Goal: Task Accomplishment & Management: Manage account settings

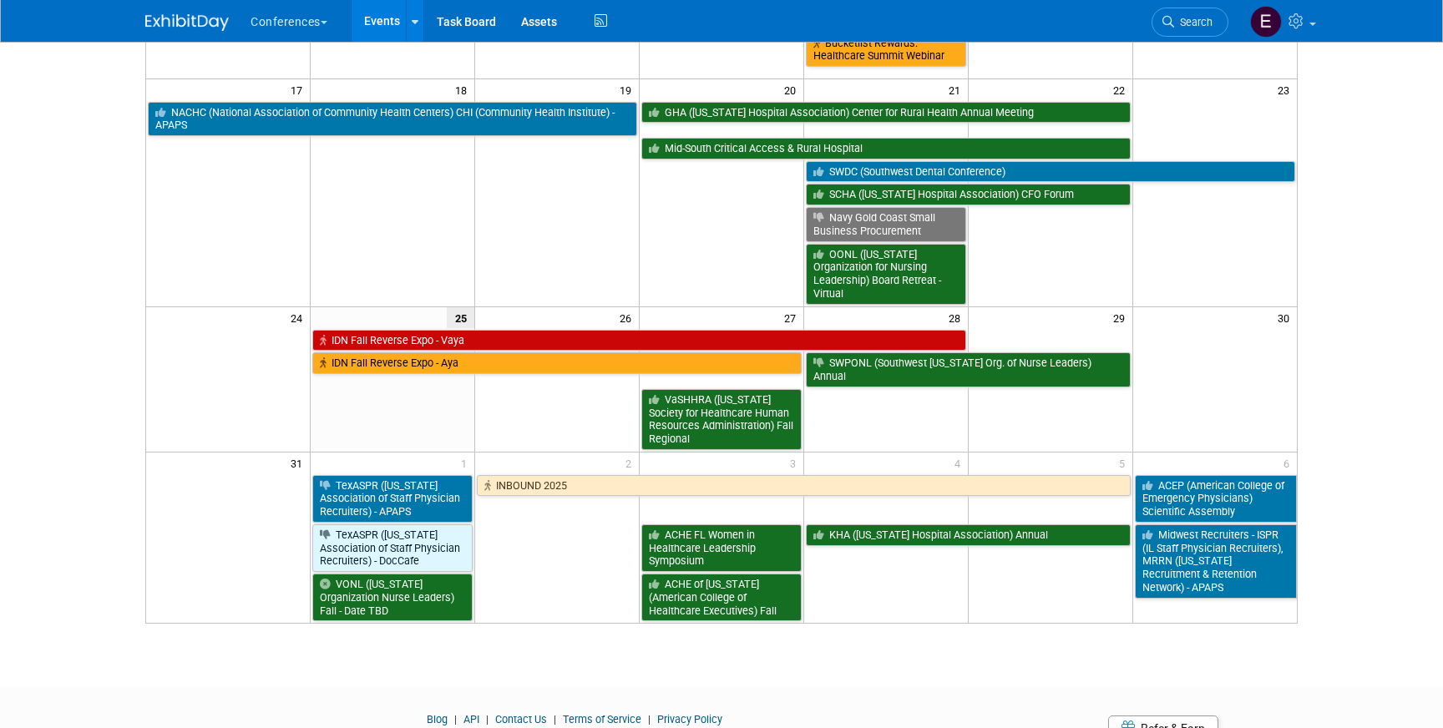
scroll to position [523, 0]
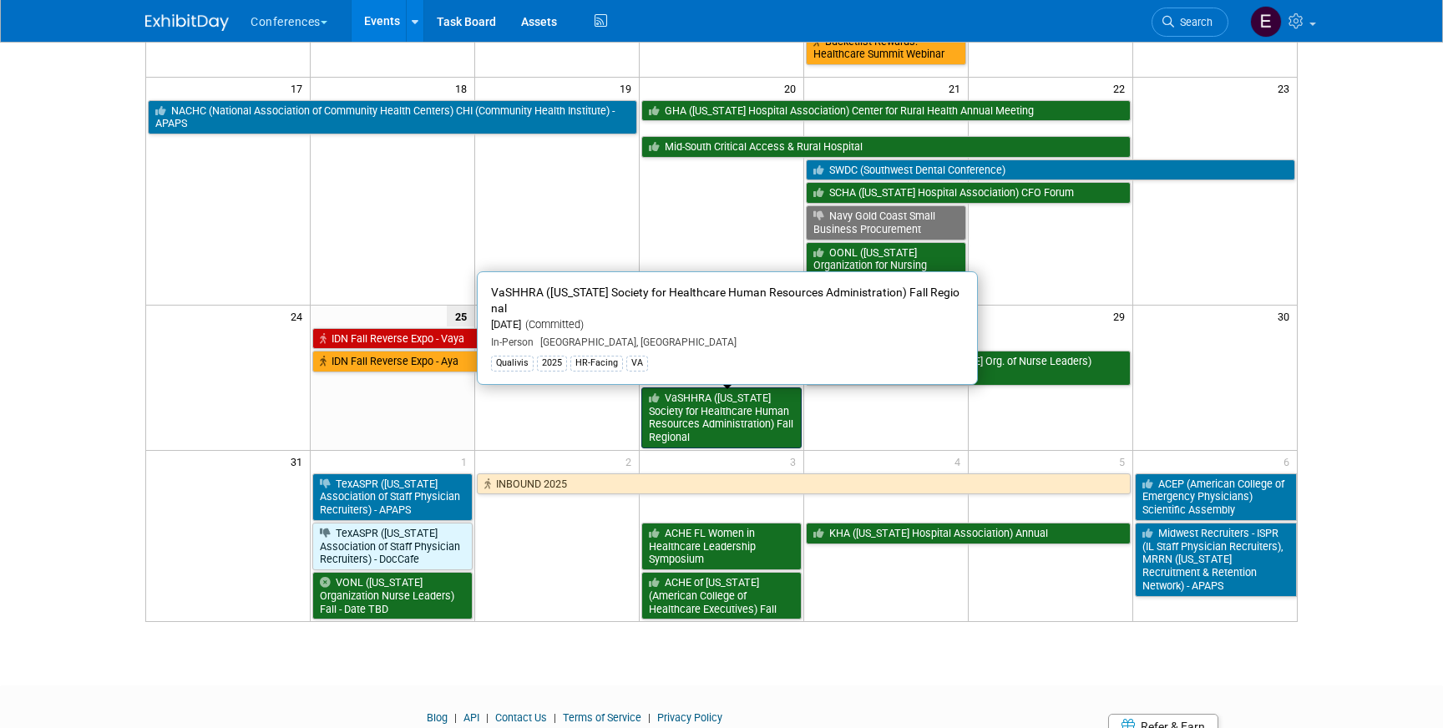
click at [687, 392] on link "VaSHHRA ([US_STATE] Society for Healthcare Human Resources Administration) Fall…" at bounding box center [721, 418] width 160 height 61
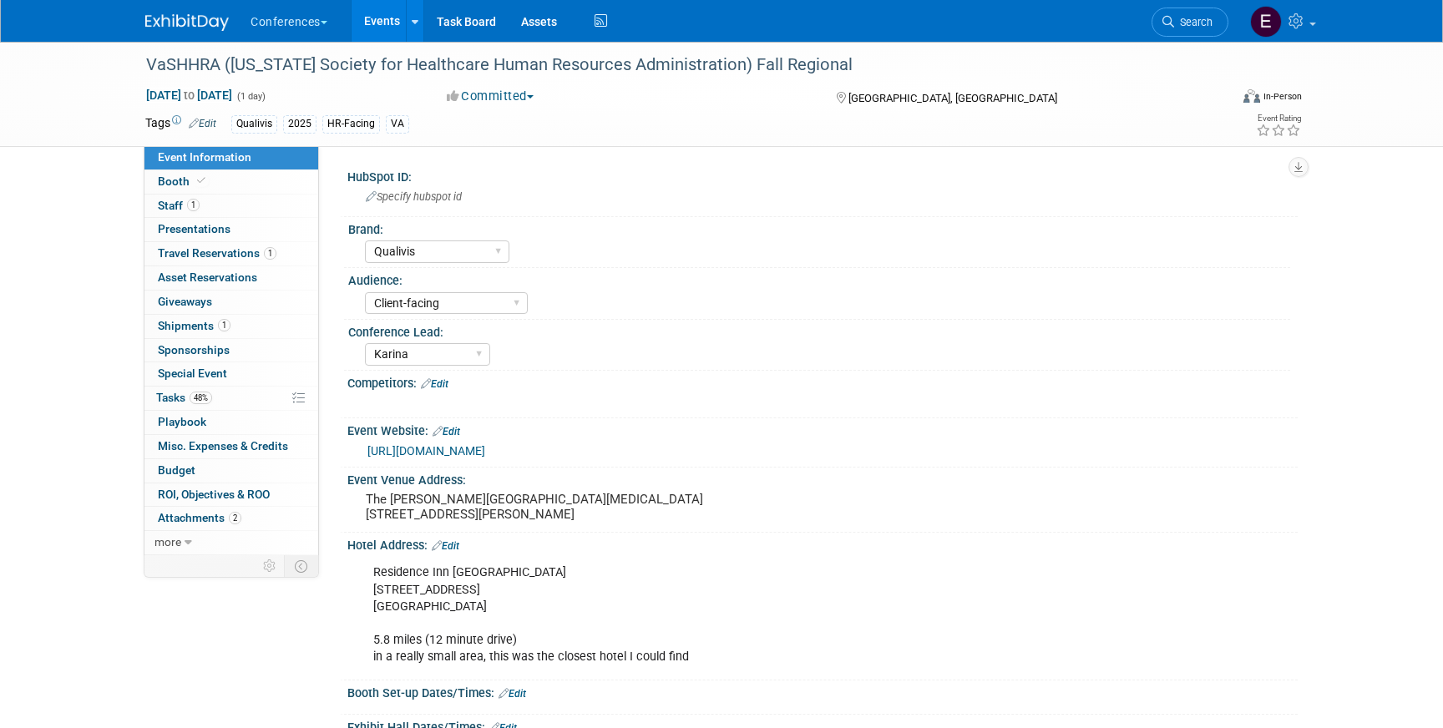
select select "Qualivis"
select select "Client-facing"
select select "Karina"
click at [211, 255] on span "Travel Reservations 1" at bounding box center [217, 252] width 119 height 13
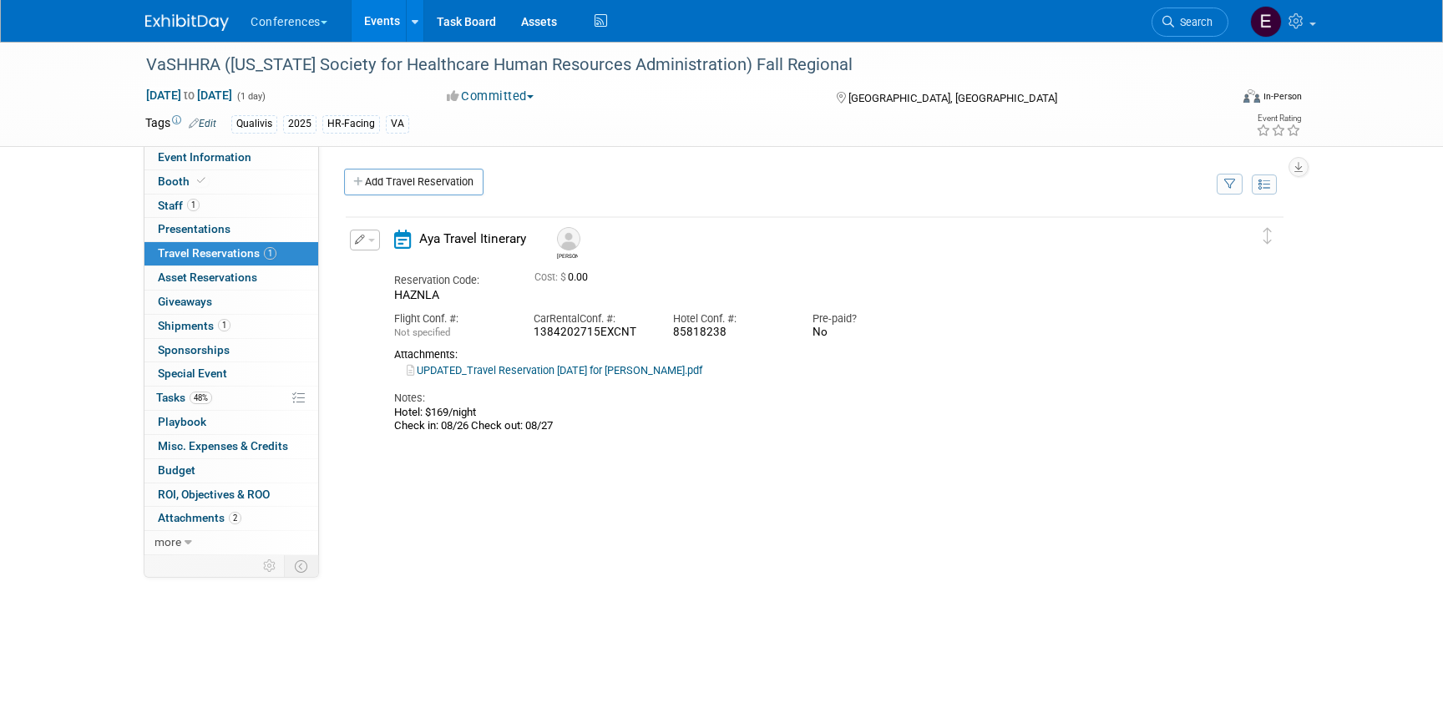
click at [372, 253] on div "Edit Reservation Delete Reservation" at bounding box center [364, 245] width 36 height 31
click at [370, 247] on button "button" at bounding box center [365, 240] width 30 height 21
click at [387, 270] on button "Edit Reservation" at bounding box center [421, 269] width 141 height 24
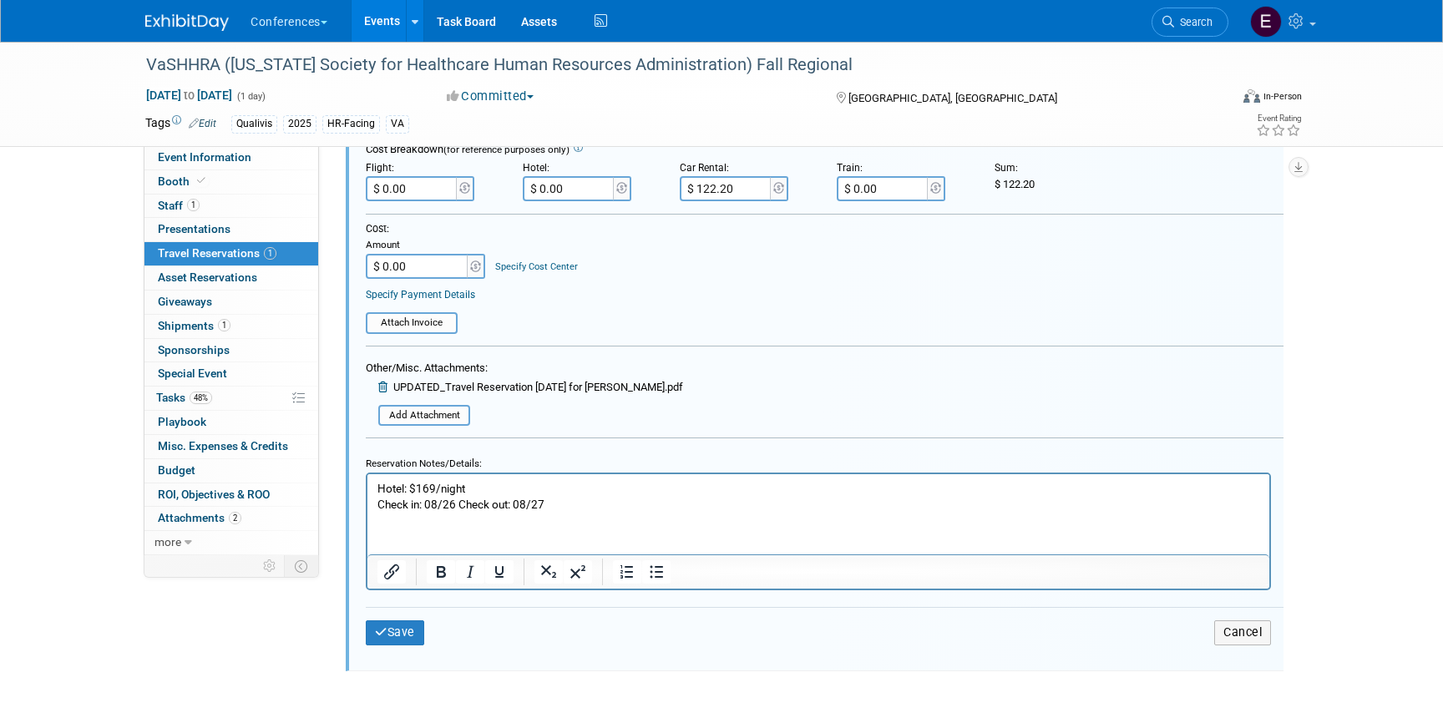
scroll to position [423, 0]
click at [556, 509] on p "Hotel: $169/night Check in: 08/26 Check out: 08/27" at bounding box center [819, 495] width 883 height 32
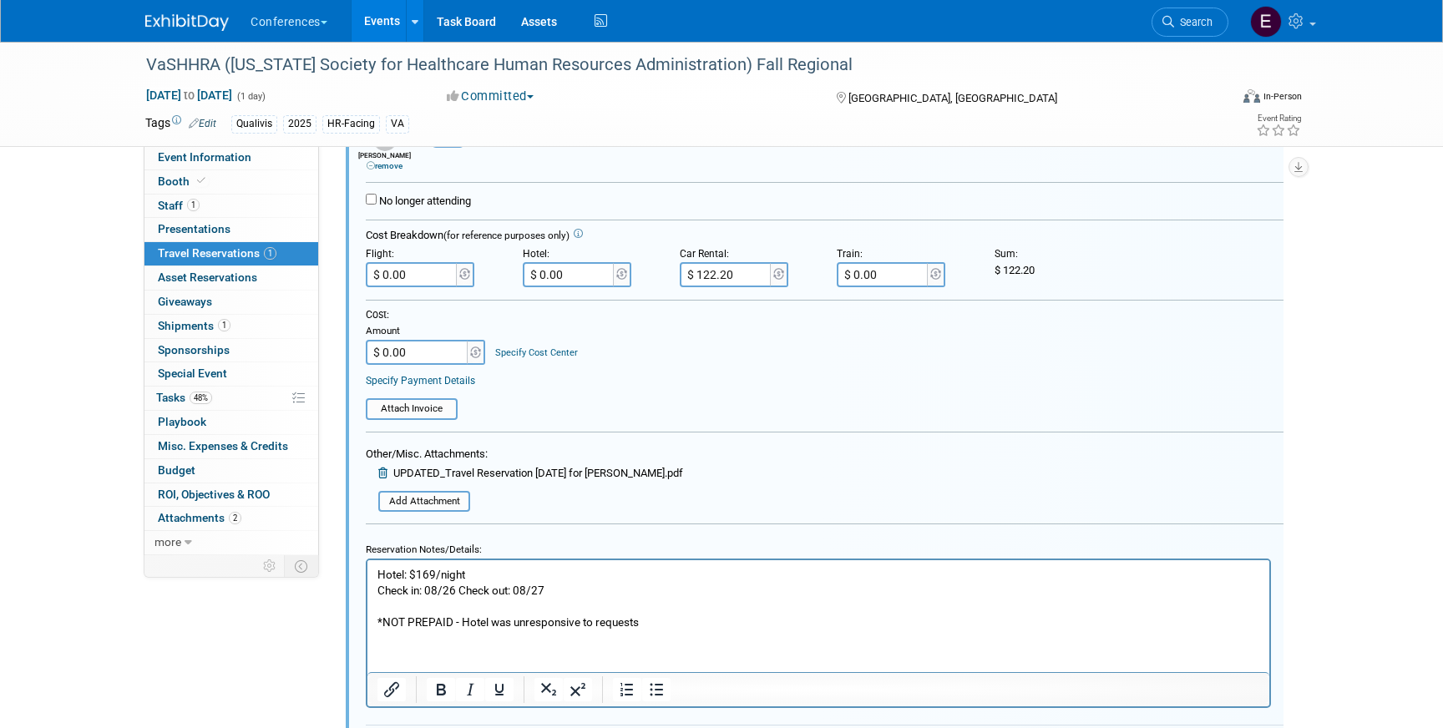
scroll to position [342, 0]
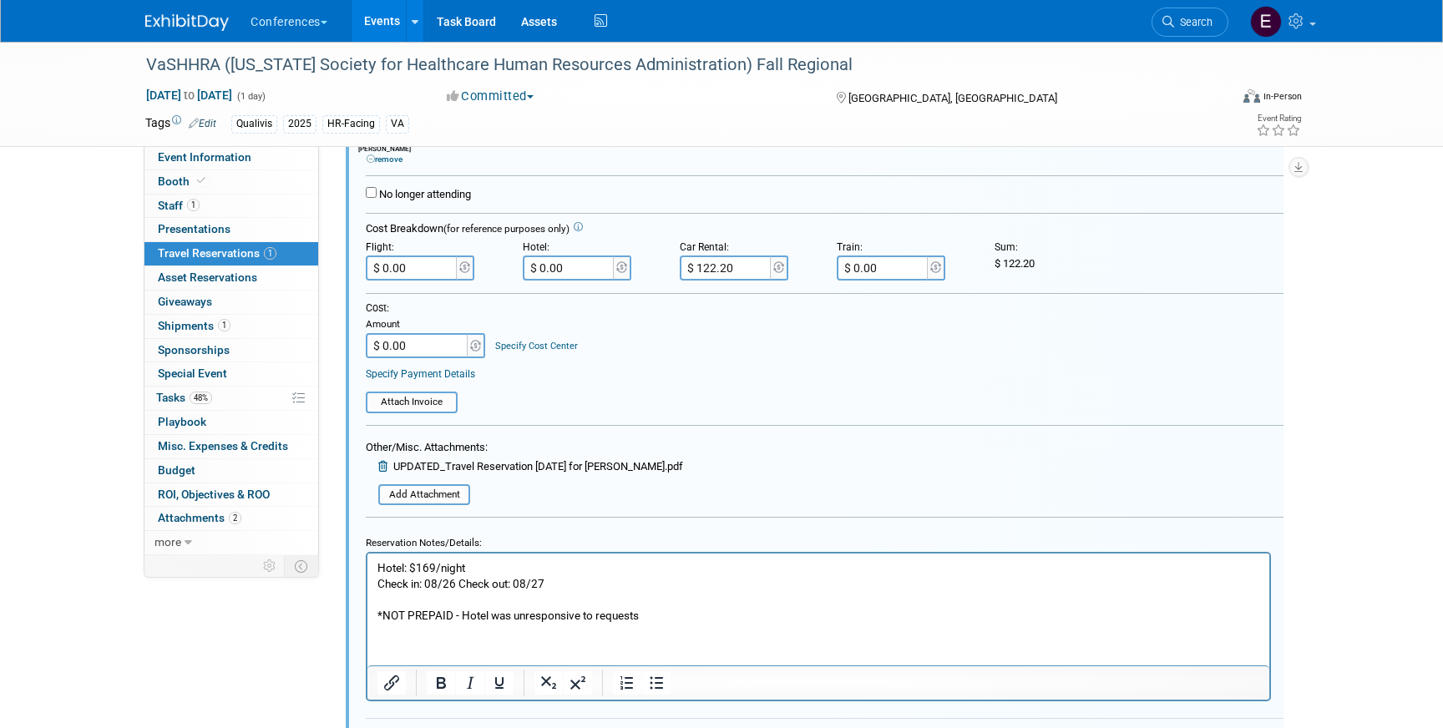
click at [479, 569] on p "Hotel: $169/night Check in: 08/26 Check out: 08/27" at bounding box center [819, 576] width 883 height 32
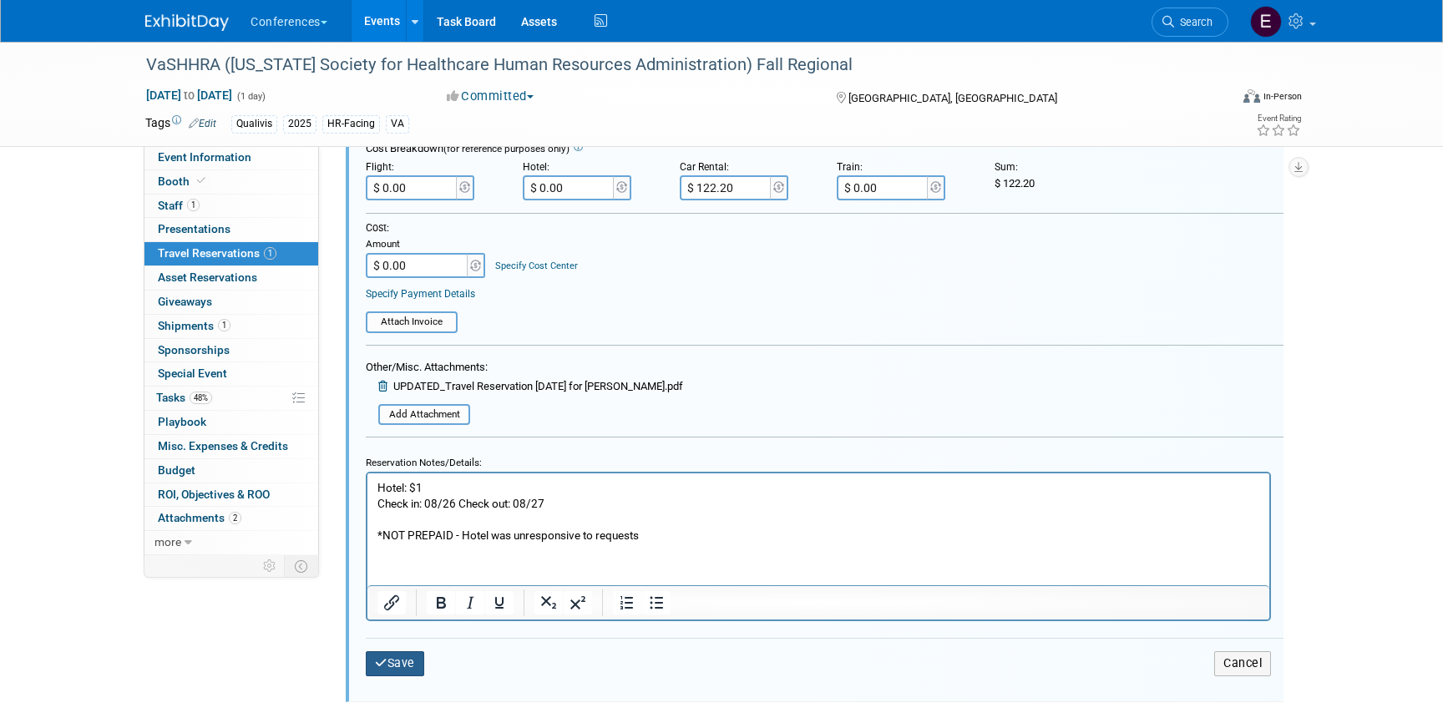
click at [398, 667] on button "Save" at bounding box center [395, 663] width 58 height 24
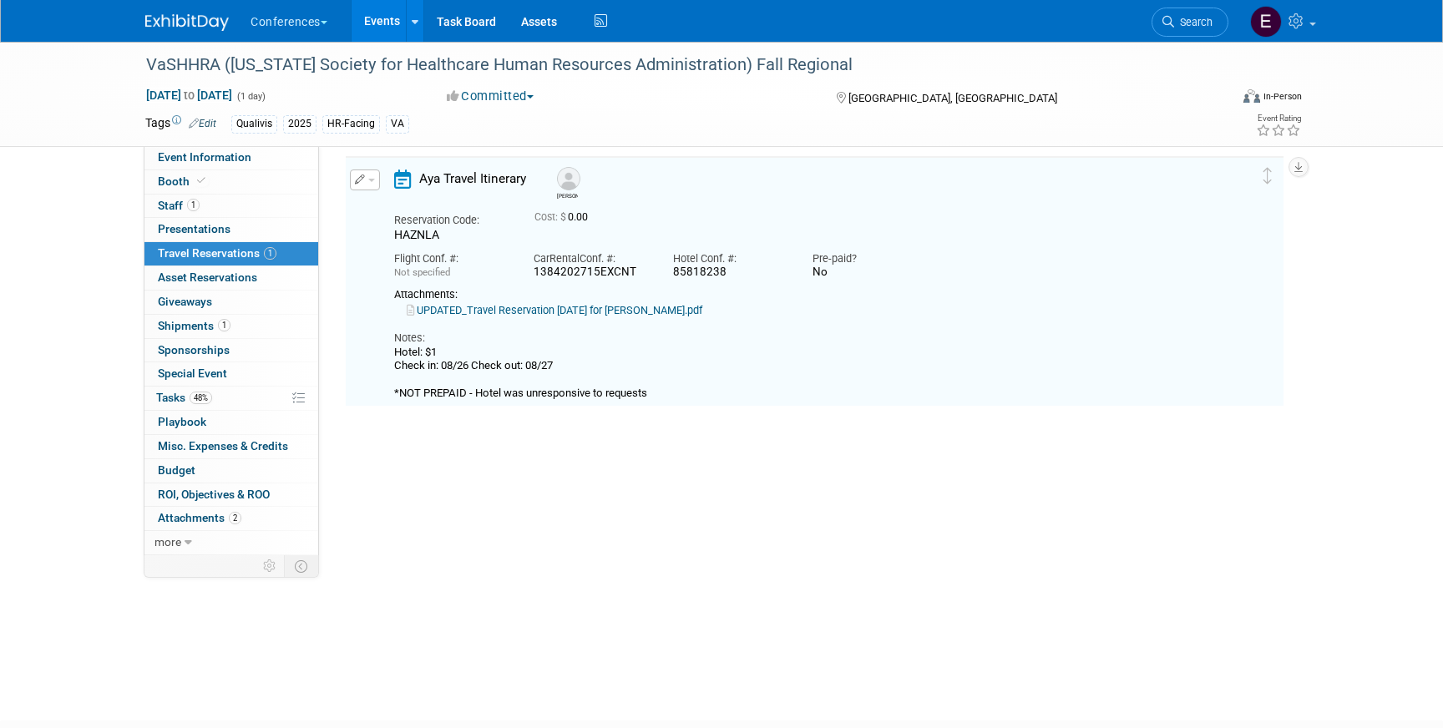
scroll to position [28, 0]
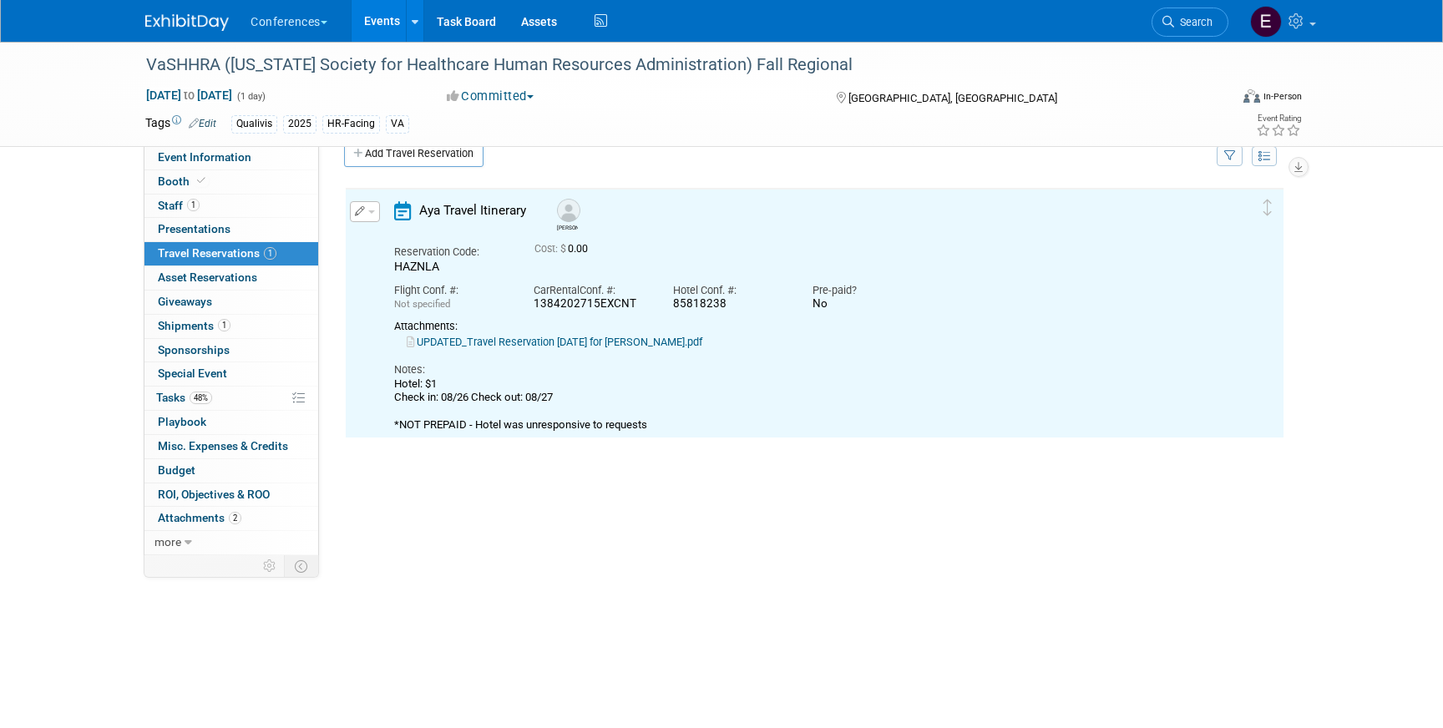
click at [585, 346] on link "UPDATED_Travel Reservation August 25 for JOSEPH A DUNMIRE.pdf" at bounding box center [555, 342] width 296 height 13
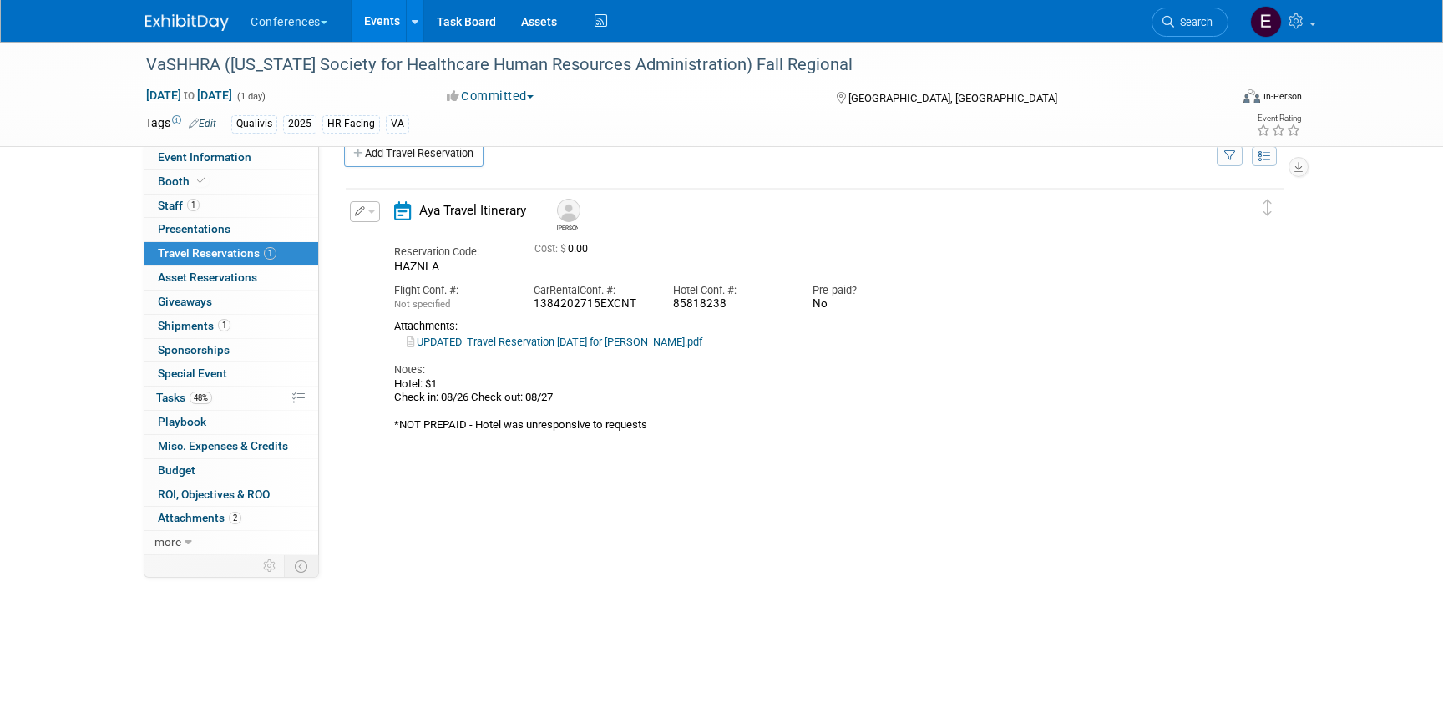
click at [363, 210] on icon "button" at bounding box center [360, 211] width 11 height 10
click at [394, 232] on button "Edit Reservation" at bounding box center [421, 241] width 141 height 24
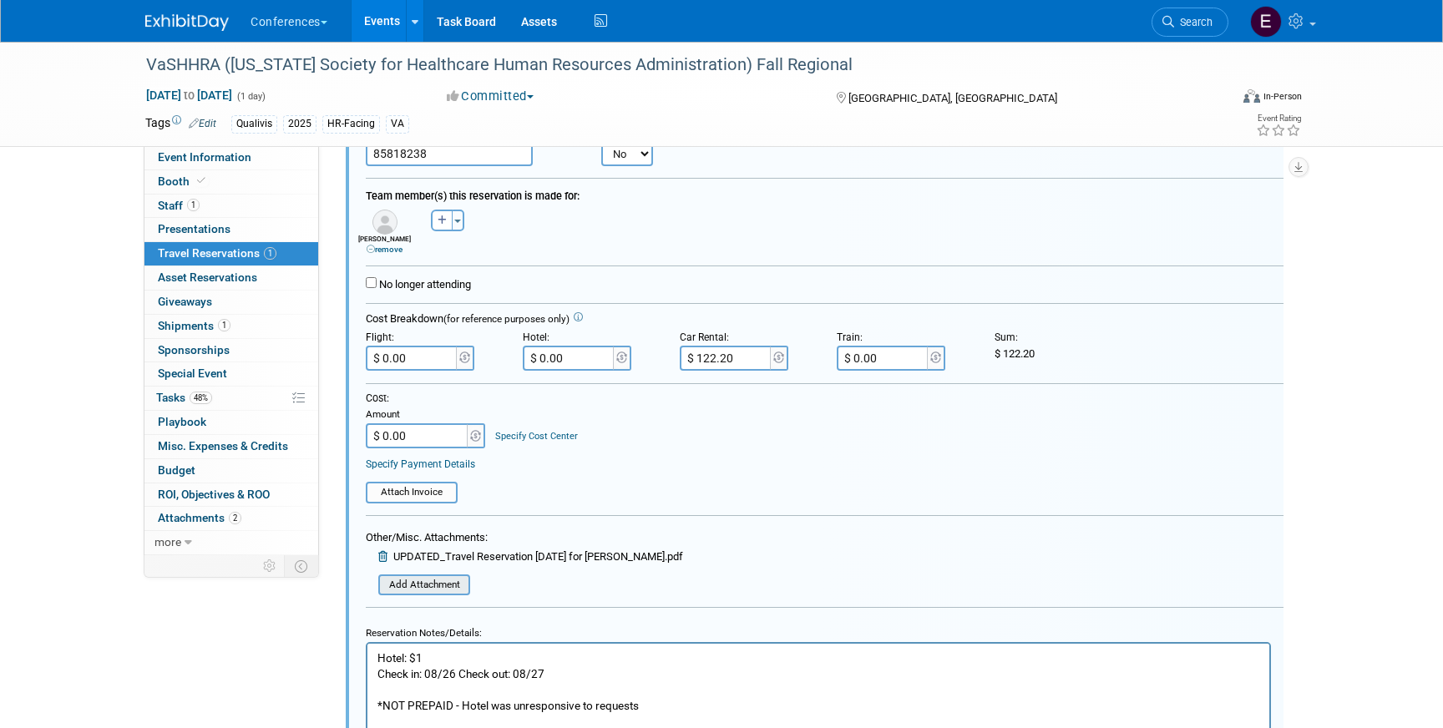
scroll to position [255, 0]
click at [452, 651] on p "Hotel: $1 Check in: 08/26 Check out: 08/27 *NOT PREPAID - Hotel was unresponsiv…" at bounding box center [819, 678] width 883 height 63
paste body "Rich Text Area. Press ALT-0 for help."
click at [424, 655] on p "Hotel: $1189.95 Check in: 08/26 Check out: 08/27 *NOT PREPAID - Hotel was unres…" at bounding box center [819, 678] width 883 height 63
click at [477, 656] on p "Hotel: $189.95 Check in: 08/26 Check out: 08/27 *NOT PREPAID - Hotel was unresp…" at bounding box center [819, 678] width 883 height 63
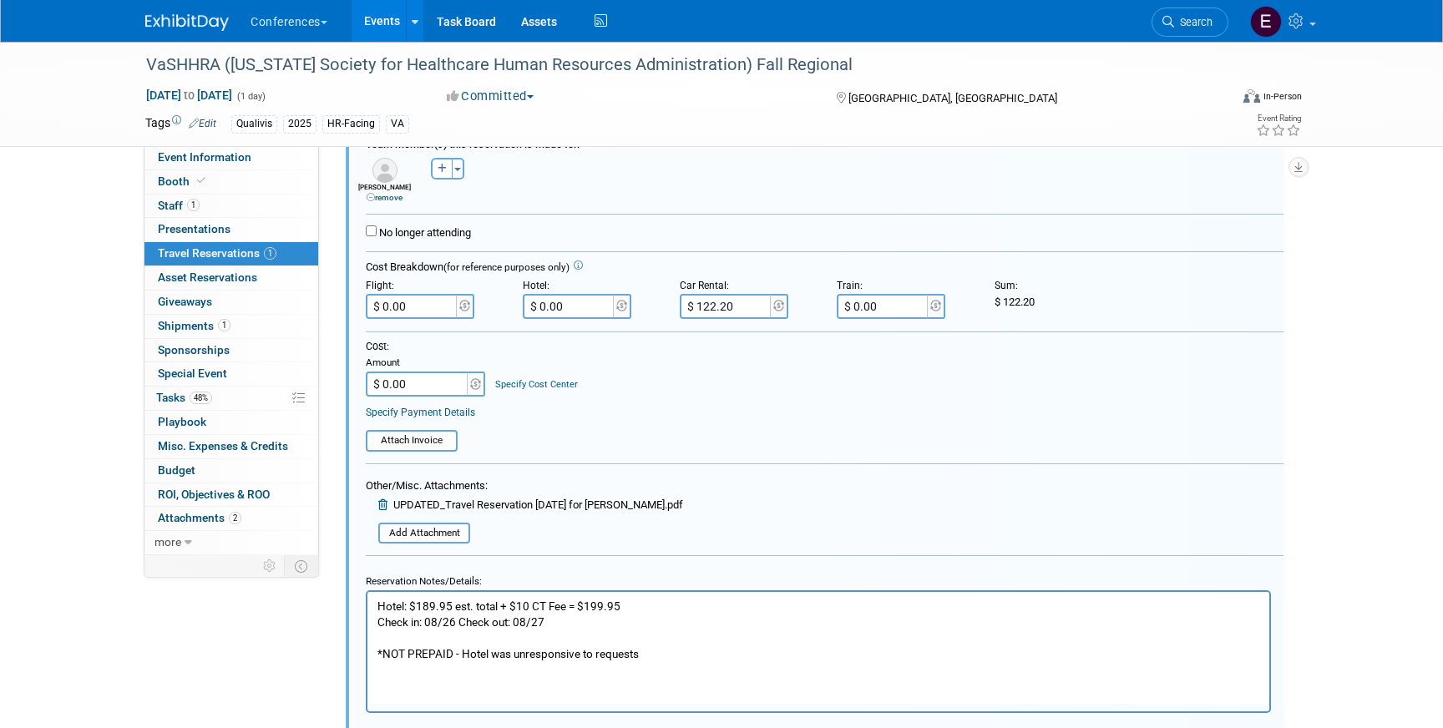
scroll to position [307, 0]
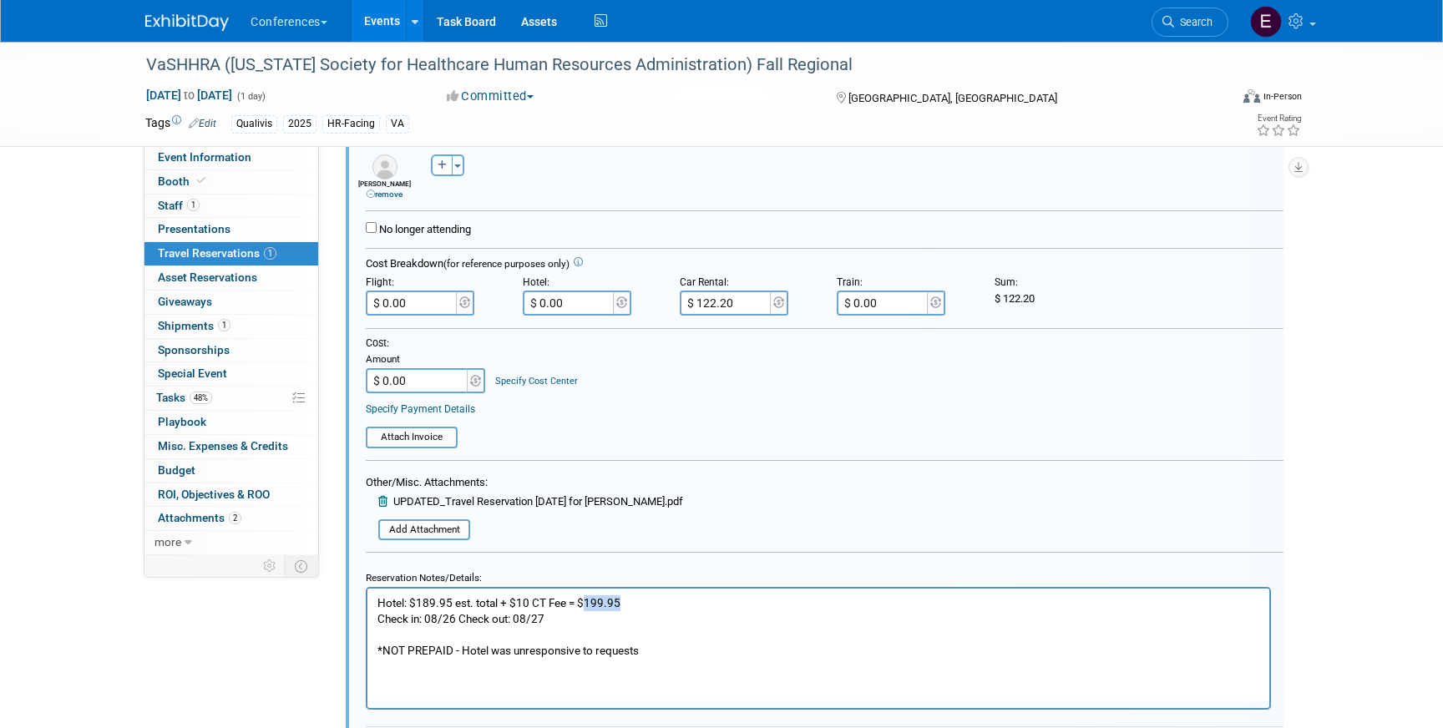
drag, startPoint x: 630, startPoint y: 606, endPoint x: 582, endPoint y: 604, distance: 47.6
click at [582, 604] on p "Hotel: $189.95 est. total + $10 CT Fee = $199.95 Check in: 08/26 Check out: 08/…" at bounding box center [819, 626] width 883 height 63
copy p "199.95"
click at [566, 302] on input "$ 0.00" at bounding box center [570, 303] width 94 height 25
type input "$ 199.95"
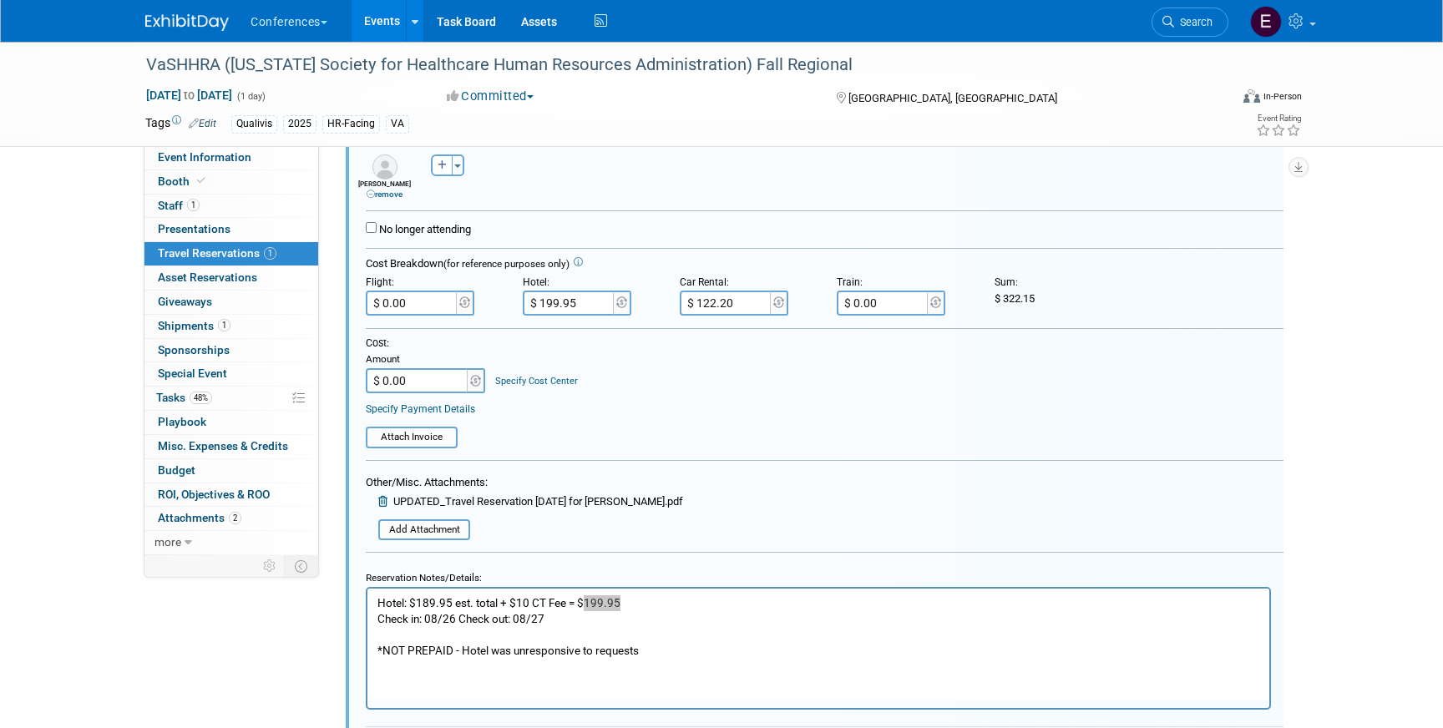
click at [427, 383] on input "$ 0.00" at bounding box center [418, 380] width 104 height 25
type input "$ 322.15"
click at [519, 383] on link "Specify Cost Center" at bounding box center [536, 381] width 83 height 11
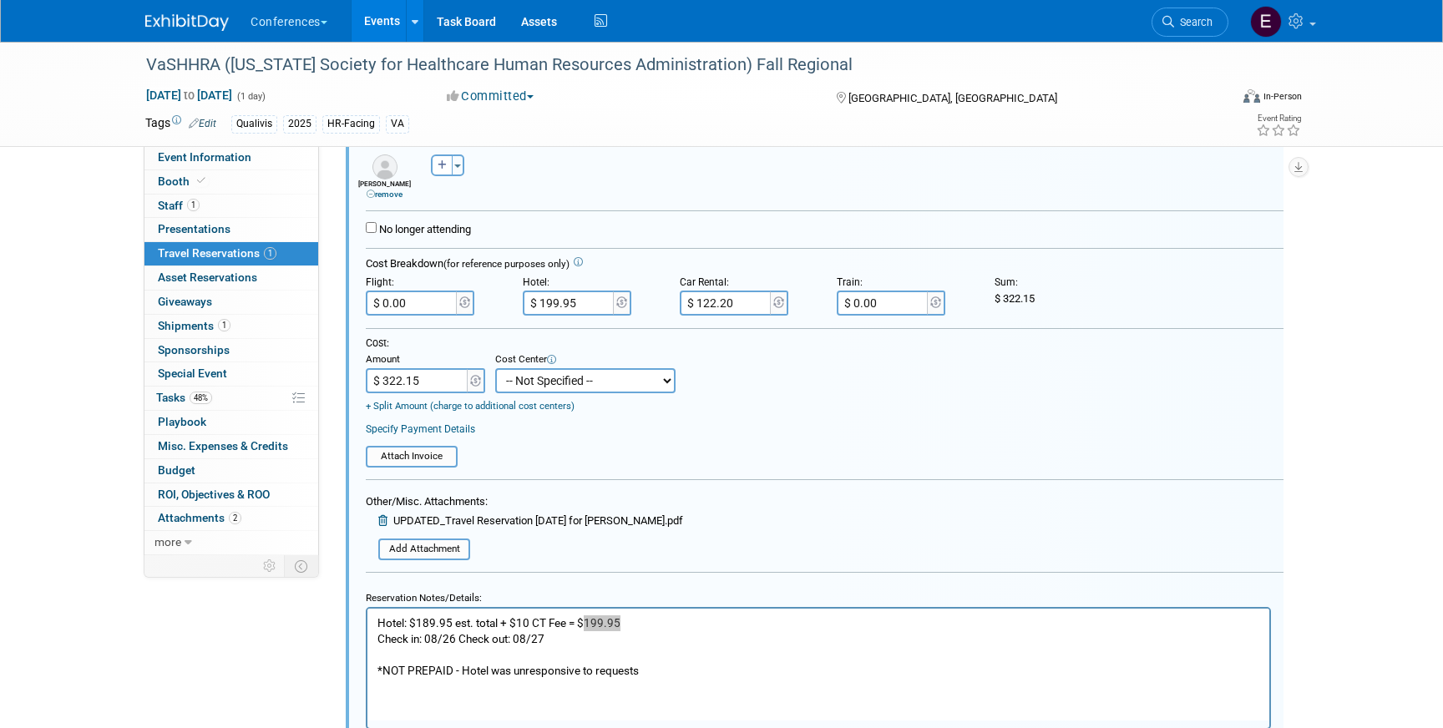
click at [538, 384] on select "-- Not Specified -- Aya Education Aya Healthcare Aya Locums Bespoke Corporate D…" at bounding box center [585, 380] width 180 height 25
select select "18965874"
click at [495, 369] on select "-- Not Specified -- Aya Education Aya Healthcare Aya Locums Bespoke Corporate D…" at bounding box center [585, 380] width 180 height 25
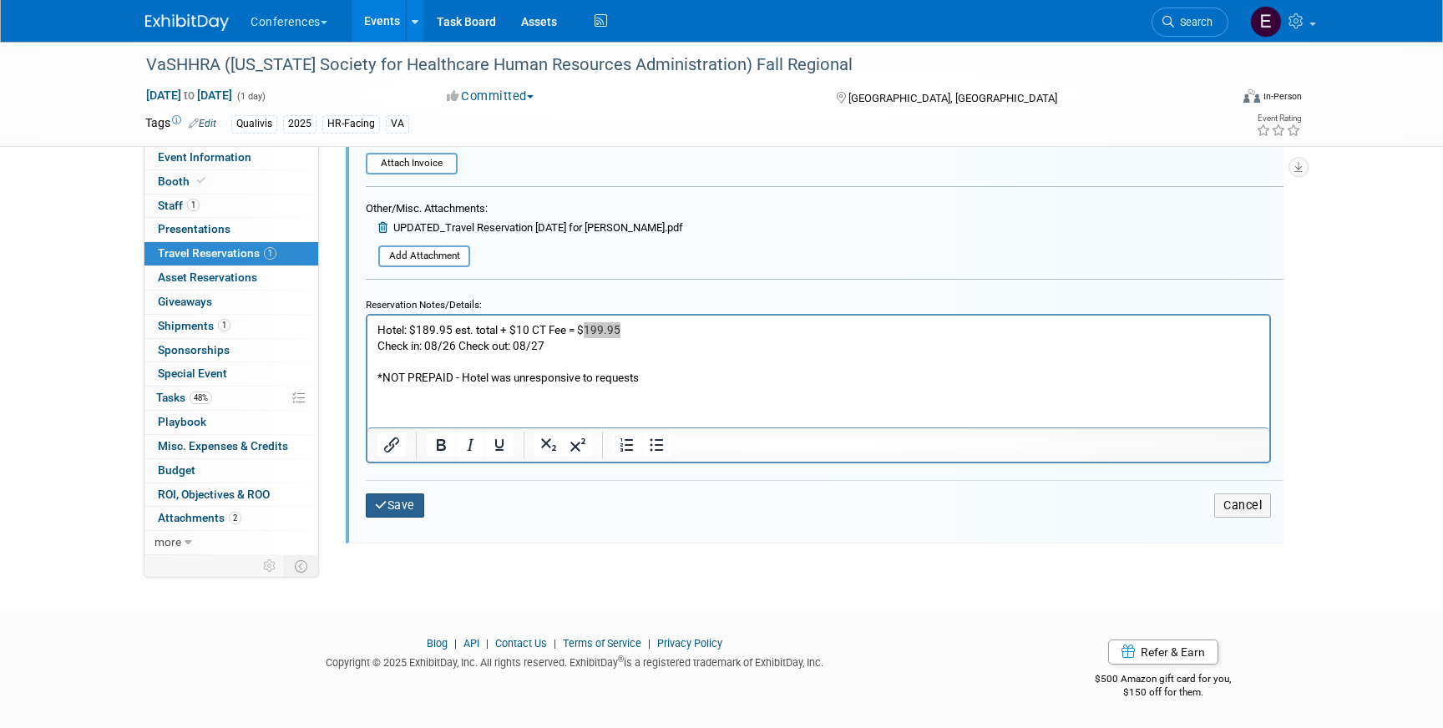
click at [380, 509] on icon "submit" at bounding box center [381, 505] width 13 height 12
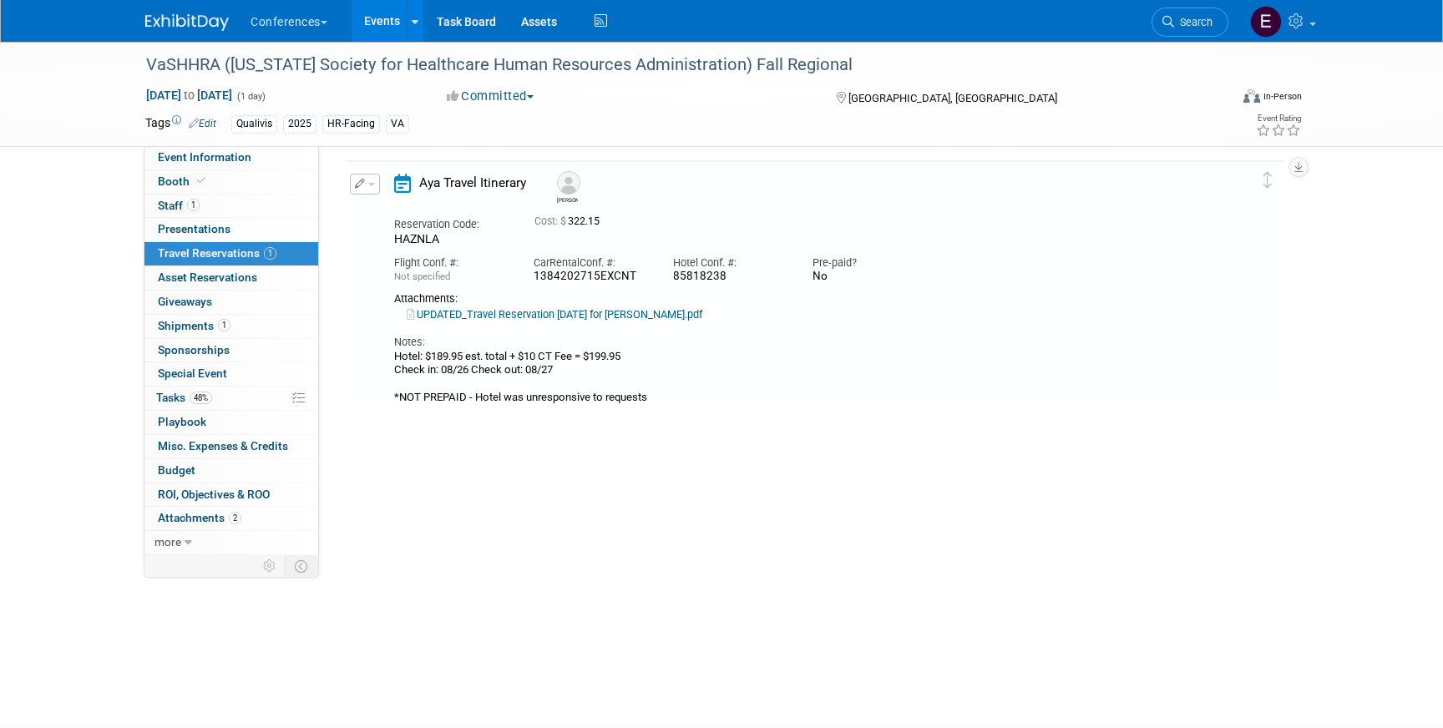
scroll to position [28, 0]
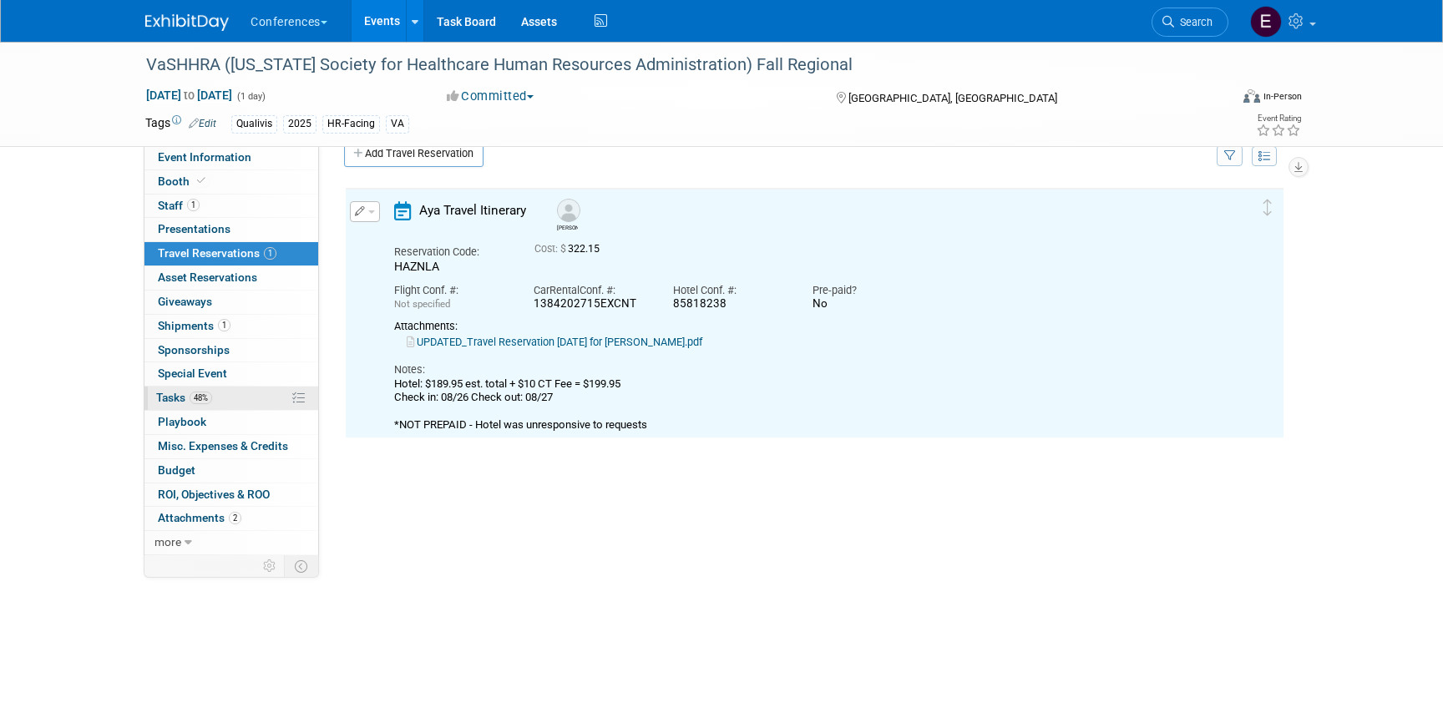
click at [228, 399] on link "48% Tasks 48%" at bounding box center [231, 398] width 174 height 23
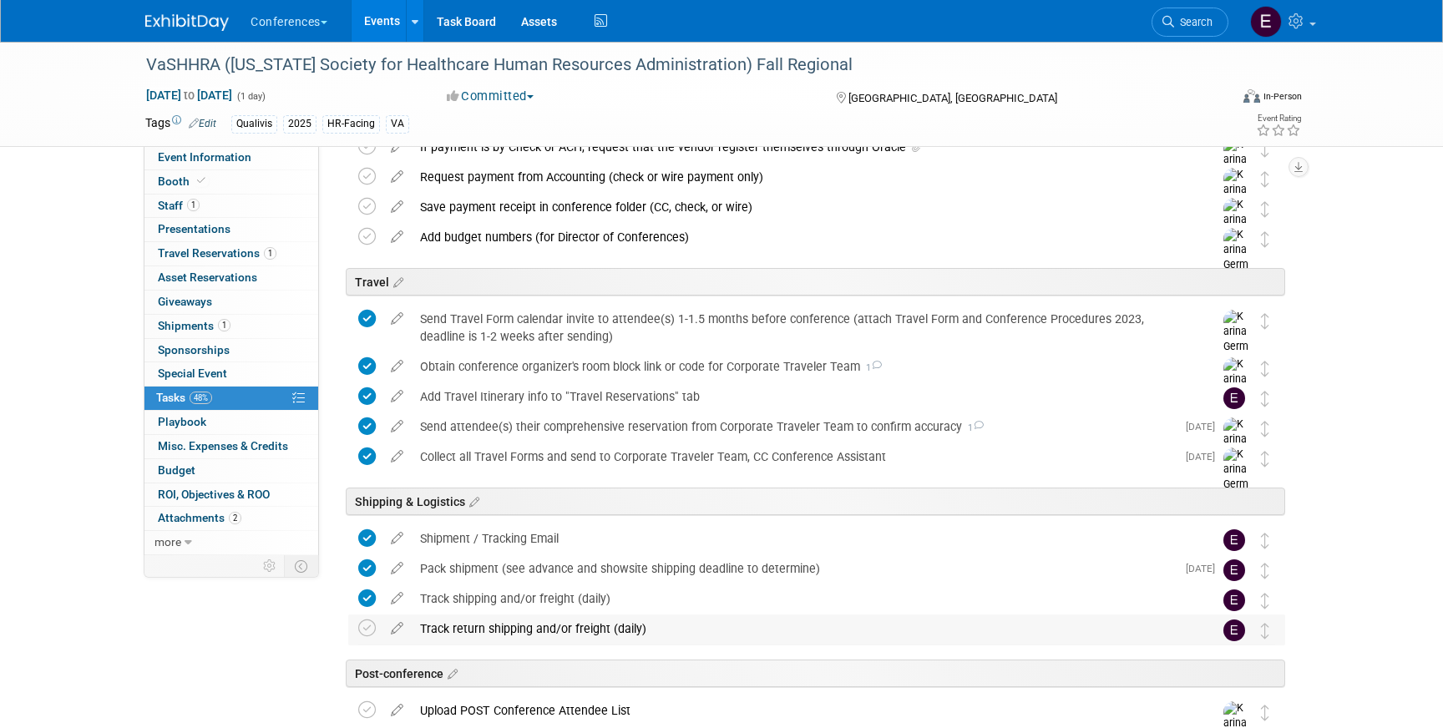
scroll to position [578, 0]
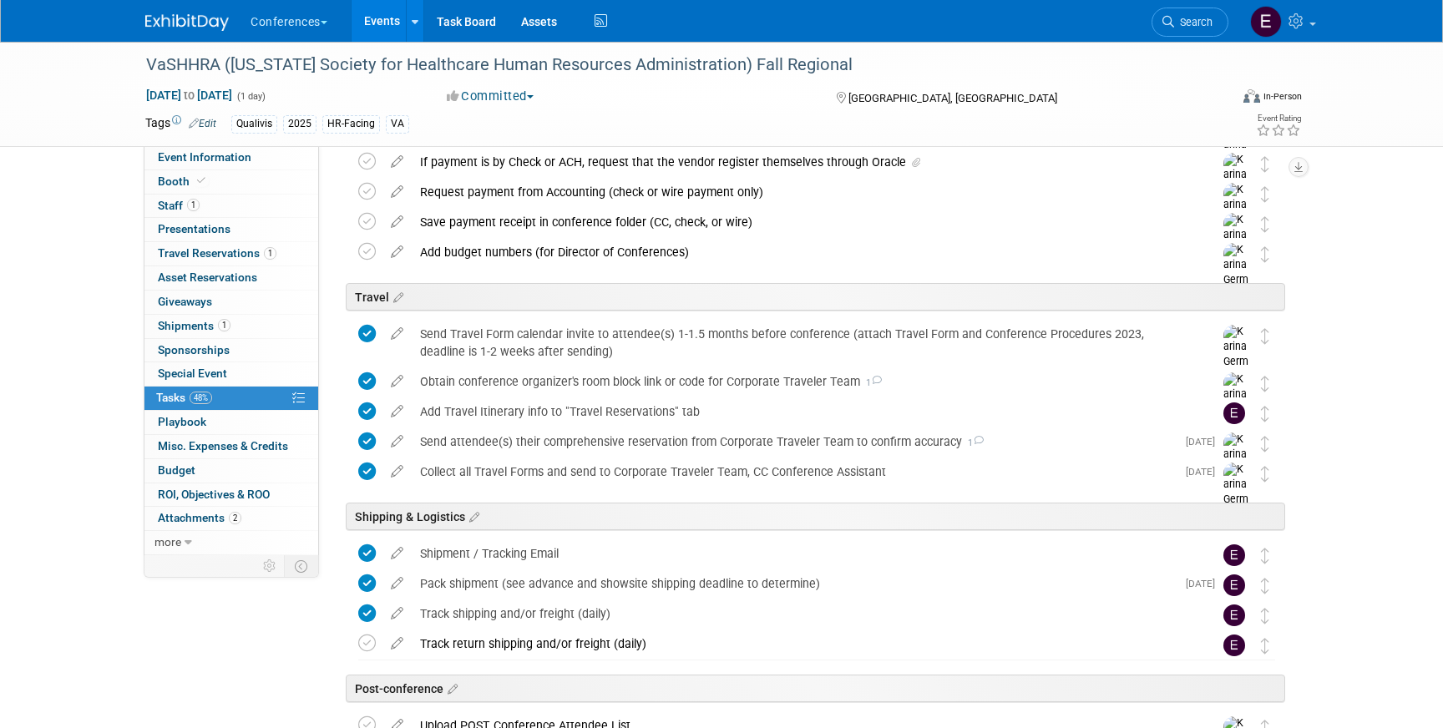
click at [183, 19] on img at bounding box center [187, 22] width 84 height 17
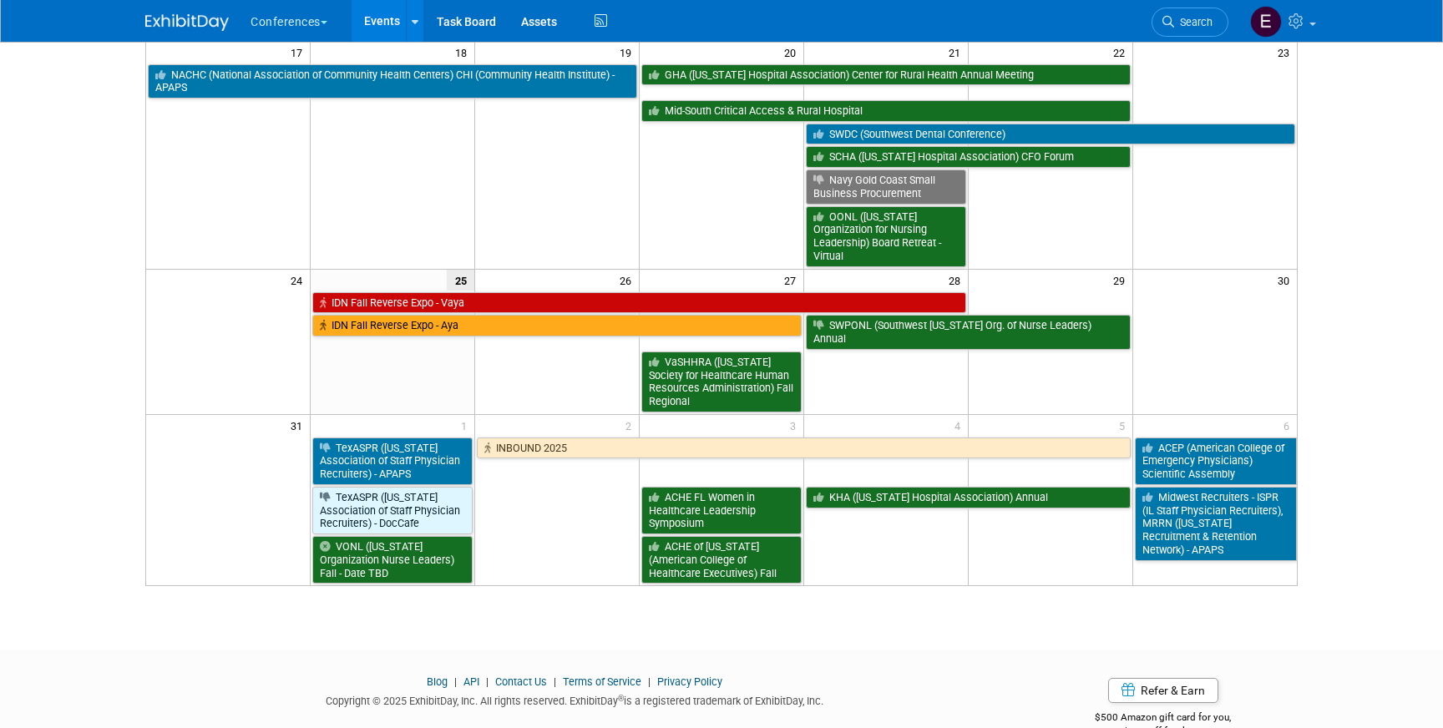
scroll to position [560, 0]
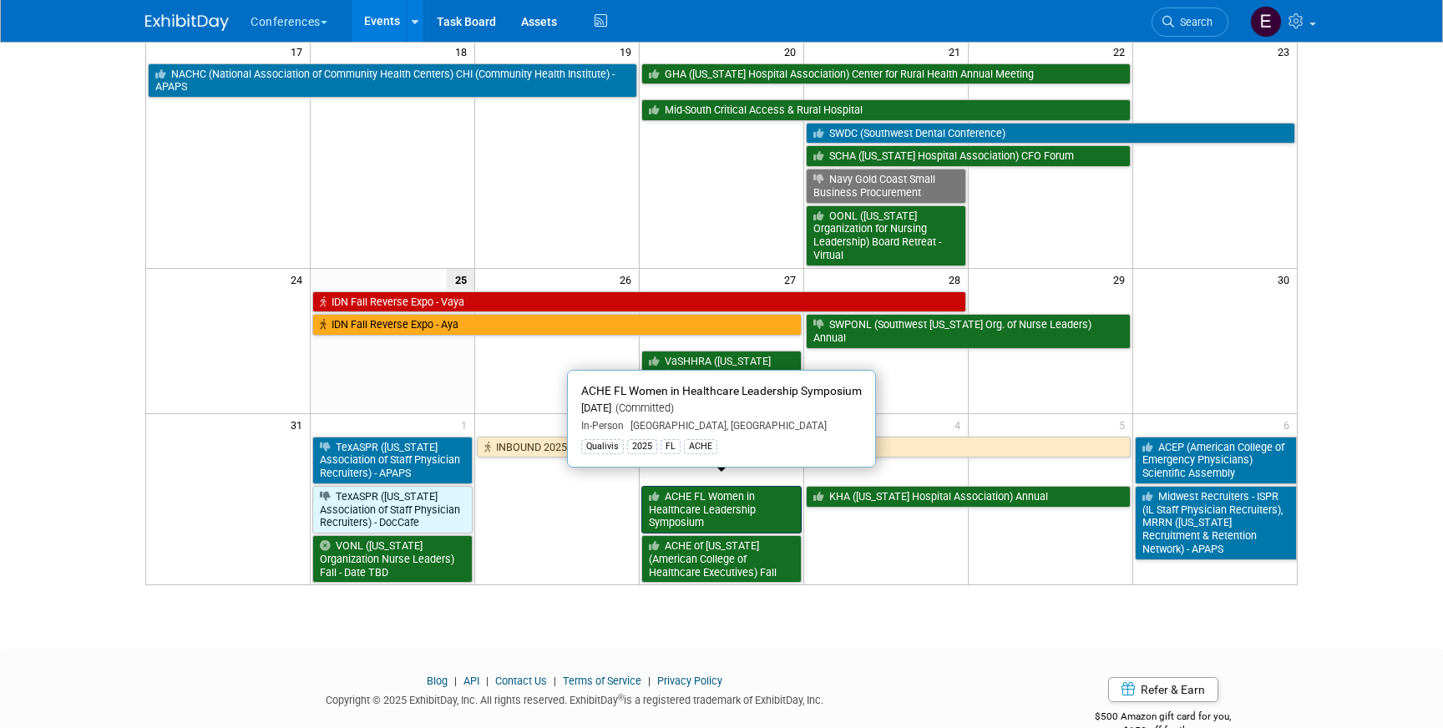
click at [677, 500] on link "ACHE FL Women in Healthcare Leadership Symposium" at bounding box center [721, 510] width 160 height 48
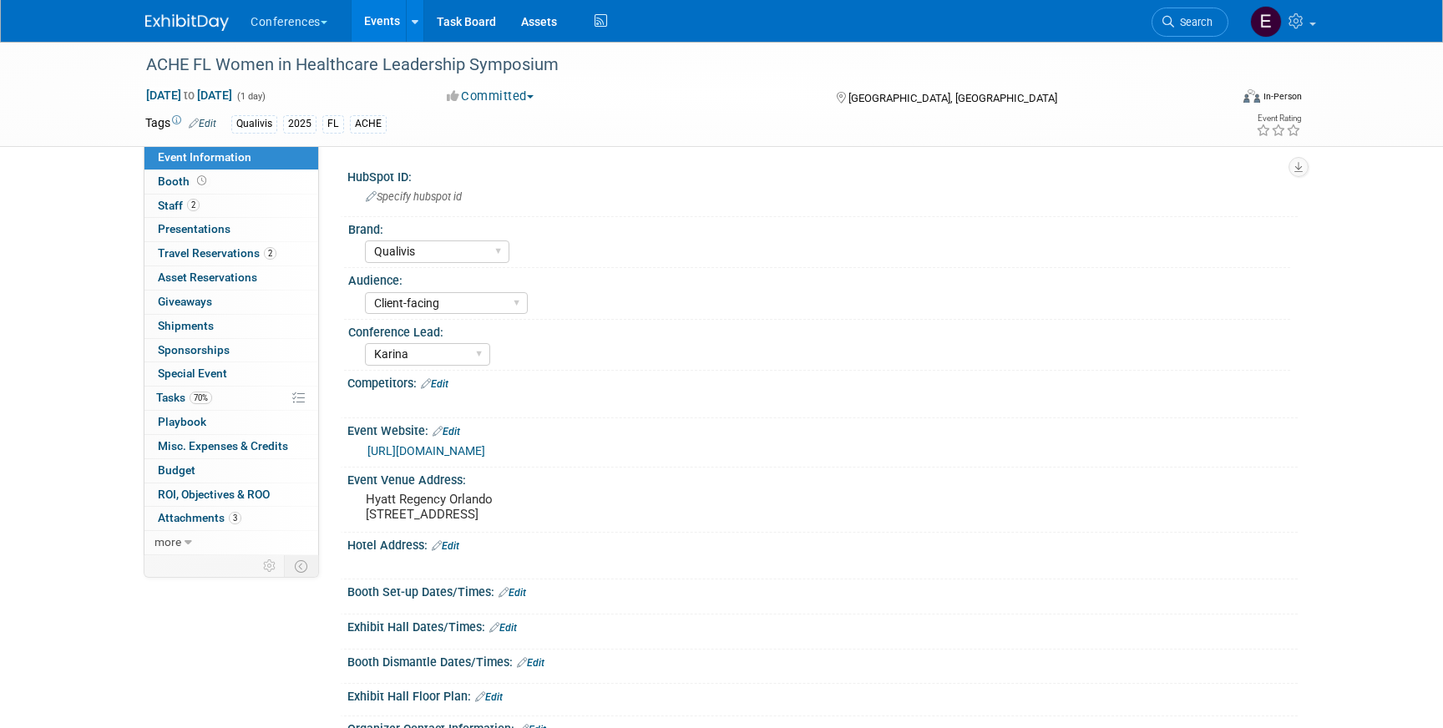
select select "Qualivis"
select select "Client-facing"
select select "Karina"
click at [243, 259] on span "Travel Reservations 2" at bounding box center [217, 252] width 119 height 13
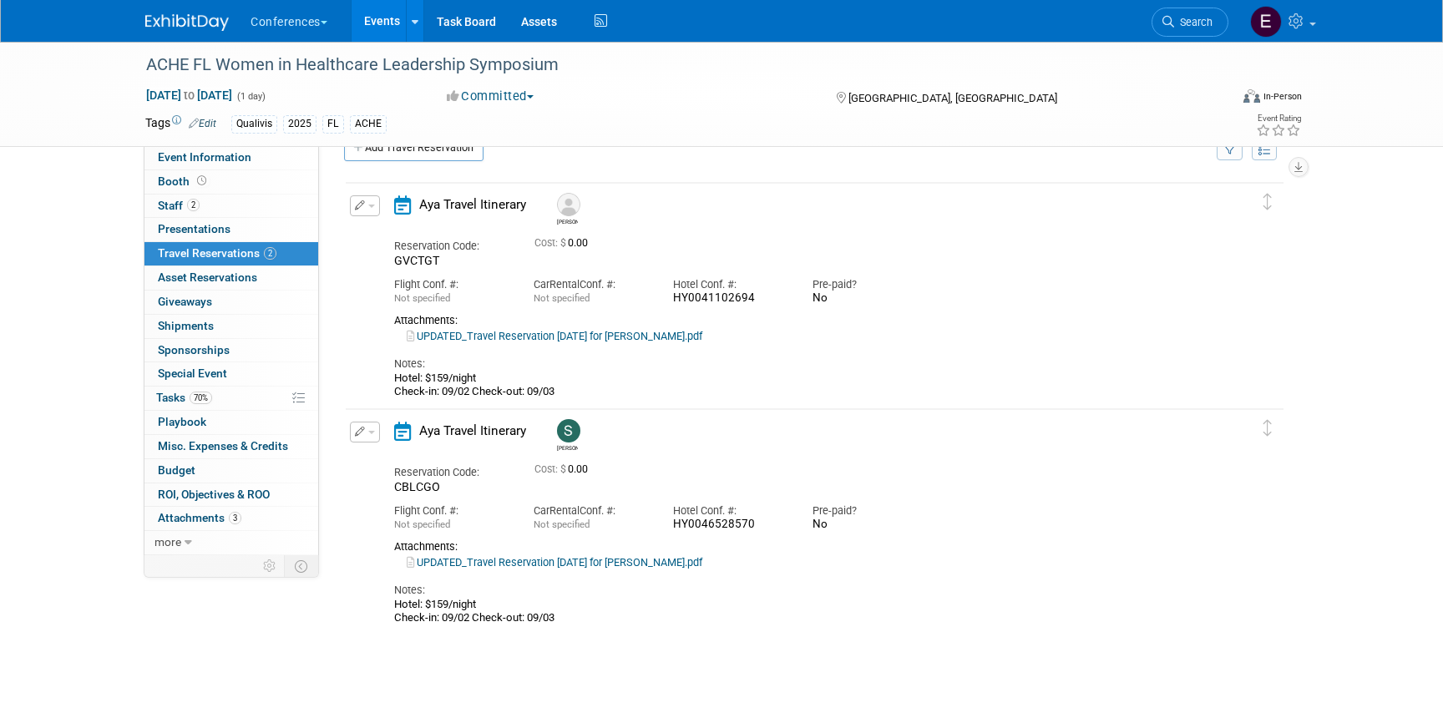
scroll to position [37, 0]
click at [208, 394] on span "70%" at bounding box center [201, 398] width 23 height 13
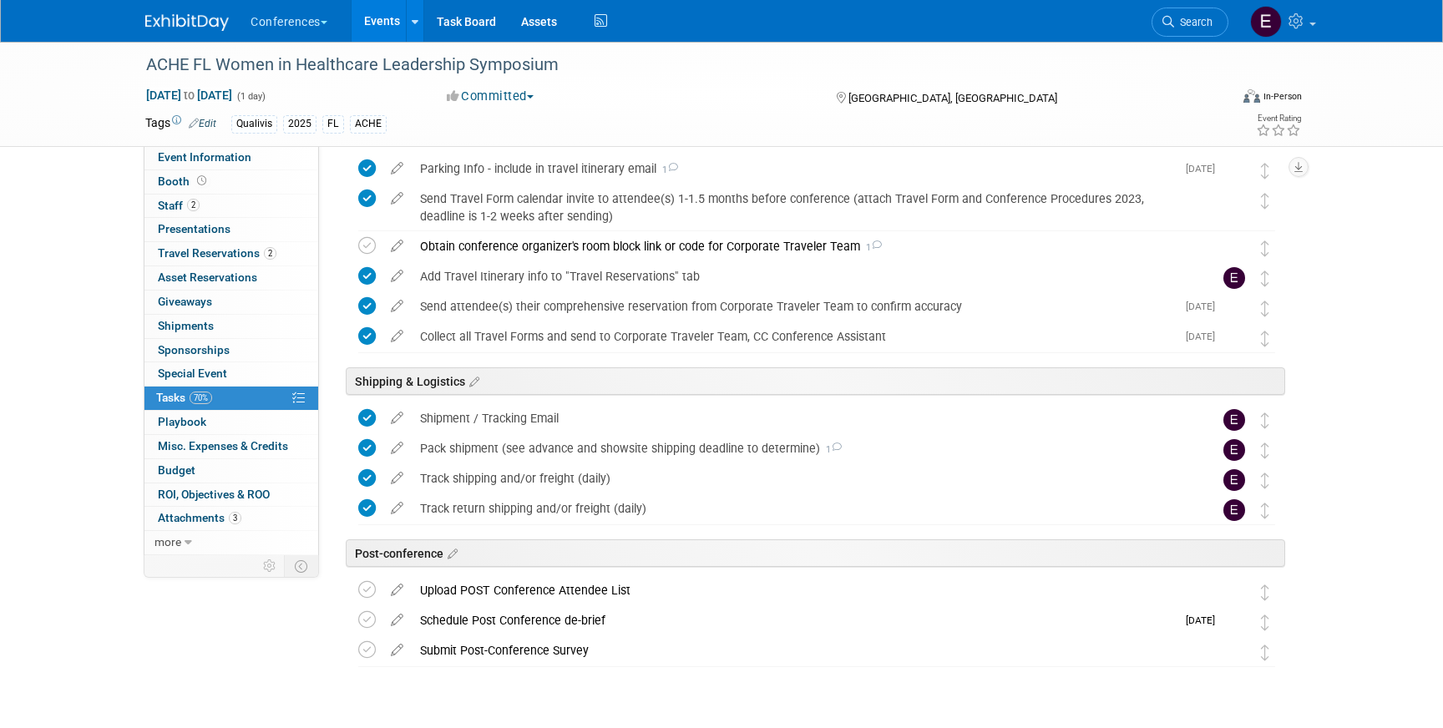
scroll to position [507, 0]
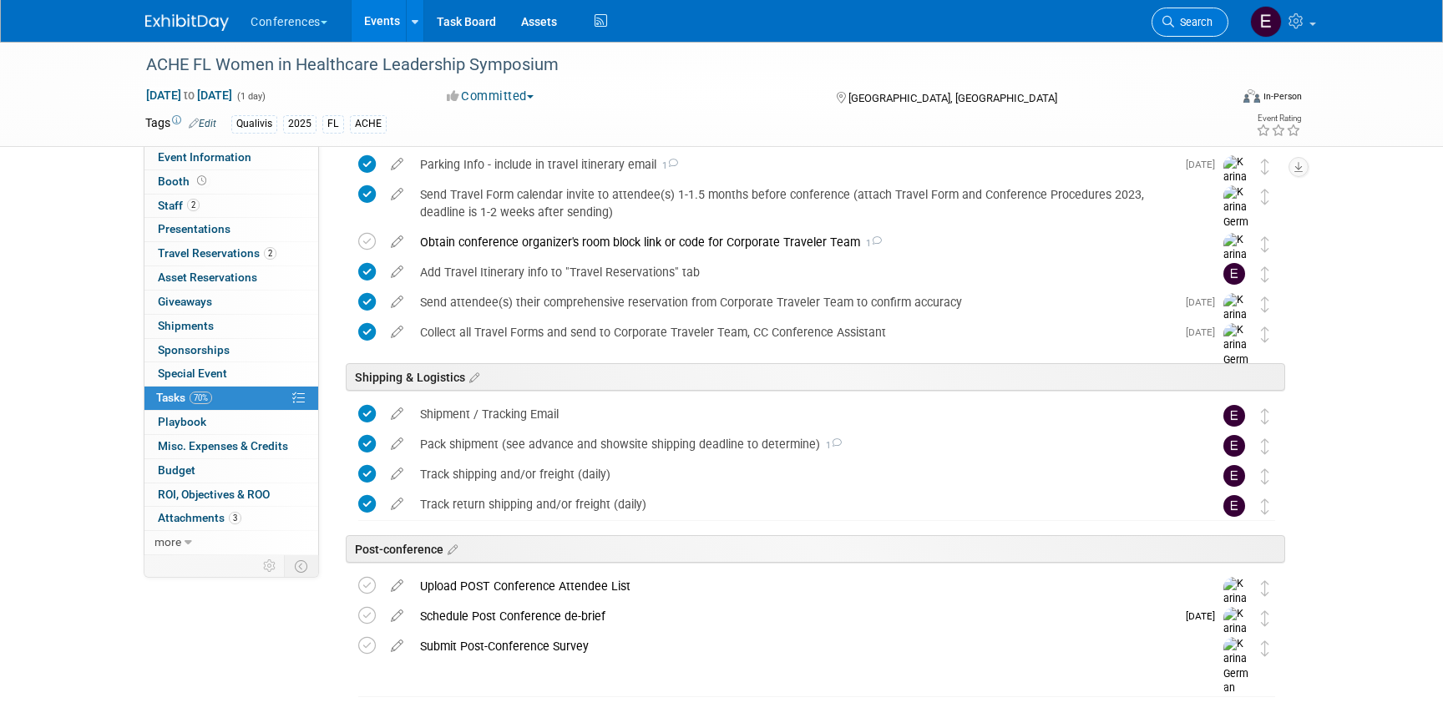
click at [1174, 9] on link "Search" at bounding box center [1190, 22] width 77 height 29
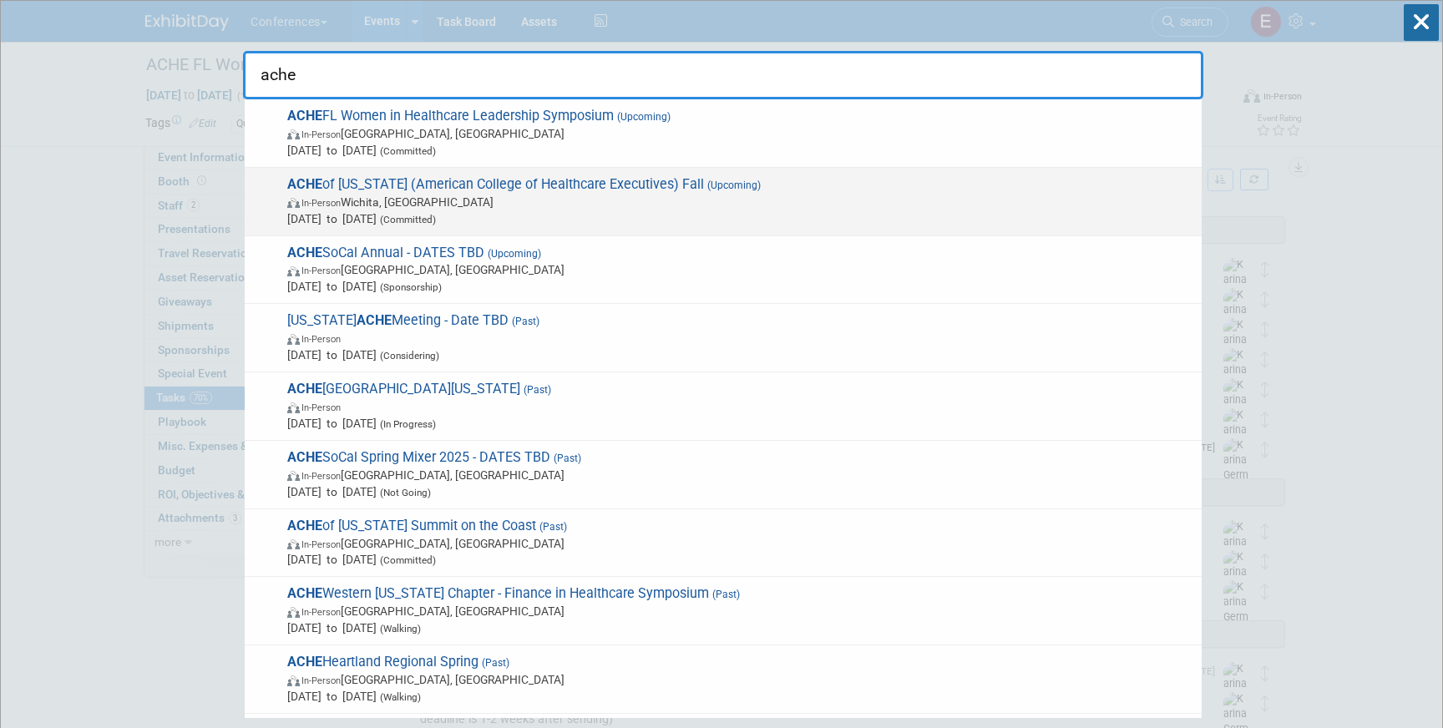
type input "ache"
click at [636, 204] on span "In-Person [GEOGRAPHIC_DATA], [GEOGRAPHIC_DATA]" at bounding box center [740, 202] width 906 height 17
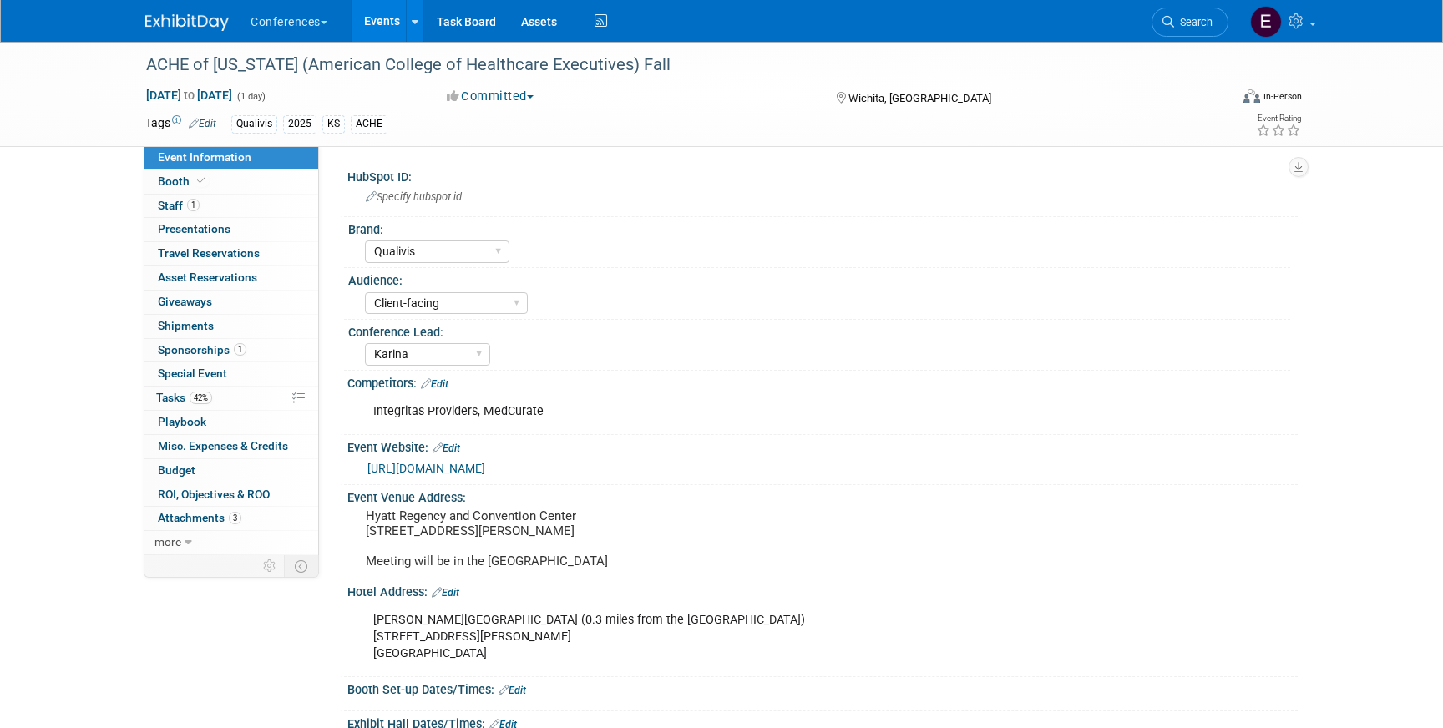
select select "Qualivis"
select select "Client-facing"
select select "Karina"
click at [236, 396] on link "42% Tasks 42%" at bounding box center [231, 398] width 174 height 23
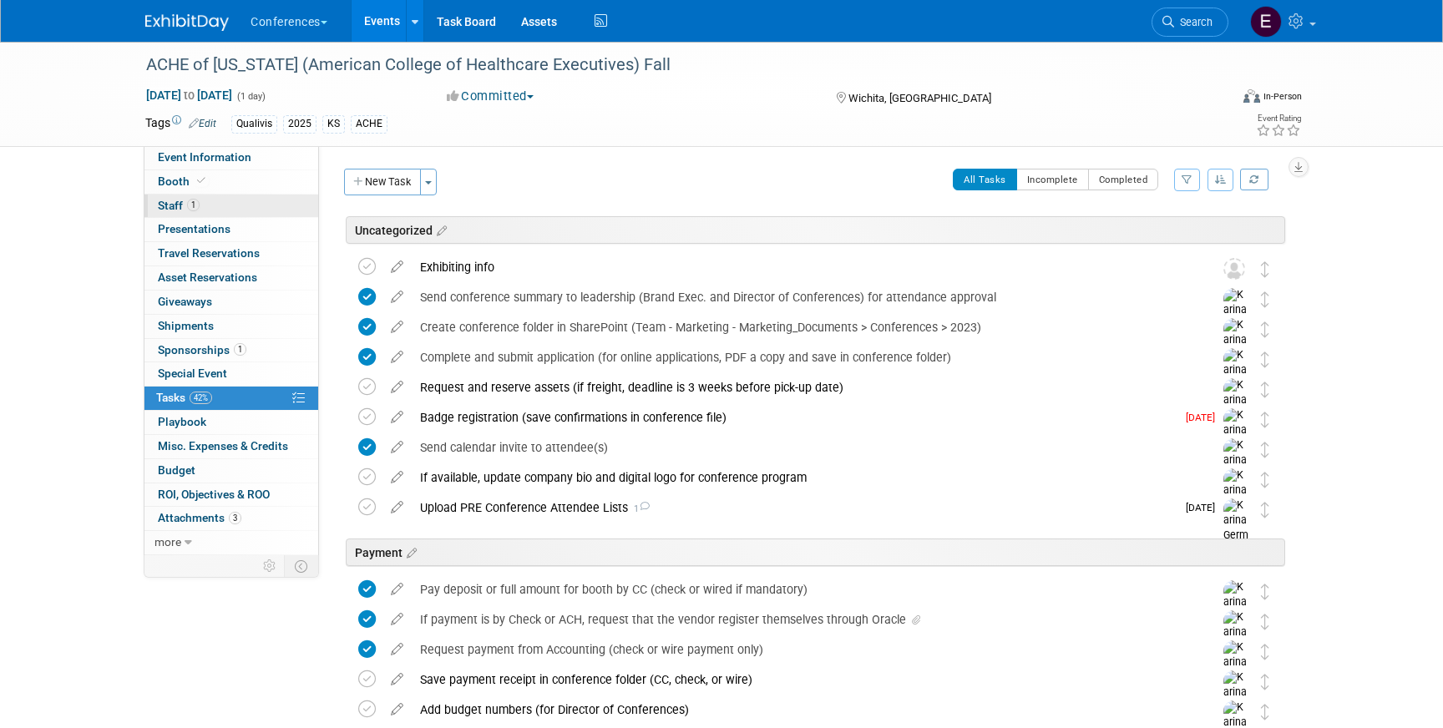
click at [210, 198] on link "1 Staff 1" at bounding box center [231, 206] width 174 height 23
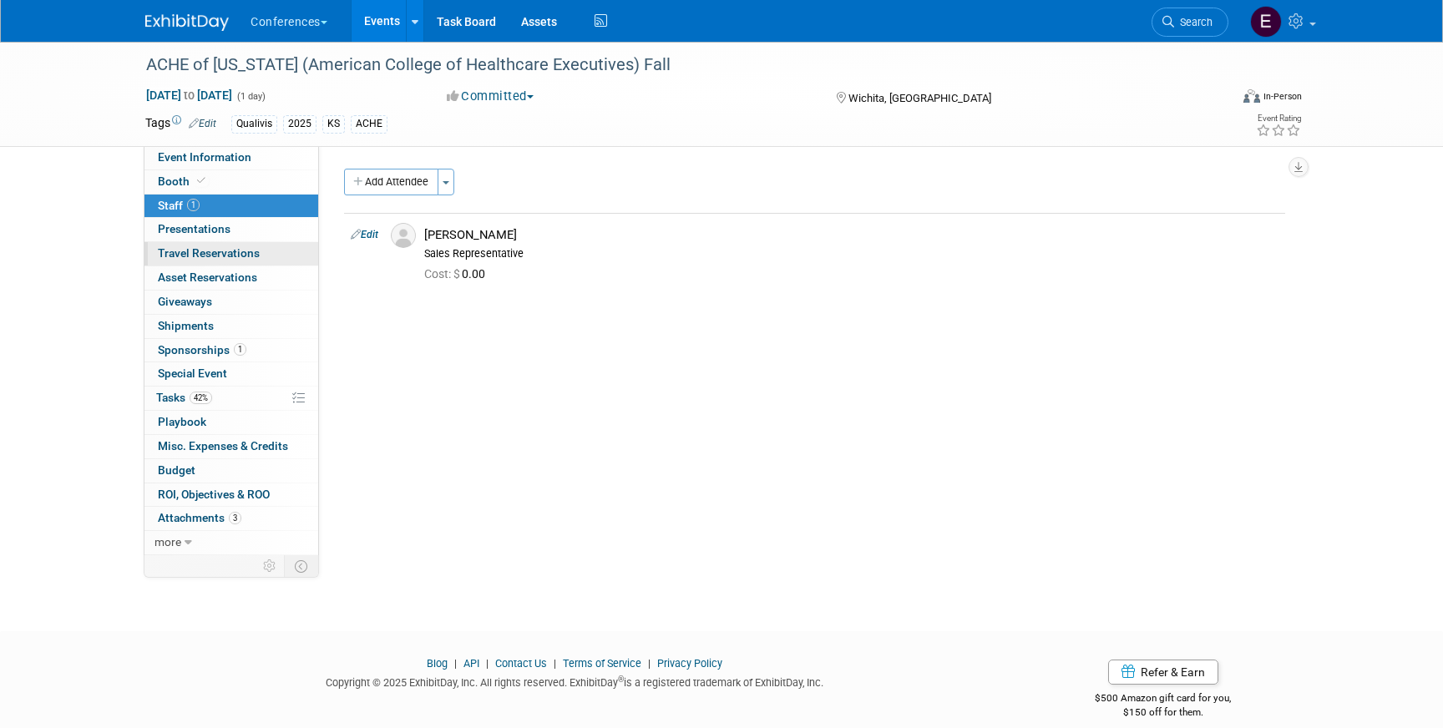
click at [224, 246] on link "0 Travel Reservations 0" at bounding box center [231, 253] width 174 height 23
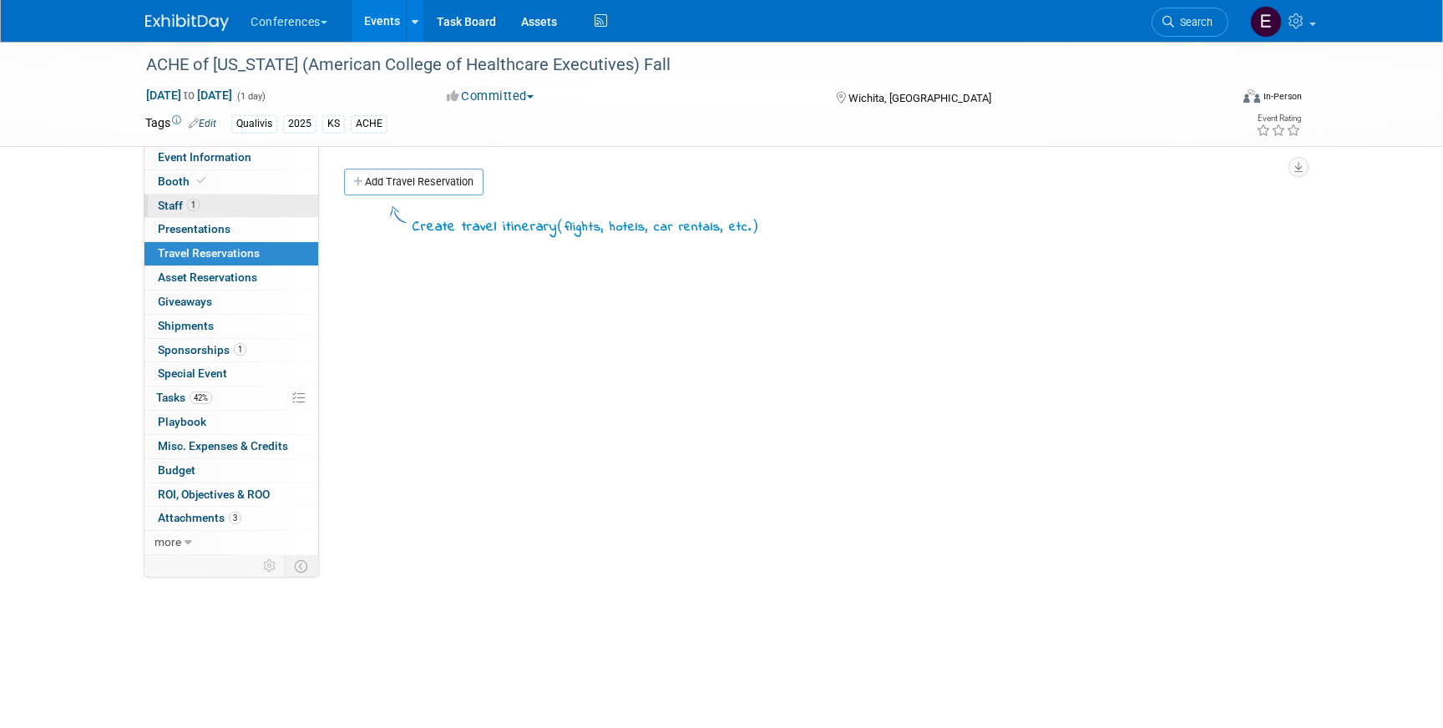
click at [278, 210] on link "1 Staff 1" at bounding box center [231, 206] width 174 height 23
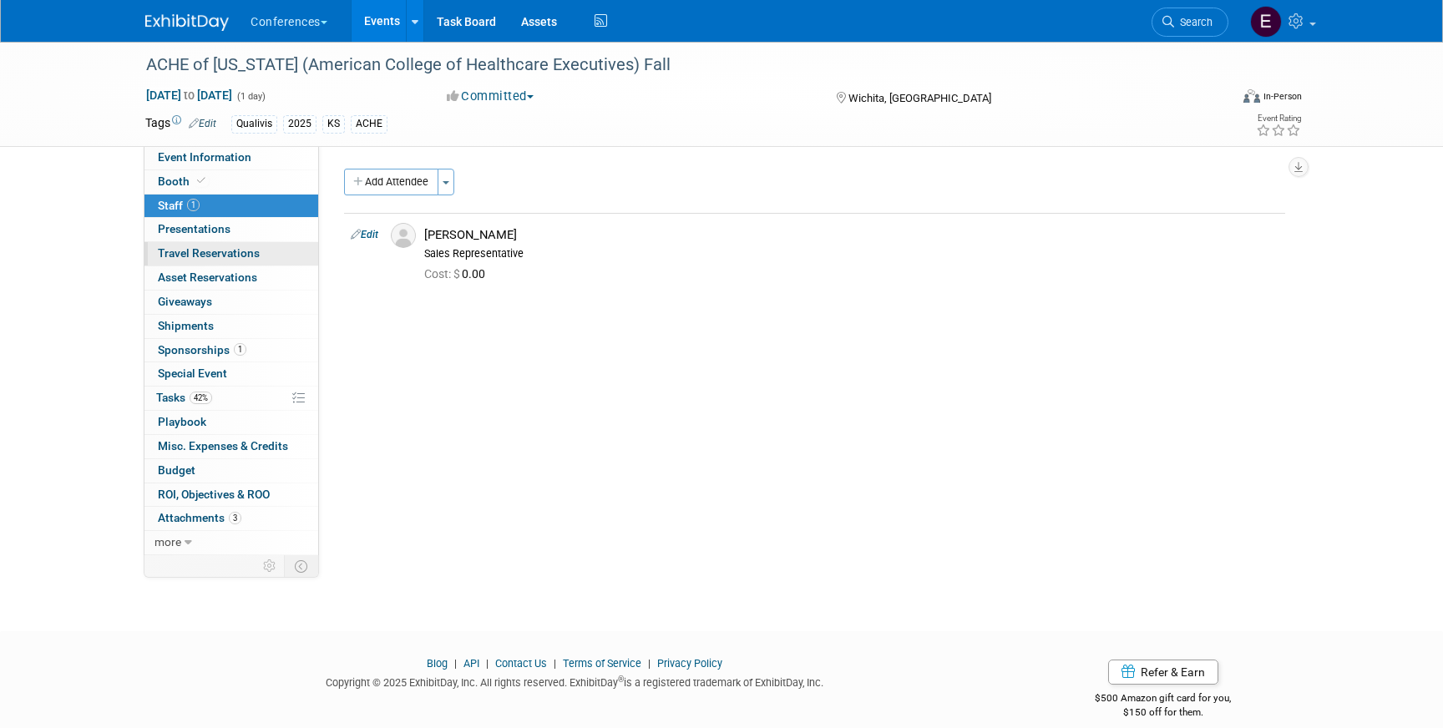
click at [279, 256] on link "0 Travel Reservations 0" at bounding box center [231, 253] width 174 height 23
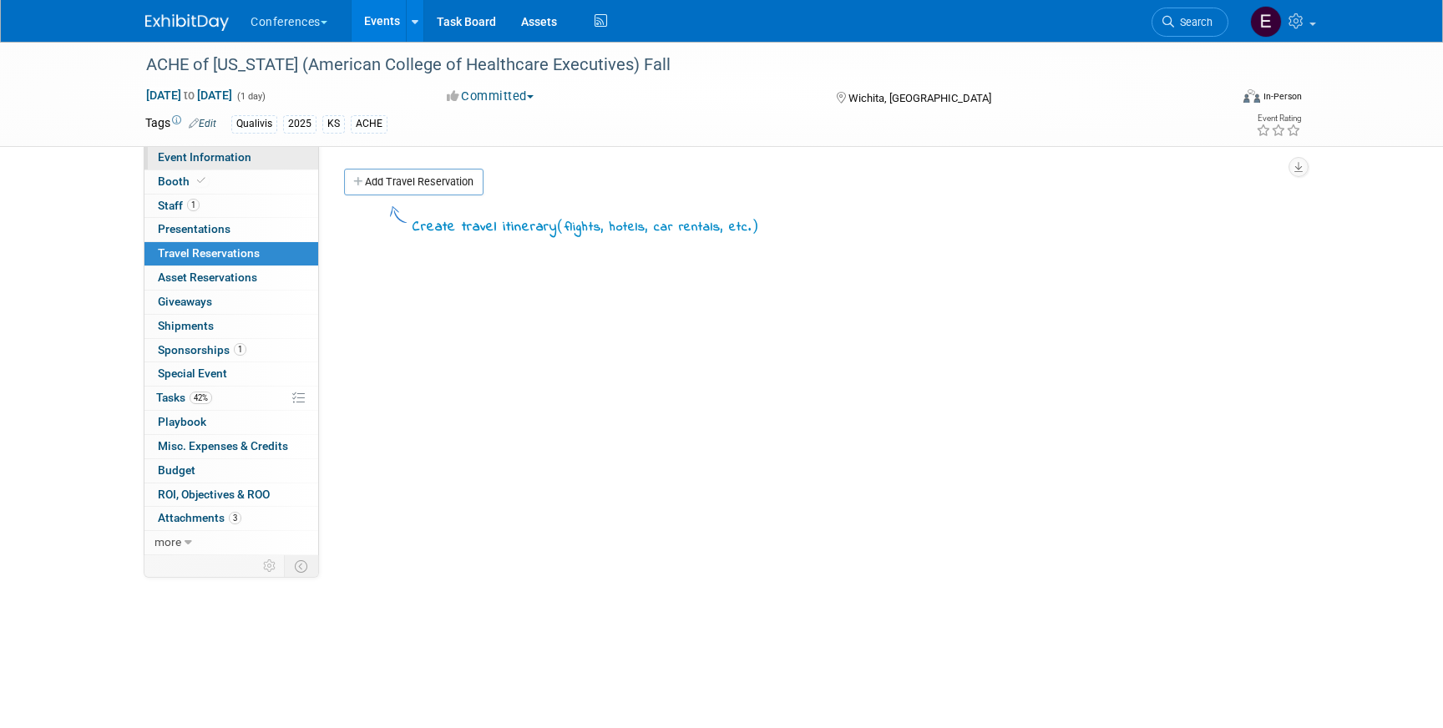
click at [200, 155] on span "Event Information" at bounding box center [205, 156] width 94 height 13
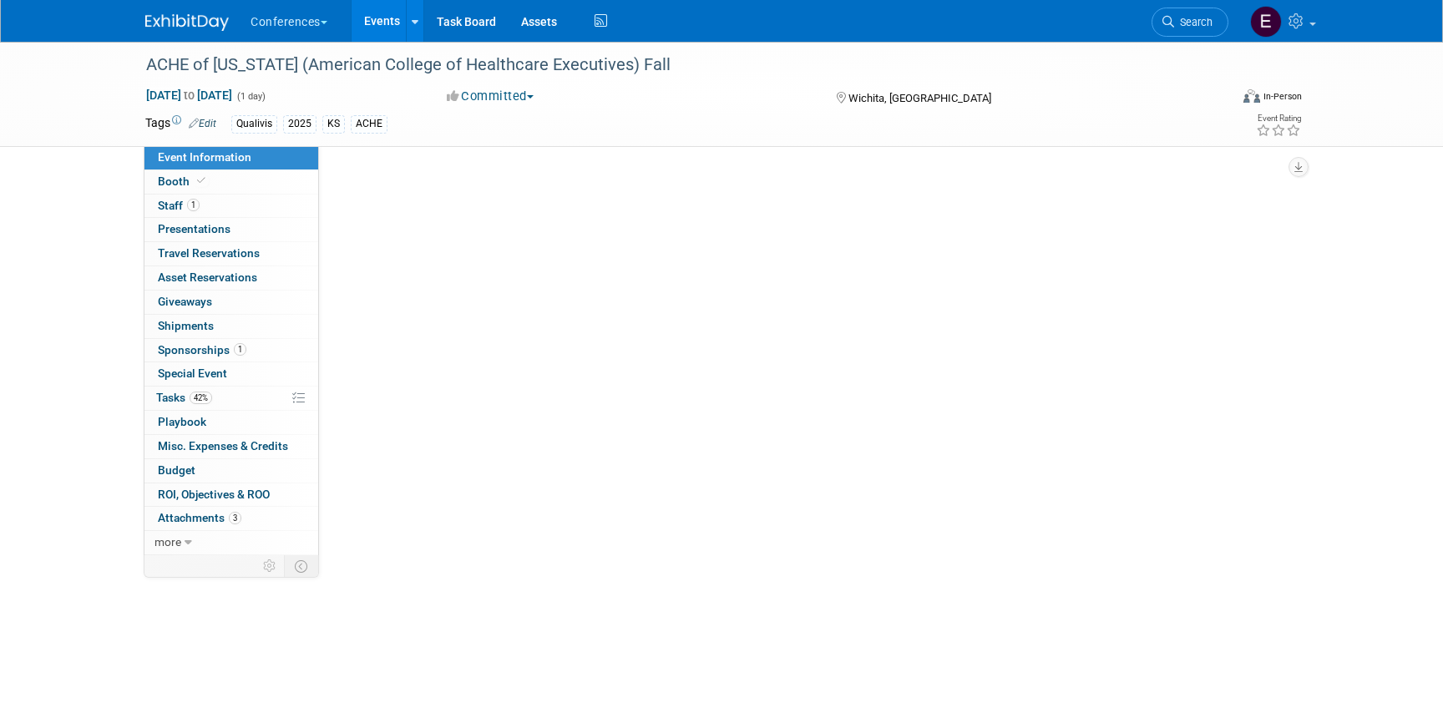
select select "Qualivis"
select select "Client-facing"
select select "Karina"
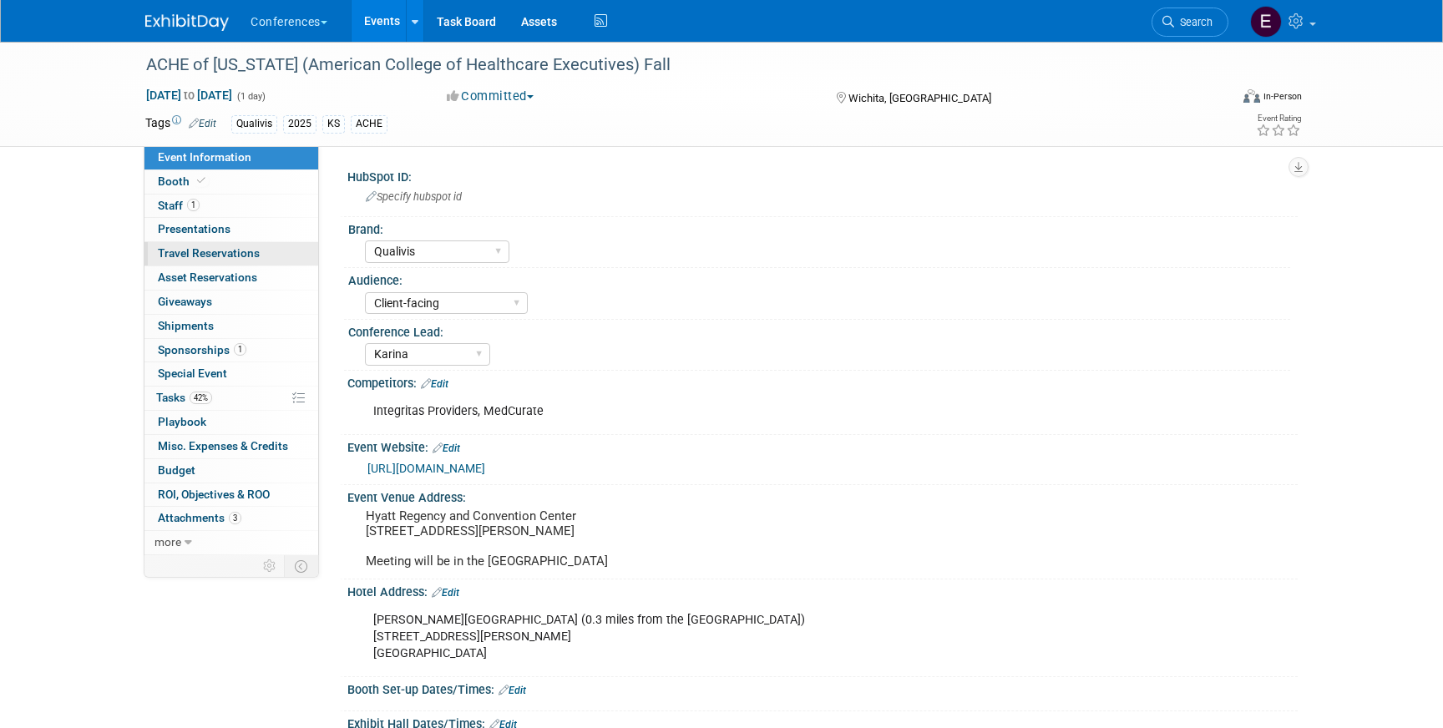
click at [213, 246] on span "Travel Reservations 0" at bounding box center [209, 252] width 102 height 13
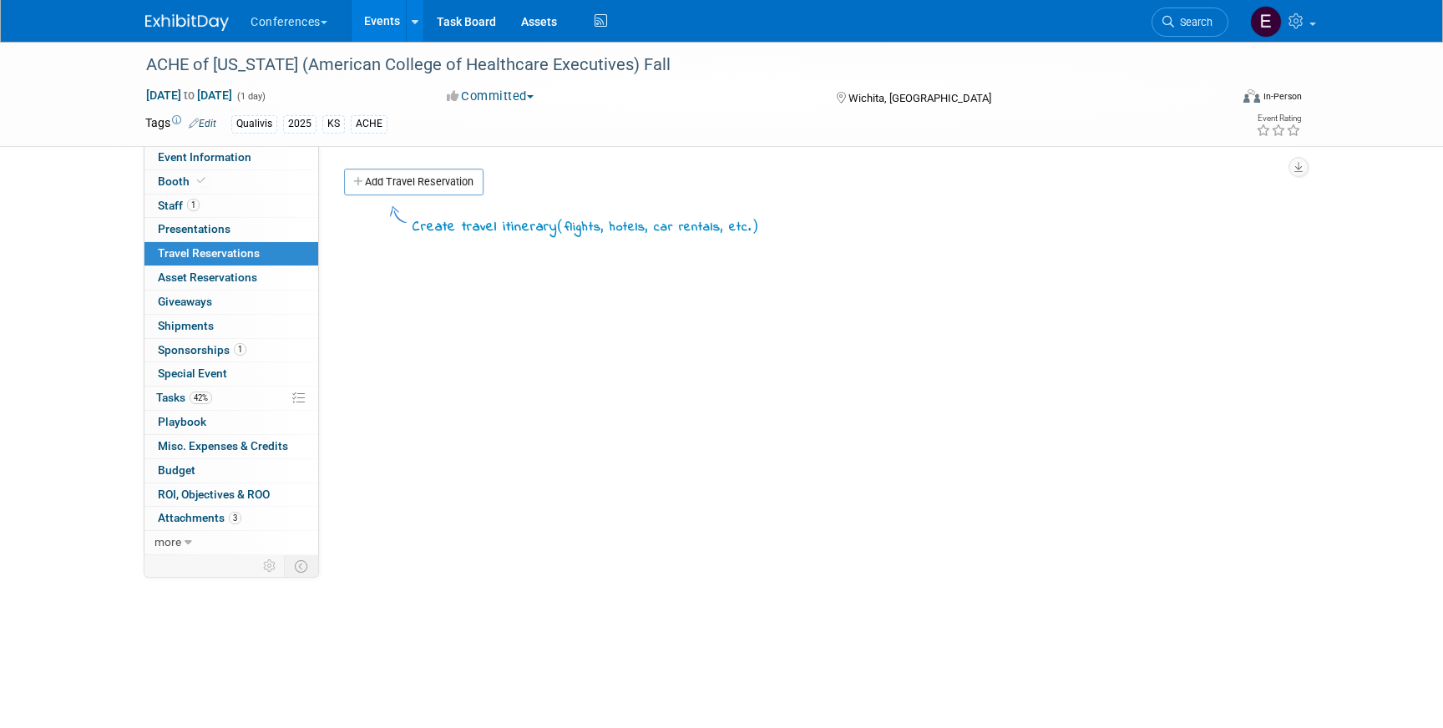
click at [424, 178] on link "Add Travel Reservation" at bounding box center [413, 182] width 139 height 27
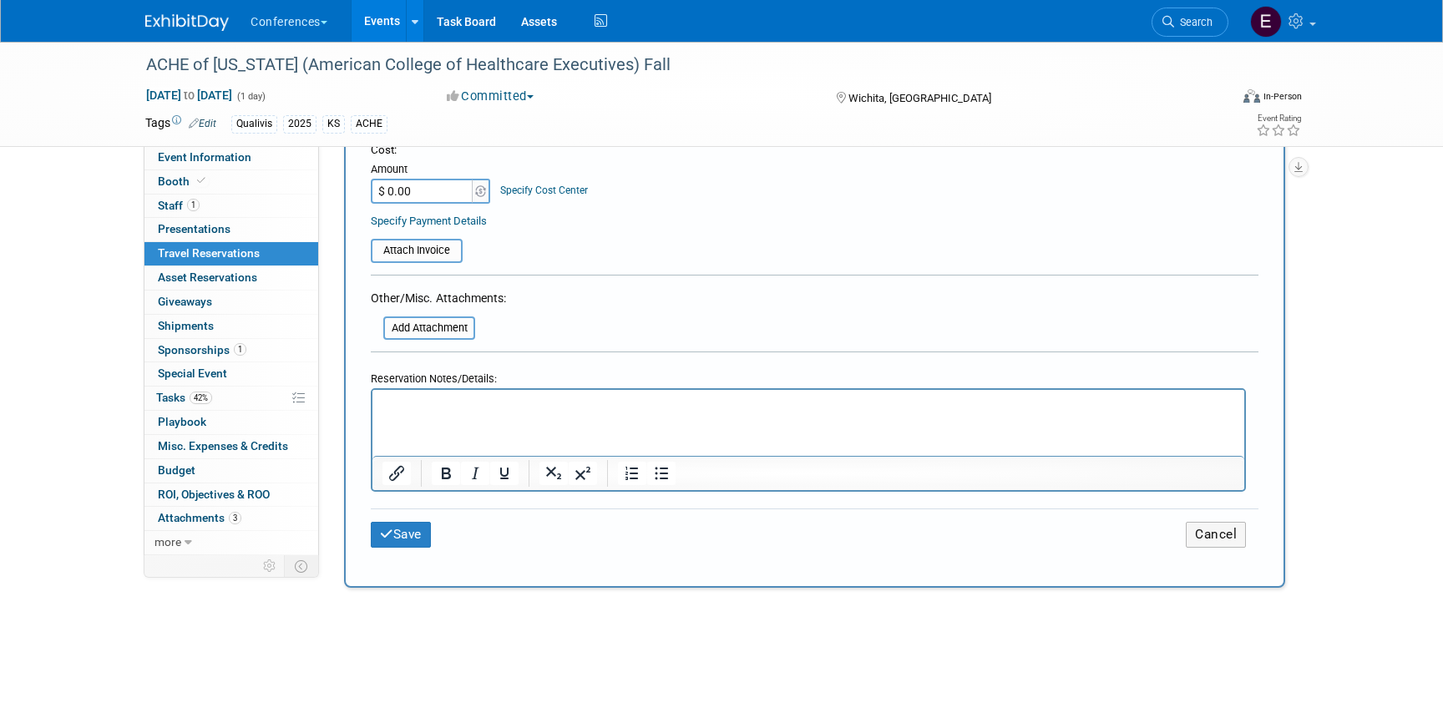
scroll to position [504, 0]
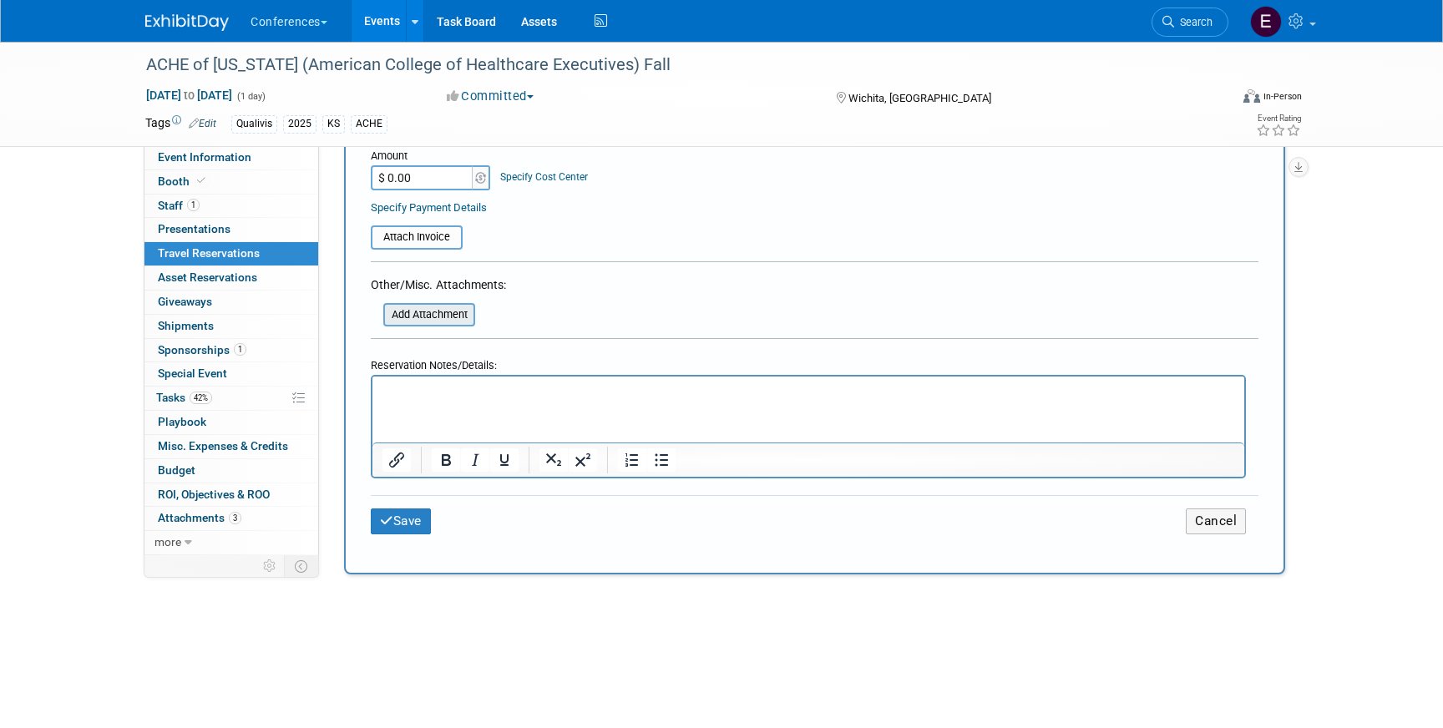
click at [421, 317] on input "file" at bounding box center [374, 315] width 199 height 20
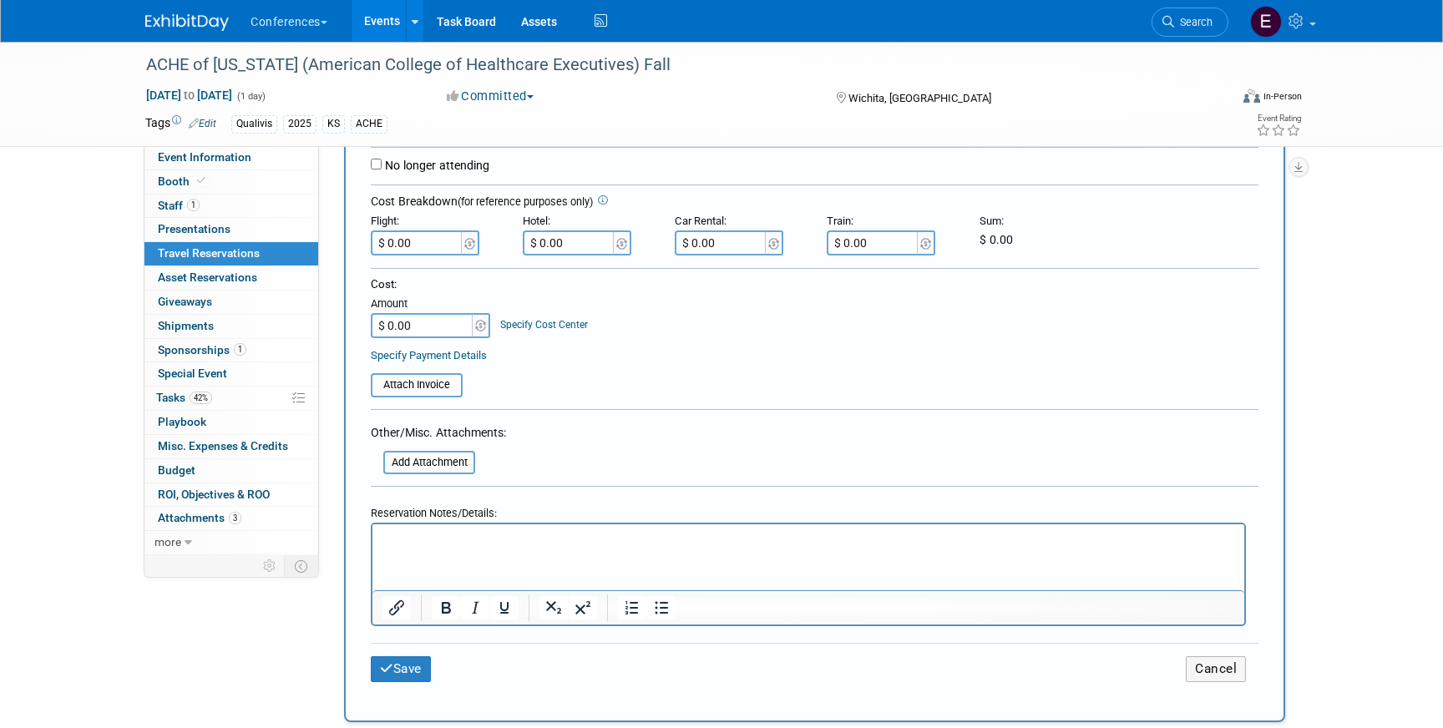
scroll to position [356, 0]
click at [426, 466] on input "file" at bounding box center [374, 464] width 199 height 20
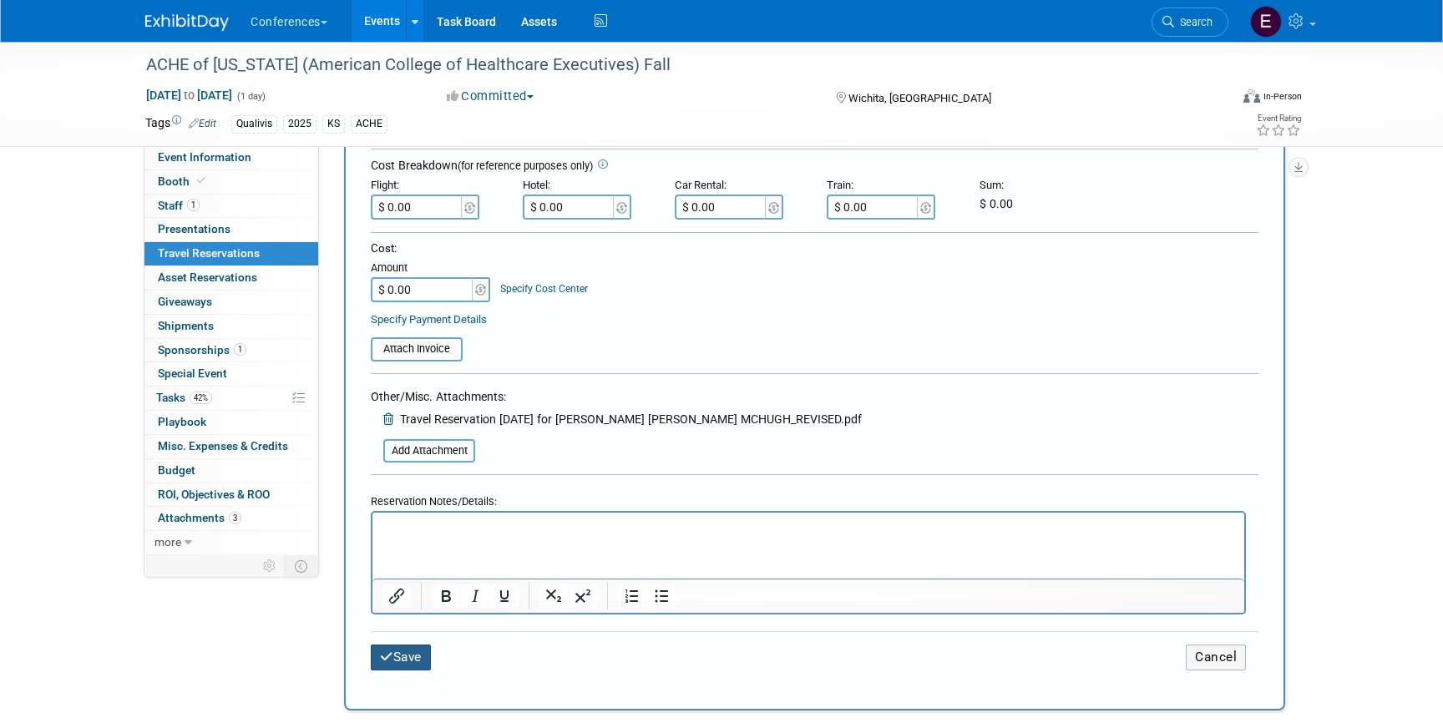
click at [402, 652] on button "Save" at bounding box center [401, 658] width 60 height 26
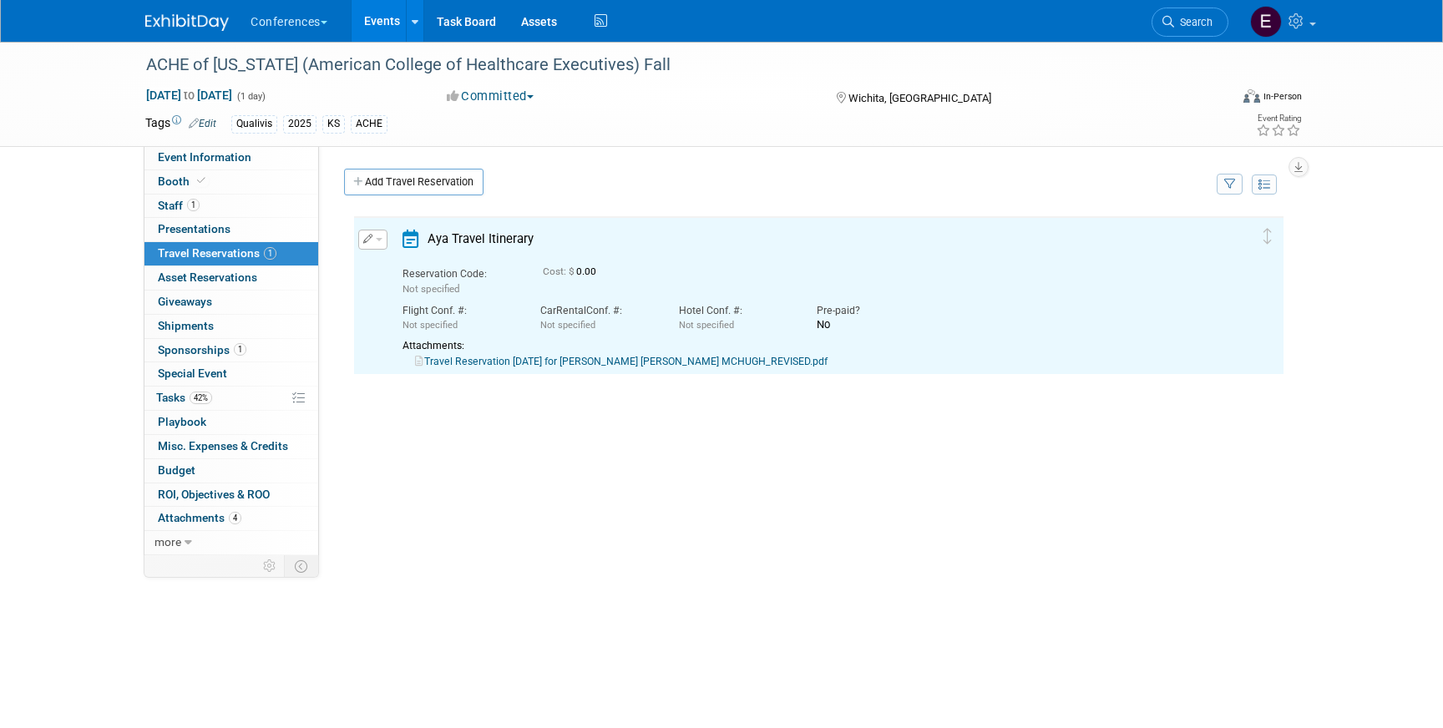
scroll to position [0, 0]
click at [603, 362] on link "Travel Reservation September 02 for JENNIFER CHRISTINE MCHUGH_REVISED.pdf" at bounding box center [621, 362] width 413 height 12
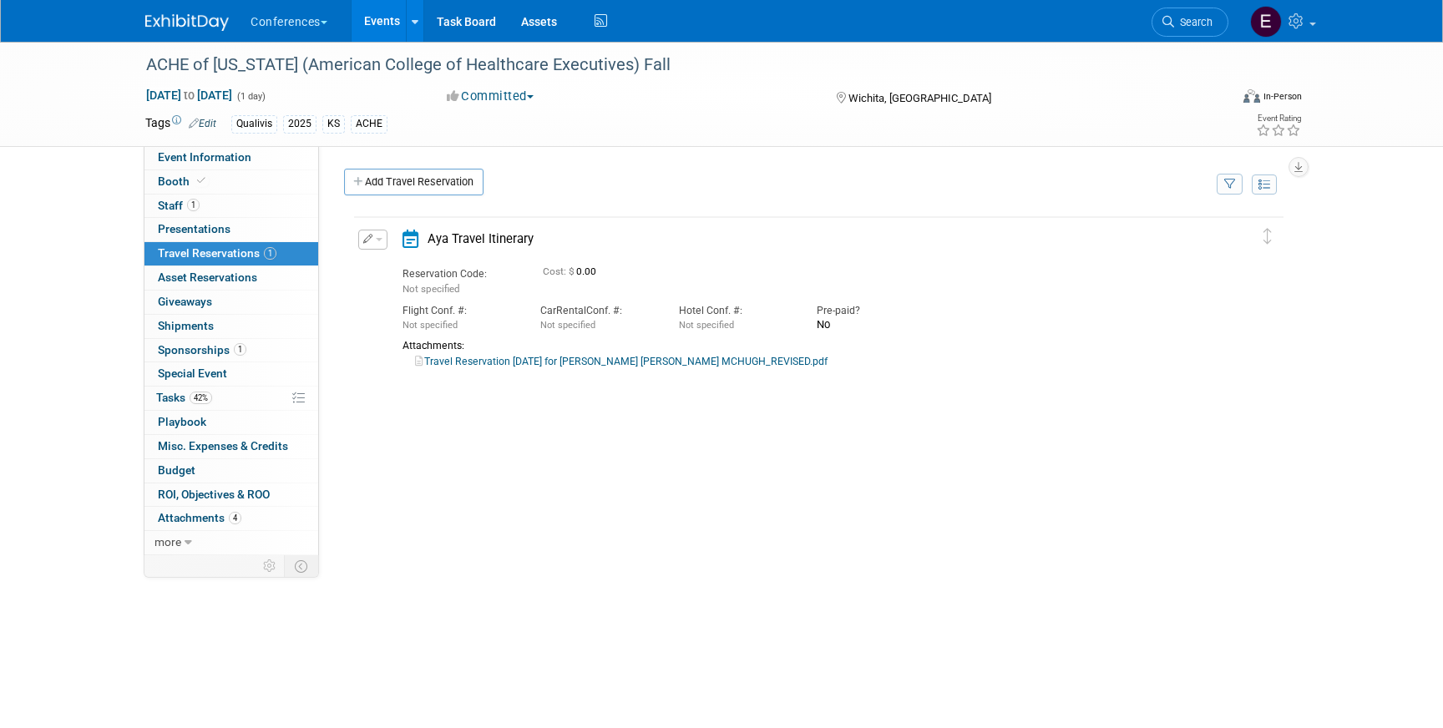
click at [486, 366] on link "Travel Reservation September 02 for JENNIFER CHRISTINE MCHUGH_REVISED.pdf" at bounding box center [621, 362] width 413 height 12
click at [383, 243] on button "button" at bounding box center [372, 240] width 29 height 20
click at [384, 264] on button "Edit Reservation" at bounding box center [429, 268] width 141 height 24
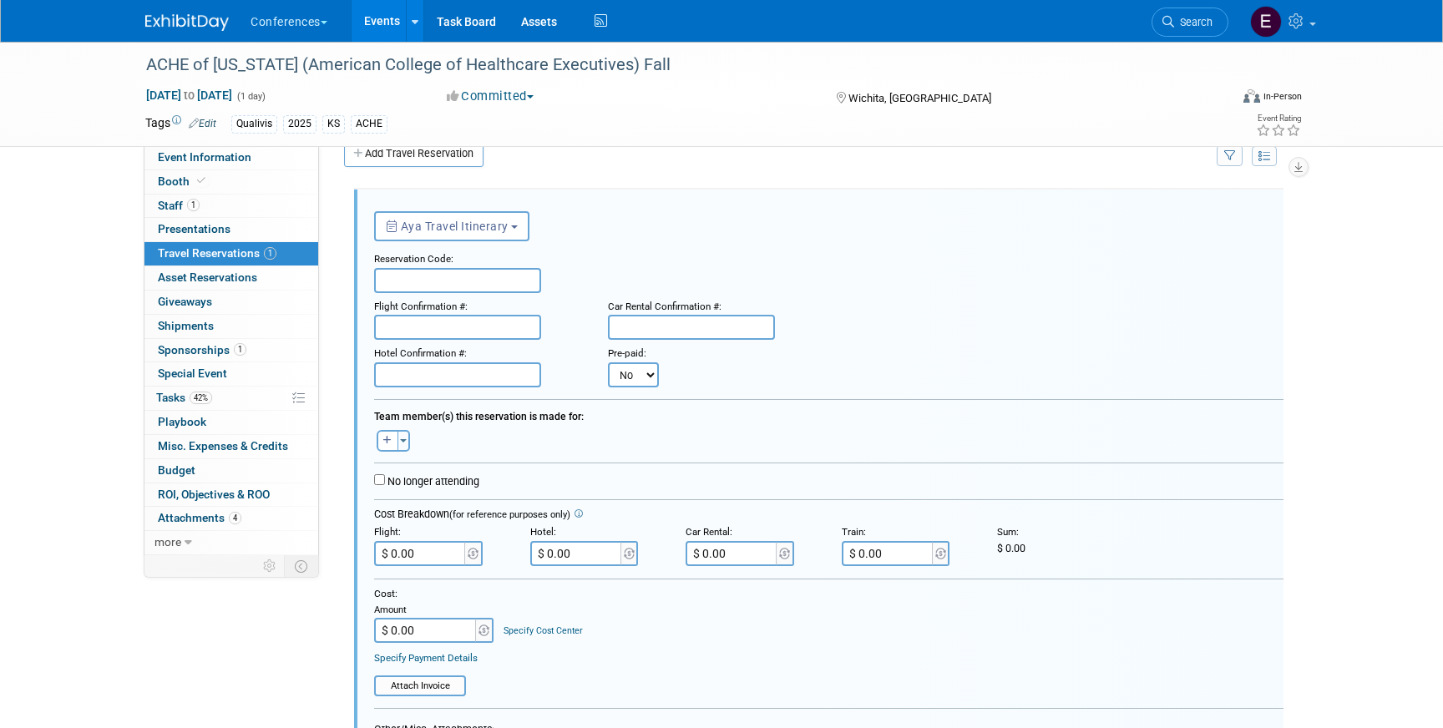
click at [433, 281] on input "text" at bounding box center [457, 280] width 167 height 25
paste input "LYCVNJ"
type input "LYCVNJ"
click at [409, 337] on input "text" at bounding box center [457, 327] width 167 height 25
paste input "CWT9IO (WN)"
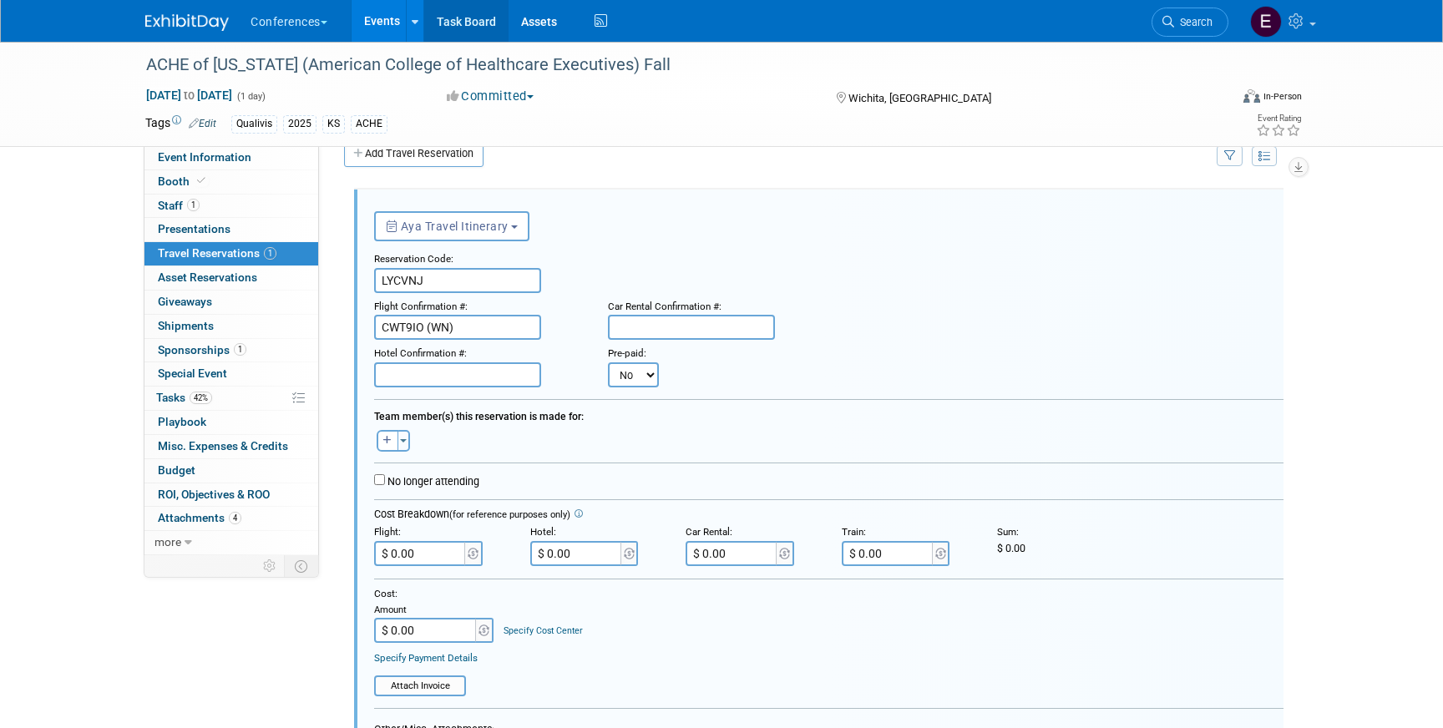
type input "CWT9IO (WN)"
click at [724, 333] on input "text" at bounding box center [691, 327] width 167 height 25
paste input "1486380633COUNT"
type input "1486380633COUNT"
click at [748, 559] on input "$ 0.00" at bounding box center [733, 553] width 94 height 25
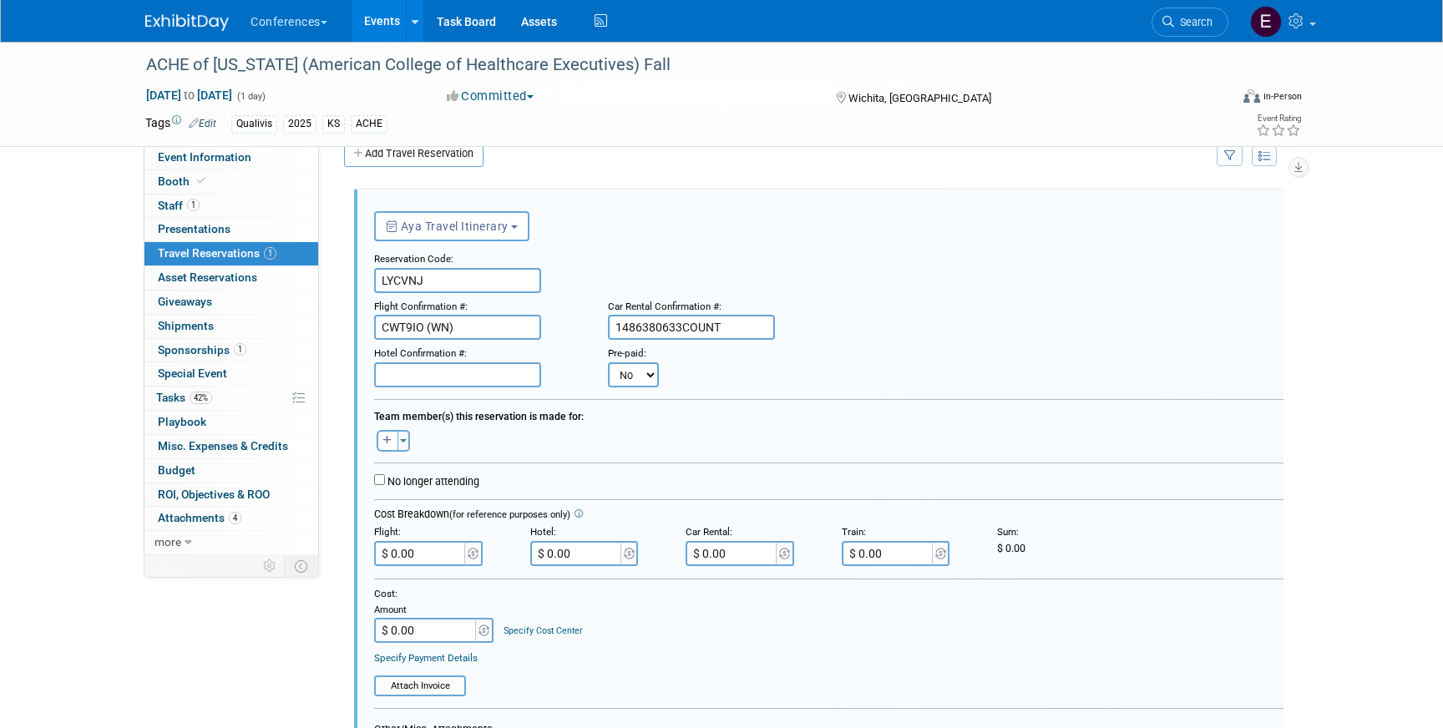
paste input "176.12"
type input "$"
click at [468, 381] on input "text" at bounding box center [457, 374] width 167 height 25
paste input "2014611122"
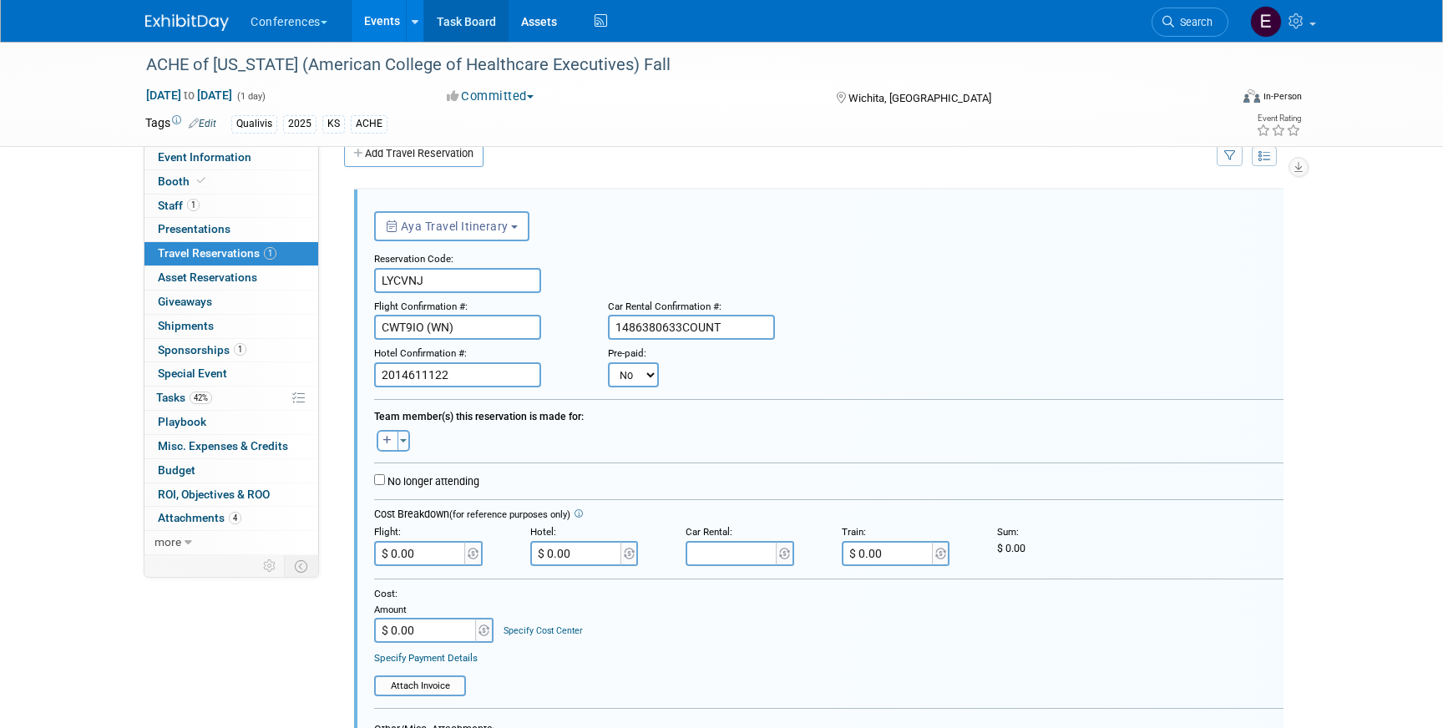
type input "2014611122"
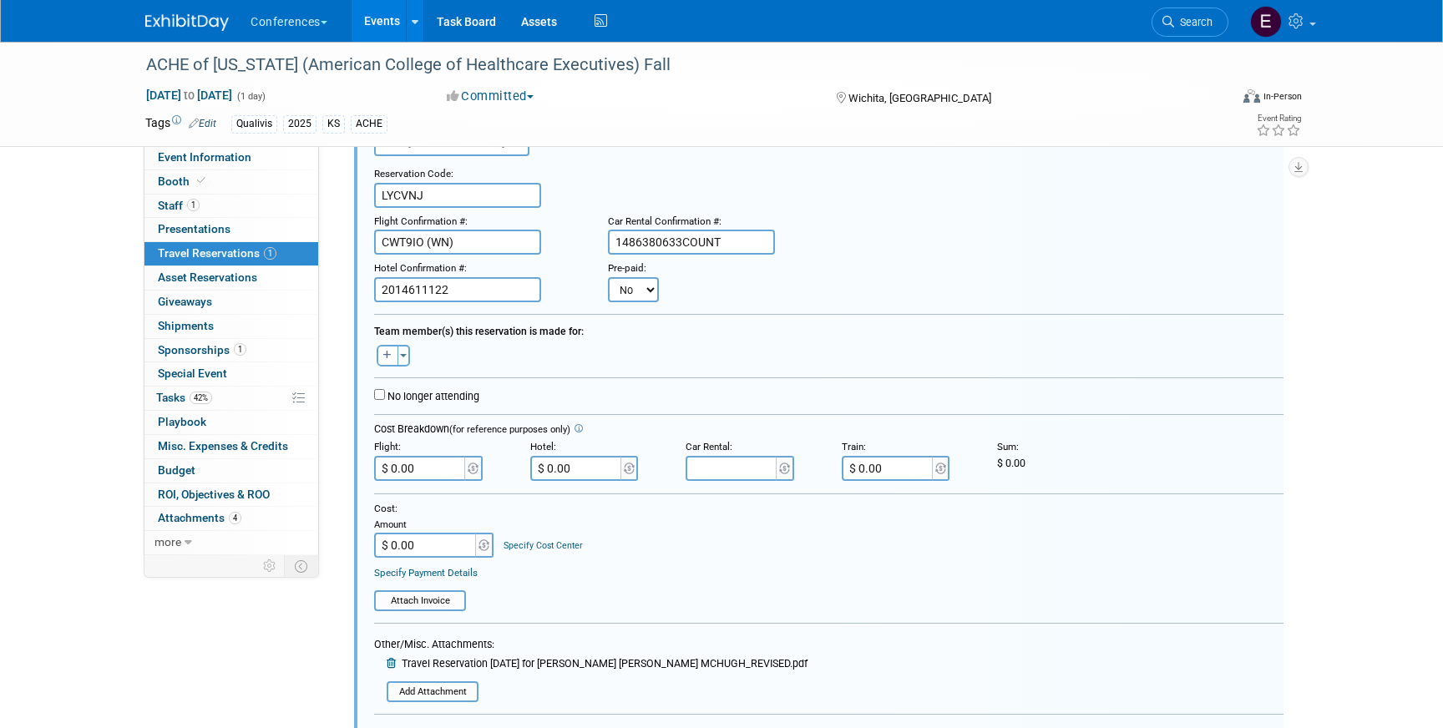
scroll to position [139, 0]
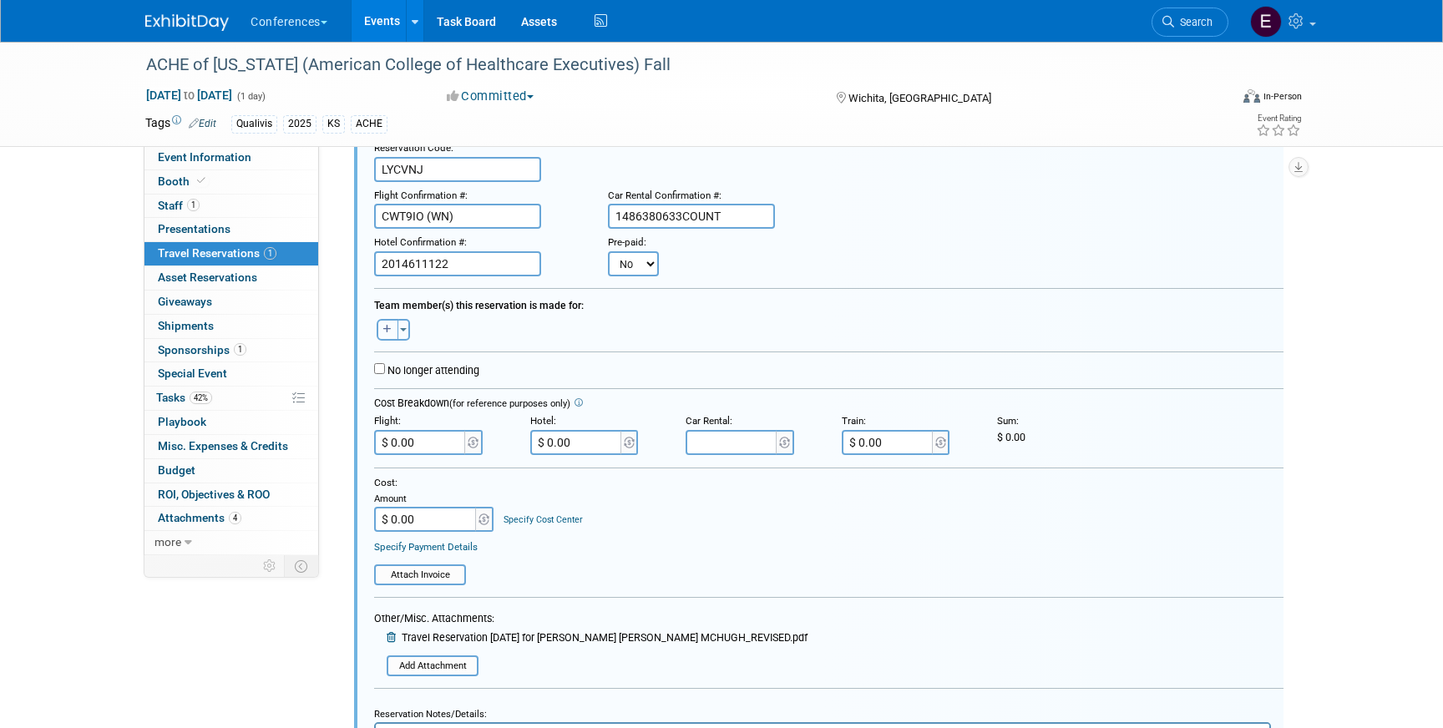
click at [387, 333] on icon "button" at bounding box center [387, 328] width 8 height 9
select select
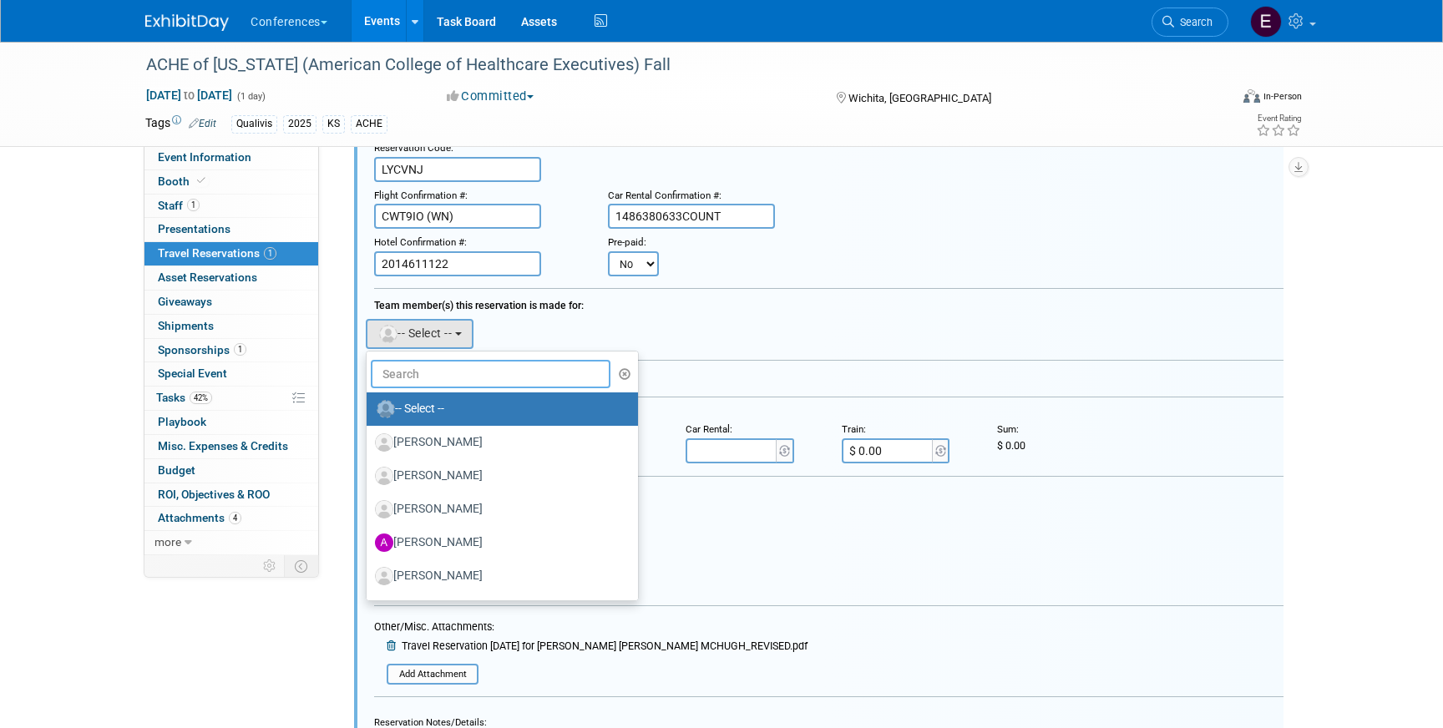
click at [410, 369] on input "text" at bounding box center [491, 374] width 240 height 28
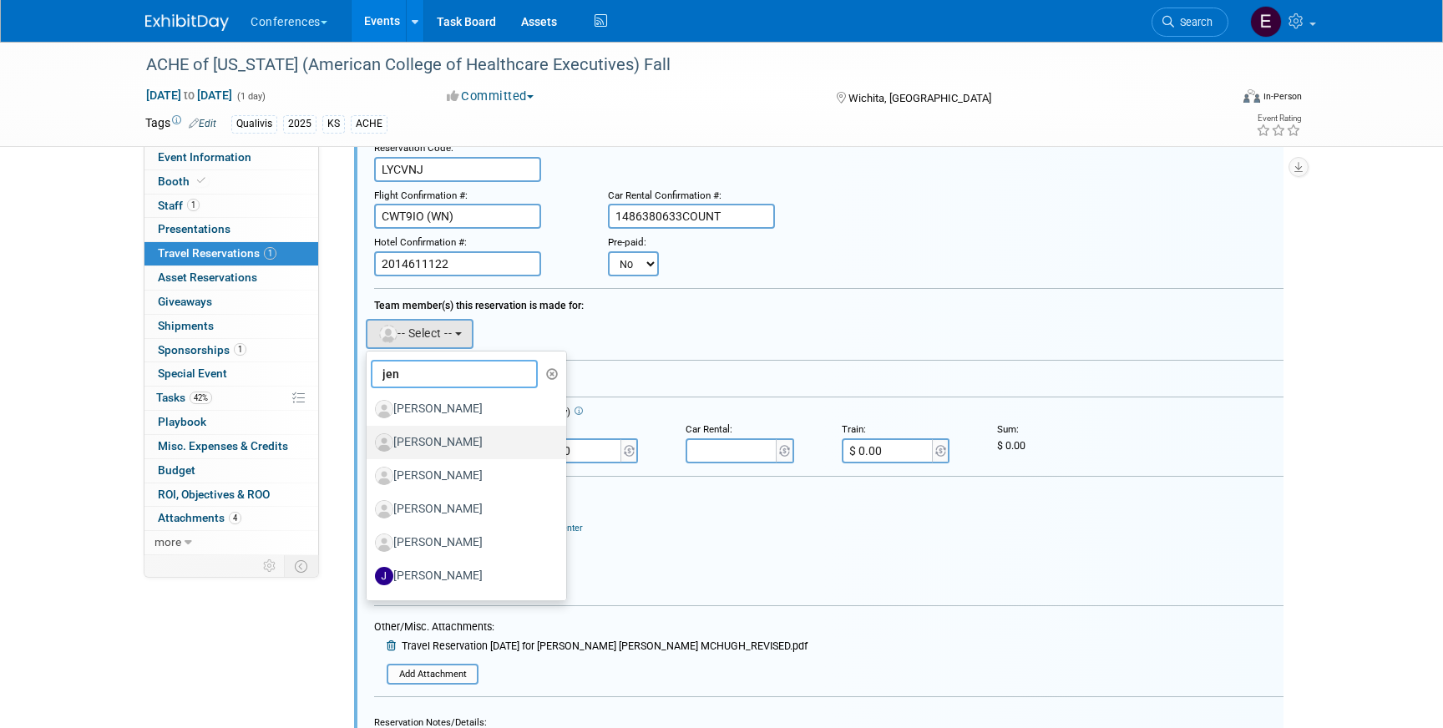
type input "jen"
click at [469, 434] on label "[PERSON_NAME]" at bounding box center [462, 442] width 175 height 27
click at [369, 435] on input "[PERSON_NAME]" at bounding box center [363, 440] width 11 height 11
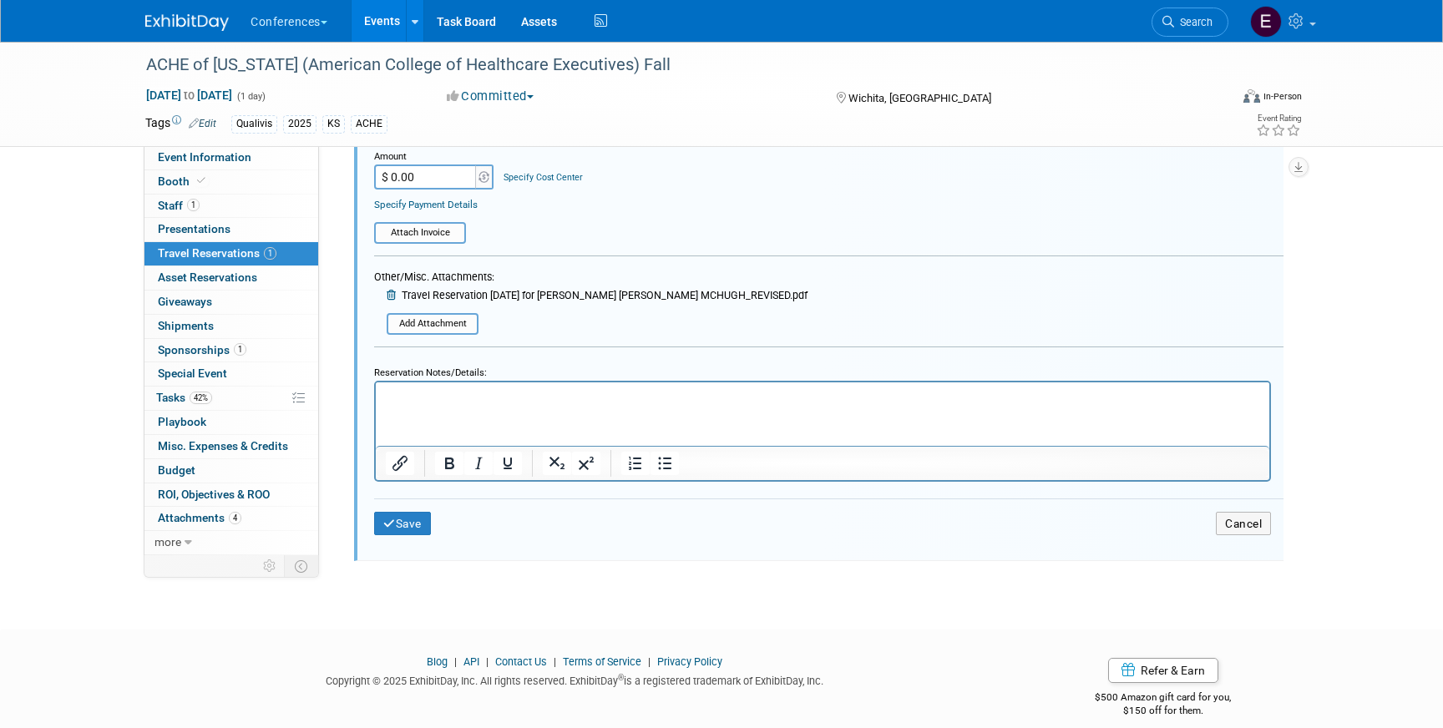
scroll to position [507, 0]
click at [451, 401] on html at bounding box center [823, 390] width 894 height 22
click at [386, 397] on p "Costs under KHA KS" at bounding box center [823, 393] width 874 height 15
click at [419, 524] on button "Save" at bounding box center [402, 521] width 57 height 24
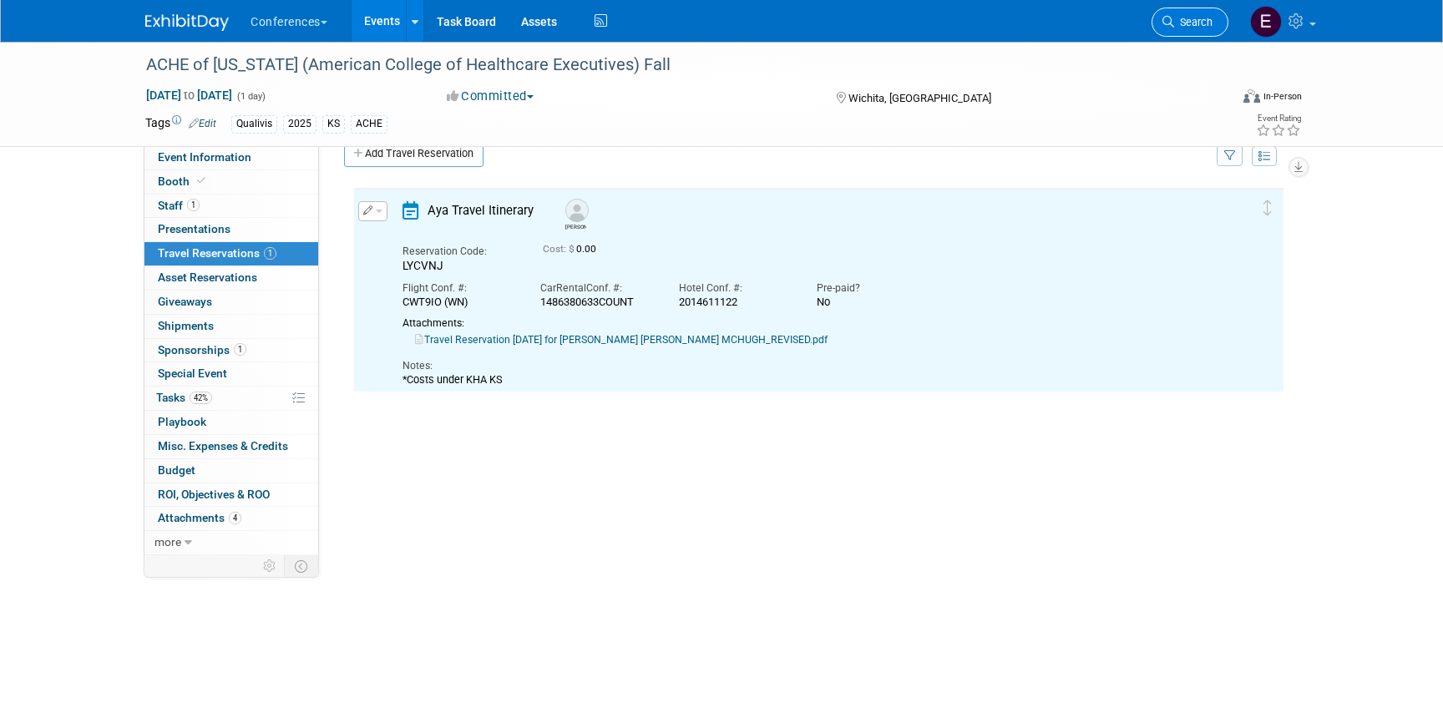
scroll to position [0, 0]
click at [1168, 31] on link "Search" at bounding box center [1190, 22] width 77 height 29
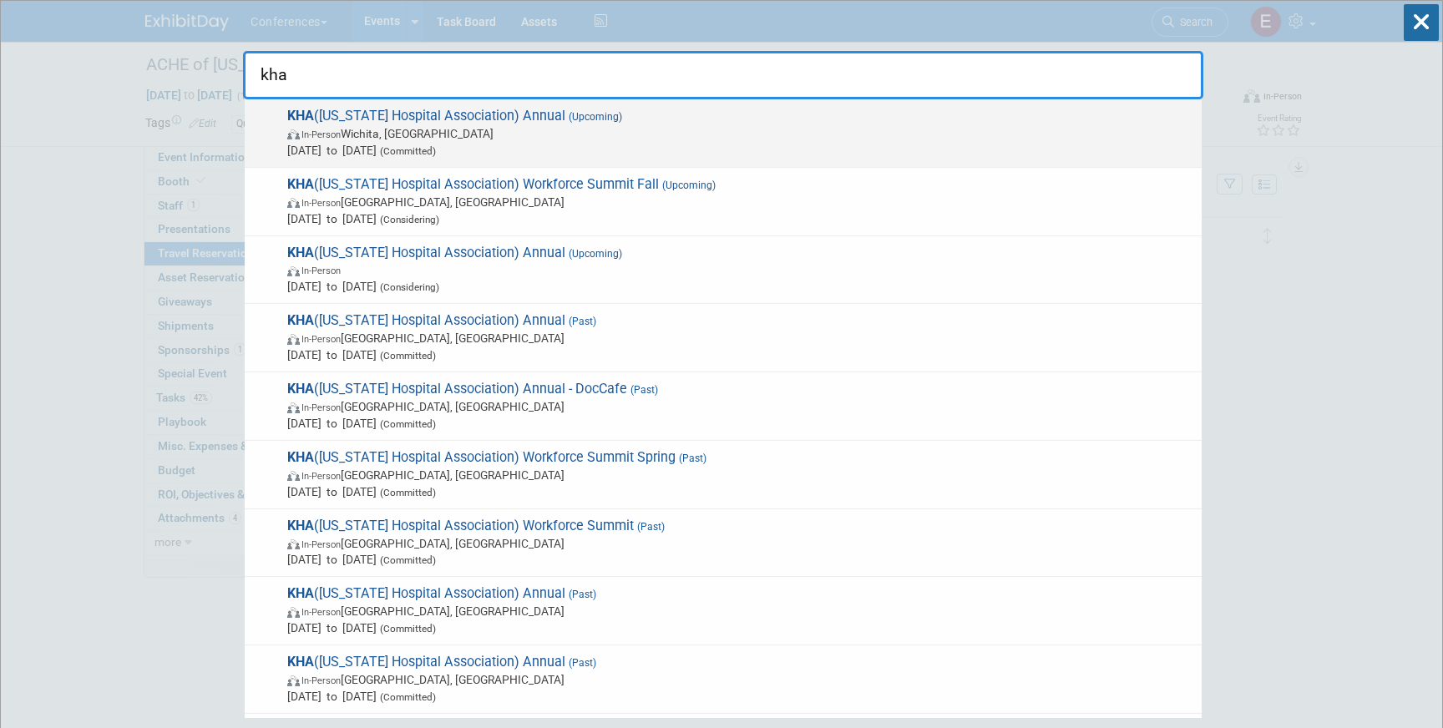
type input "kha"
click at [687, 125] on span "In-Person Wichita, KS" at bounding box center [740, 133] width 906 height 17
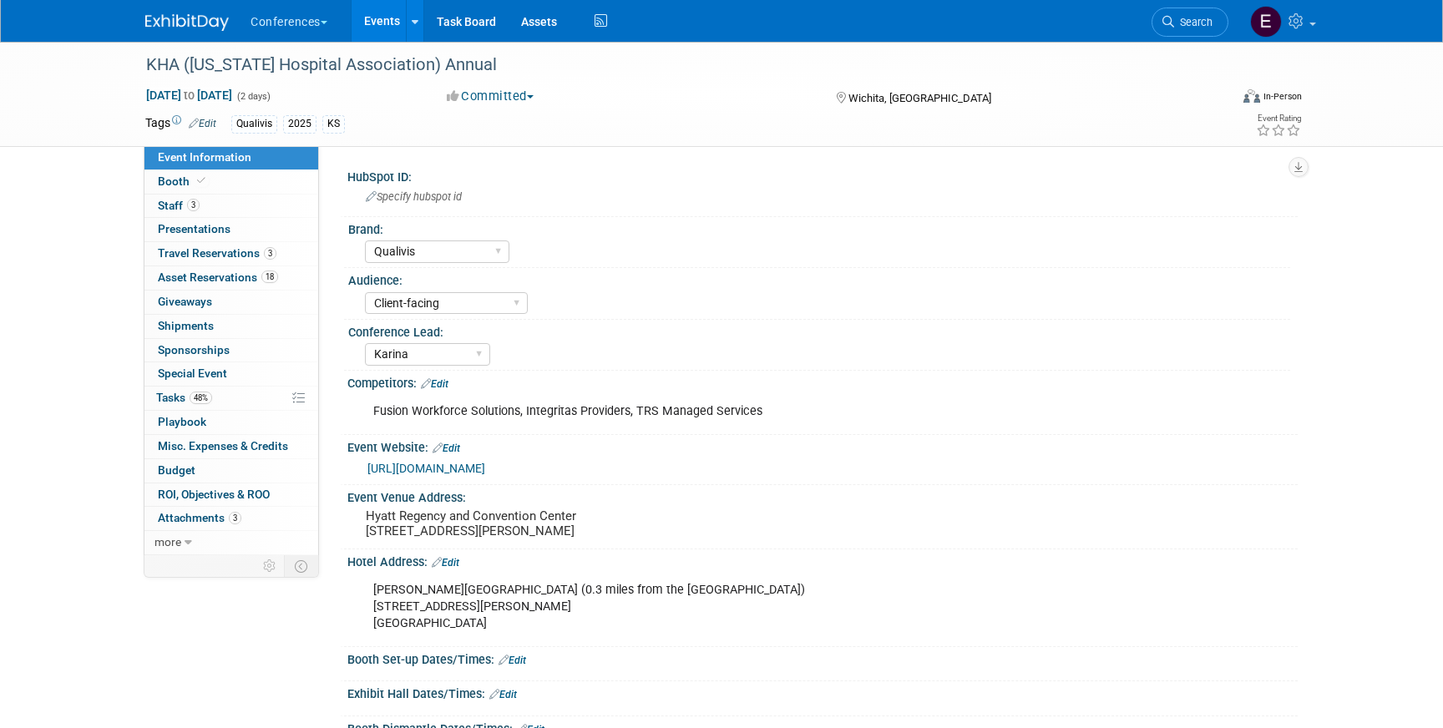
select select "Qualivis"
select select "Client-facing"
select select "Karina"
click at [293, 252] on link "3 Travel Reservations 3" at bounding box center [231, 253] width 174 height 23
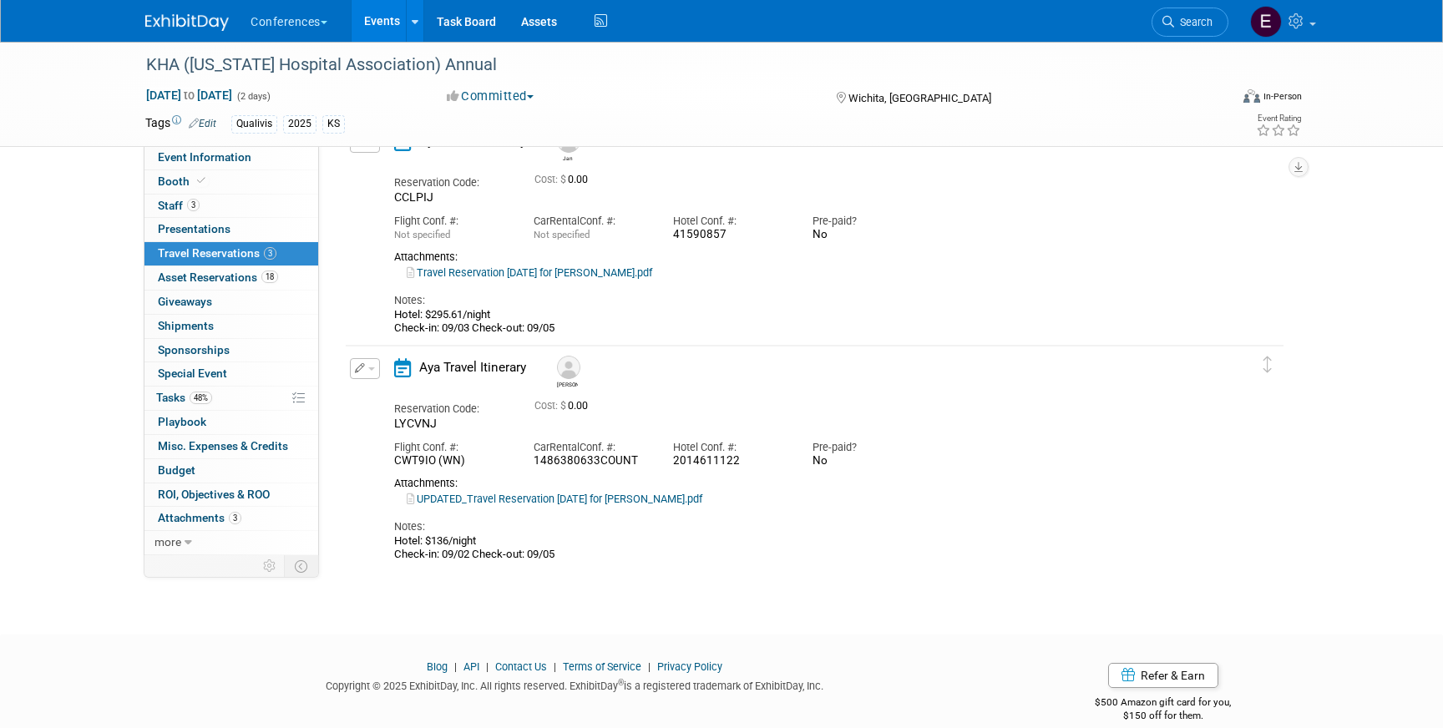
scroll to position [348, 0]
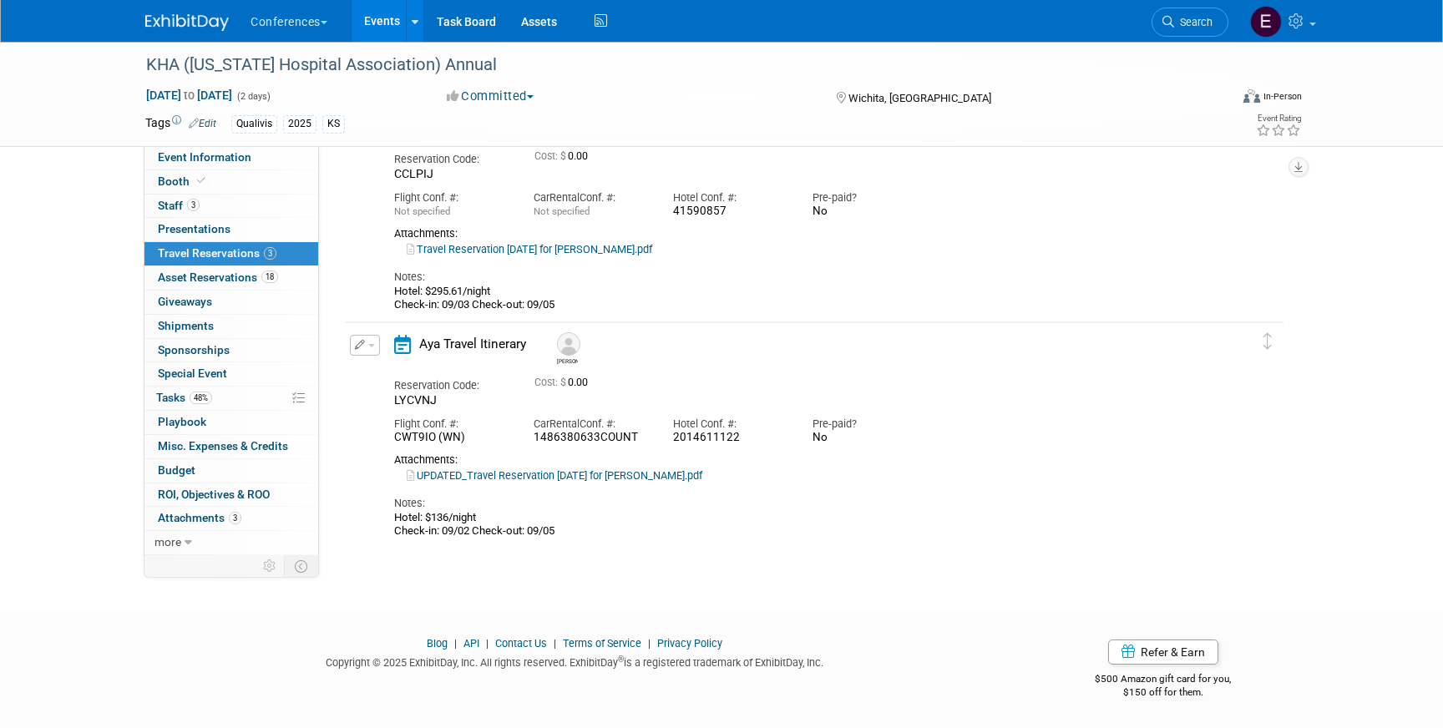
click at [371, 333] on td "Delete Reservation Jen Reservation Code: LYCVNJ 0.00 No" at bounding box center [802, 432] width 913 height 221
click at [371, 346] on span "button" at bounding box center [371, 345] width 7 height 3
click at [384, 367] on button "Edit Reservation" at bounding box center [421, 374] width 141 height 24
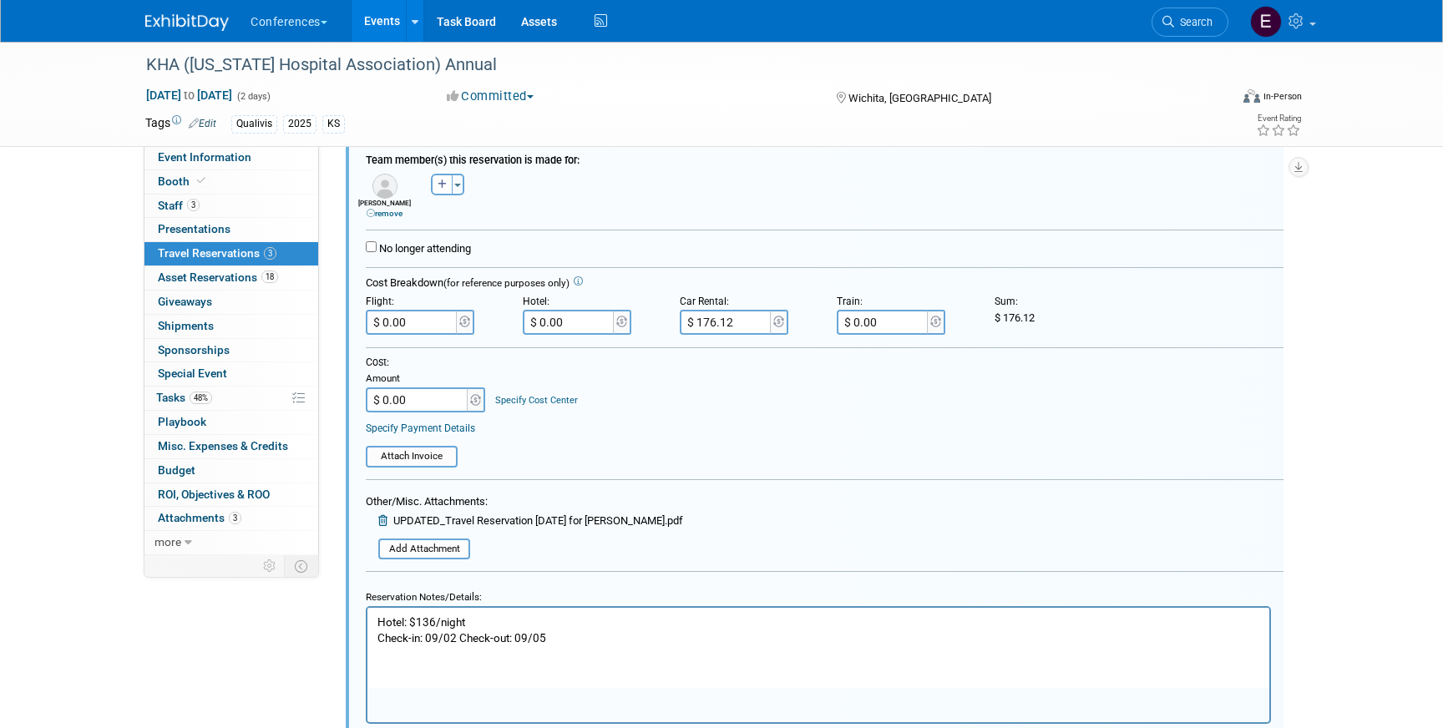
scroll to position [742, 0]
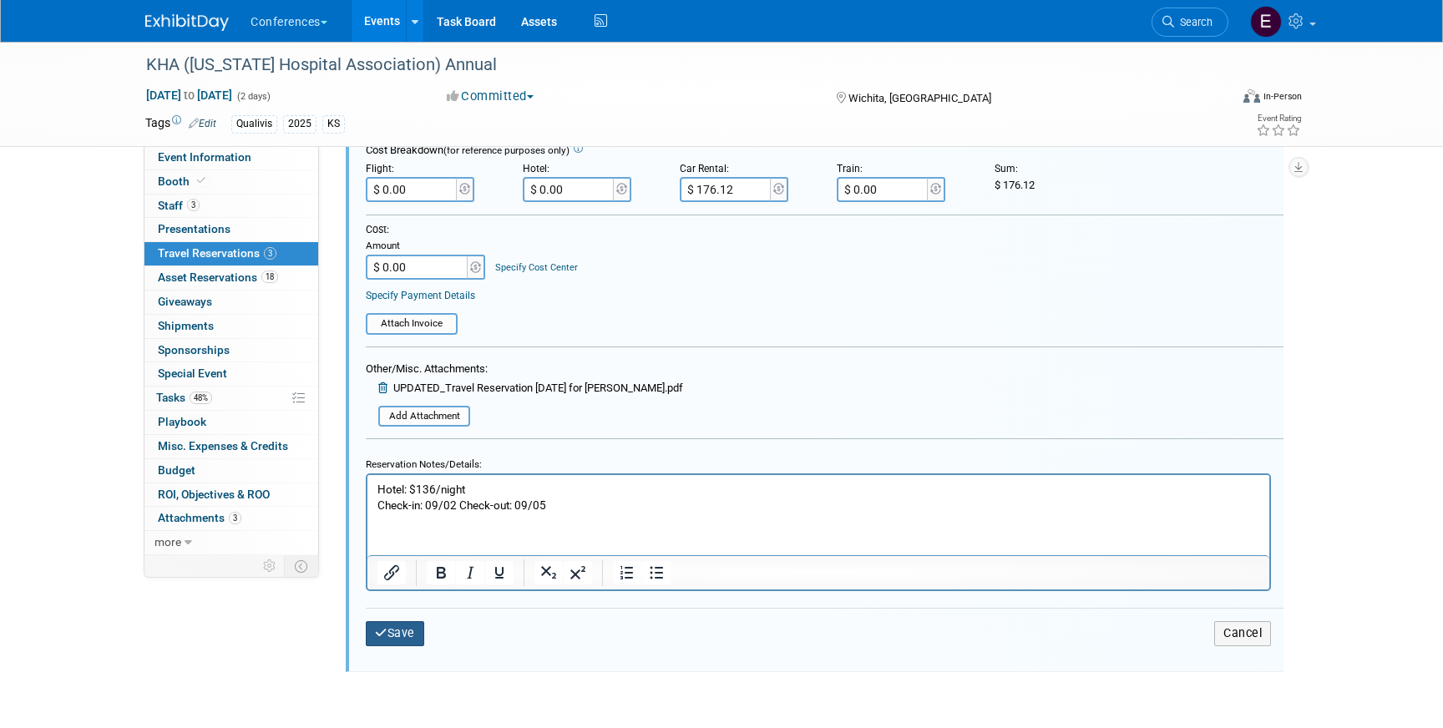
click at [406, 631] on button "Save" at bounding box center [395, 633] width 58 height 24
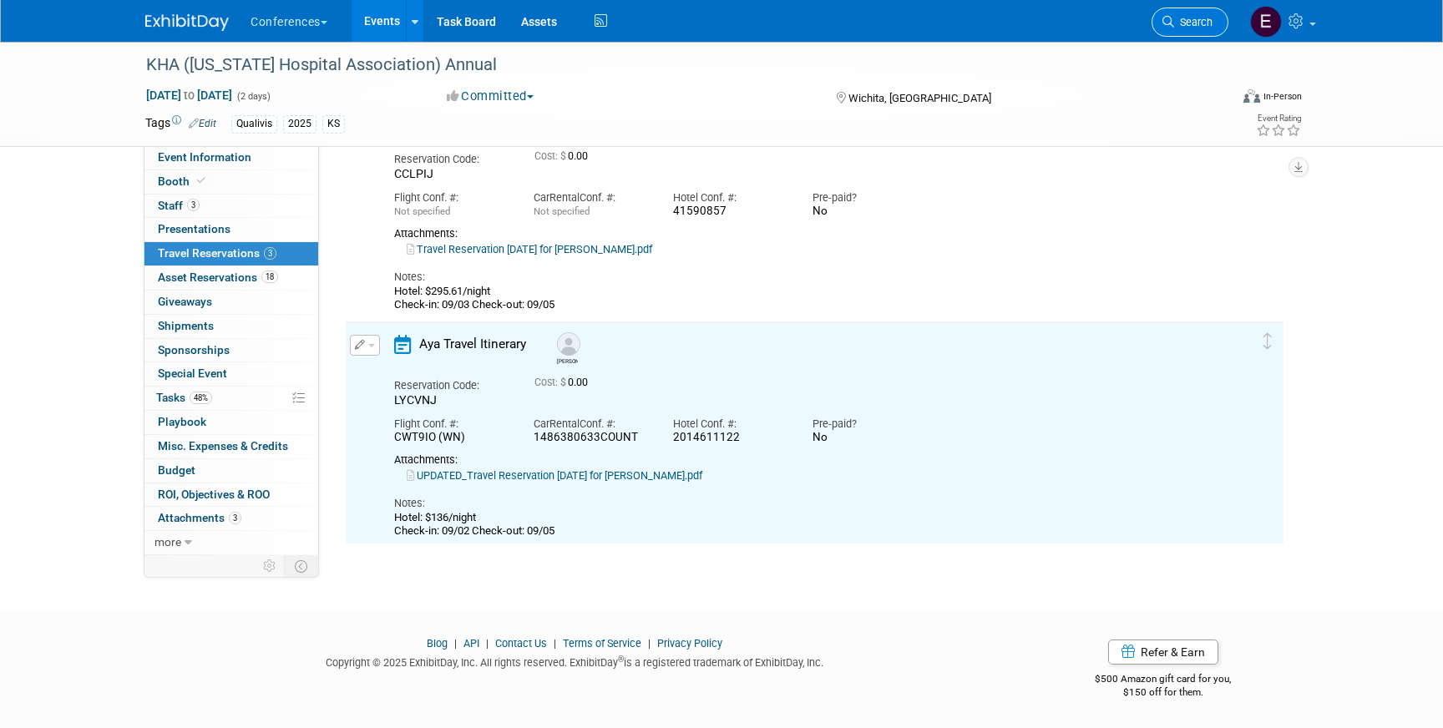
click at [1192, 23] on span "Search" at bounding box center [1193, 22] width 38 height 13
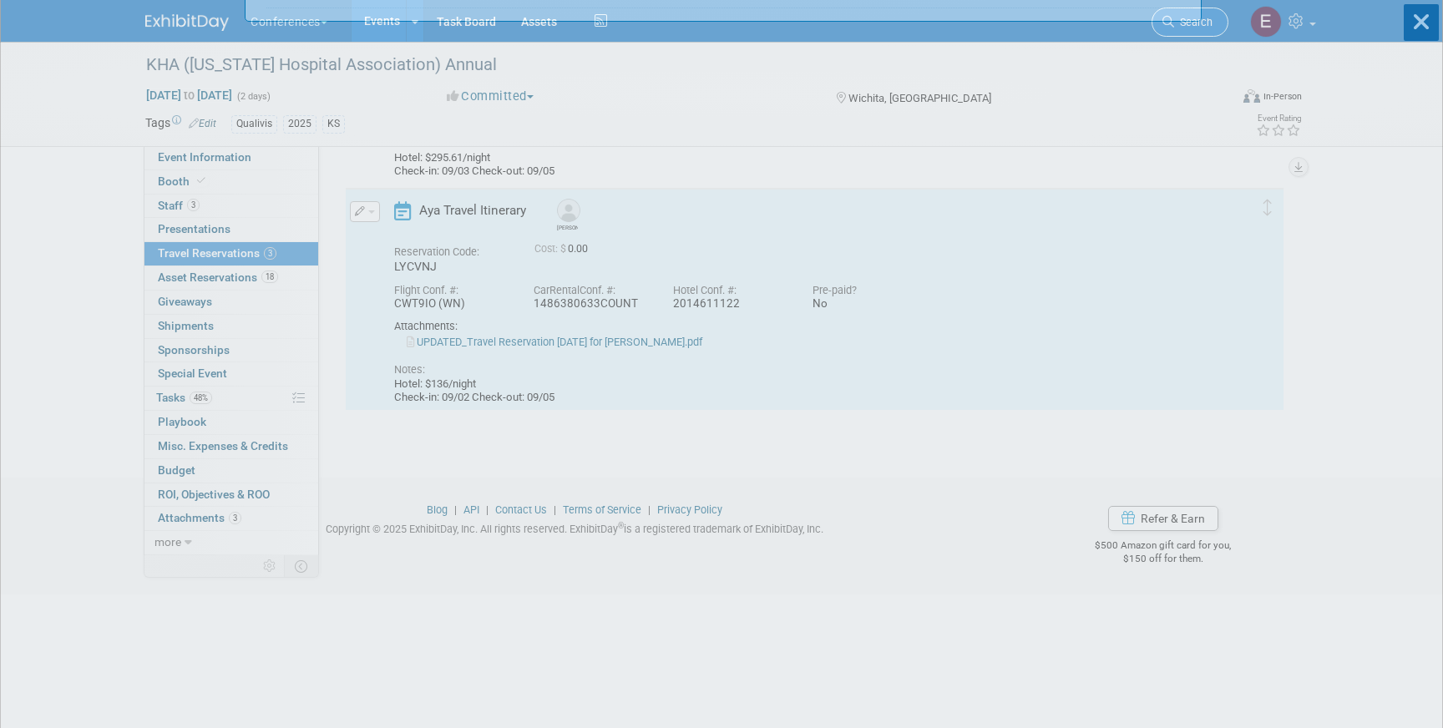
scroll to position [0, 0]
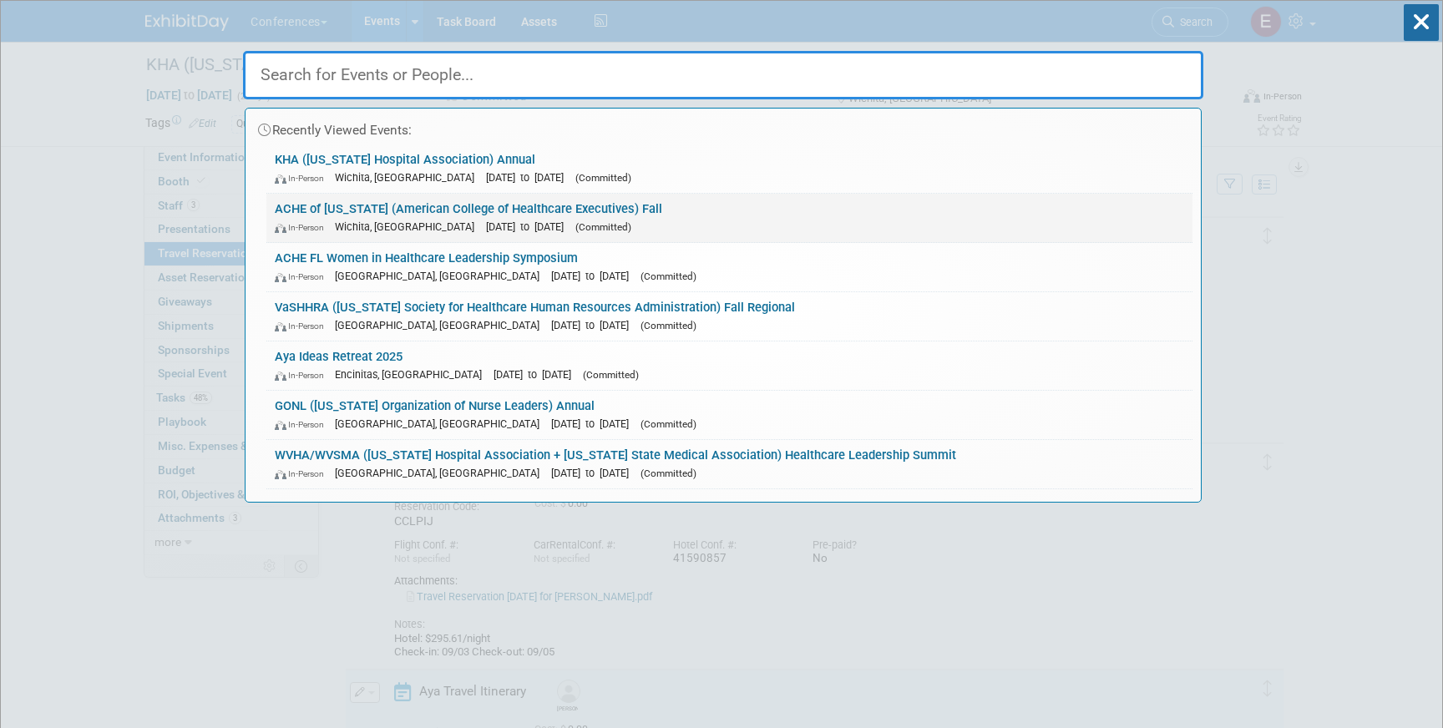
click at [486, 226] on span "[DATE] to [DATE]" at bounding box center [529, 226] width 86 height 13
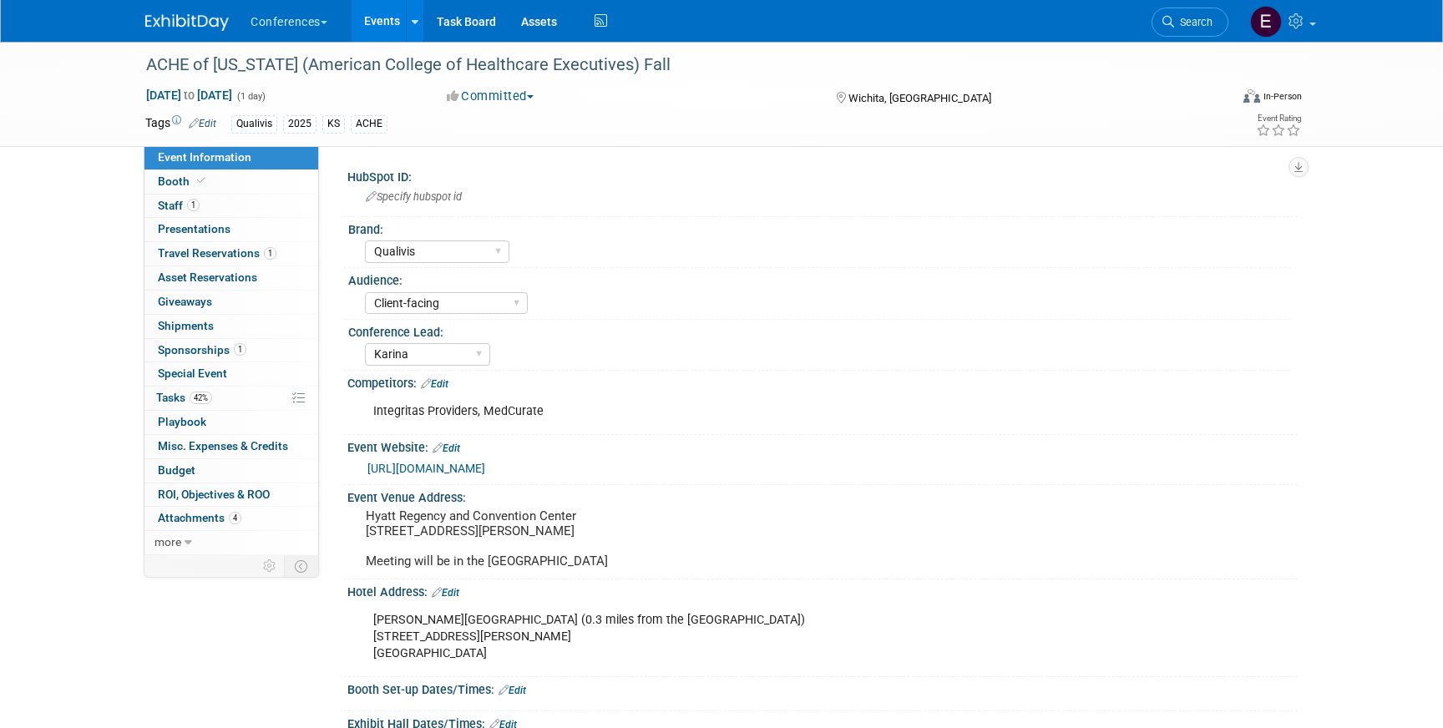
select select "Qualivis"
select select "Client-facing"
select select "Karina"
click at [221, 251] on span "Travel Reservations 1" at bounding box center [217, 252] width 119 height 13
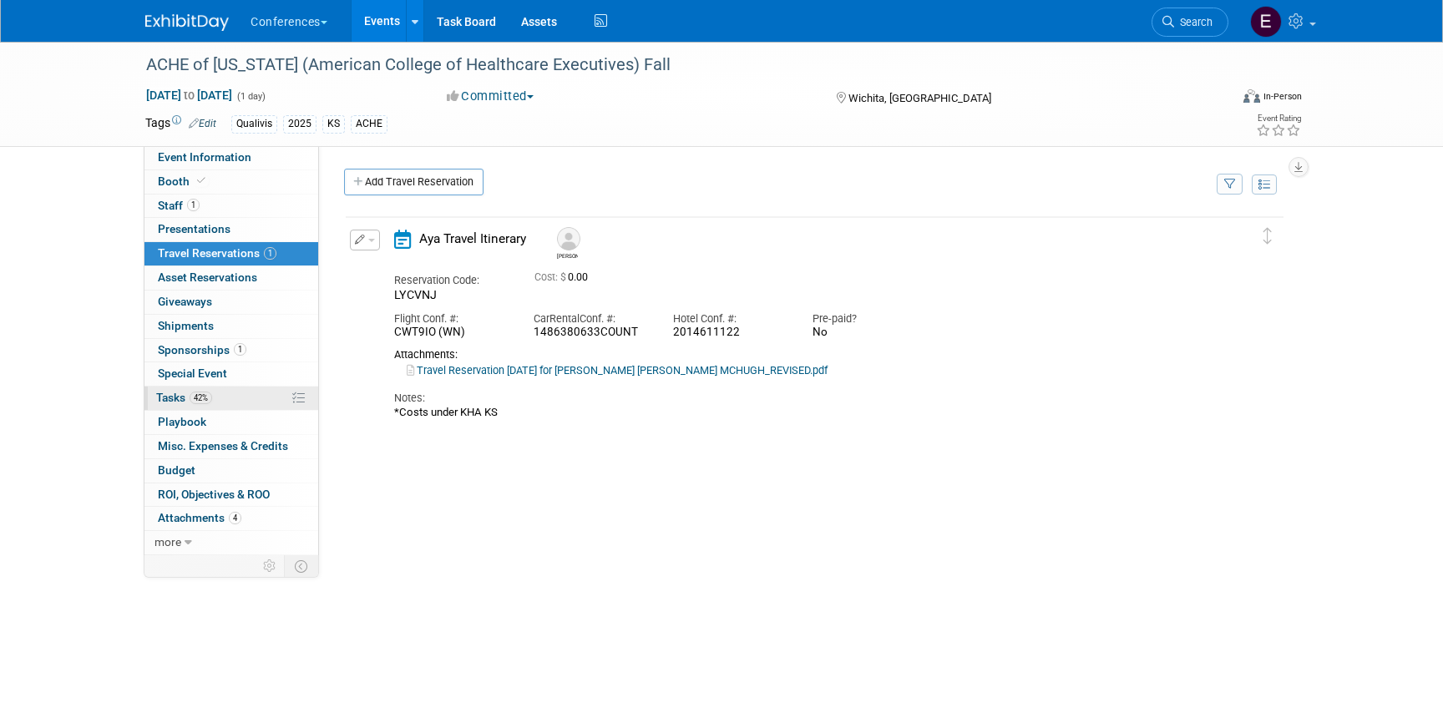
click at [231, 391] on link "42% Tasks 42%" at bounding box center [231, 398] width 174 height 23
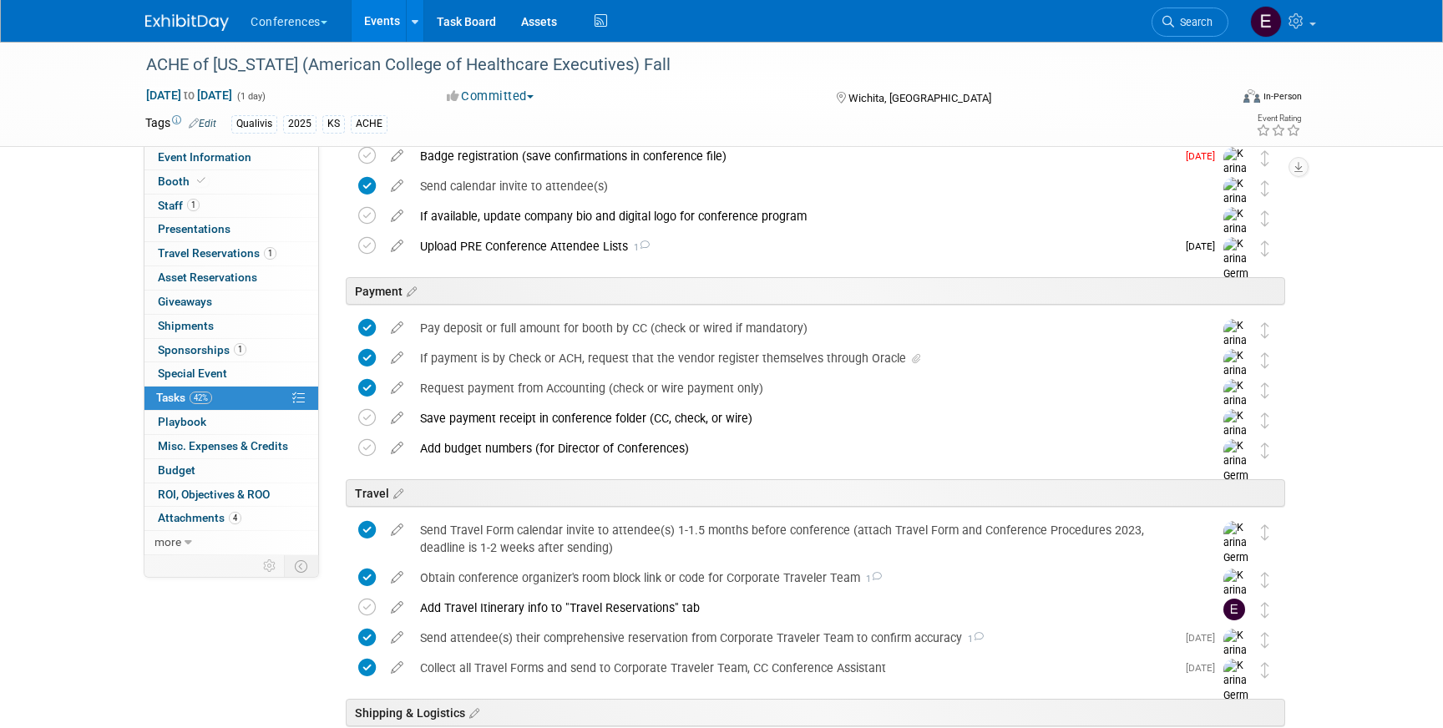
scroll to position [266, 0]
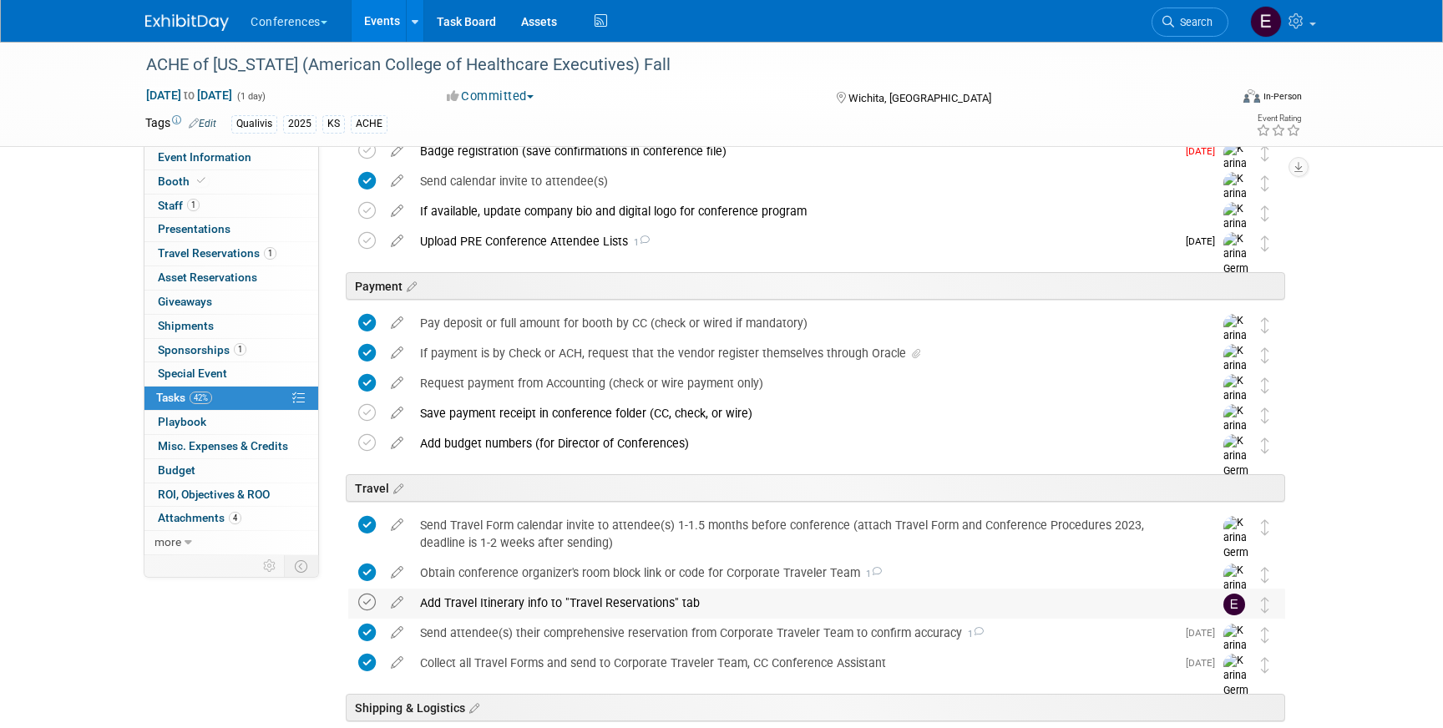
click at [367, 601] on icon at bounding box center [367, 603] width 18 height 18
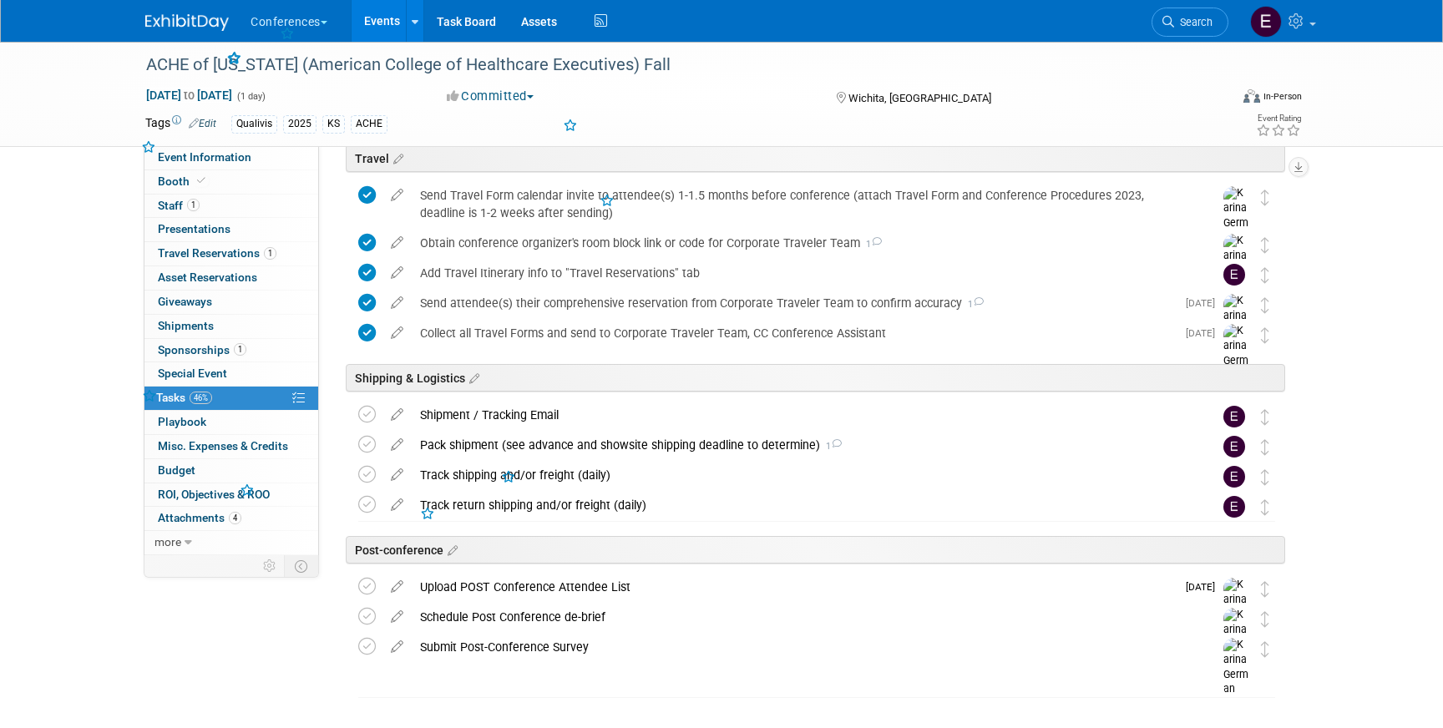
scroll to position [622, 0]
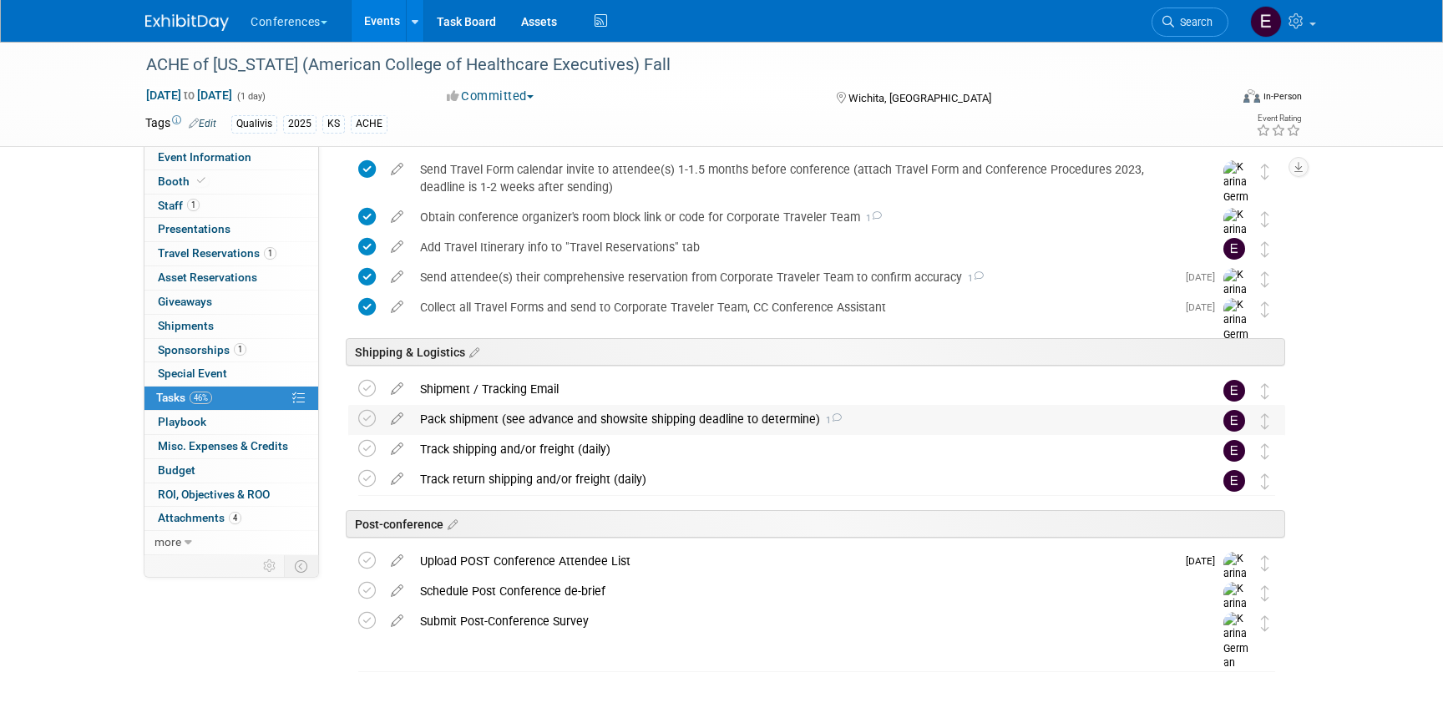
click at [558, 419] on div "Pack shipment (see advance and showsite shipping deadline to determine) 1" at bounding box center [801, 419] width 778 height 28
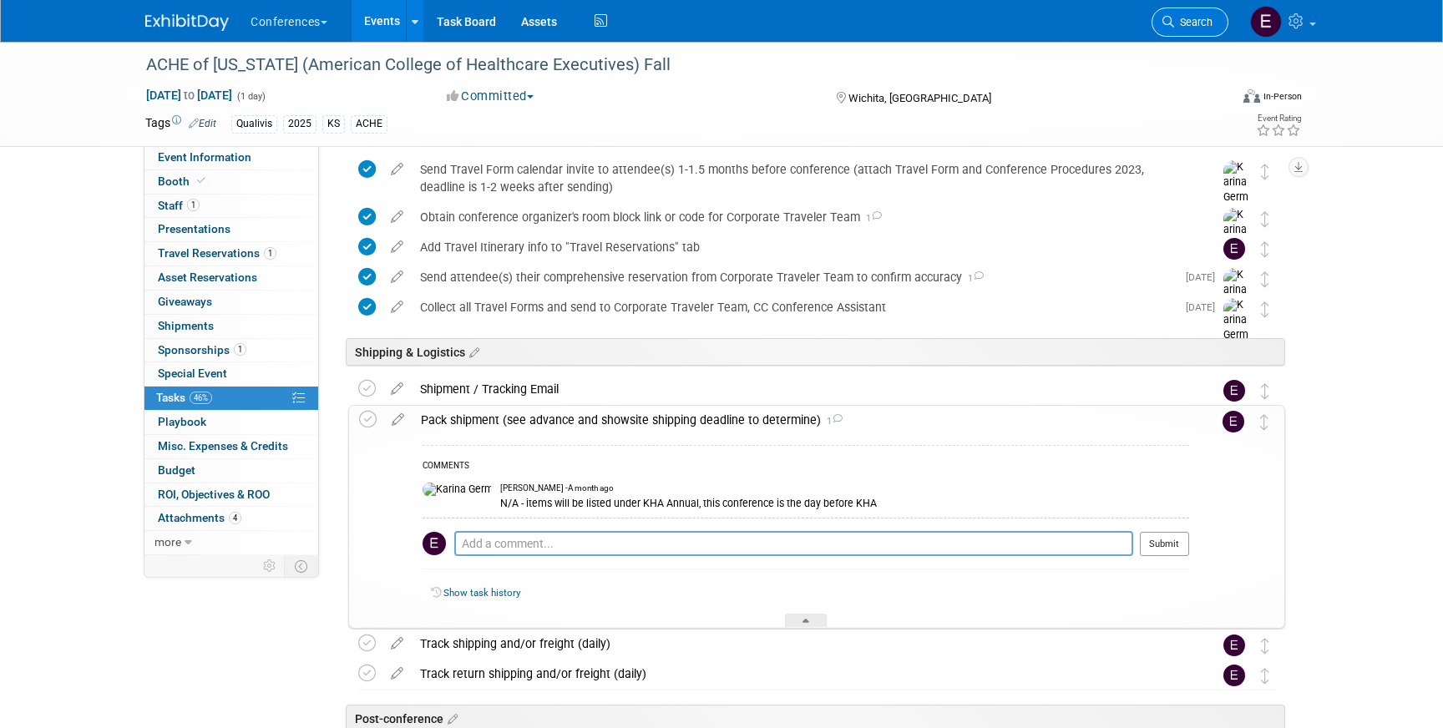
click at [1198, 23] on span "Search" at bounding box center [1193, 22] width 38 height 13
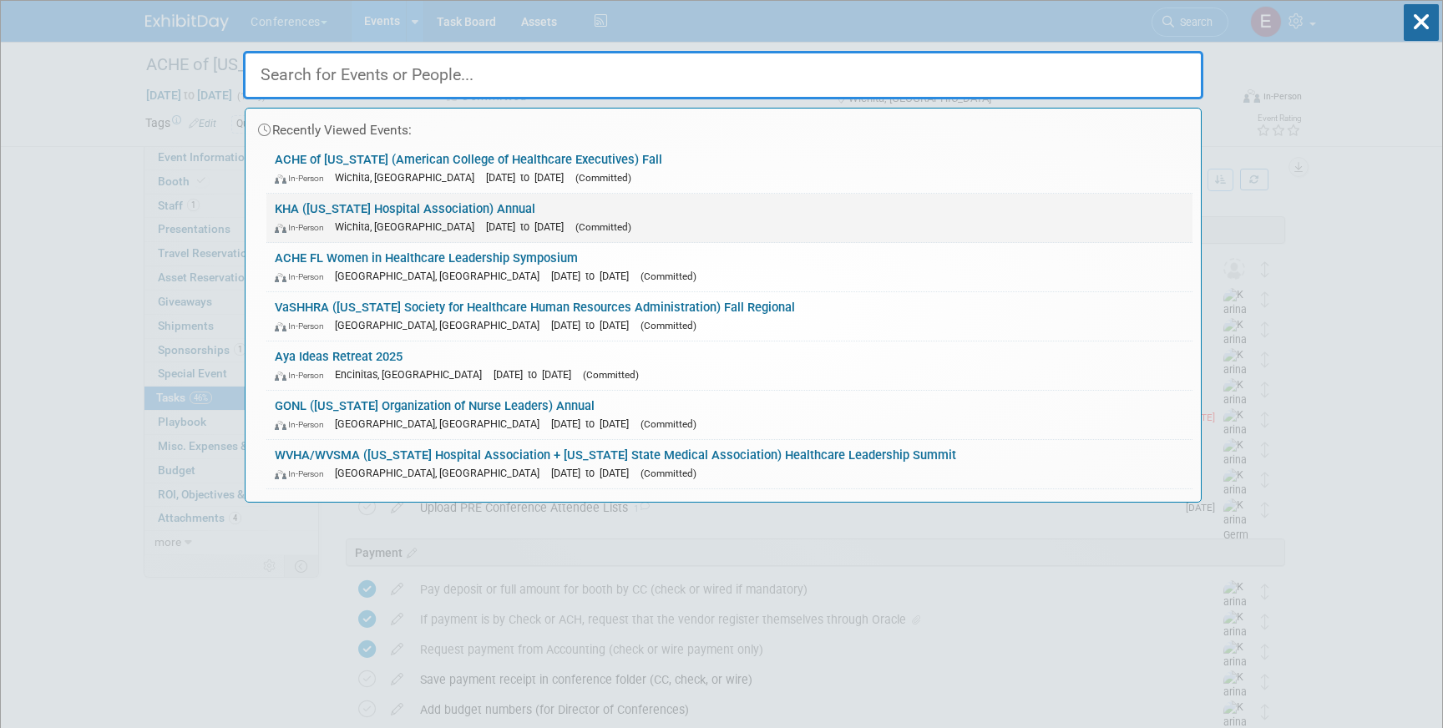
click at [575, 222] on span "(Committed)" at bounding box center [603, 227] width 56 height 12
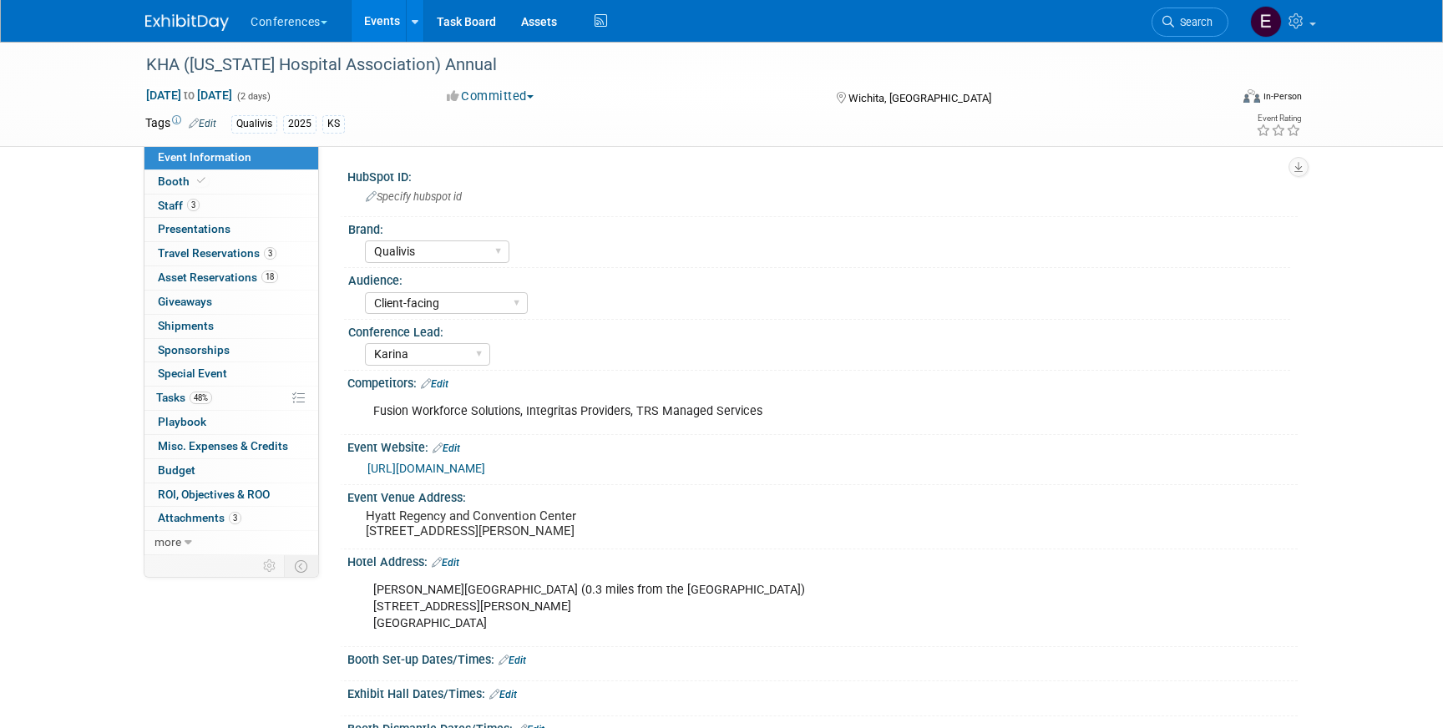
select select "Qualivis"
select select "Client-facing"
select select "Karina"
click at [228, 402] on link "48% Tasks 48%" at bounding box center [231, 398] width 174 height 23
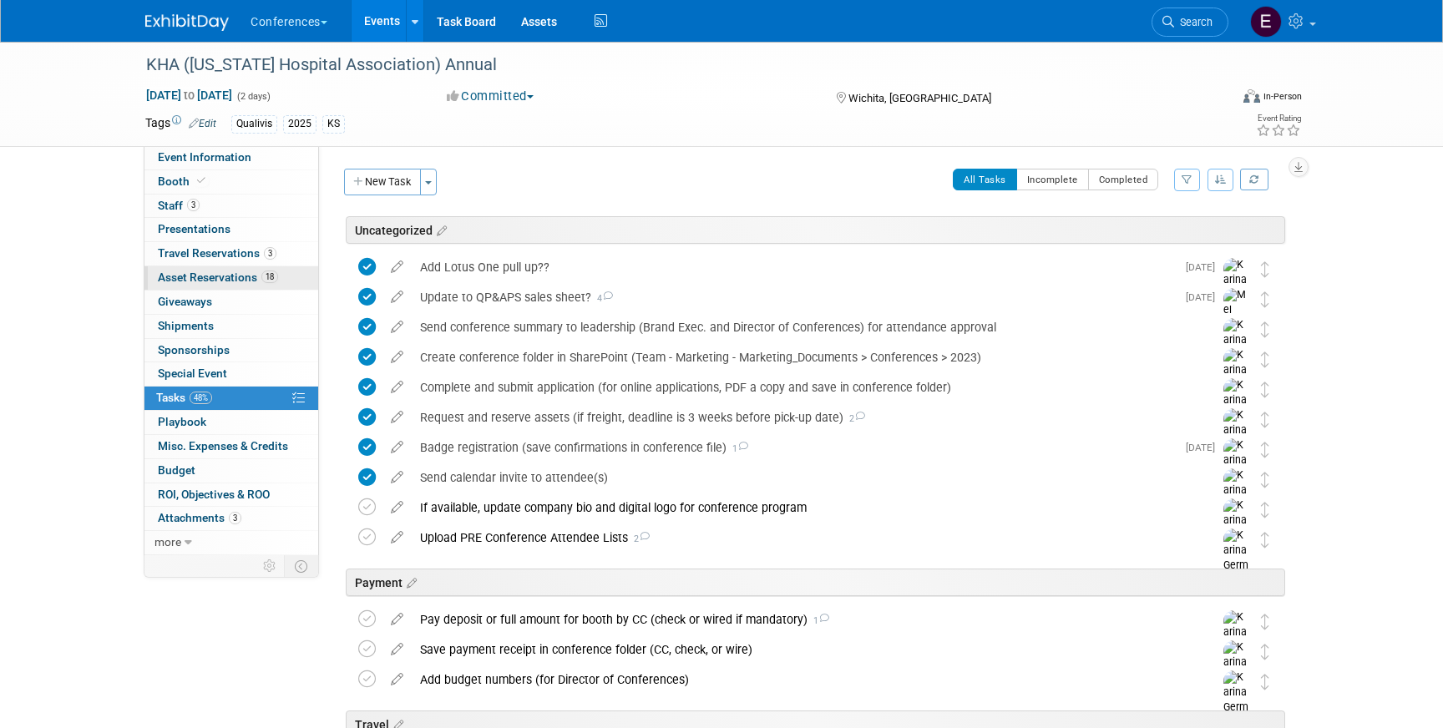
click at [276, 277] on span "18" at bounding box center [269, 277] width 17 height 13
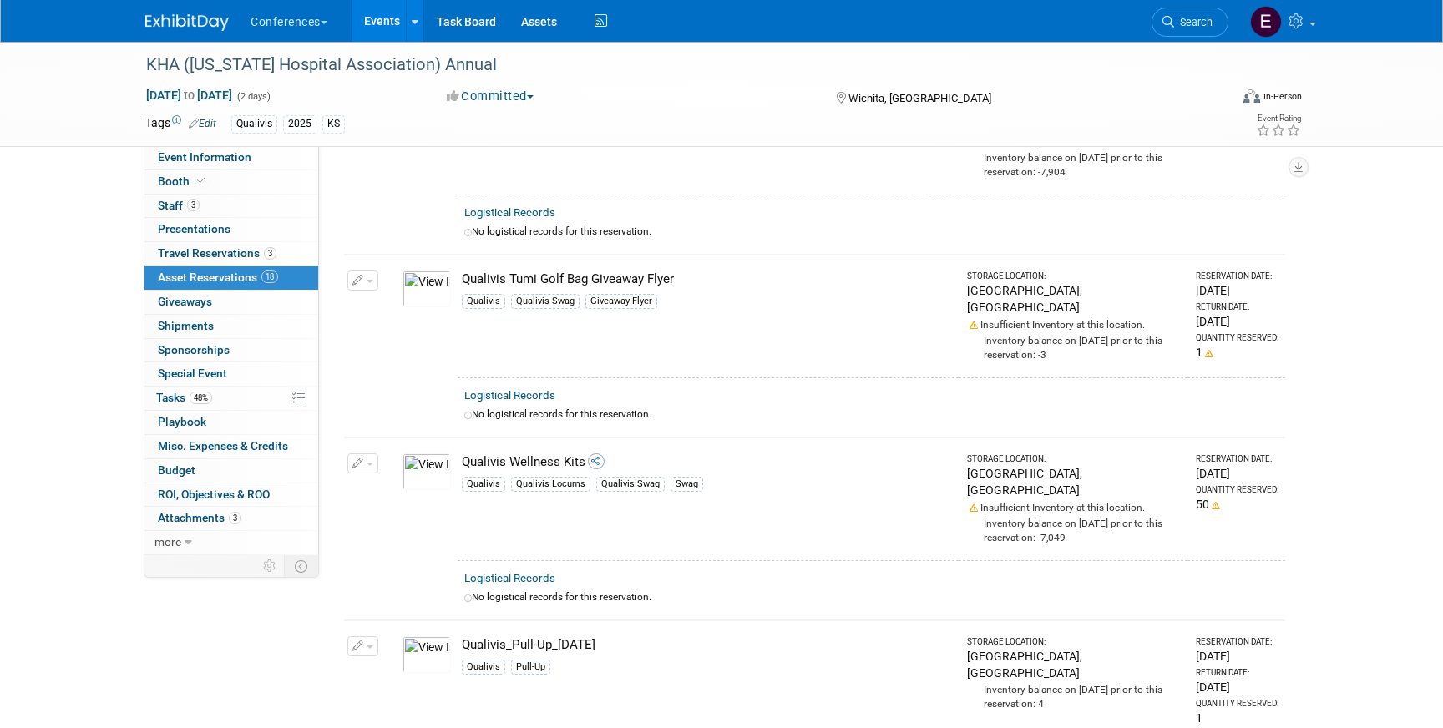
scroll to position [2757, 0]
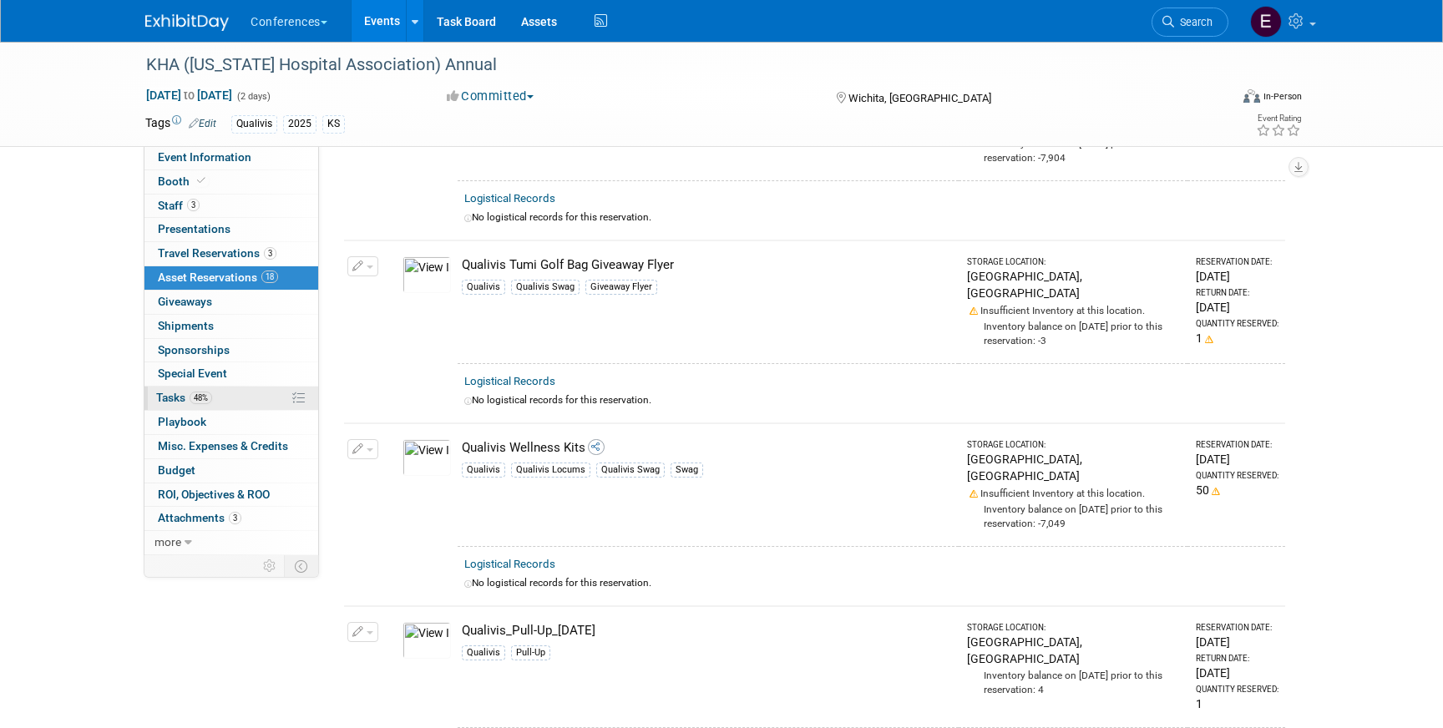
click at [212, 395] on span "48%" at bounding box center [201, 398] width 23 height 13
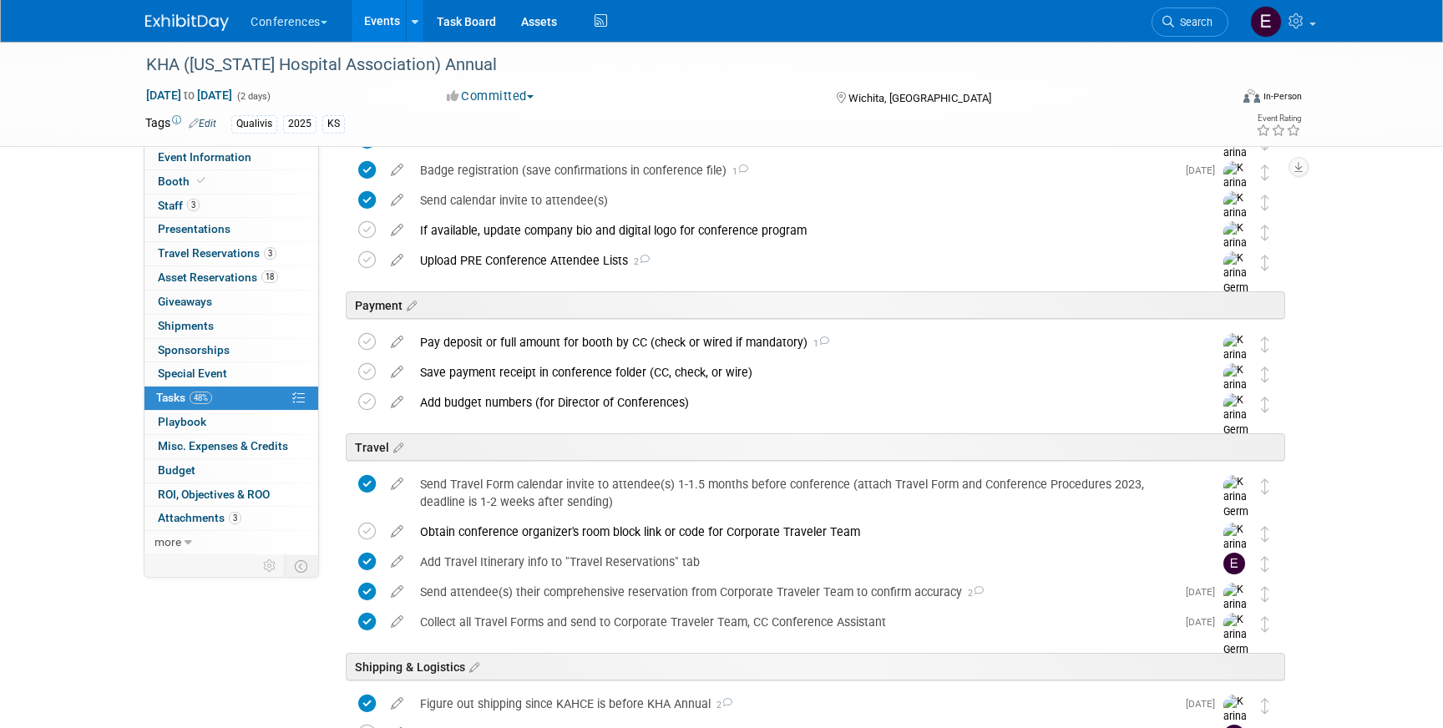
scroll to position [278, 0]
click at [213, 248] on span "Travel Reservations 3" at bounding box center [217, 252] width 119 height 13
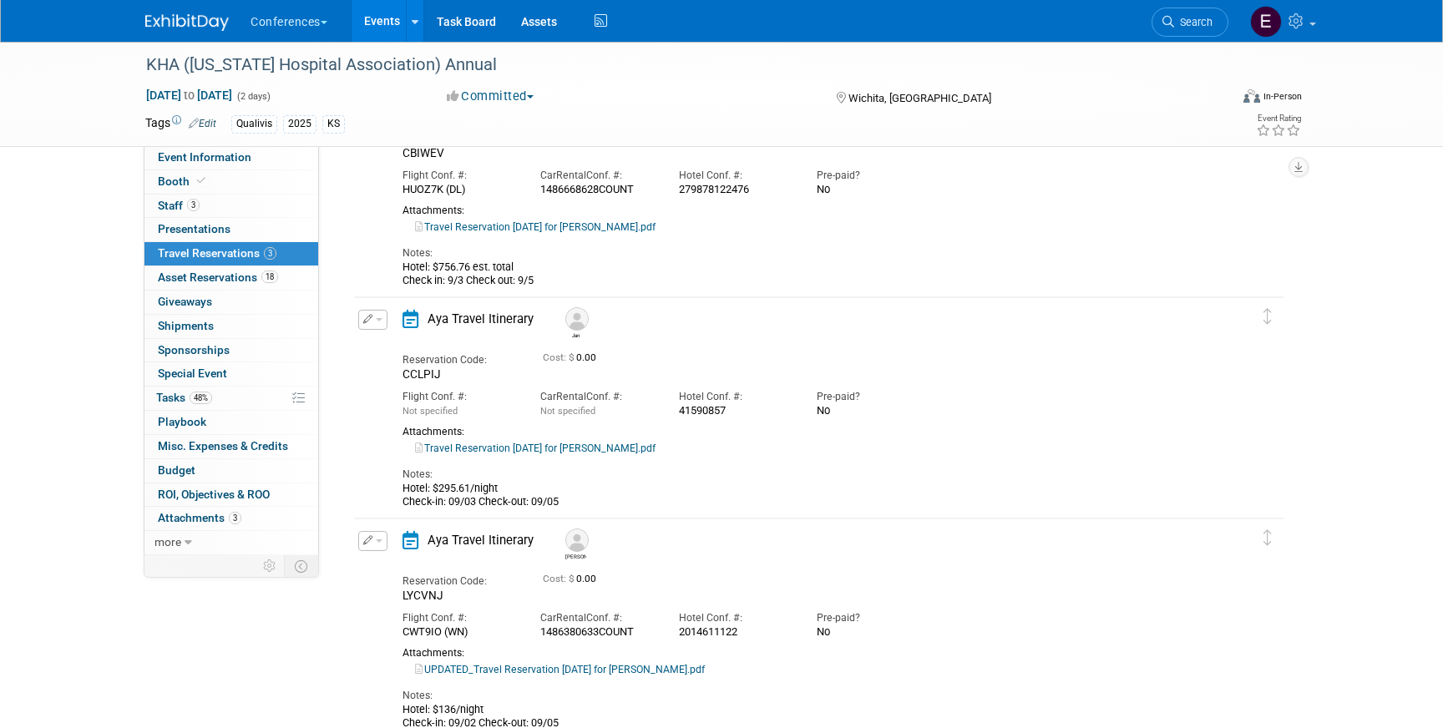
scroll to position [134, 0]
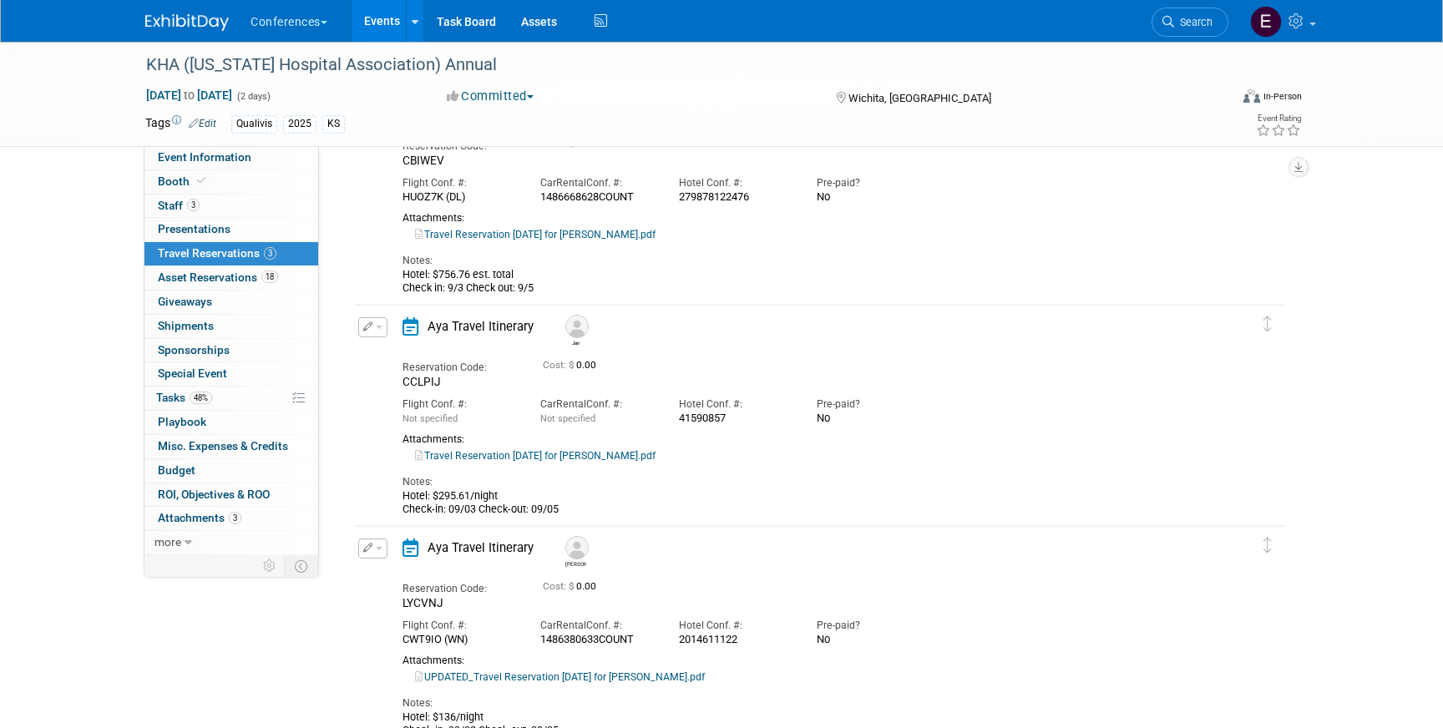
click at [518, 236] on link "Travel Reservation September 02 for WILLIAM J KOWSKE III.pdf" at bounding box center [535, 235] width 241 height 12
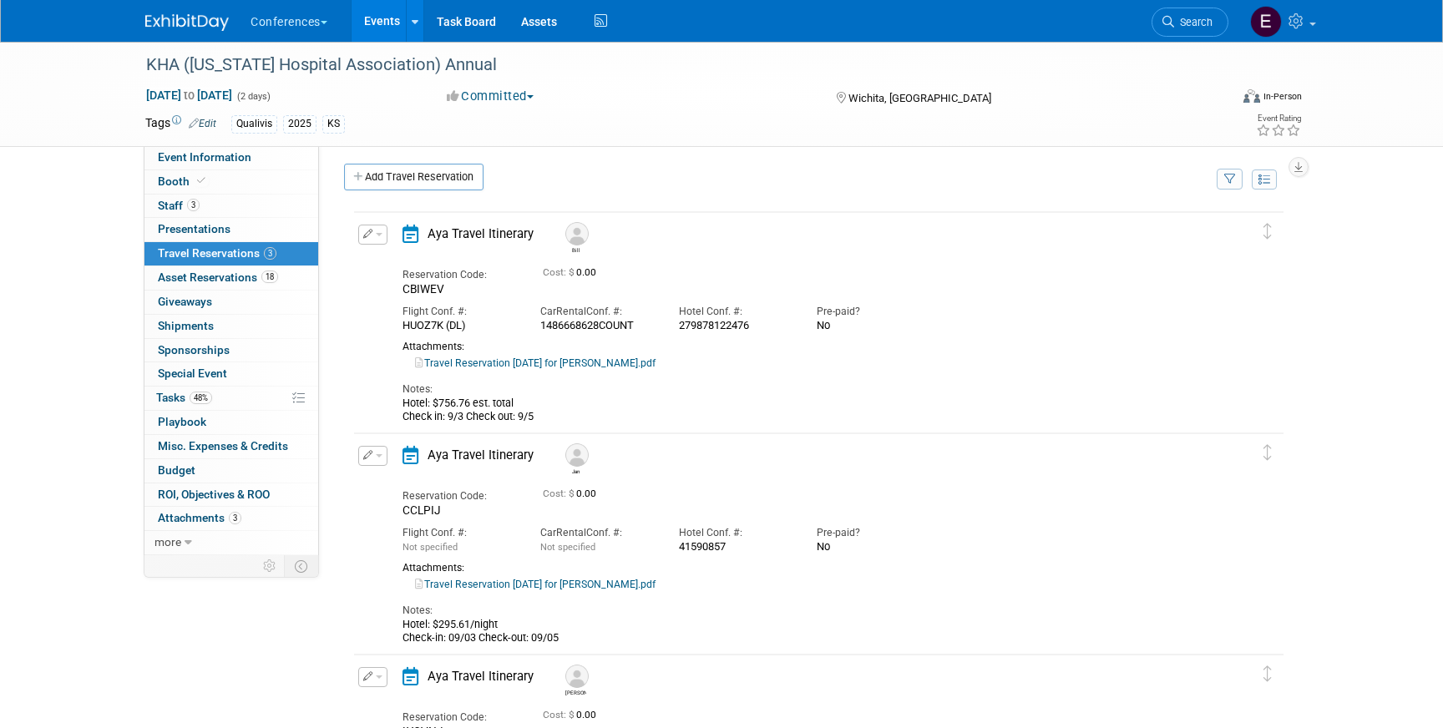
scroll to position [0, 0]
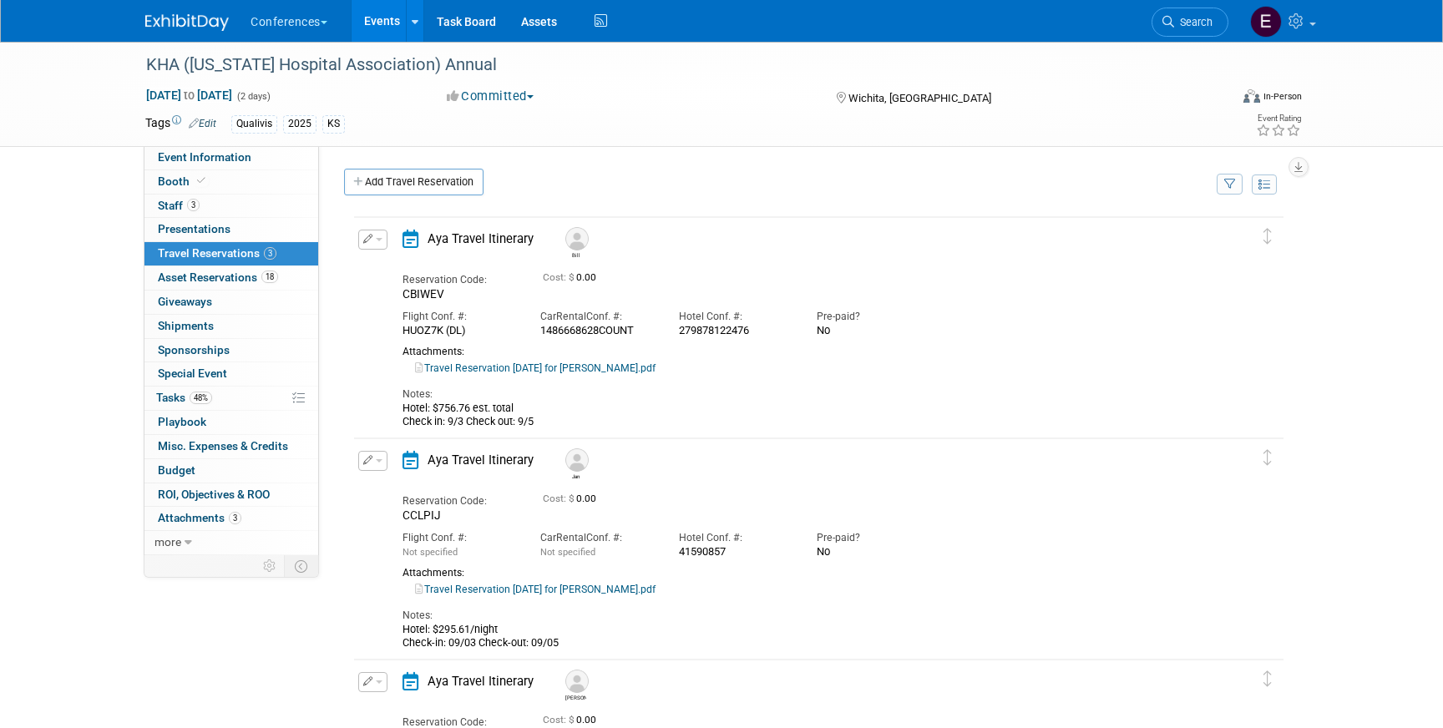
click at [369, 232] on button "button" at bounding box center [372, 240] width 29 height 20
click at [395, 261] on button "Edit Reservation" at bounding box center [429, 268] width 141 height 24
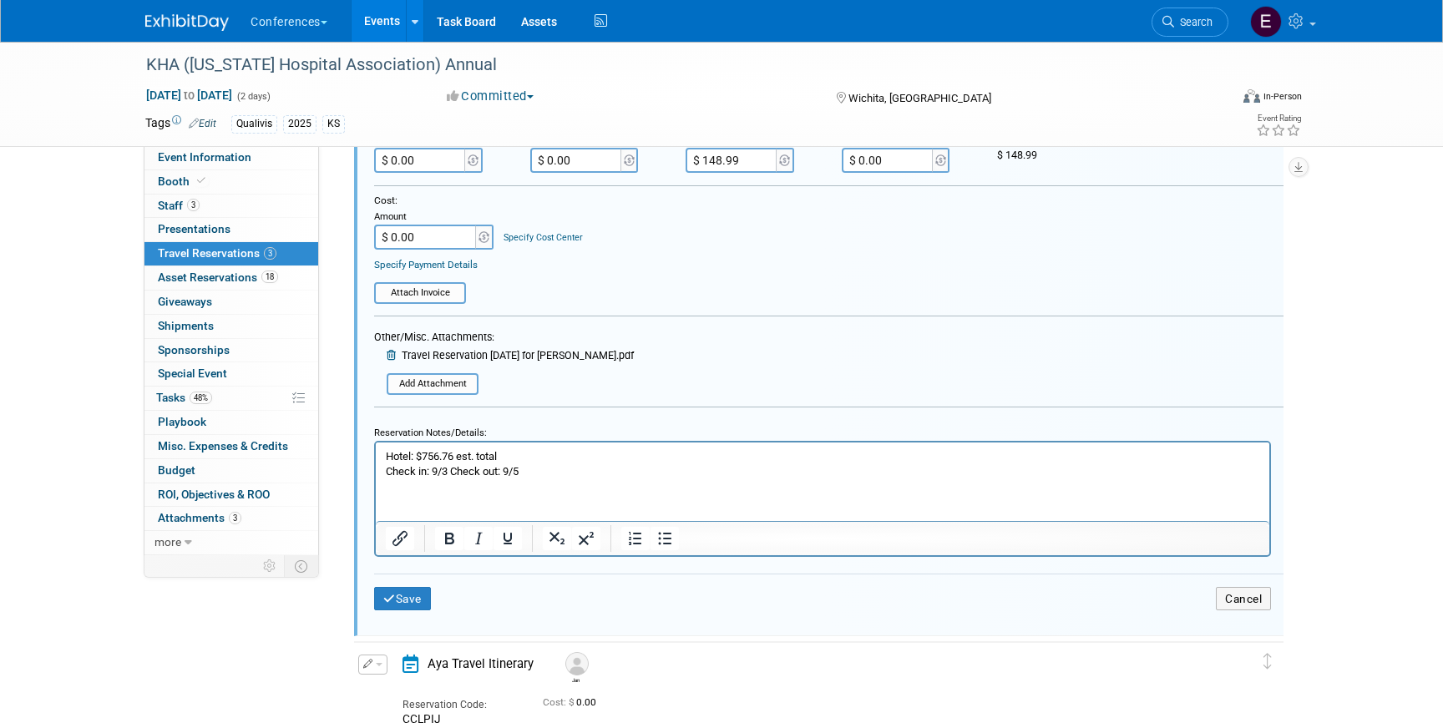
scroll to position [453, 0]
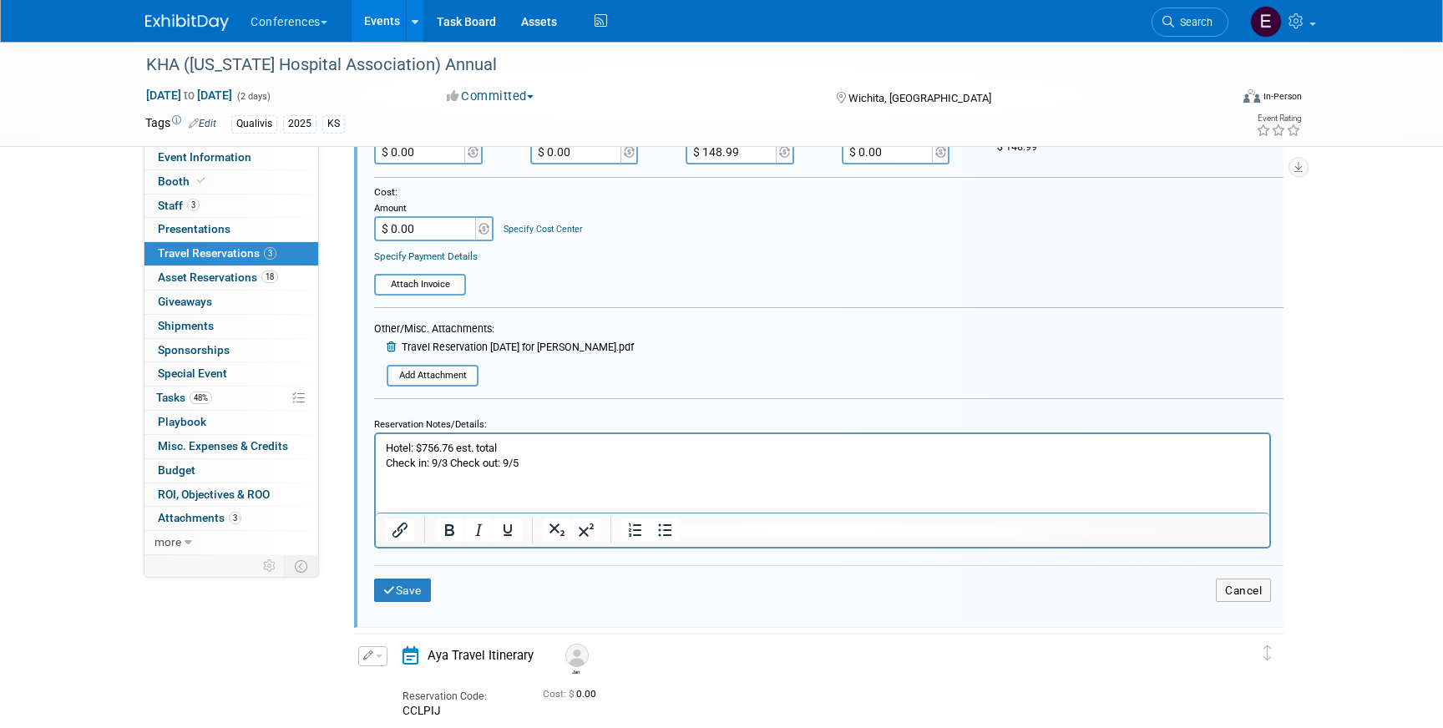
click at [384, 447] on html "Hotel: $756.76 est. total Check in: 9/3 Check out: 9/5" at bounding box center [823, 451] width 894 height 37
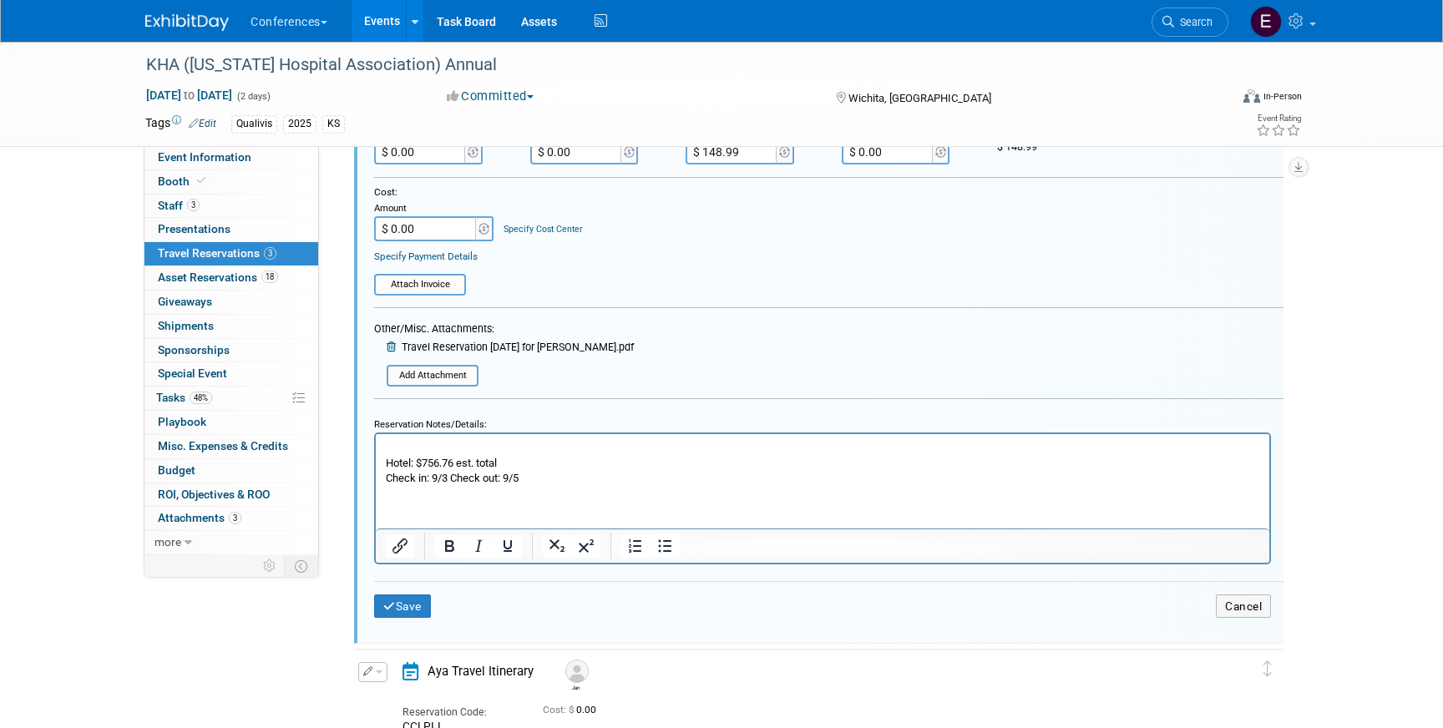
click at [403, 446] on p "Rich Text Area. Press ALT-0 for help." at bounding box center [823, 447] width 874 height 15
click at [419, 611] on button "Save" at bounding box center [402, 607] width 57 height 24
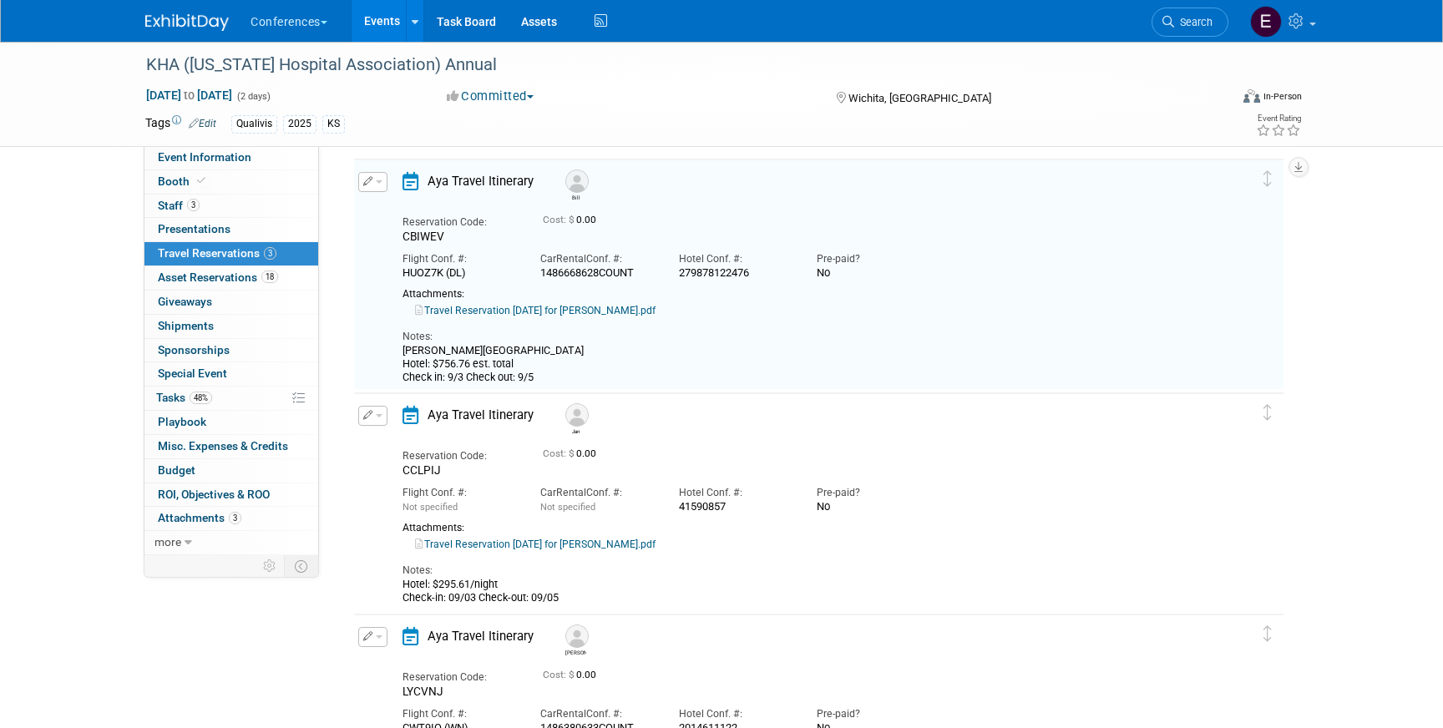
scroll to position [28, 0]
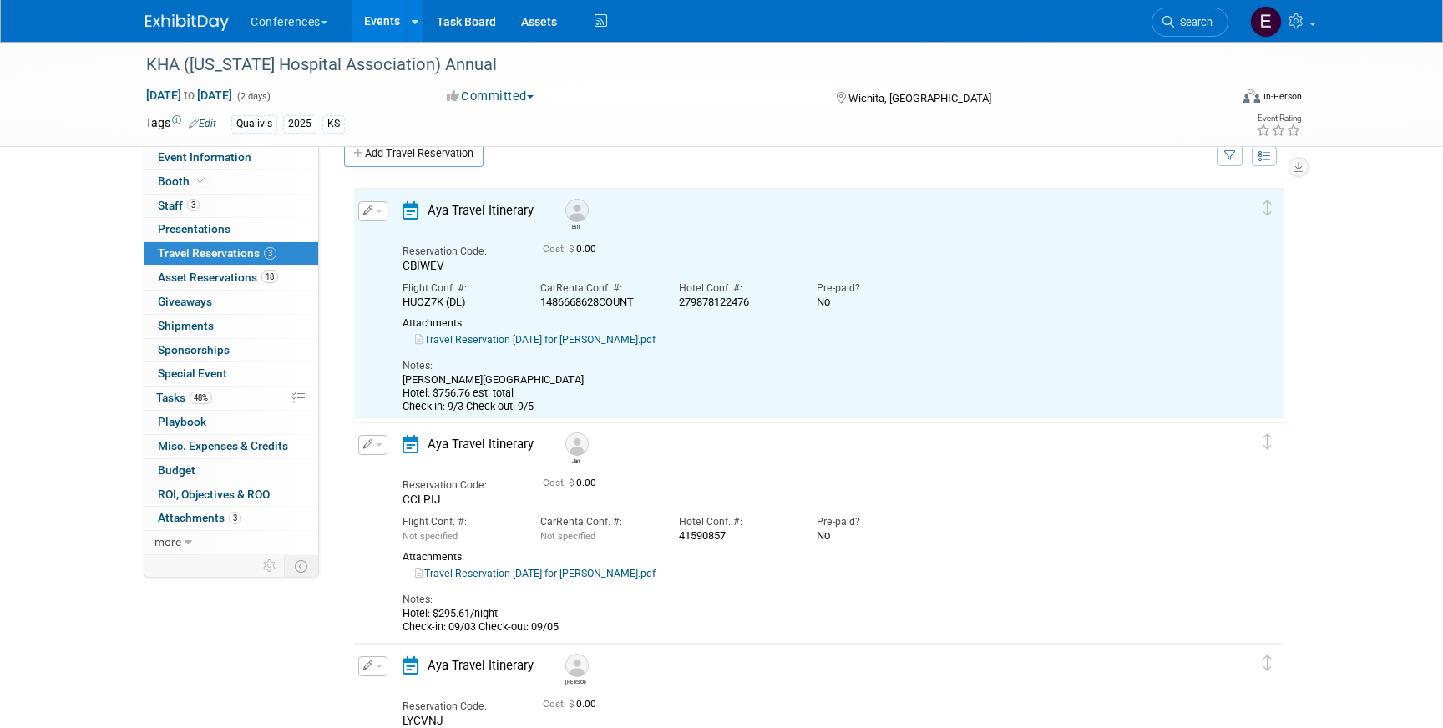
click at [572, 579] on link "Travel Reservation September 03 for JANICE OBRIEN.pdf" at bounding box center [535, 574] width 241 height 12
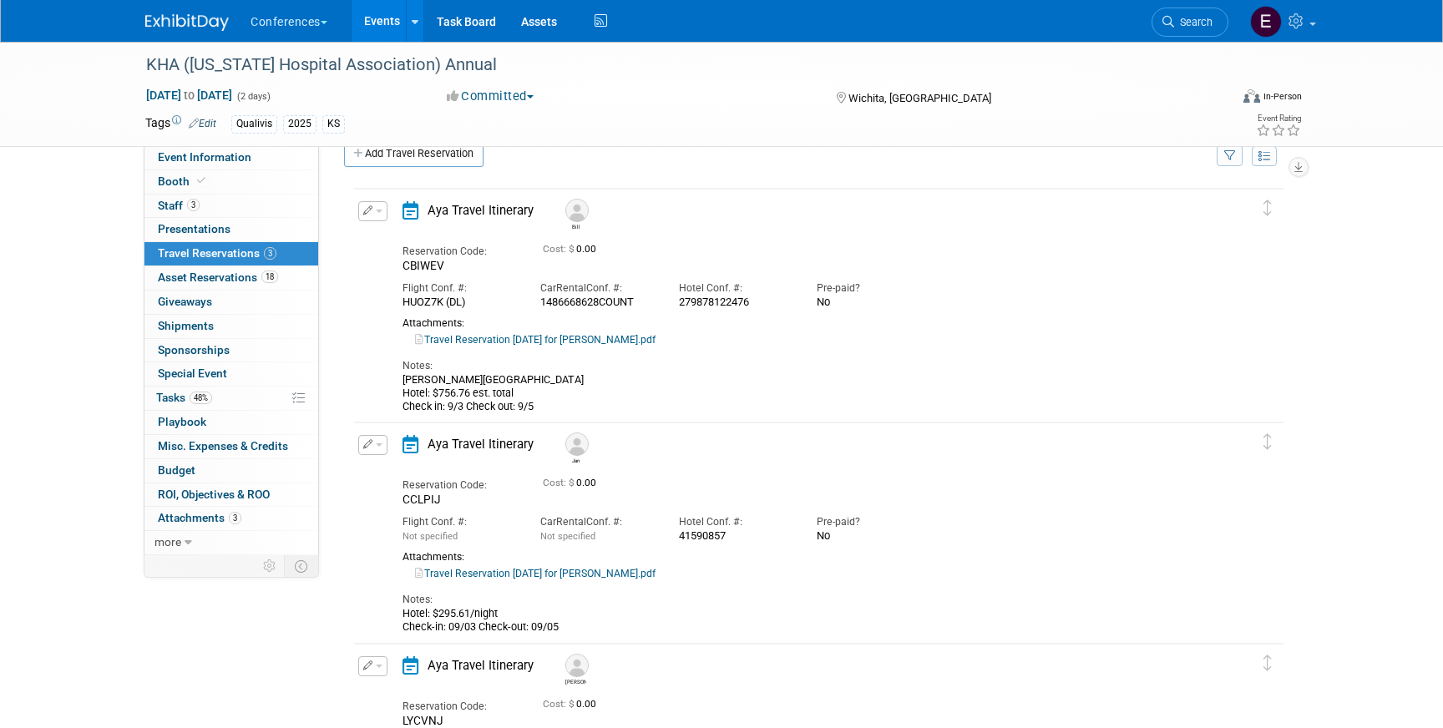
scroll to position [199, 0]
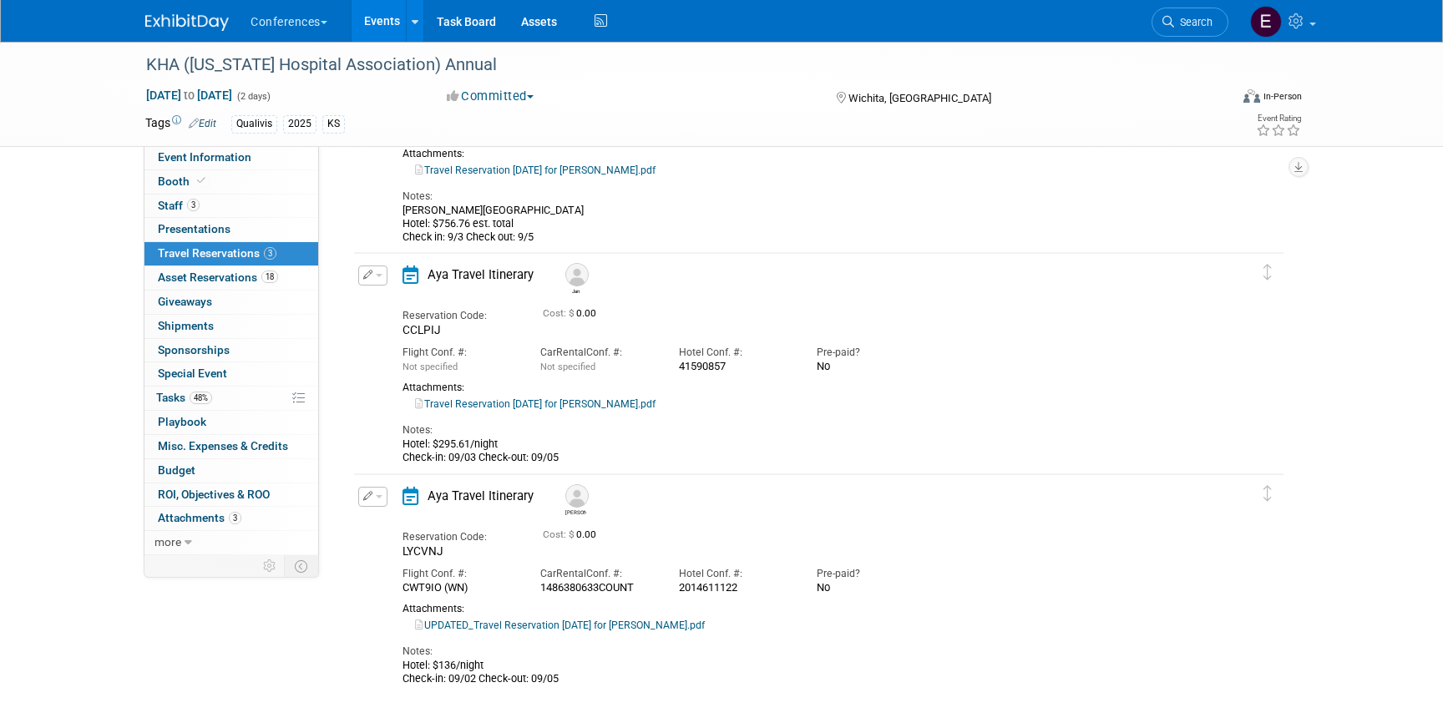
click at [474, 627] on link "UPDATED_Travel Reservation September 02 for JENNIFER CHRISTINE MCHUGH.pdf" at bounding box center [560, 626] width 290 height 12
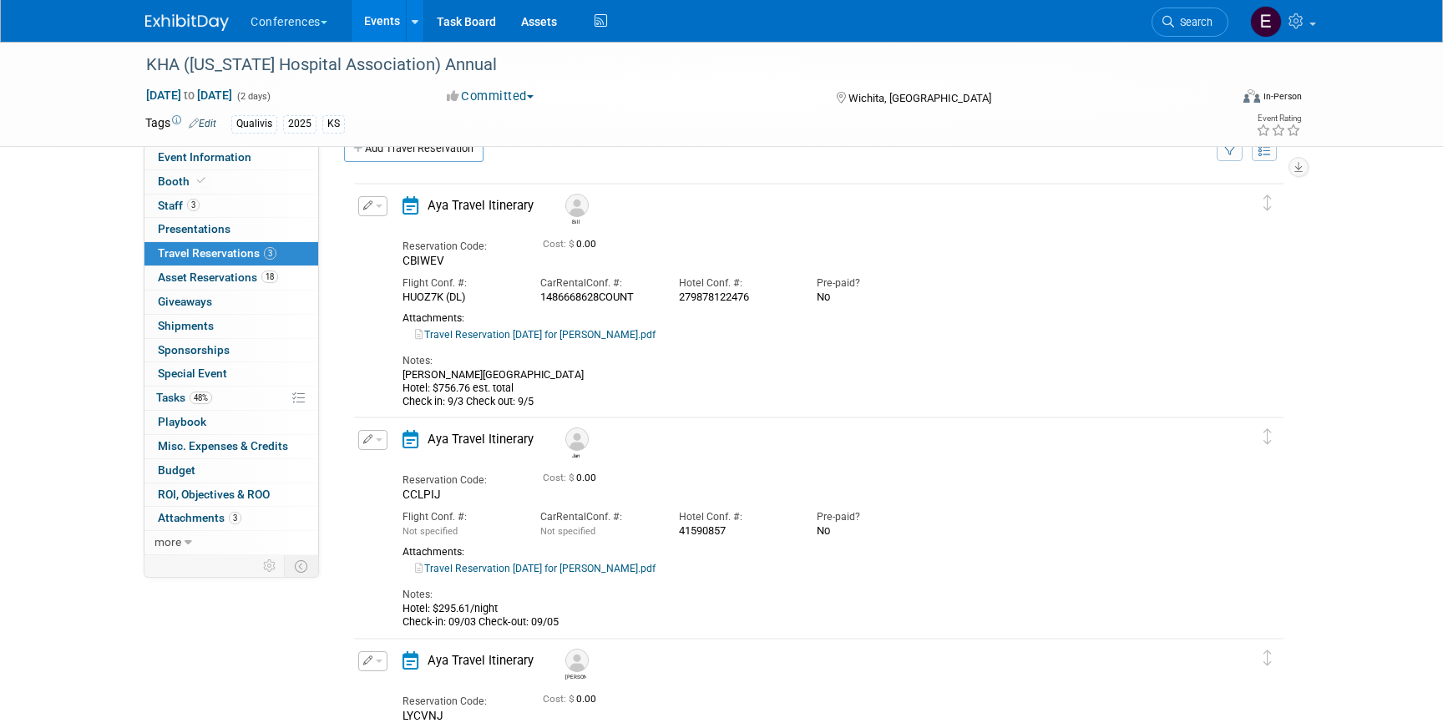
scroll to position [22, 0]
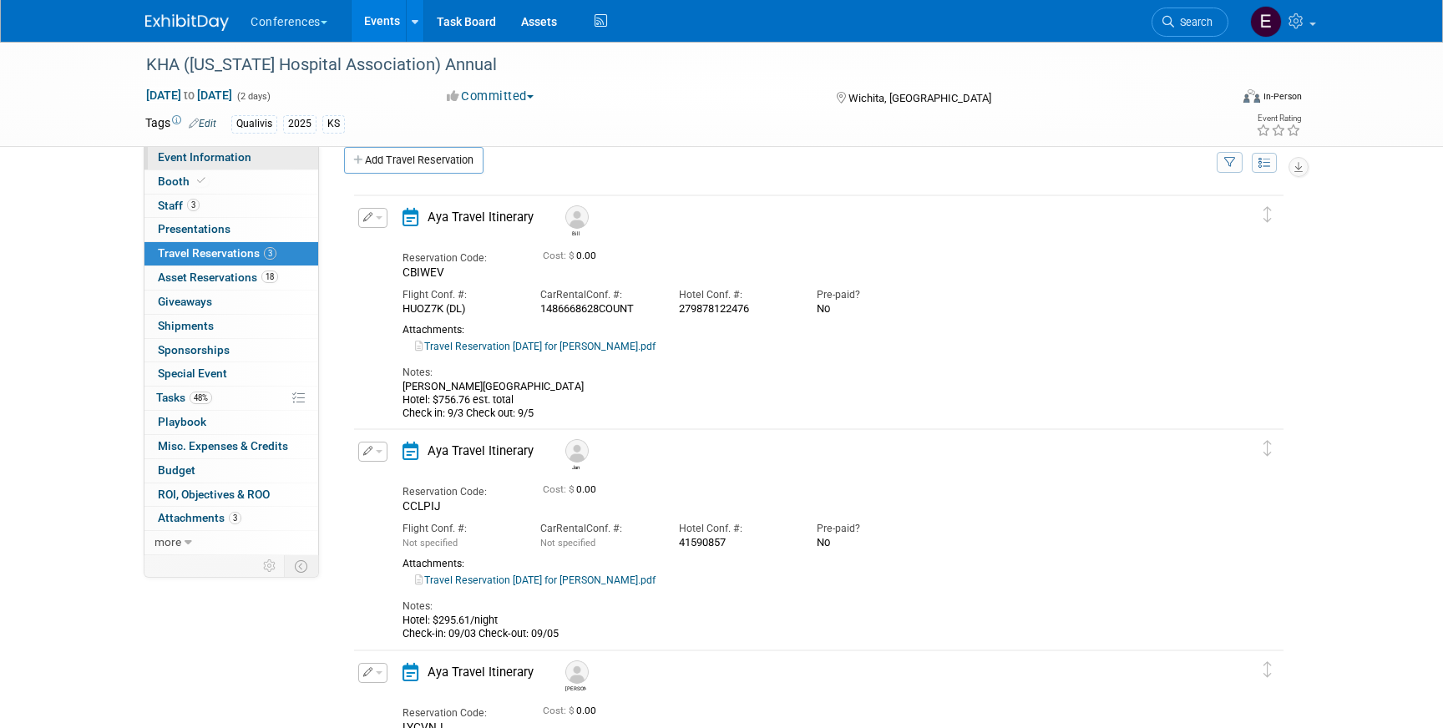
click at [244, 166] on link "Event Information" at bounding box center [231, 157] width 174 height 23
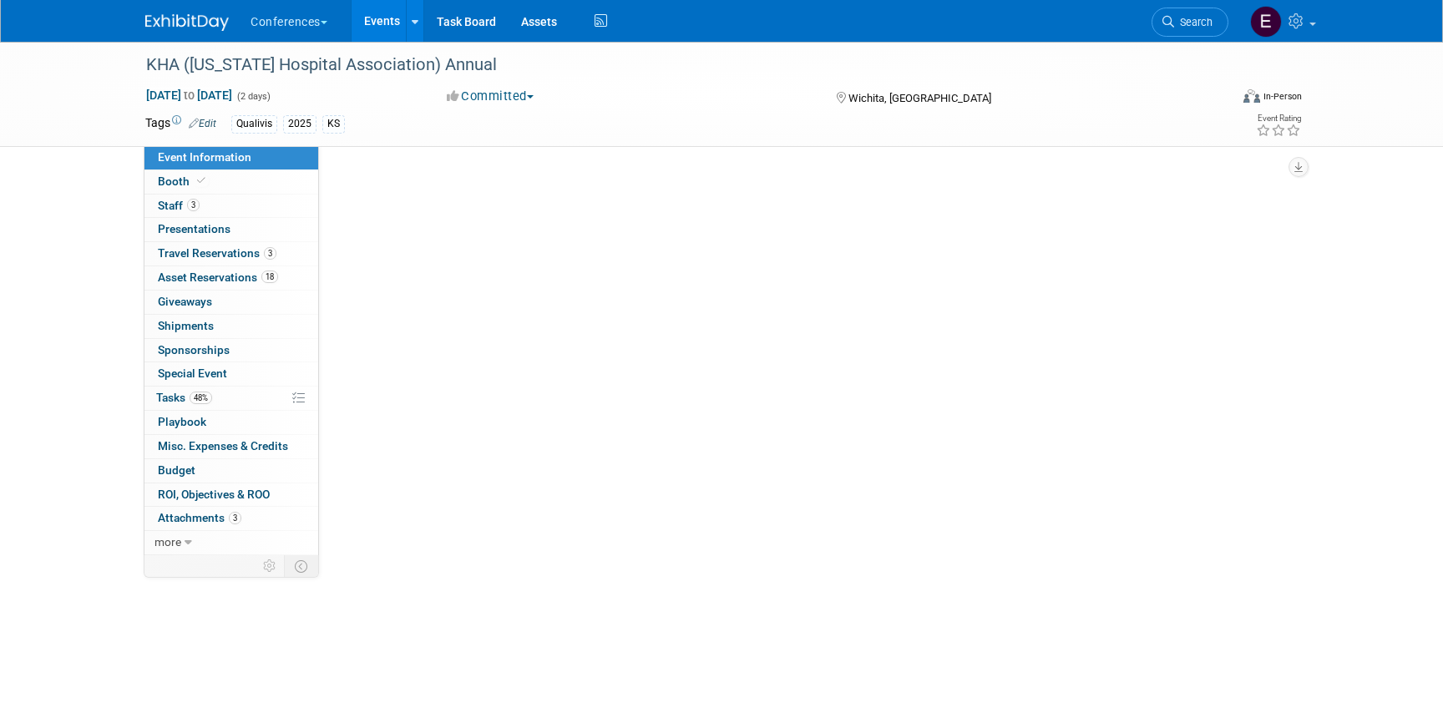
scroll to position [0, 0]
select select "Qualivis"
select select "Client-facing"
select select "Karina"
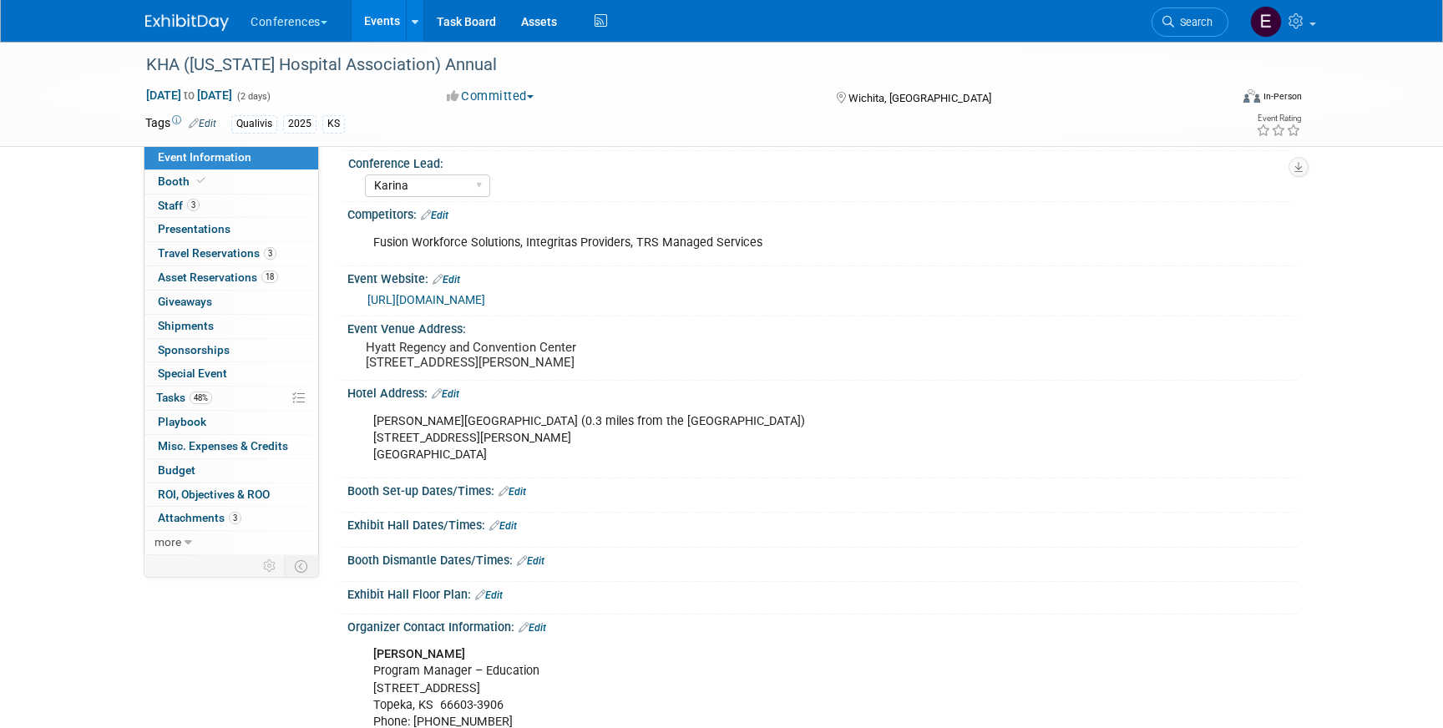
scroll to position [181, 0]
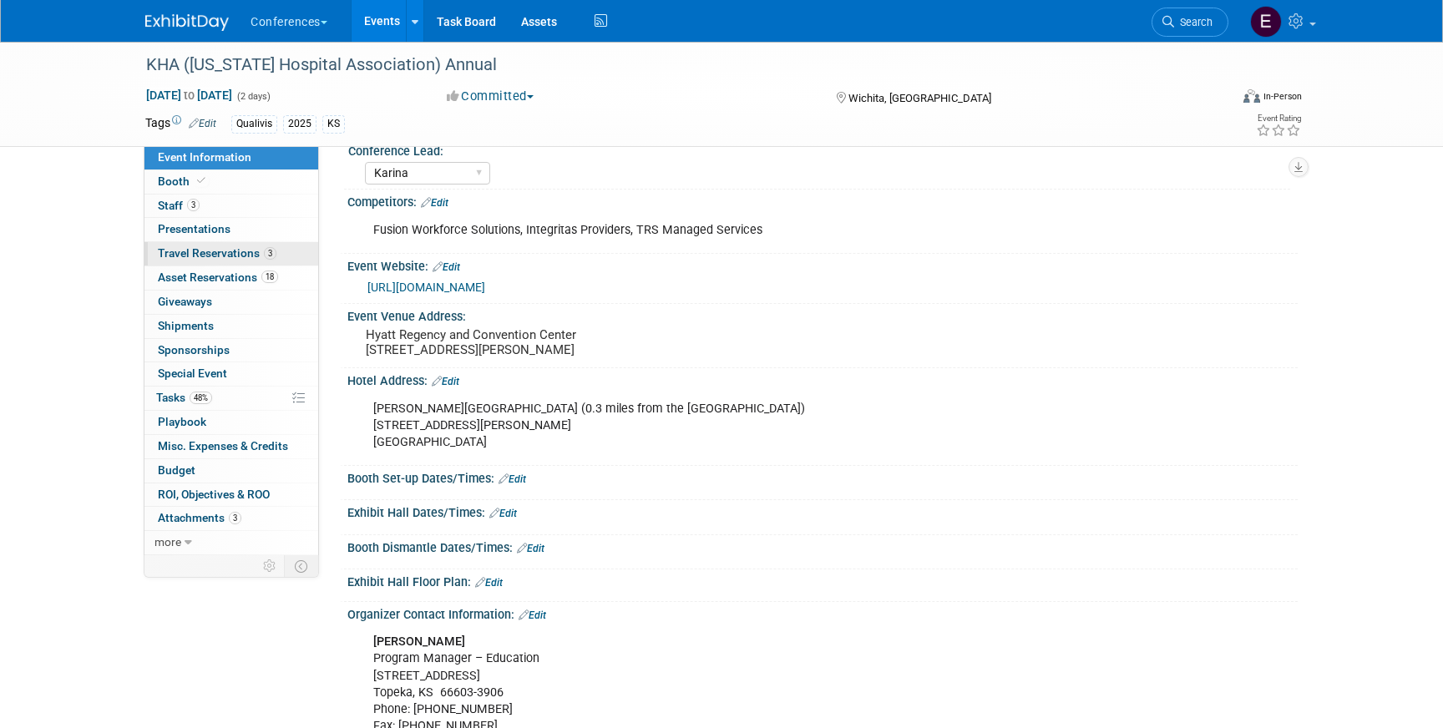
click at [251, 252] on span "Travel Reservations 3" at bounding box center [217, 252] width 119 height 13
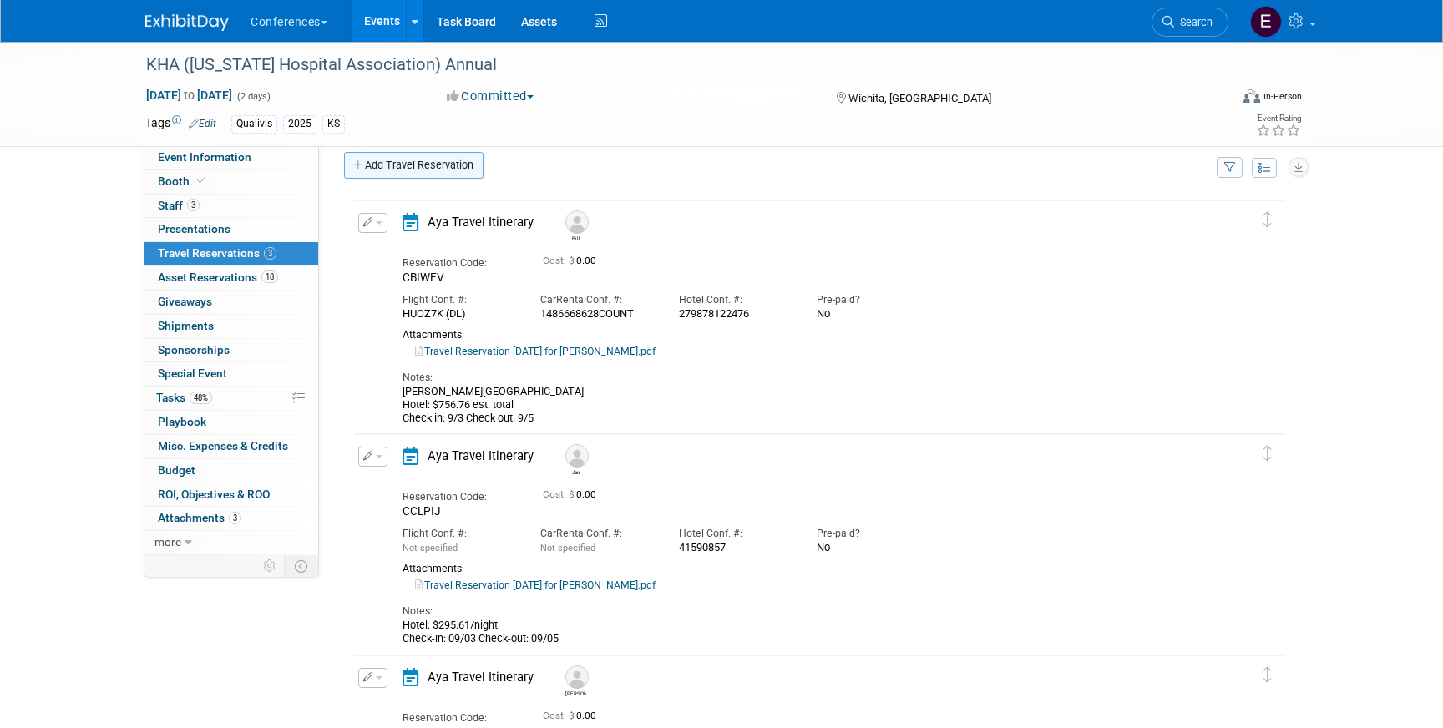
scroll to position [0, 0]
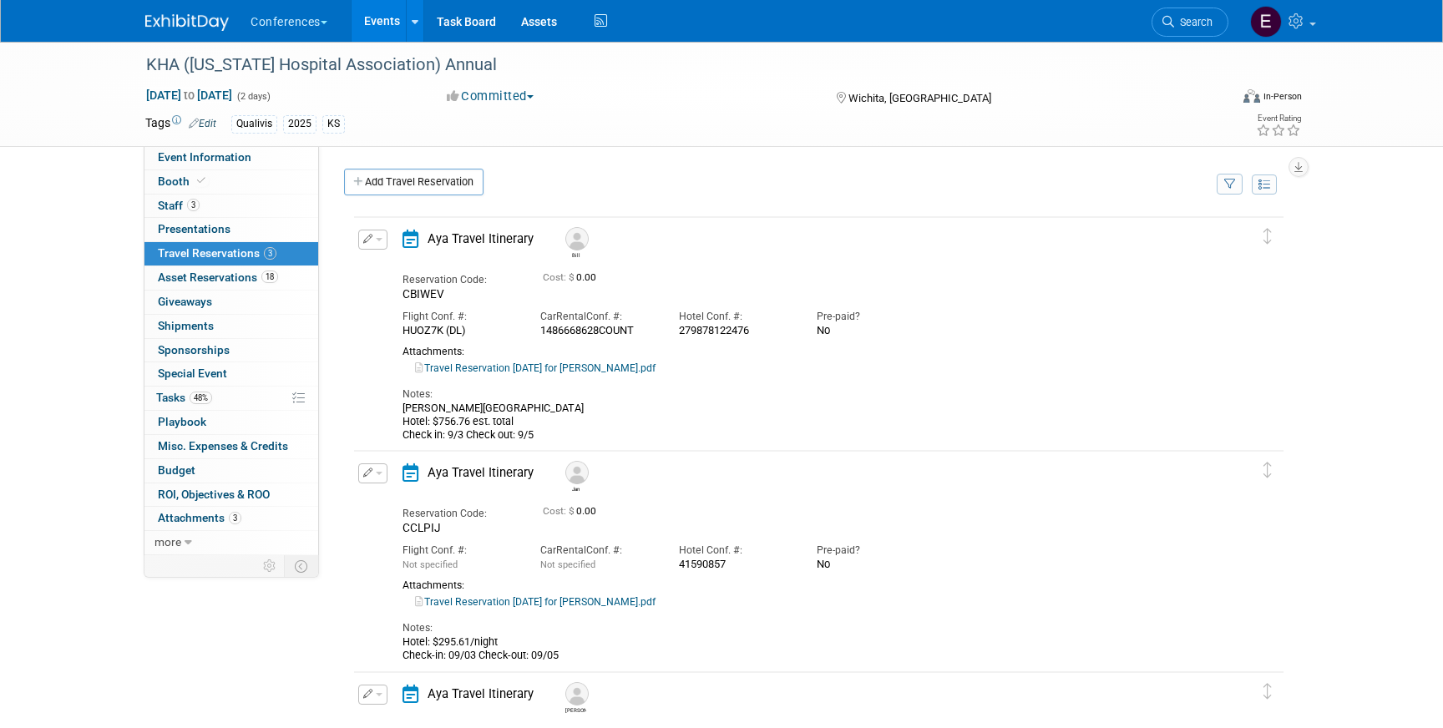
click at [373, 241] on button "button" at bounding box center [372, 240] width 29 height 20
click at [388, 258] on button "Edit Reservation" at bounding box center [429, 268] width 141 height 24
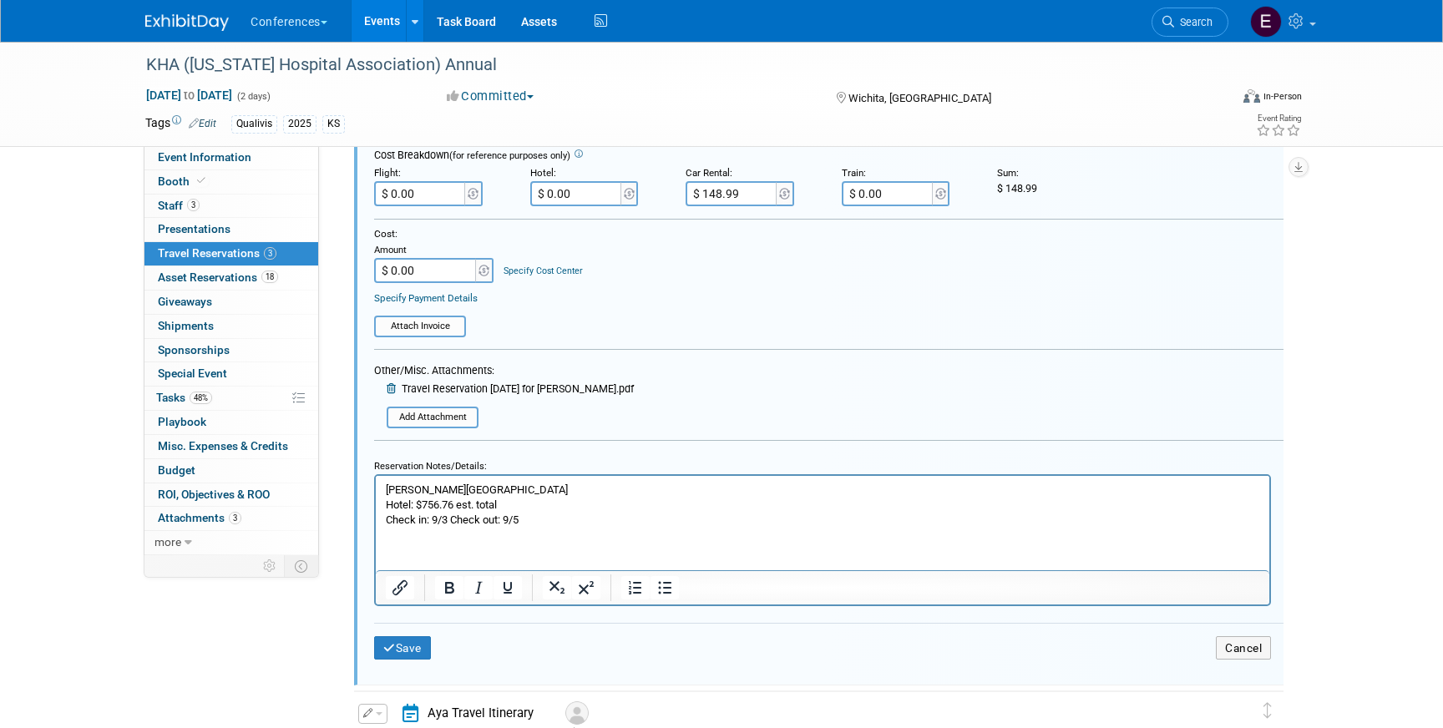
scroll to position [451, 0]
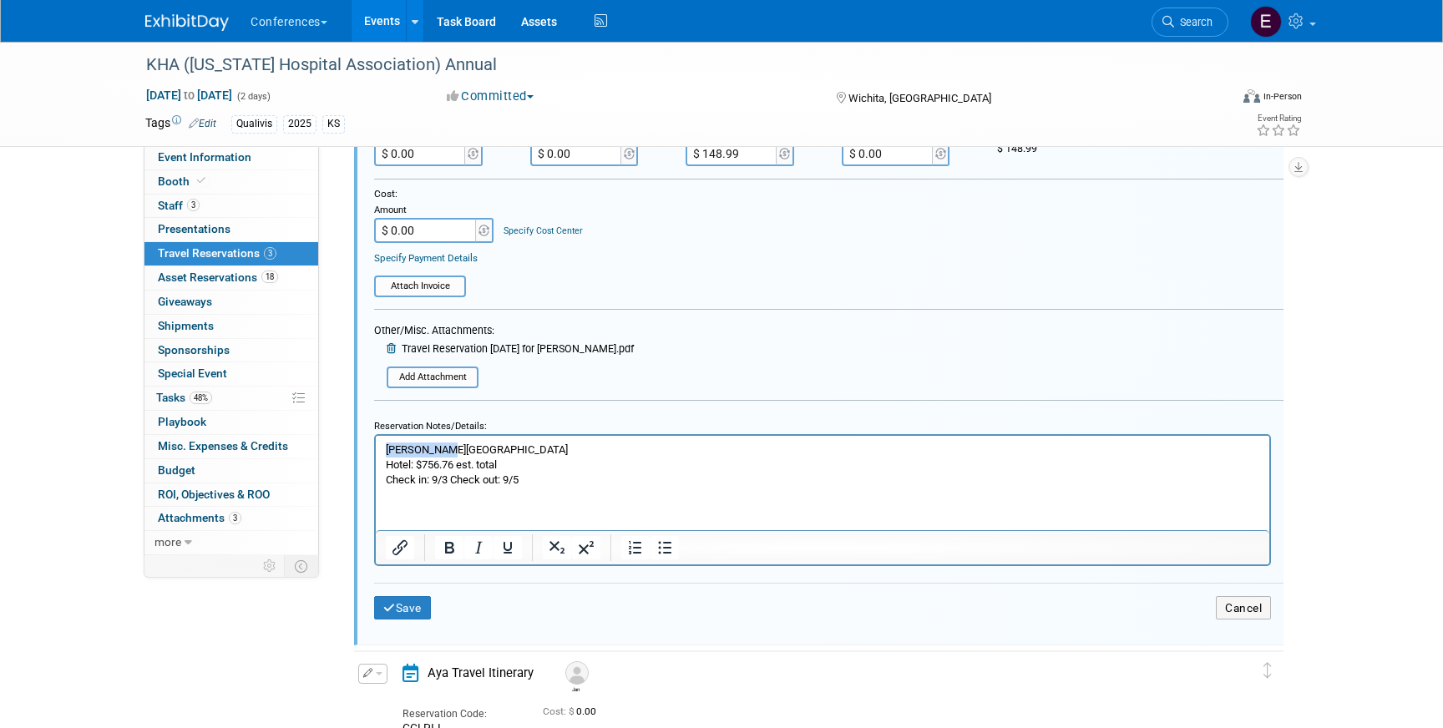
drag, startPoint x: 460, startPoint y: 450, endPoint x: 321, endPoint y: 449, distance: 139.5
click at [376, 449] on html "Drury Plaza Hotel: $756.76 est. total Check in: 9/3 Check out: 9/5" at bounding box center [823, 461] width 894 height 53
click at [389, 473] on p "Hotel: $756.76 est. total Check in: 9/3 Check out: 9/5" at bounding box center [823, 465] width 874 height 46
click at [388, 468] on p "Hotel: $756.76 est. total Check in: 9/3 Check out: 9/5" at bounding box center [823, 465] width 874 height 46
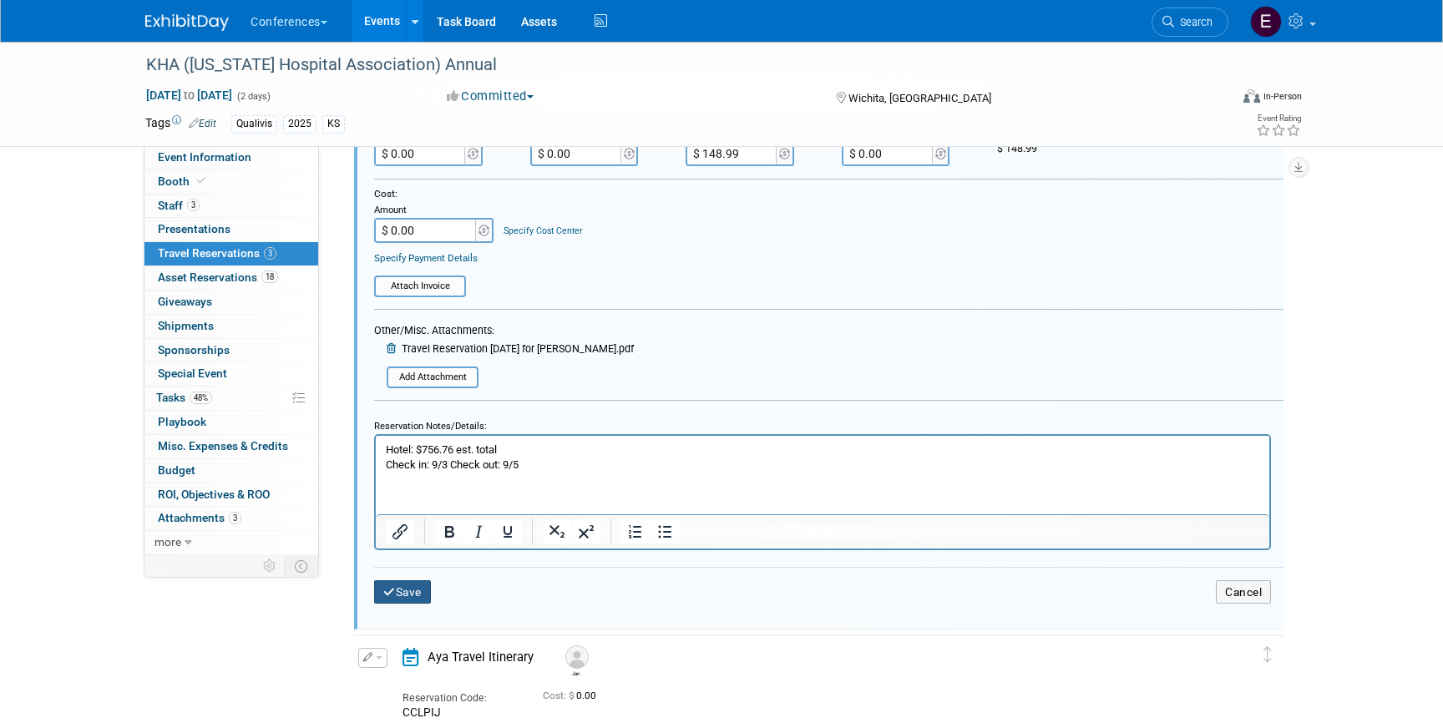
click at [408, 592] on button "Save" at bounding box center [402, 592] width 57 height 24
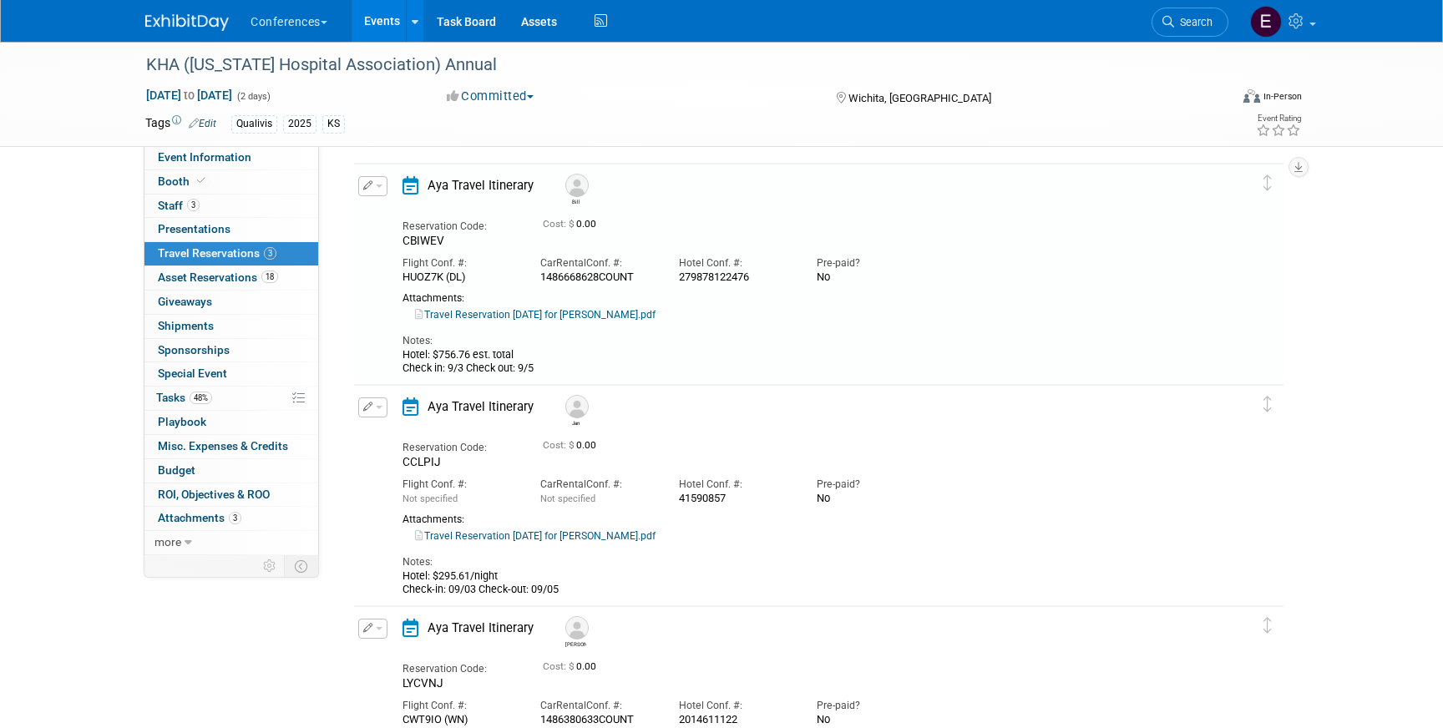
scroll to position [28, 0]
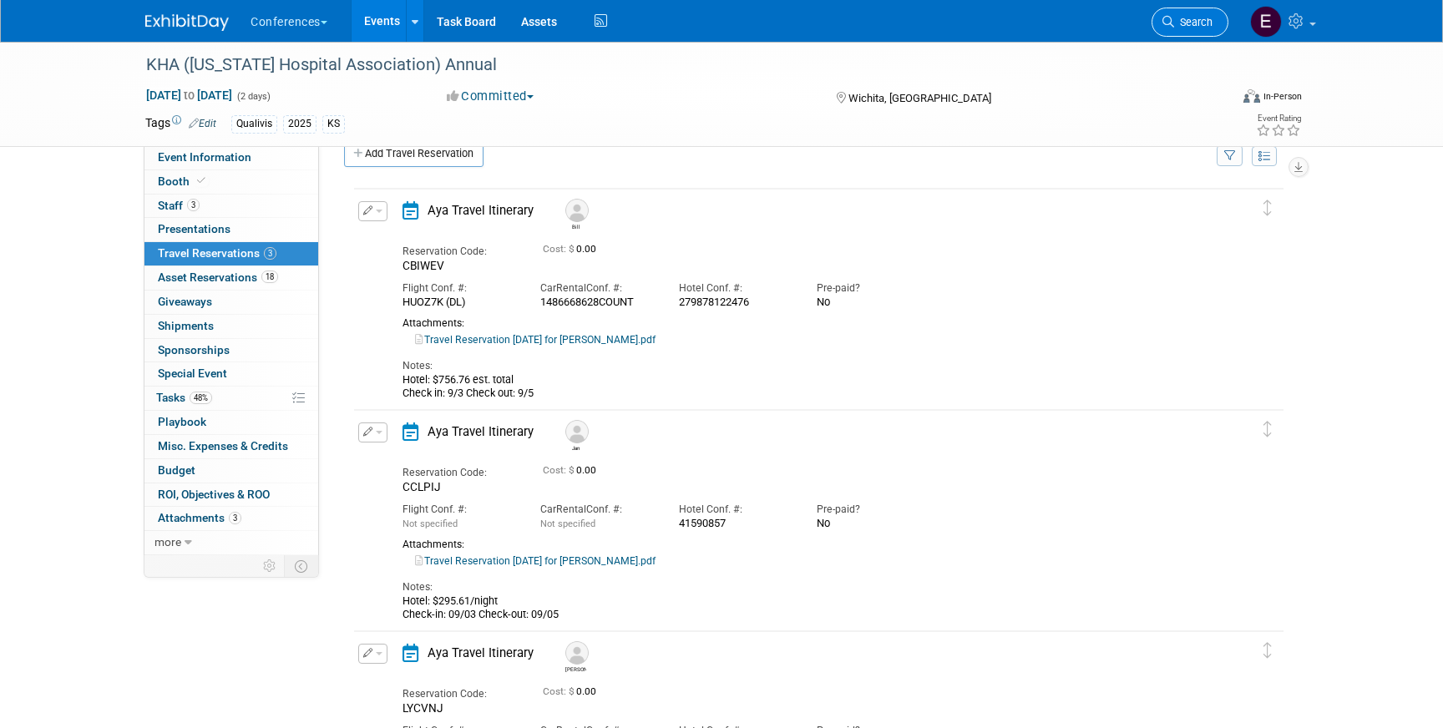
click at [1195, 23] on span "Search" at bounding box center [1193, 22] width 38 height 13
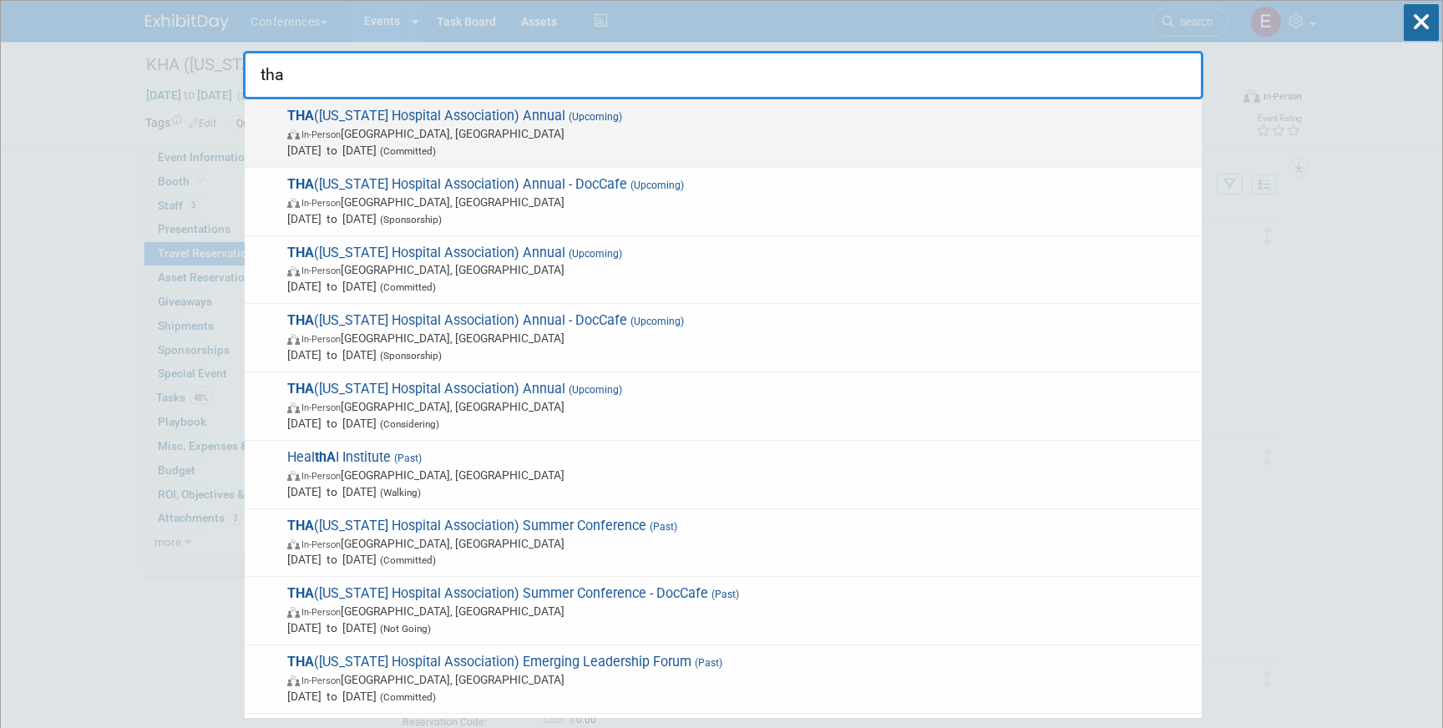
type input "tha"
click at [798, 137] on span "In-Person Nashville, TN" at bounding box center [740, 133] width 906 height 17
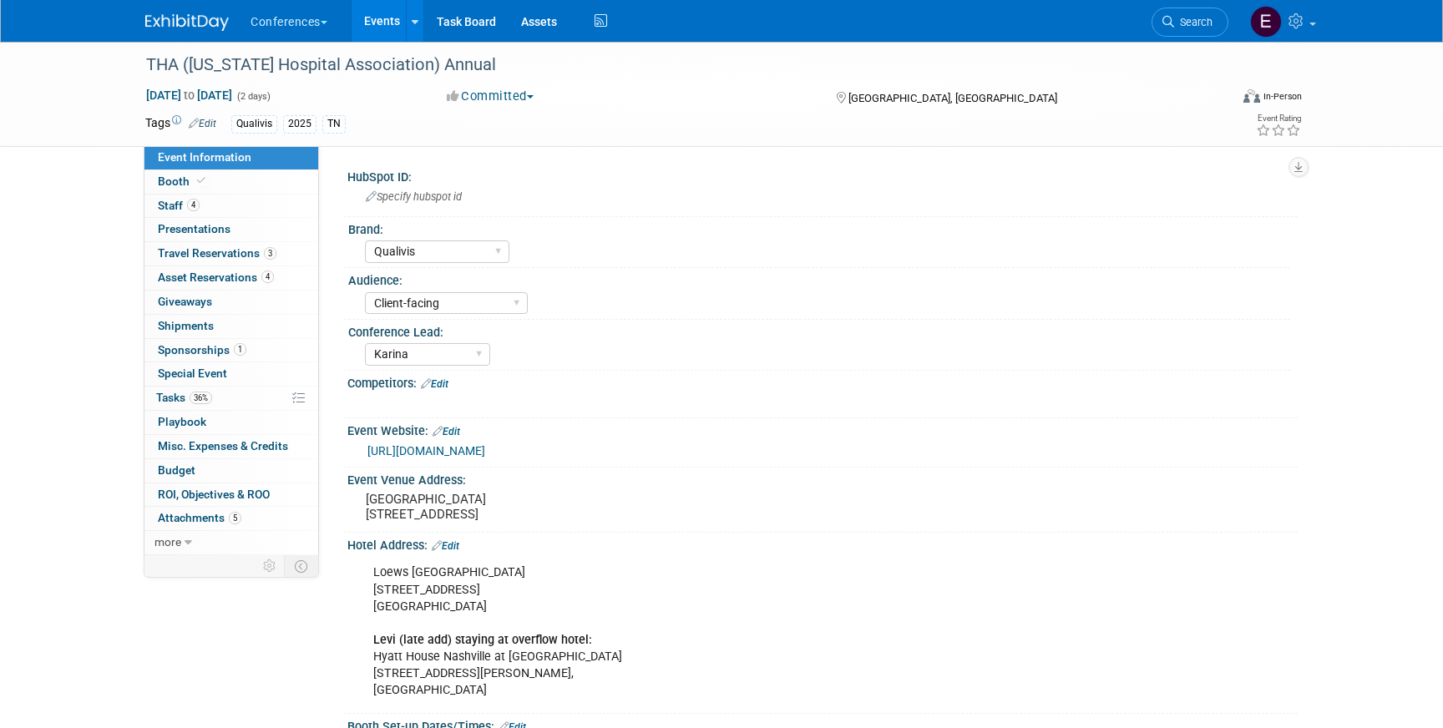
select select "Qualivis"
select select "Client-facing"
select select "Karina"
click at [262, 256] on span "Travel Reservations 3" at bounding box center [217, 252] width 119 height 13
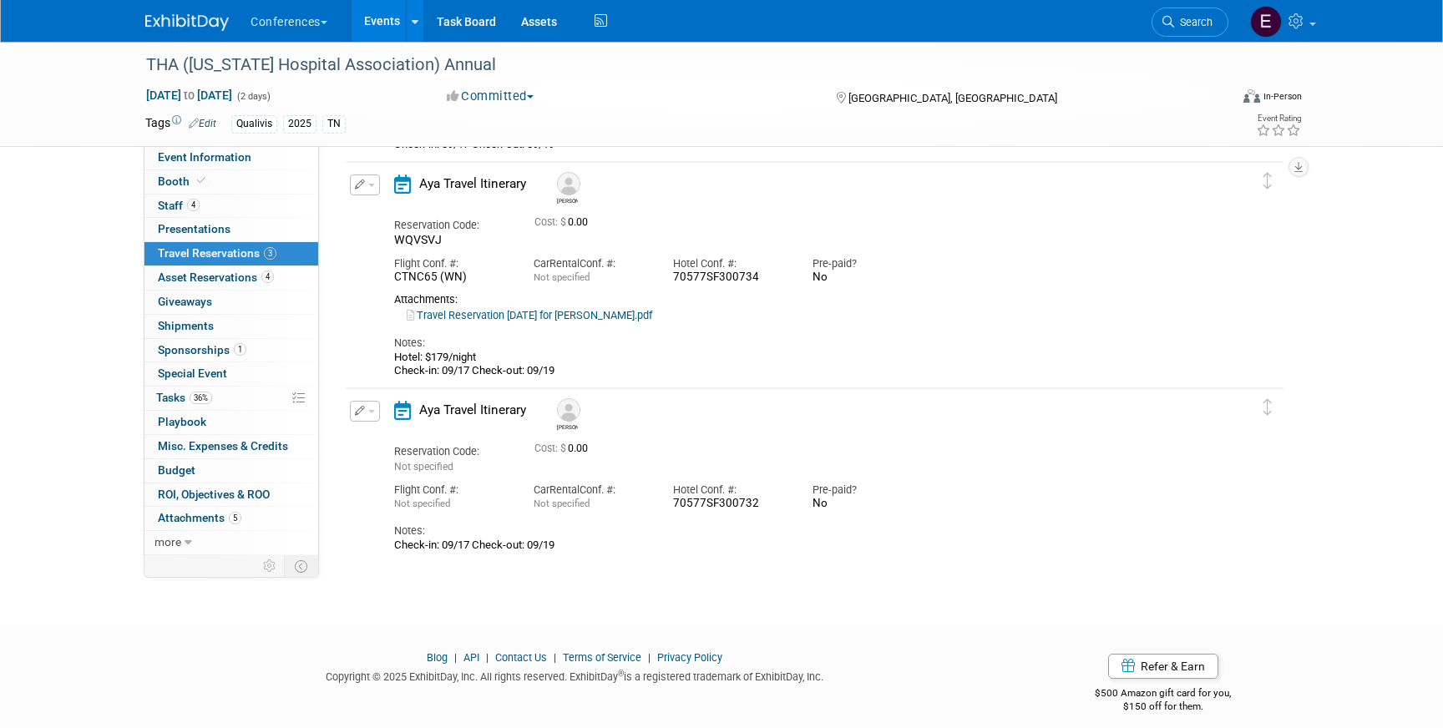
scroll to position [245, 0]
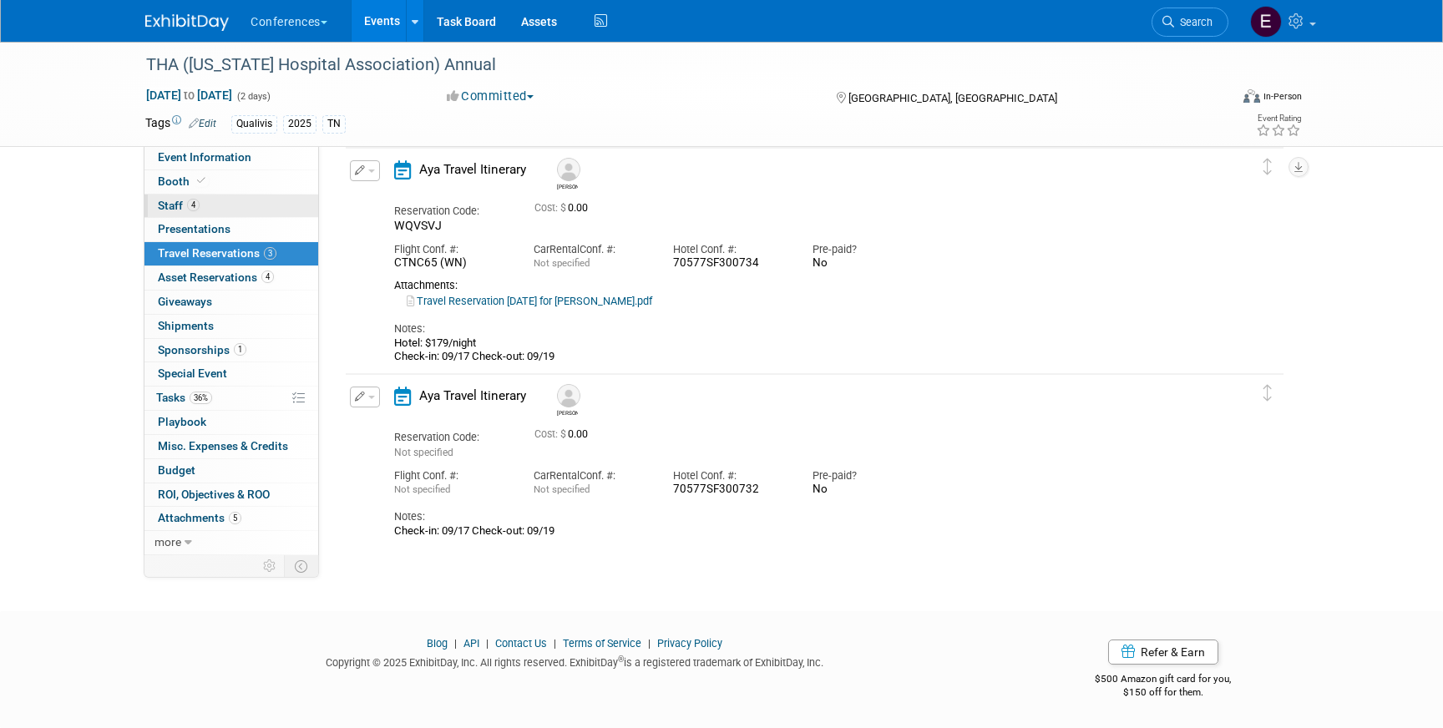
click at [228, 209] on link "4 Staff 4" at bounding box center [231, 206] width 174 height 23
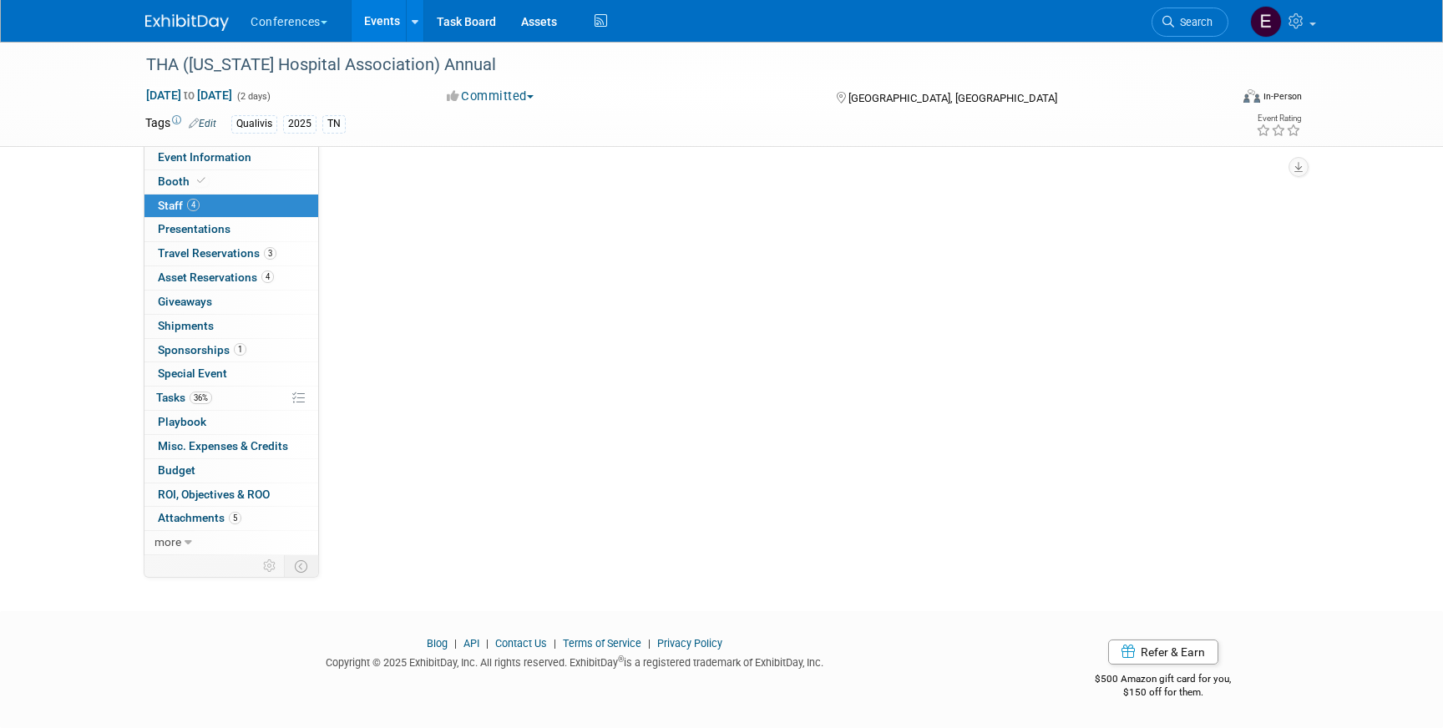
scroll to position [0, 0]
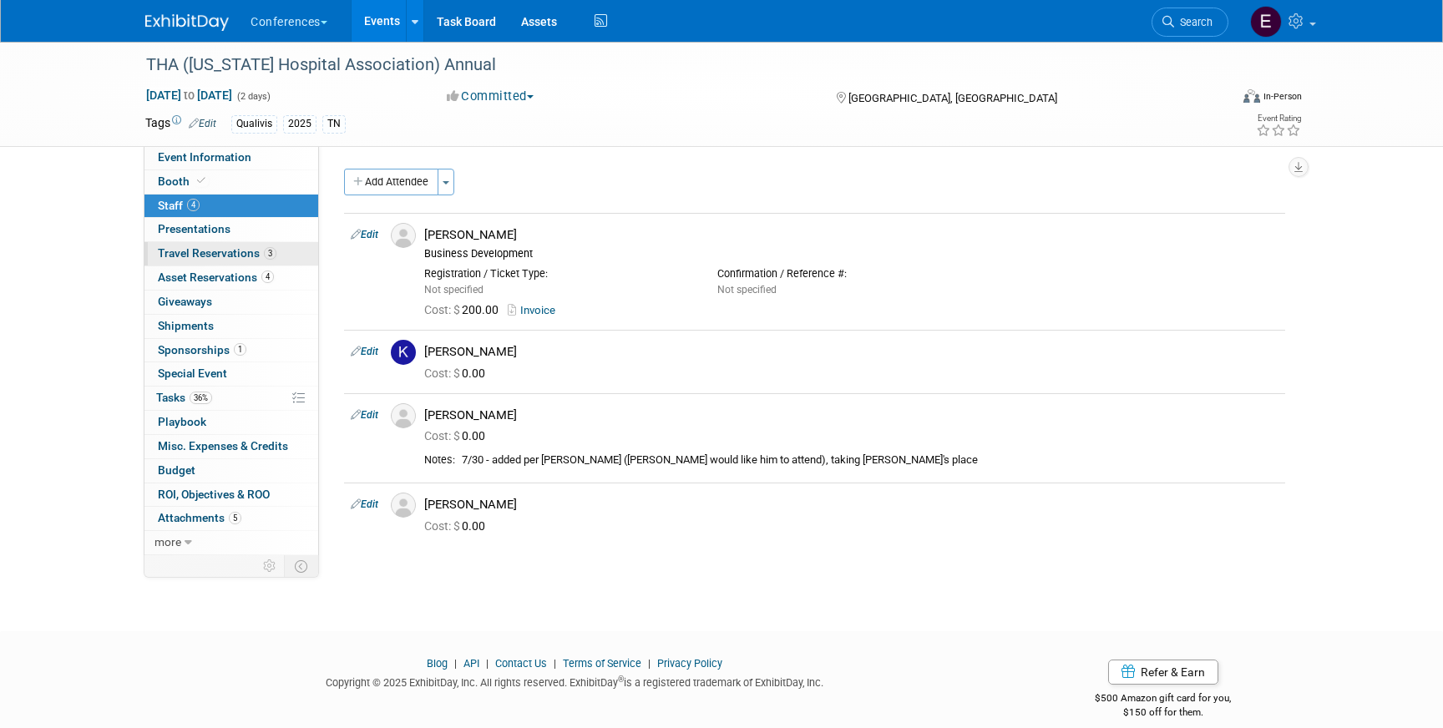
click at [238, 246] on link "3 Travel Reservations 3" at bounding box center [231, 253] width 174 height 23
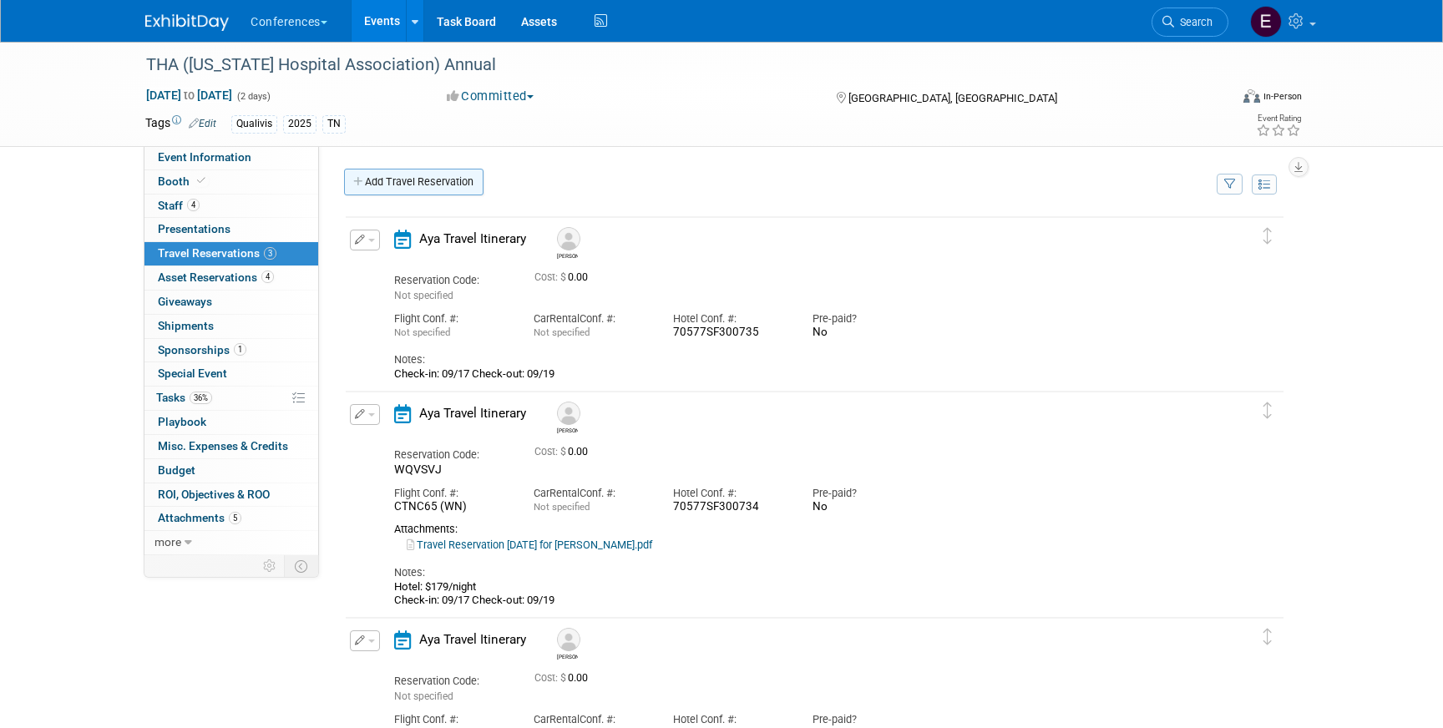
click at [439, 179] on link "Add Travel Reservation" at bounding box center [413, 182] width 139 height 27
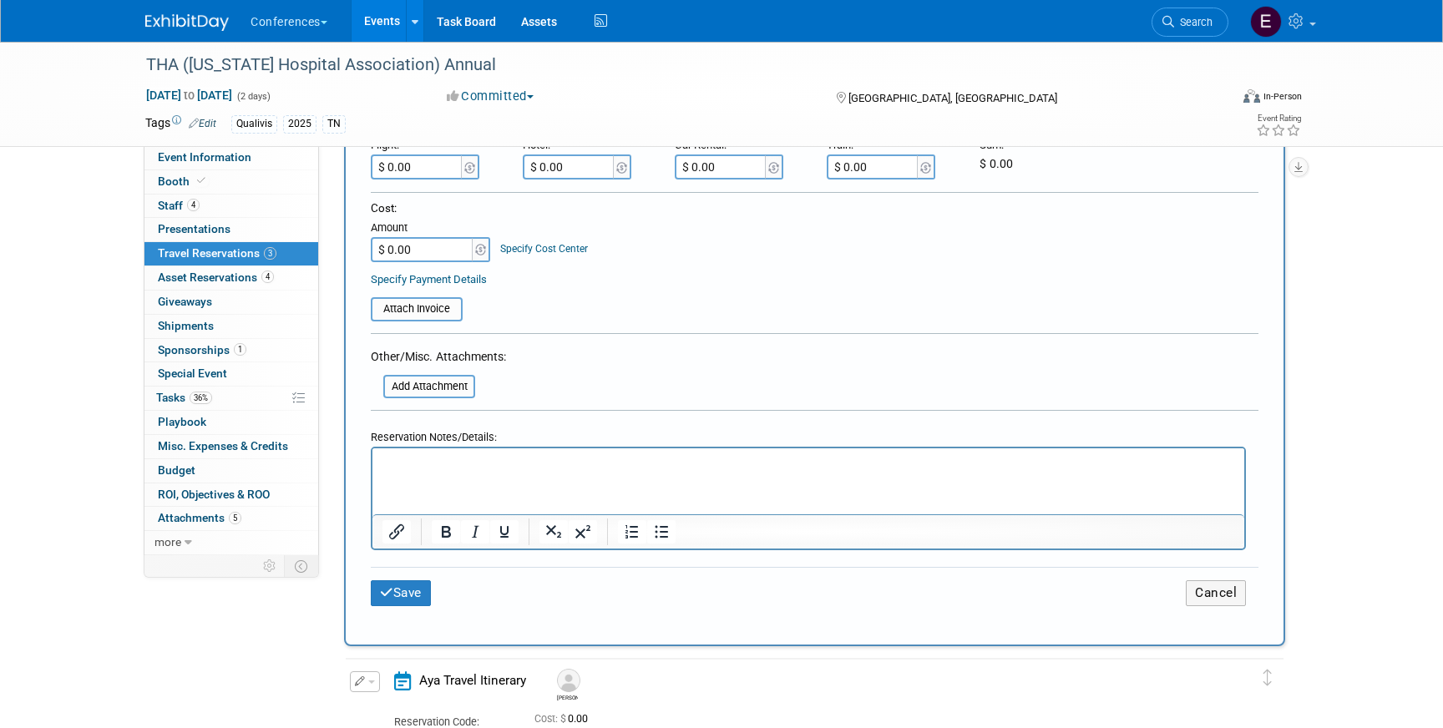
scroll to position [494, 0]
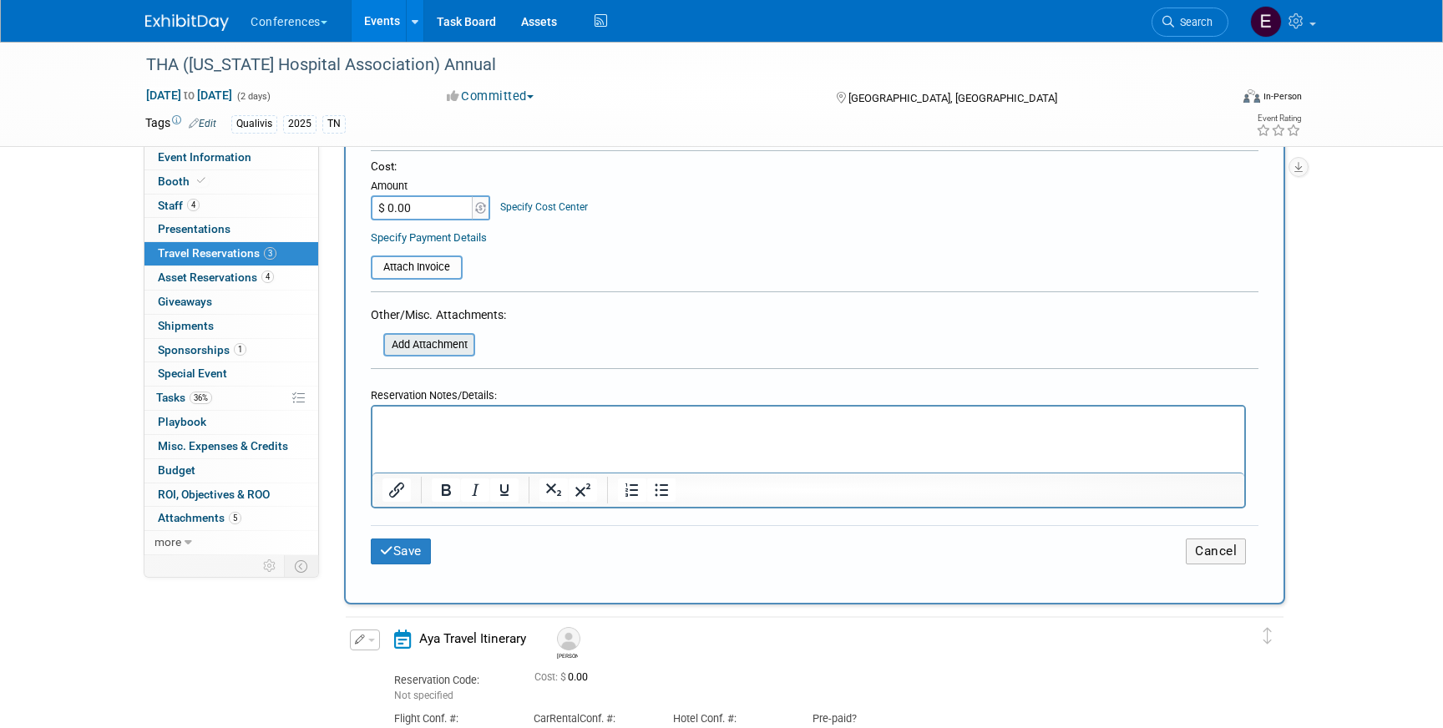
click at [431, 355] on input "file" at bounding box center [374, 345] width 199 height 20
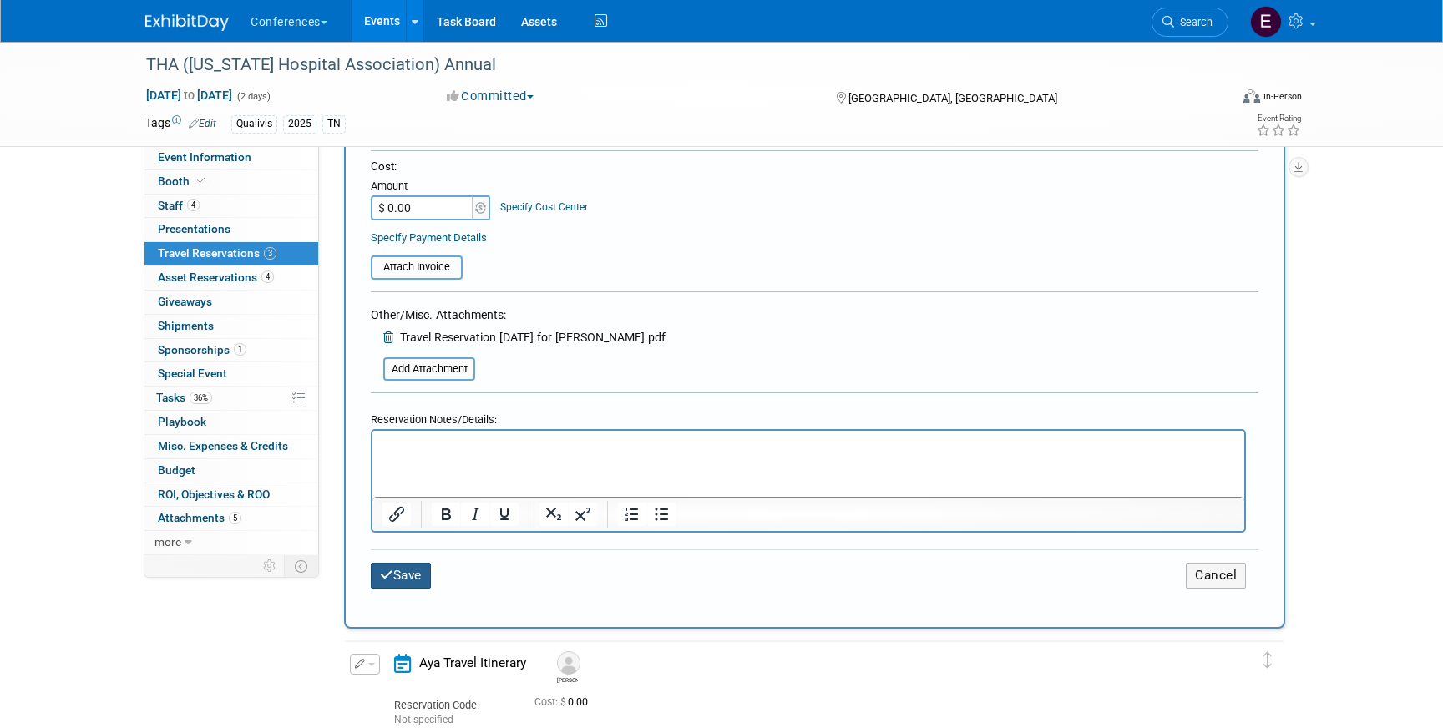
click at [420, 567] on button "Save" at bounding box center [401, 576] width 60 height 26
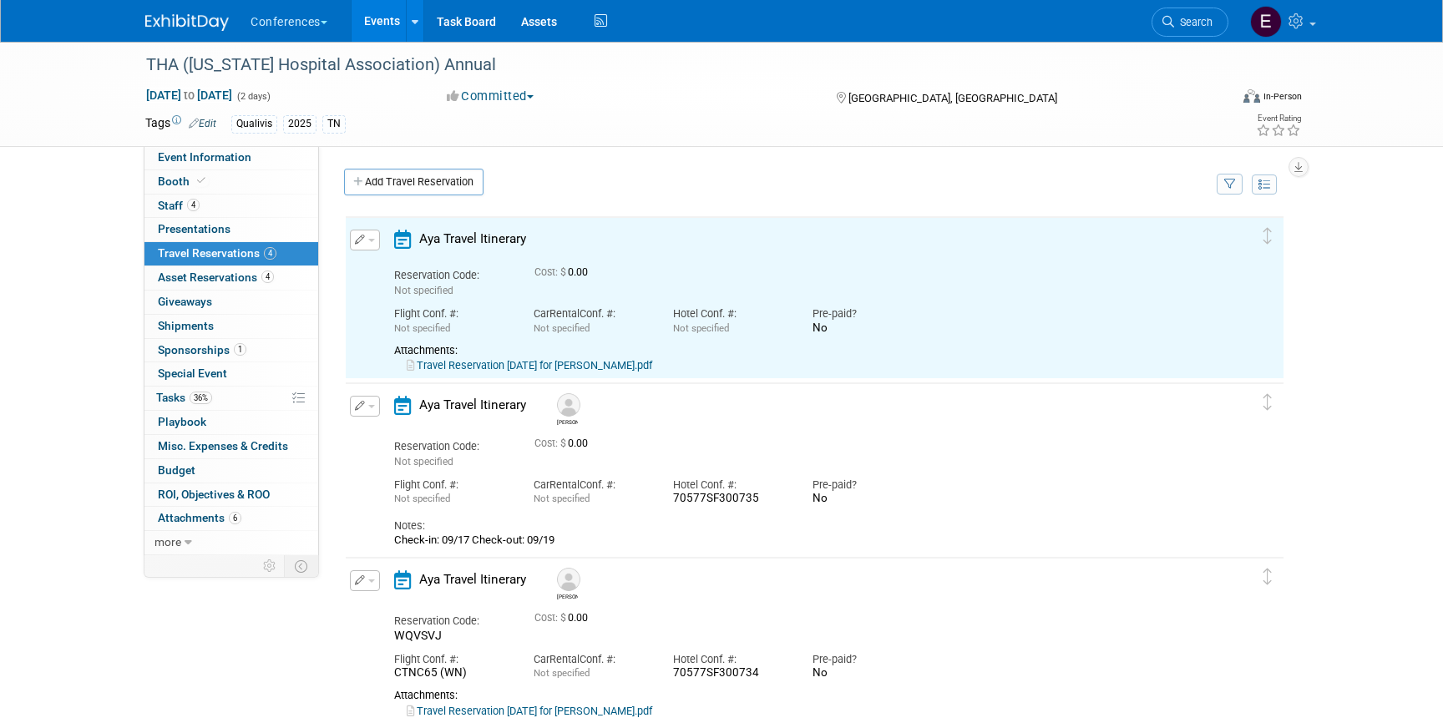
scroll to position [0, 0]
click at [520, 367] on link "Travel Reservation [DATE] for [PERSON_NAME].pdf" at bounding box center [530, 365] width 246 height 13
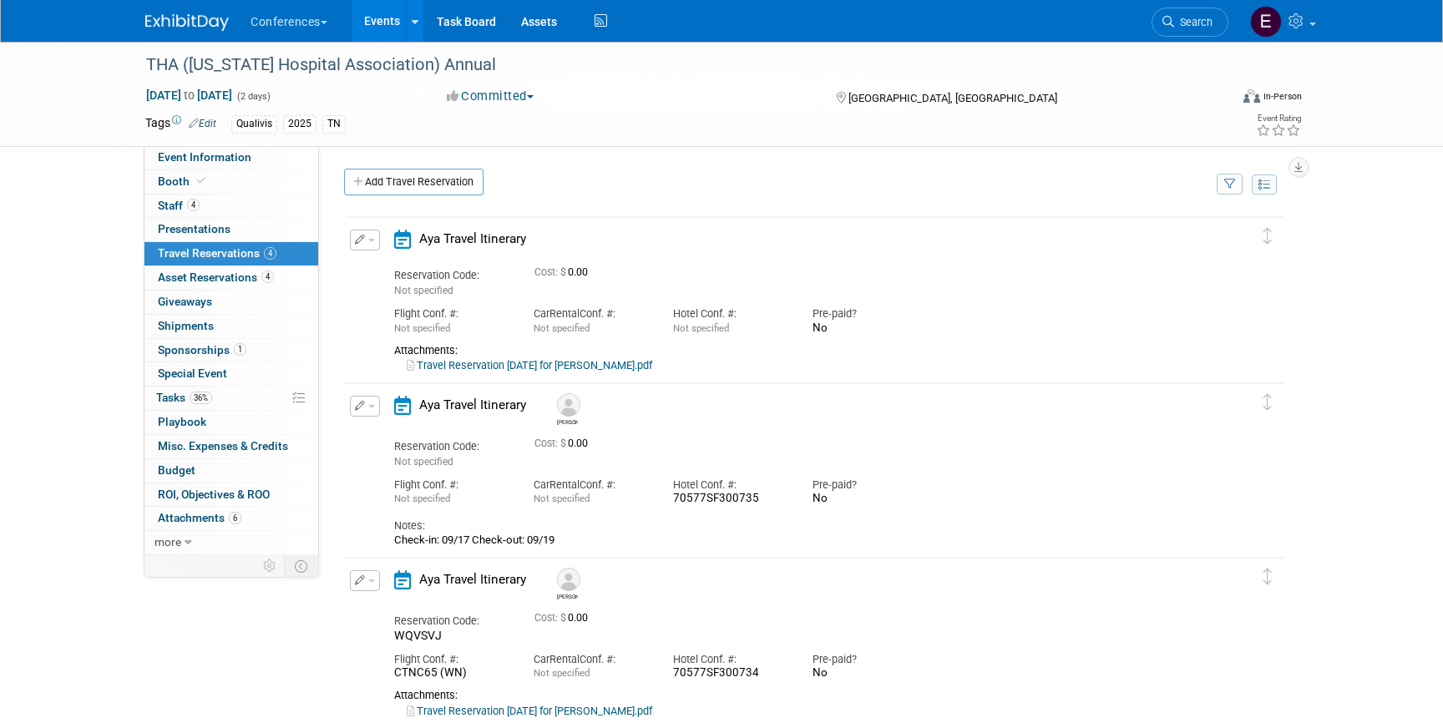
click at [367, 249] on button "button" at bounding box center [365, 240] width 30 height 21
click at [376, 258] on button "Edit Reservation" at bounding box center [421, 269] width 141 height 24
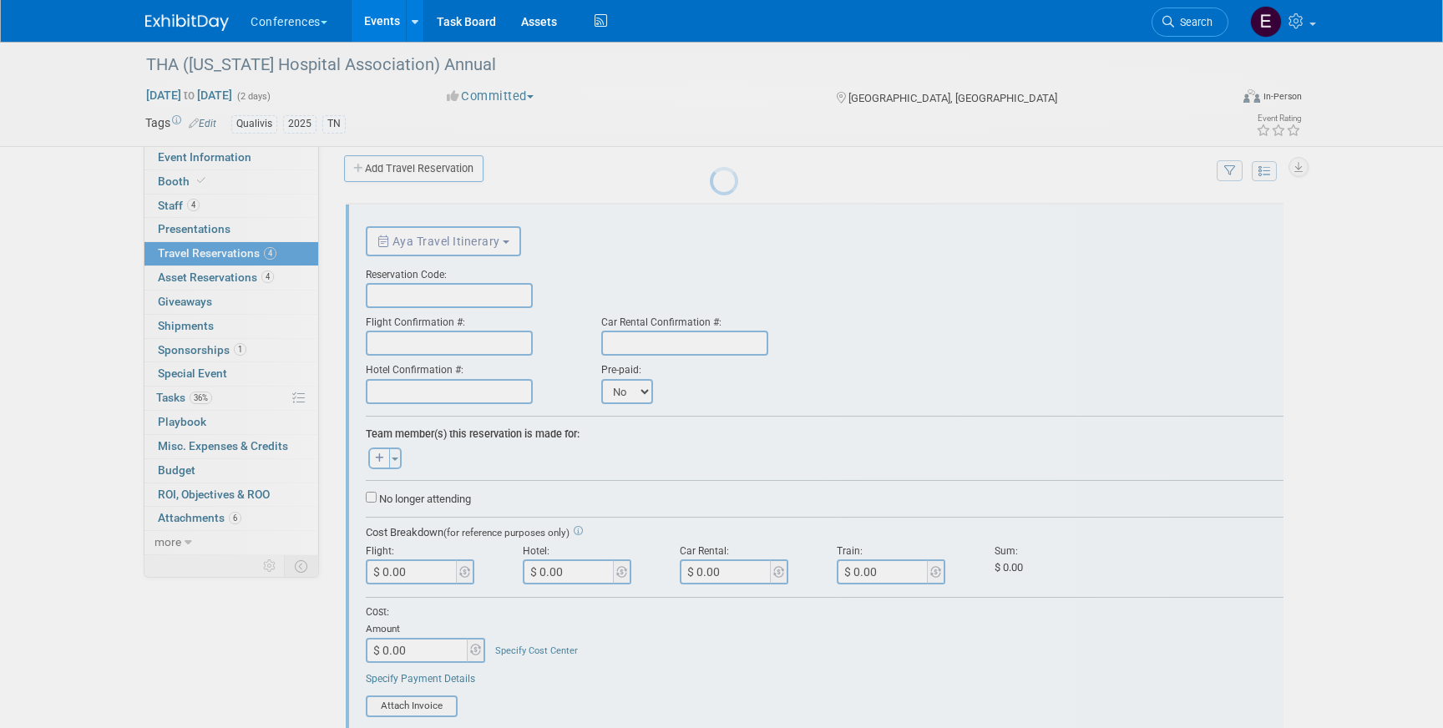
scroll to position [28, 0]
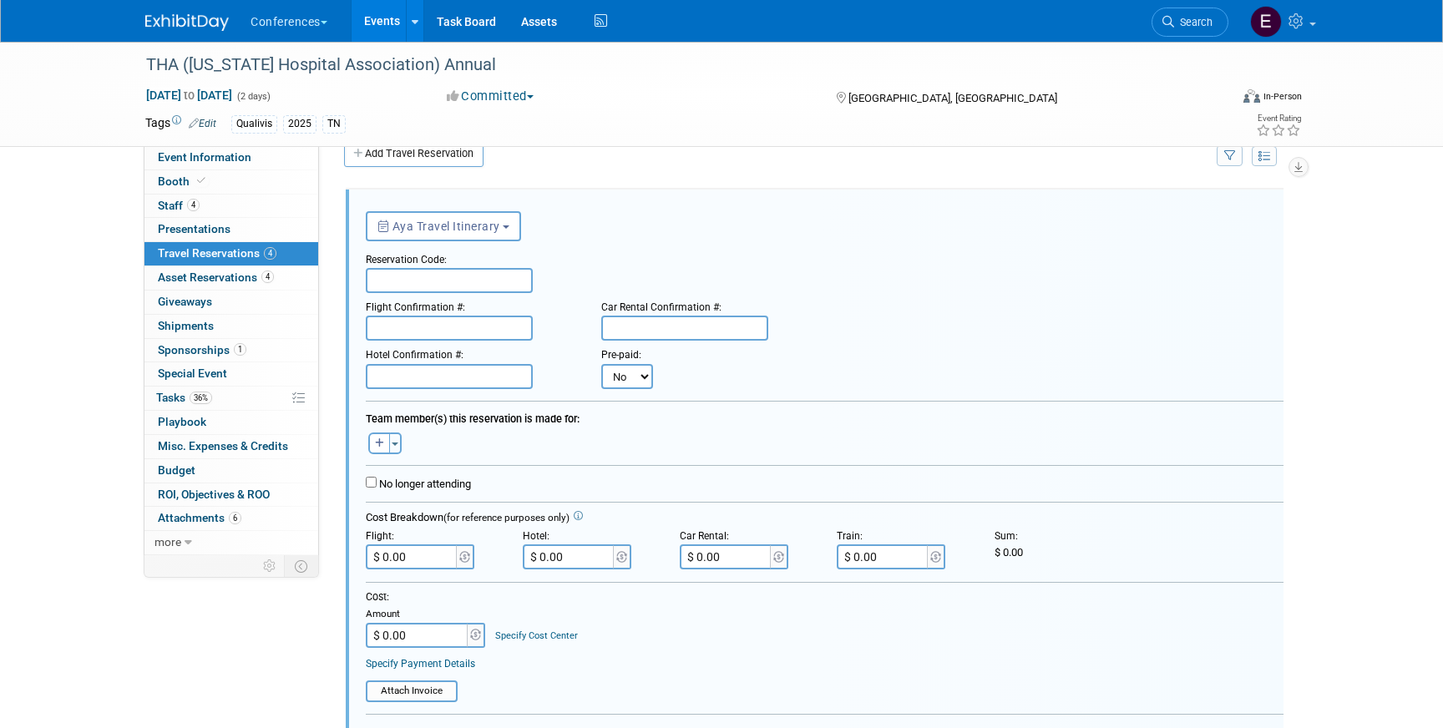
click at [430, 287] on input "text" at bounding box center [449, 280] width 167 height 25
paste input "GMZBMS"
type input "GMZBMS"
click at [411, 325] on input "text" at bounding box center [449, 328] width 167 height 25
paste input "HZ2JTD (DL)"
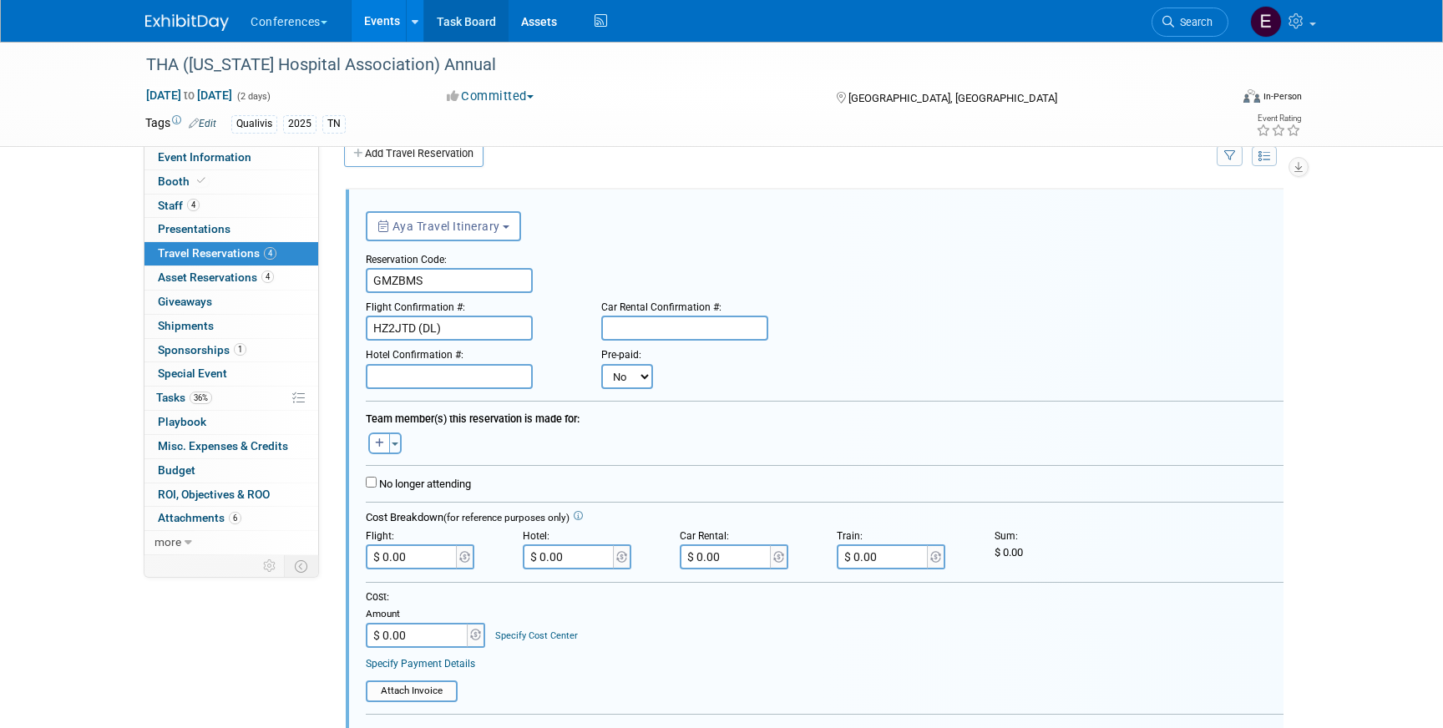
type input "HZ2JTD (DL)"
click at [442, 376] on input "text" at bounding box center [449, 376] width 167 height 25
paste input "70577SF300735"
type input "70577SF300735"
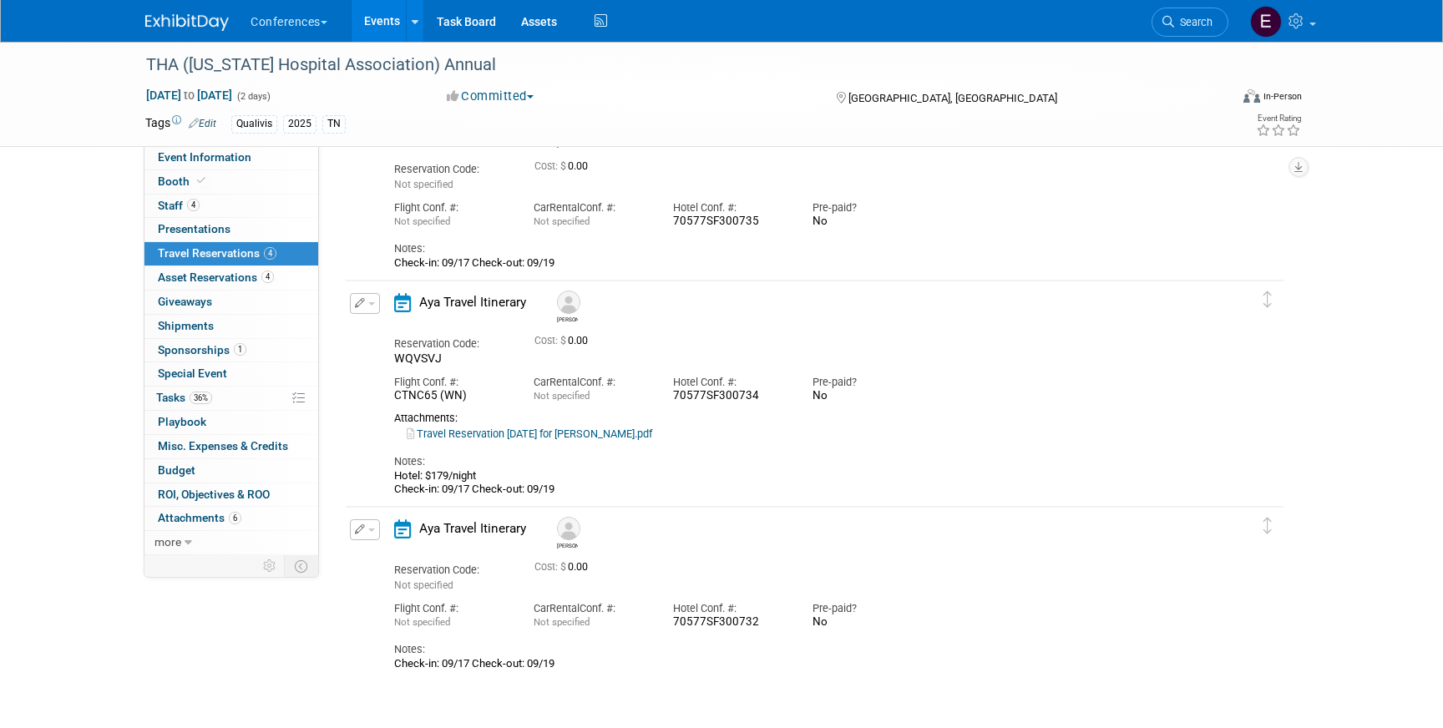
scroll to position [956, 0]
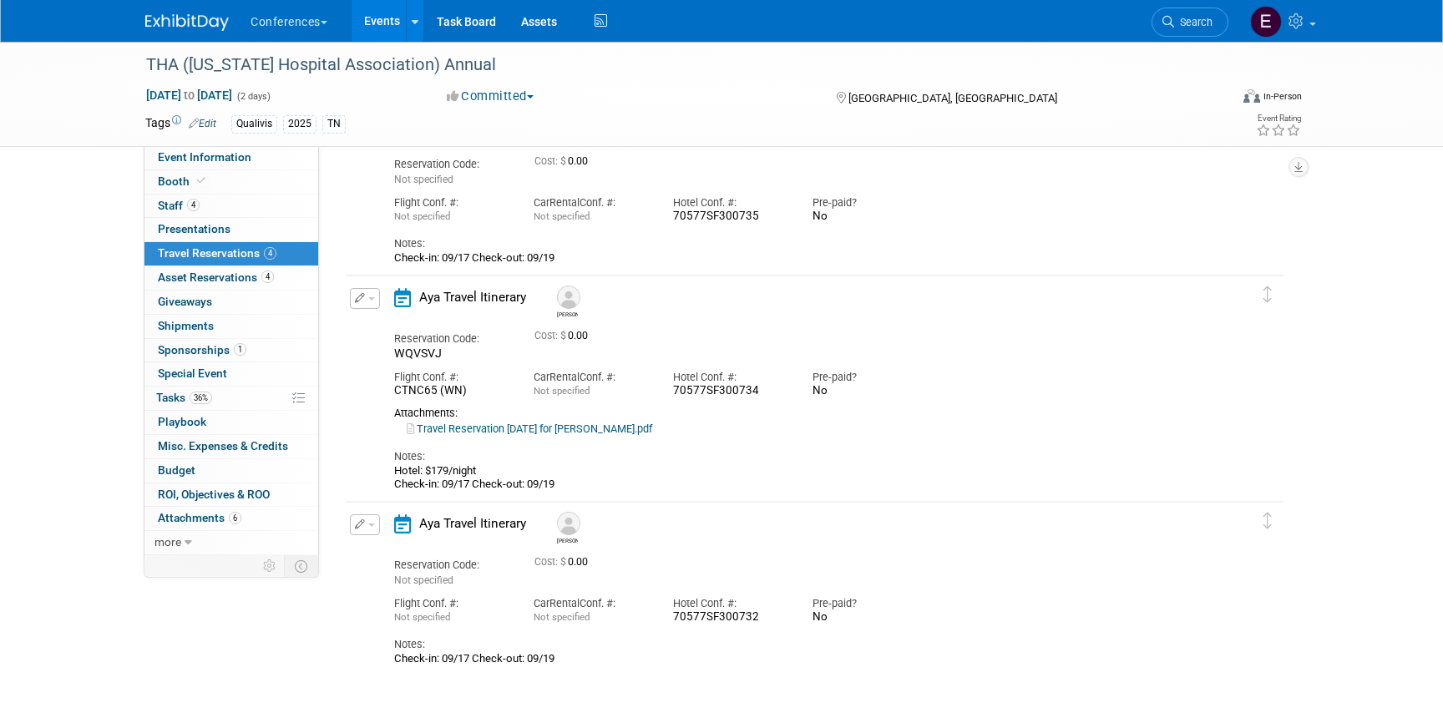
drag, startPoint x: 566, startPoint y: 487, endPoint x: 377, endPoint y: 475, distance: 190.0
click at [377, 475] on div "Edit Reservation Marty WQVSVJ" at bounding box center [802, 390] width 913 height 204
copy div "Hotel: $179/night Check-in: 09/17 Check-out: 09/19"
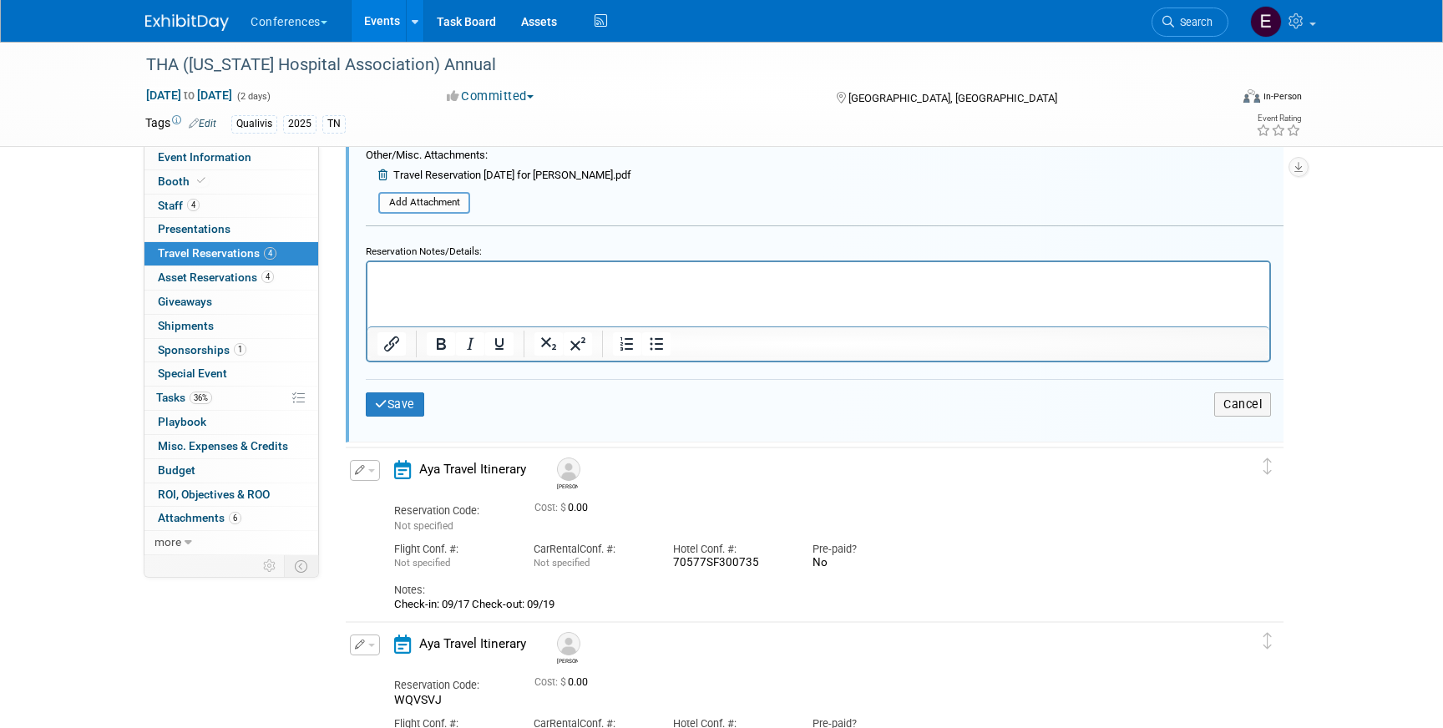
scroll to position [605, 0]
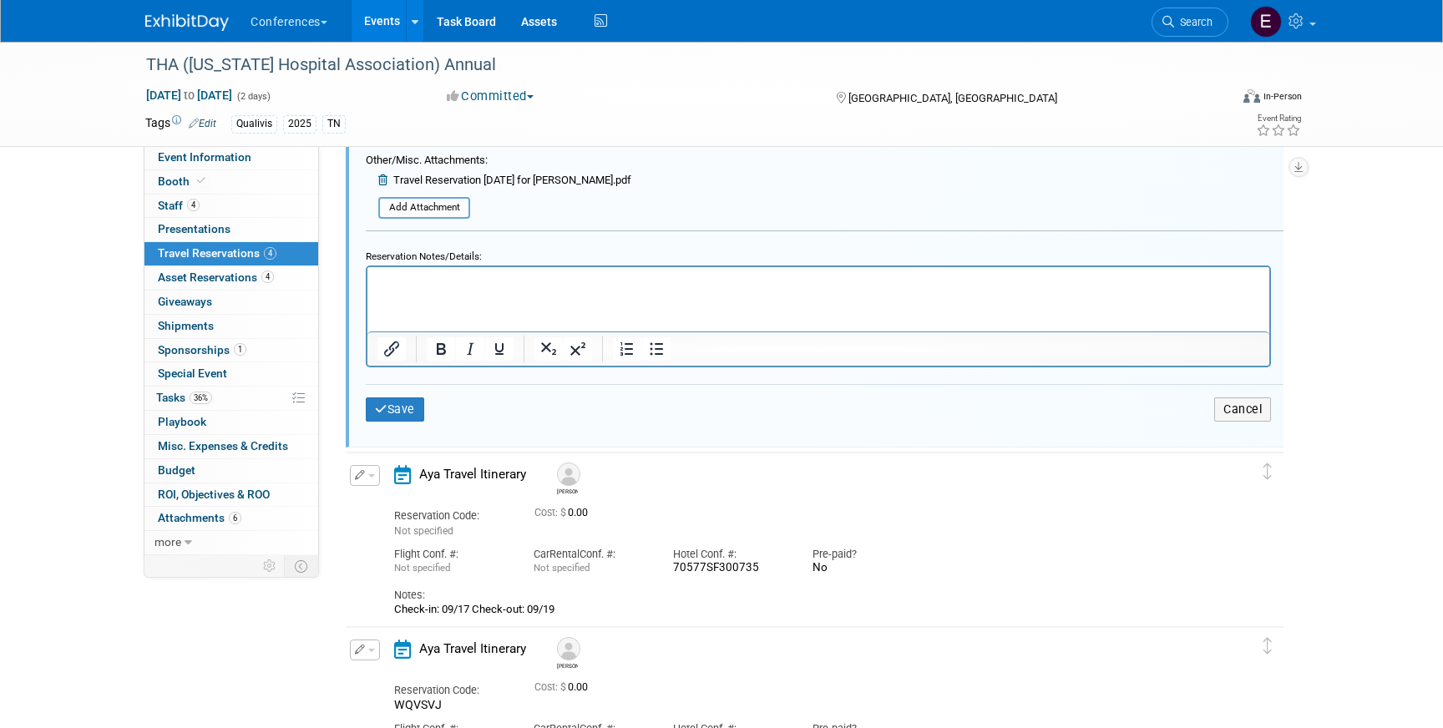
click at [428, 286] on p "Rich Text Area. Press ALT-0 for help." at bounding box center [819, 281] width 883 height 16
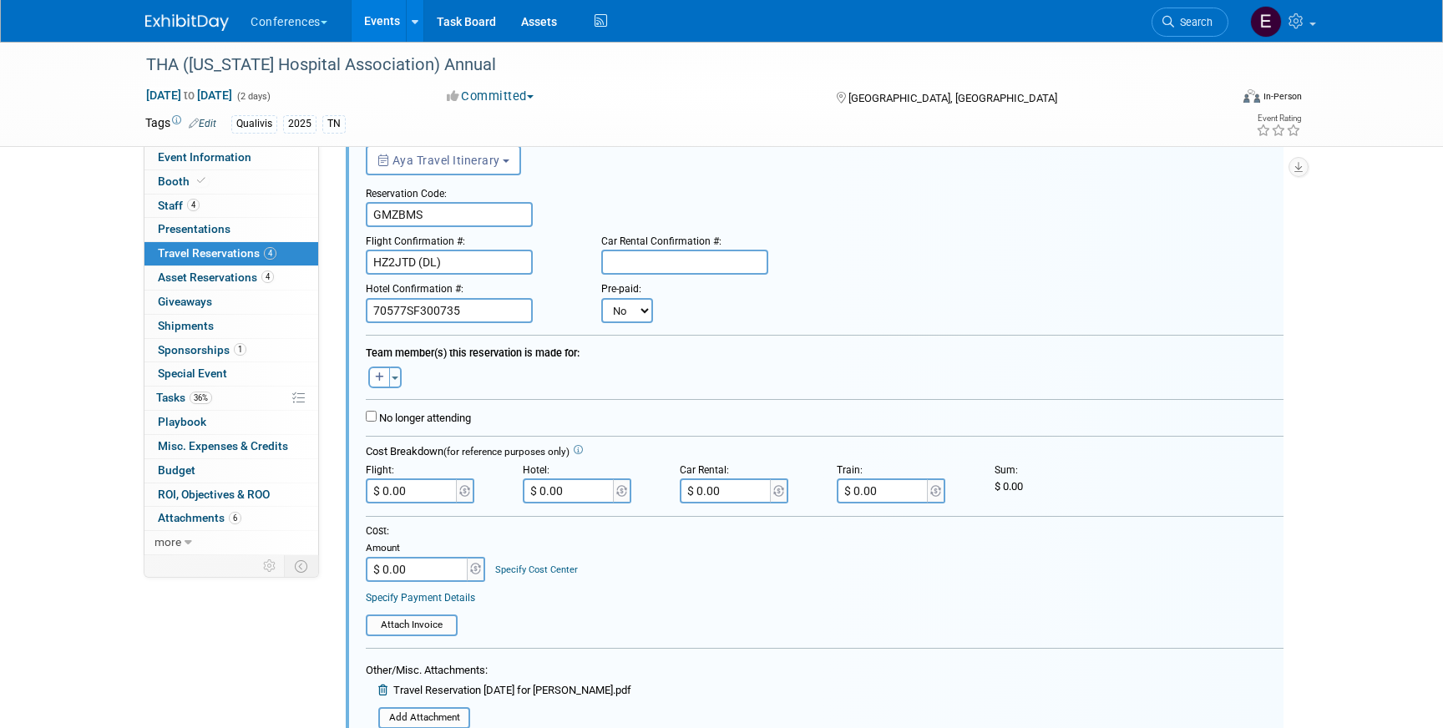
scroll to position [82, 0]
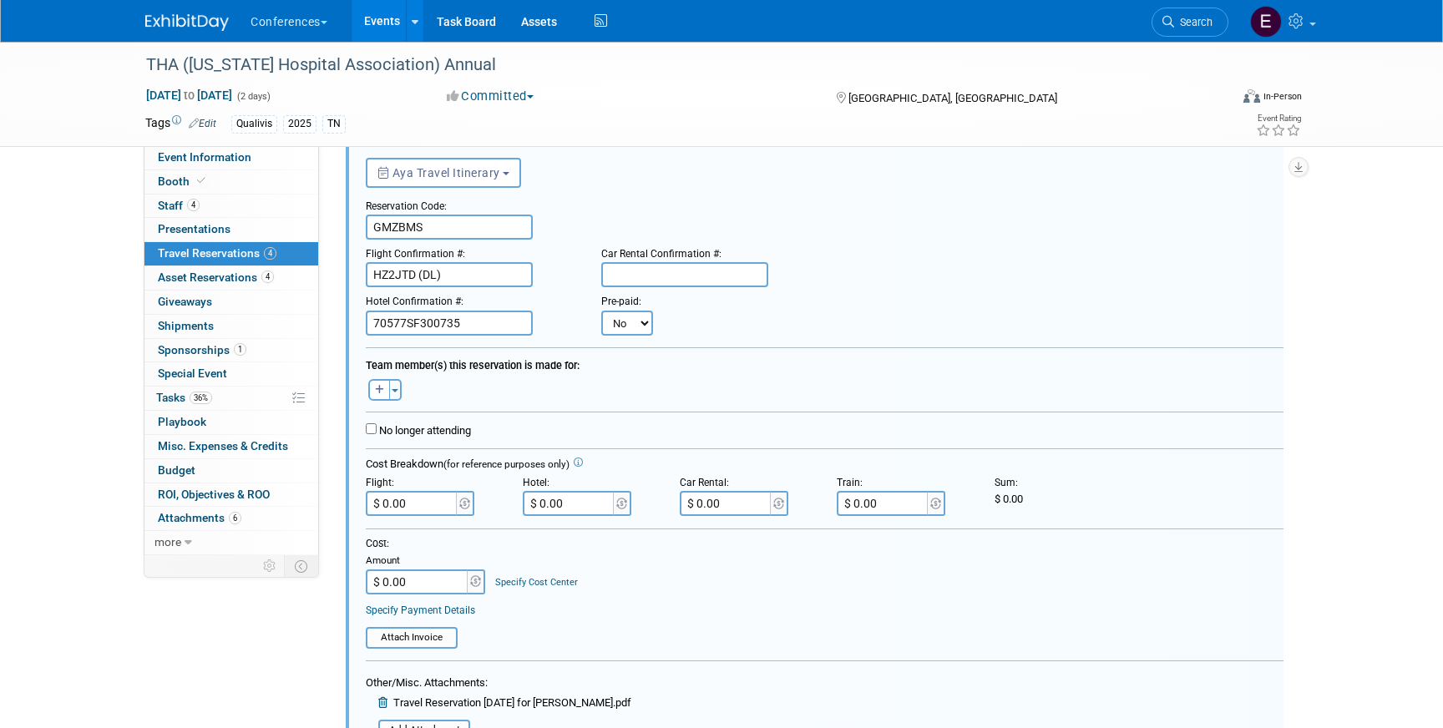
click at [372, 377] on div "Aaron remove Aaron remove Adair remove" at bounding box center [824, 388] width 943 height 26
click at [376, 394] on icon "button" at bounding box center [379, 390] width 9 height 10
select select
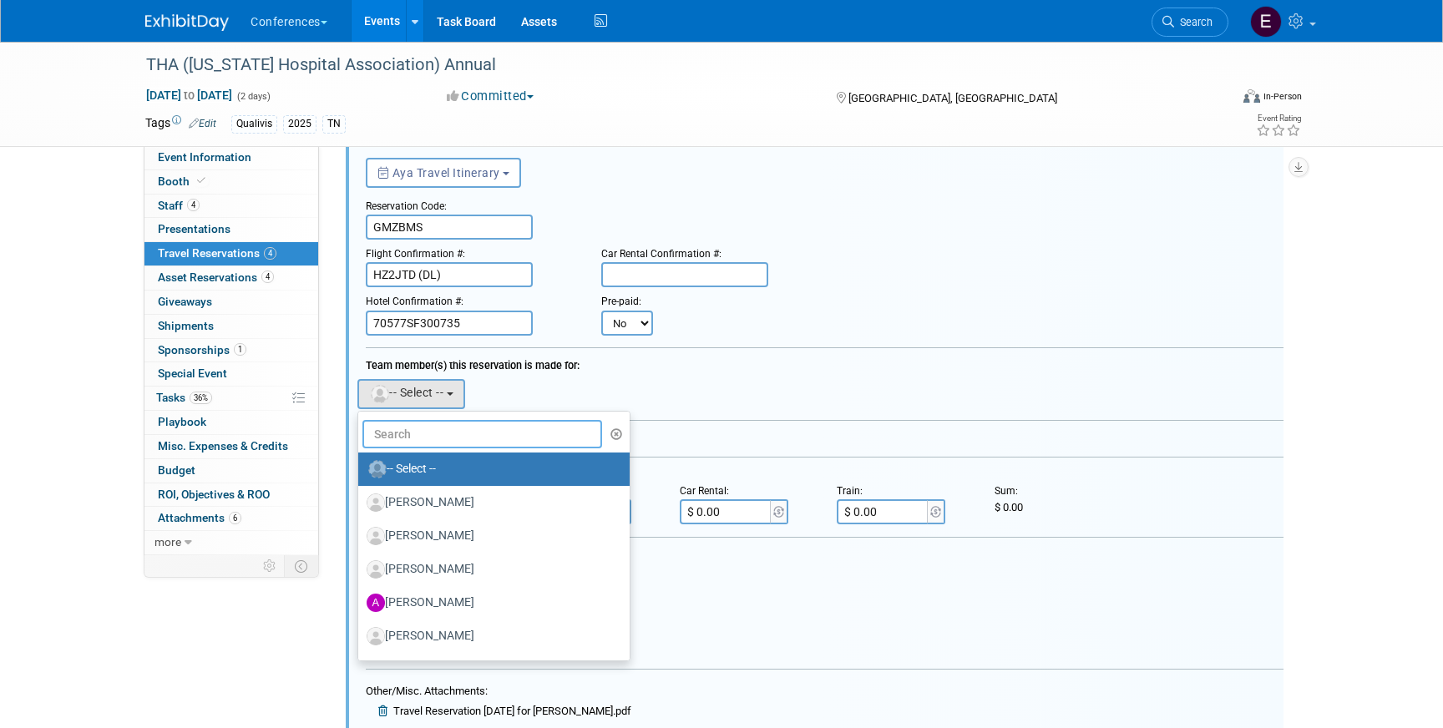
click at [421, 423] on input "text" at bounding box center [482, 434] width 240 height 28
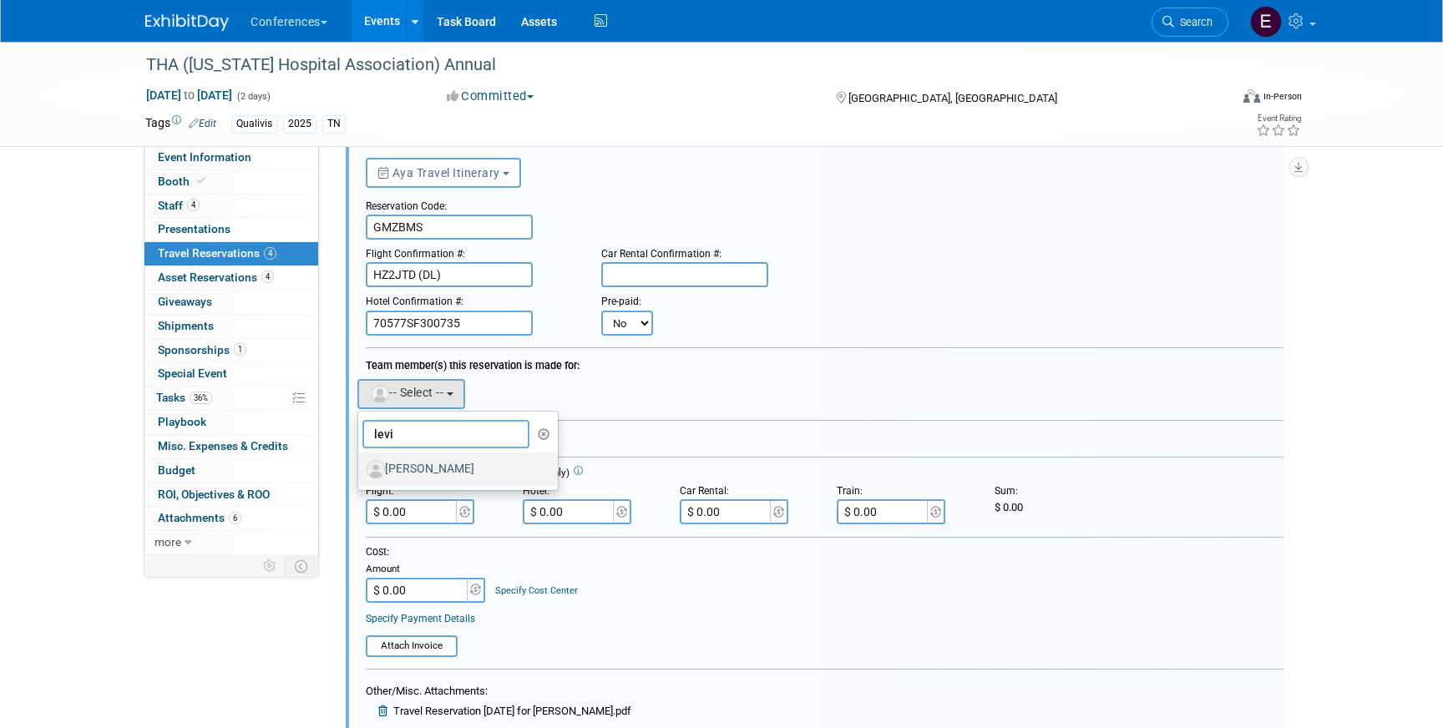
type input "levi"
click at [445, 472] on label "[PERSON_NAME]" at bounding box center [454, 469] width 175 height 27
click at [361, 472] on input "[PERSON_NAME]" at bounding box center [355, 467] width 11 height 11
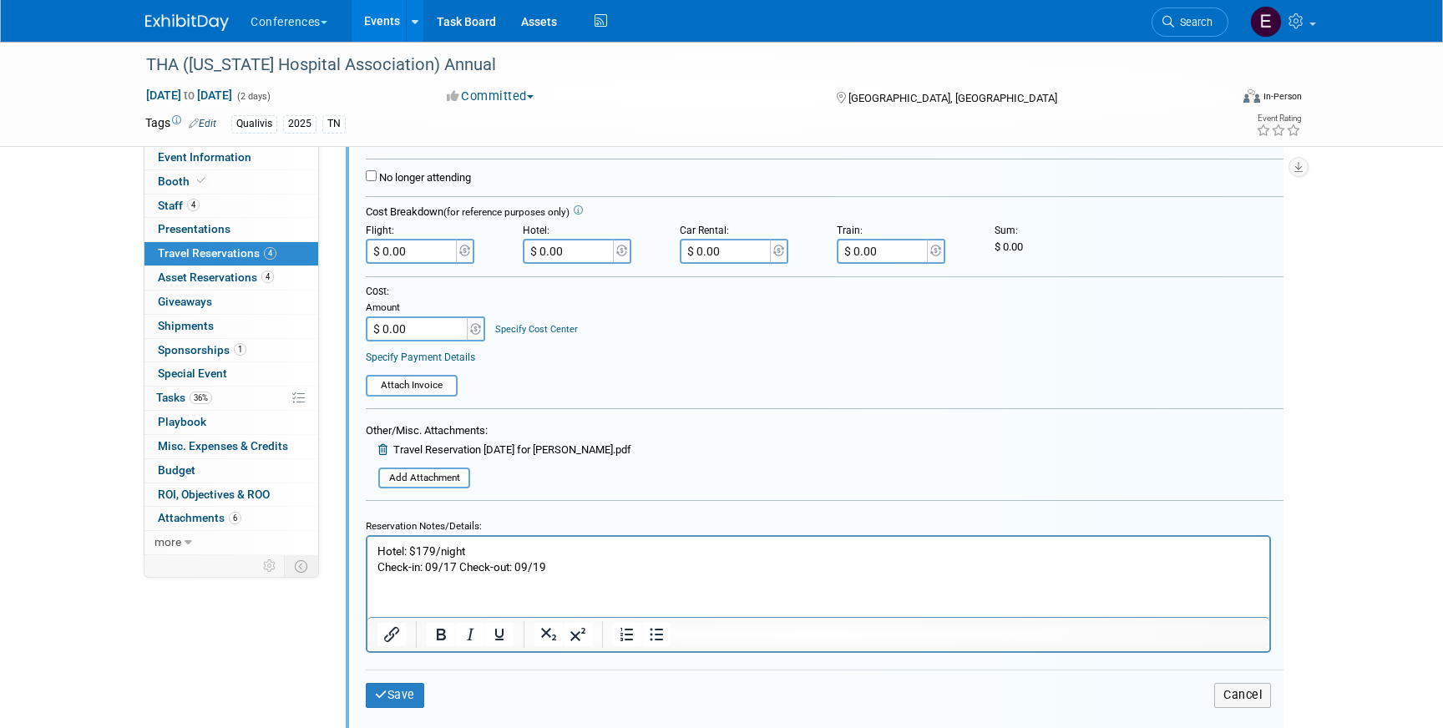
scroll to position [361, 0]
click at [409, 692] on button "Save" at bounding box center [395, 693] width 58 height 24
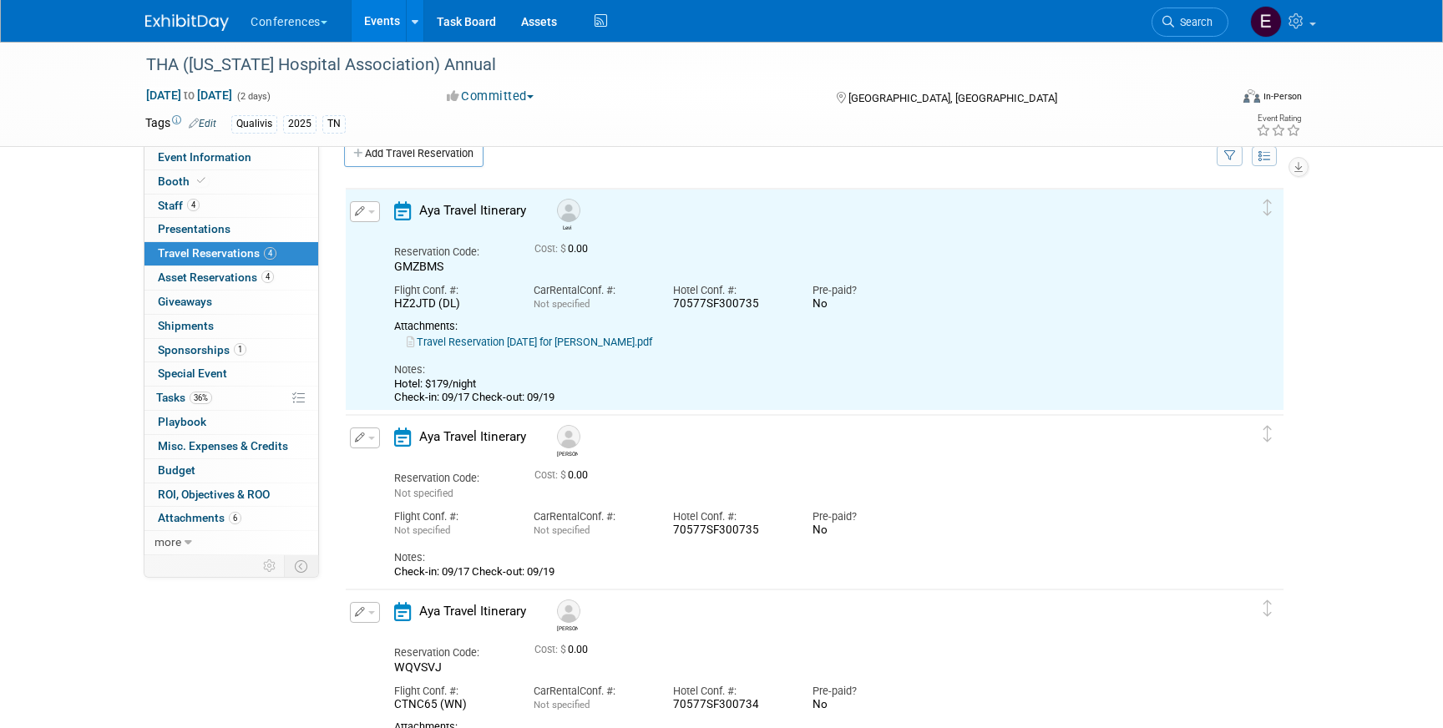
scroll to position [0, 0]
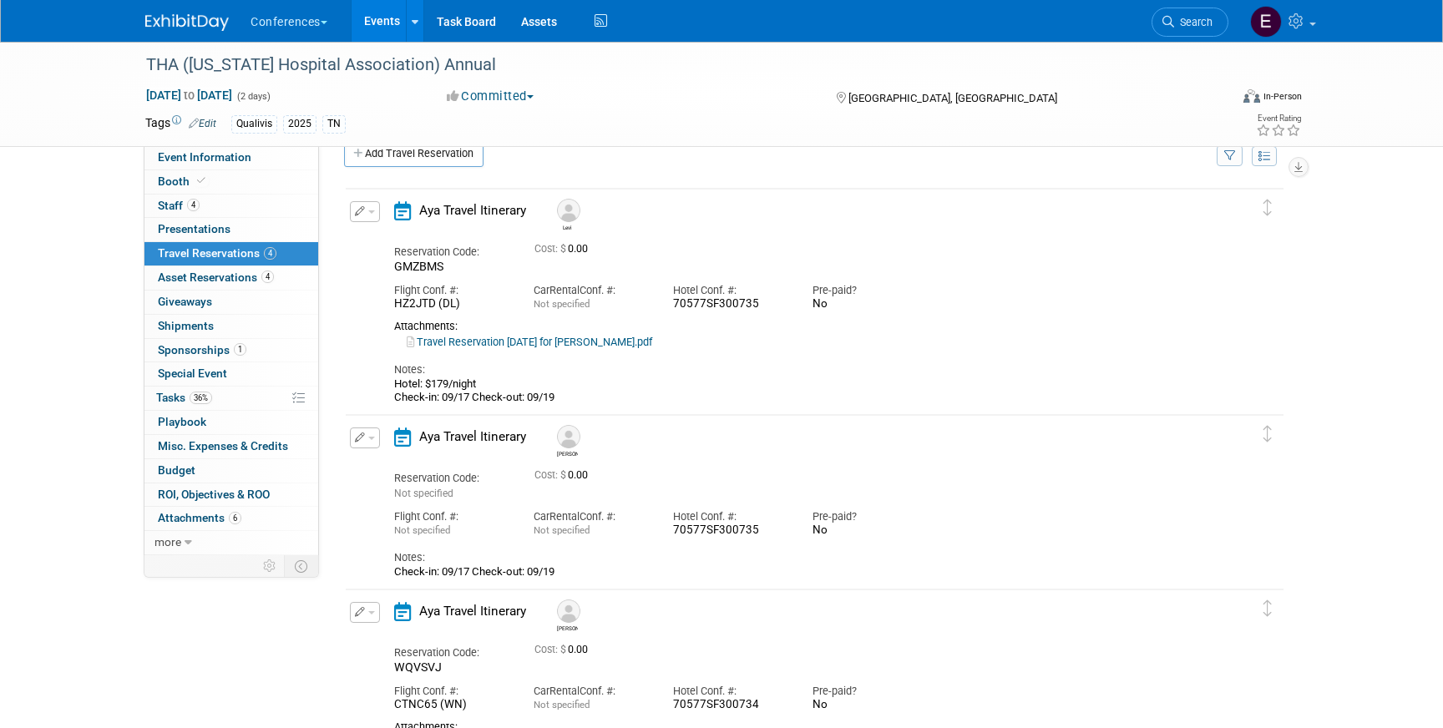
click at [185, 9] on link at bounding box center [197, 14] width 104 height 13
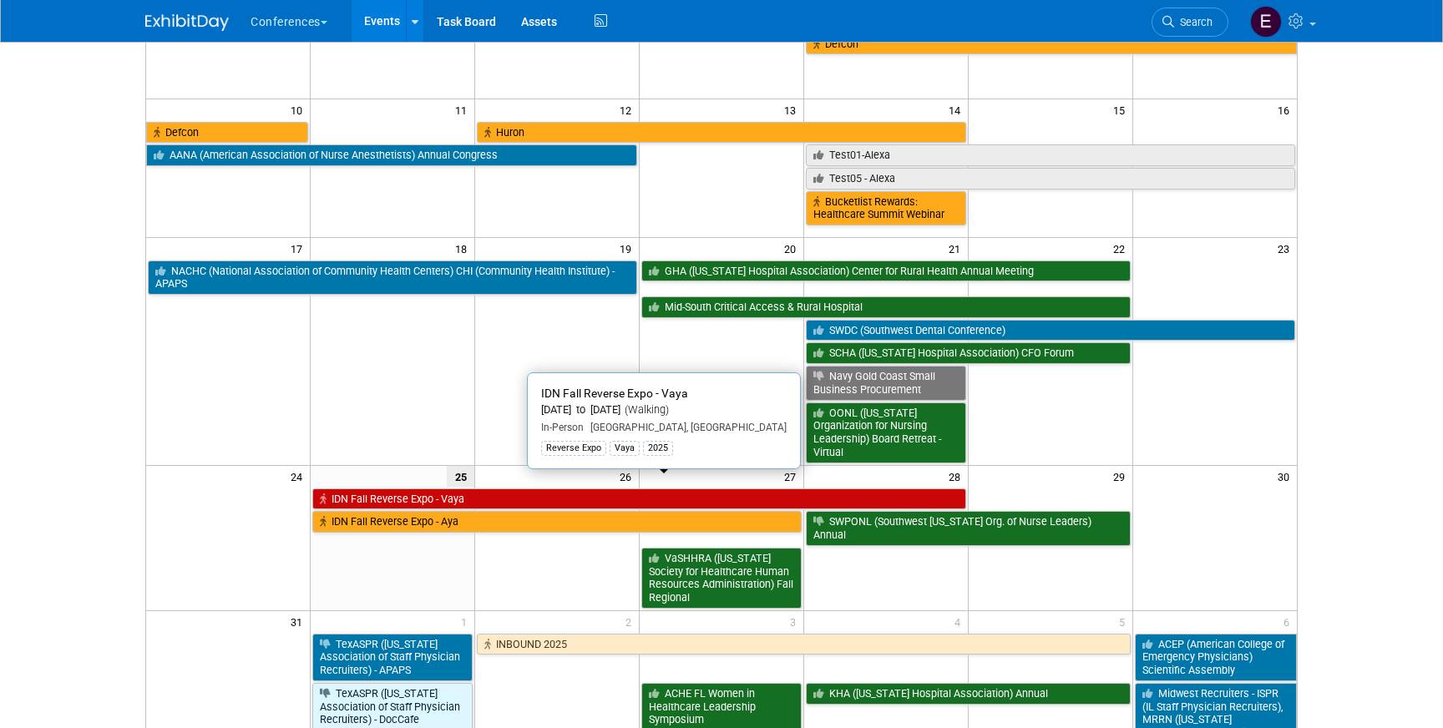
scroll to position [585, 0]
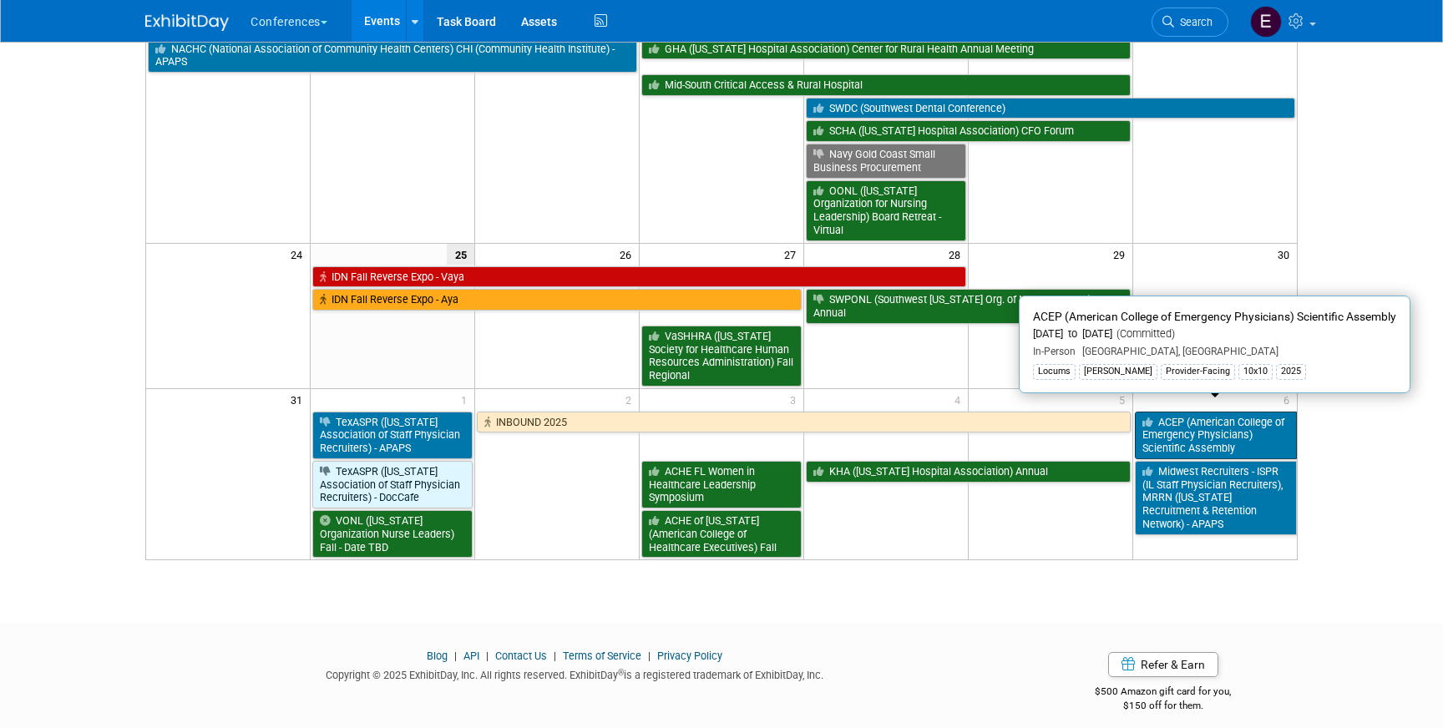
click at [1225, 427] on link "ACEP (American College of Emergency Physicians) Scientific Assembly" at bounding box center [1216, 436] width 162 height 48
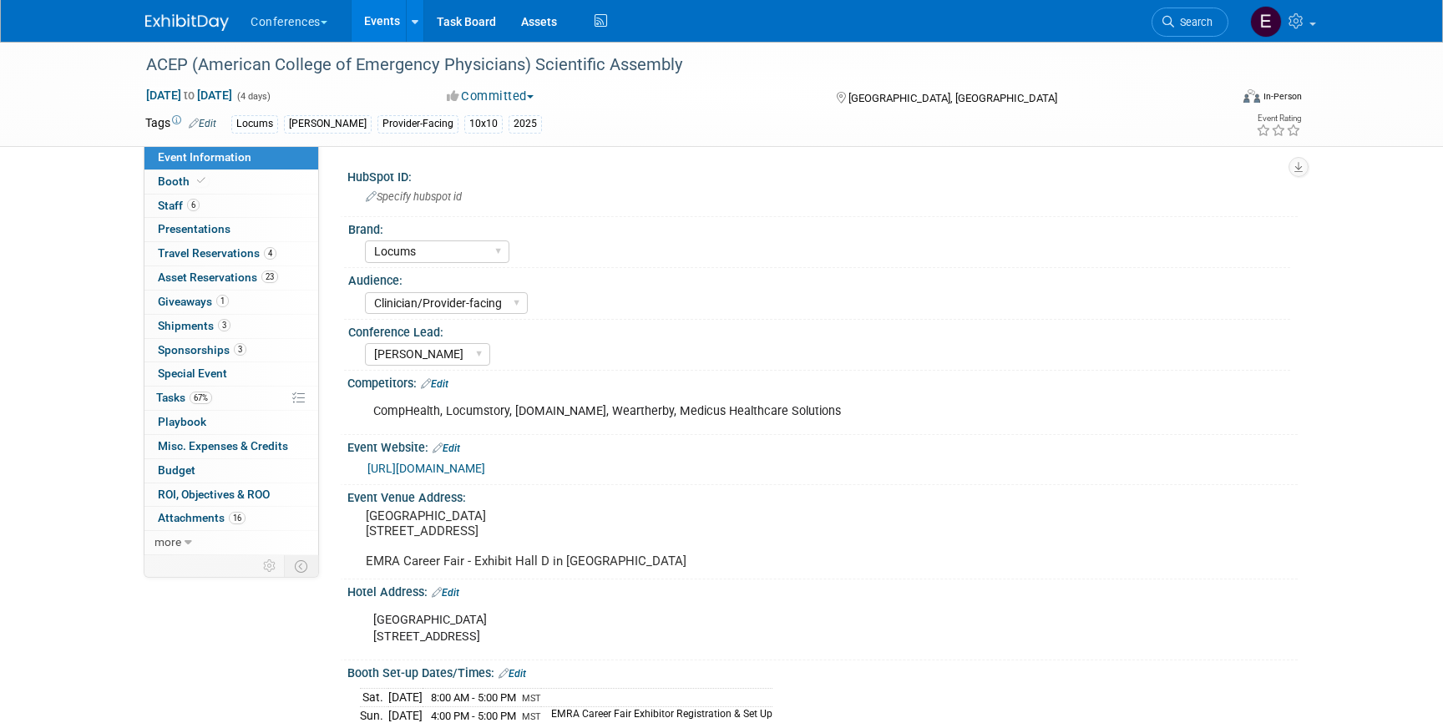
select select "Locums"
select select "Clinician/Provider-facing"
select select "[PERSON_NAME]"
click at [230, 398] on link "67% Tasks 67%" at bounding box center [231, 398] width 174 height 23
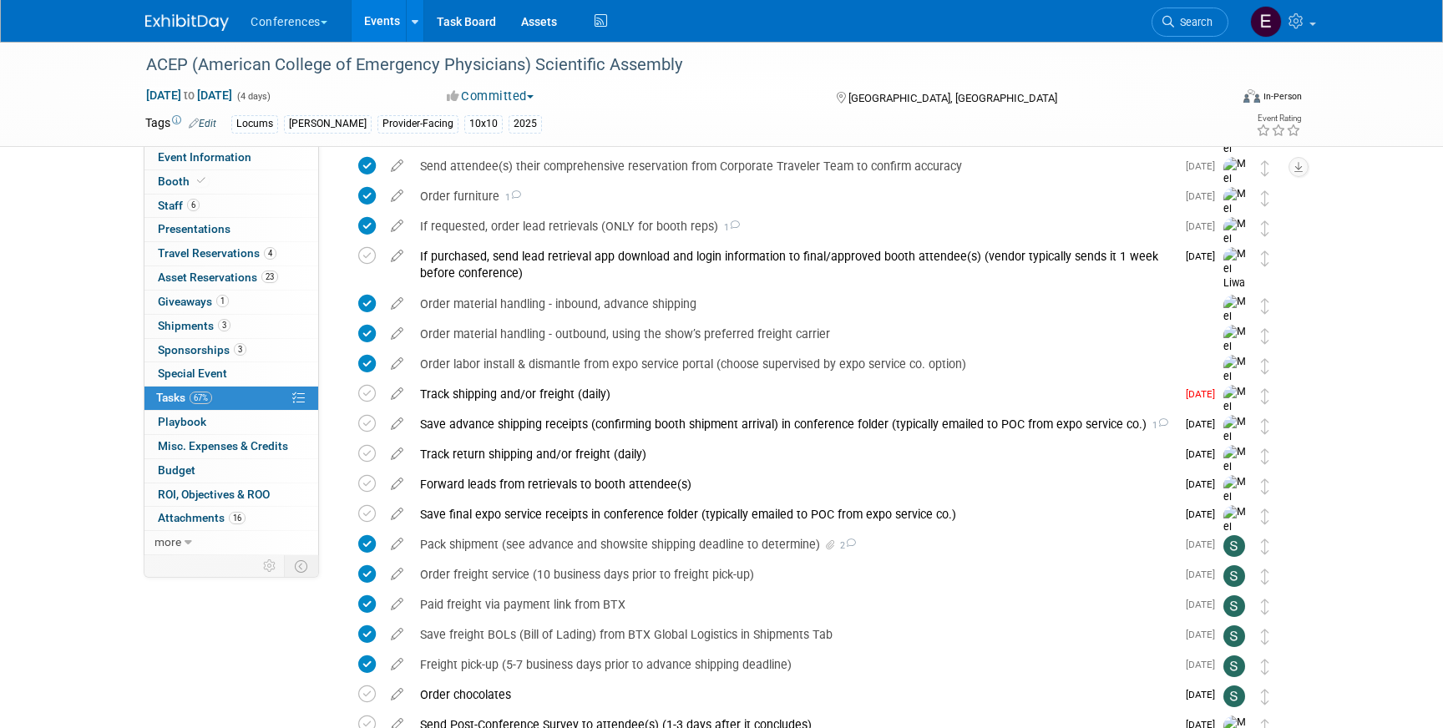
scroll to position [1009, 0]
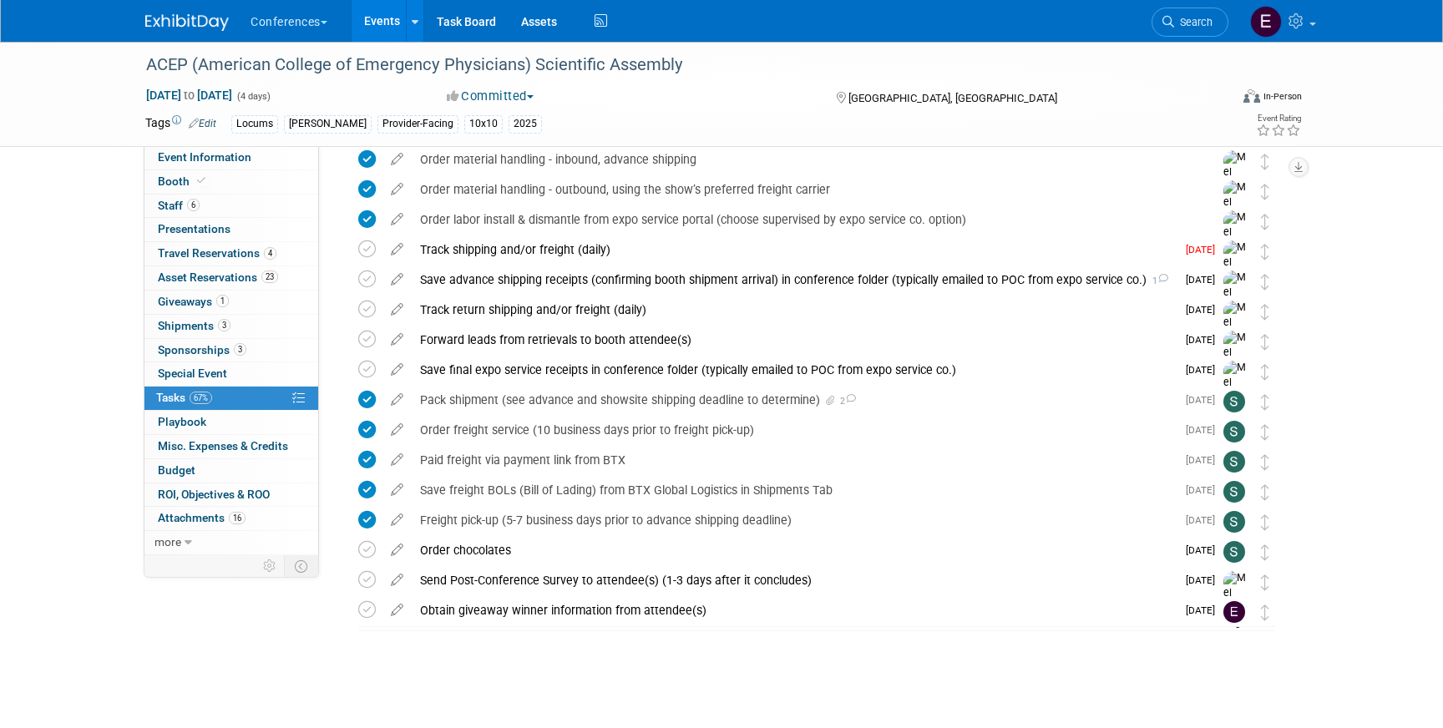
click at [159, 27] on img at bounding box center [187, 22] width 84 height 17
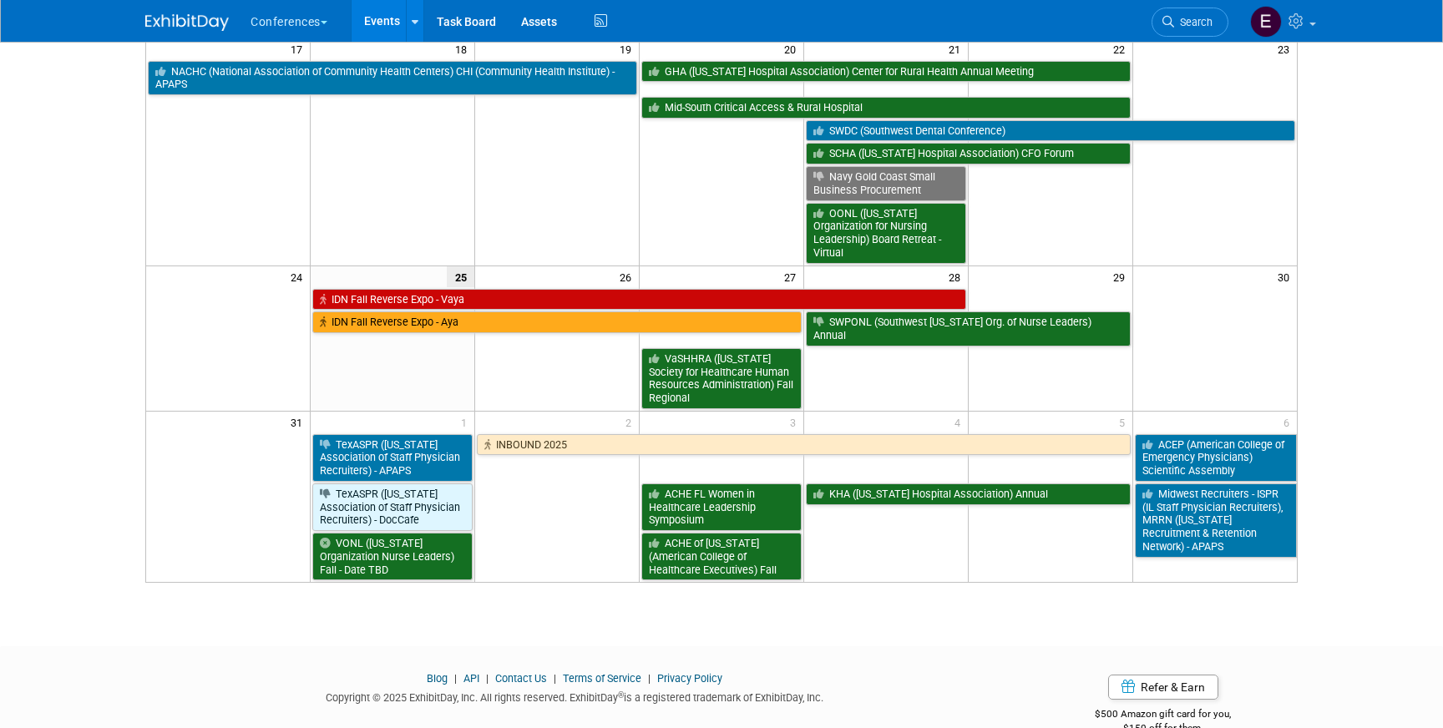
scroll to position [585, 0]
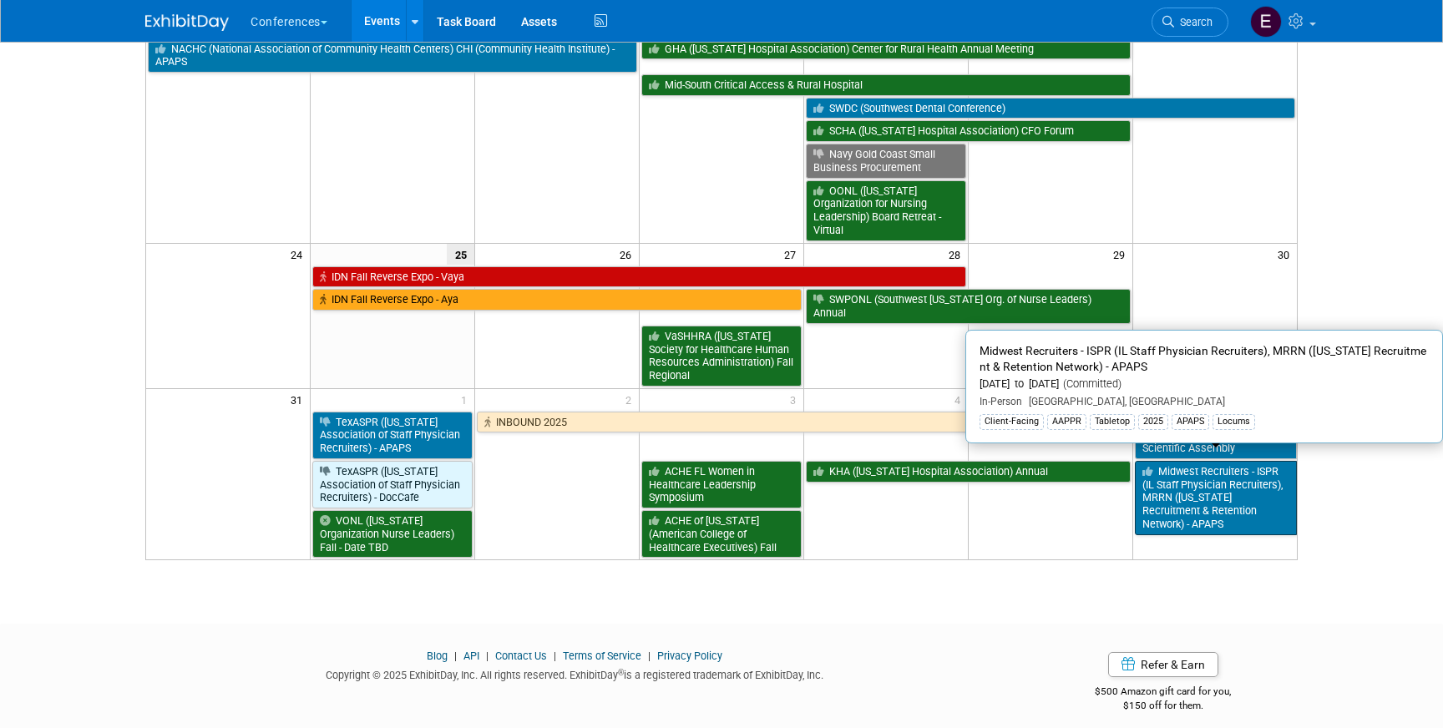
click at [1206, 487] on link "Midwest Recruiters - ISPR (IL Staff Physician Recruiters), MRRN ([US_STATE] Rec…" at bounding box center [1216, 498] width 162 height 74
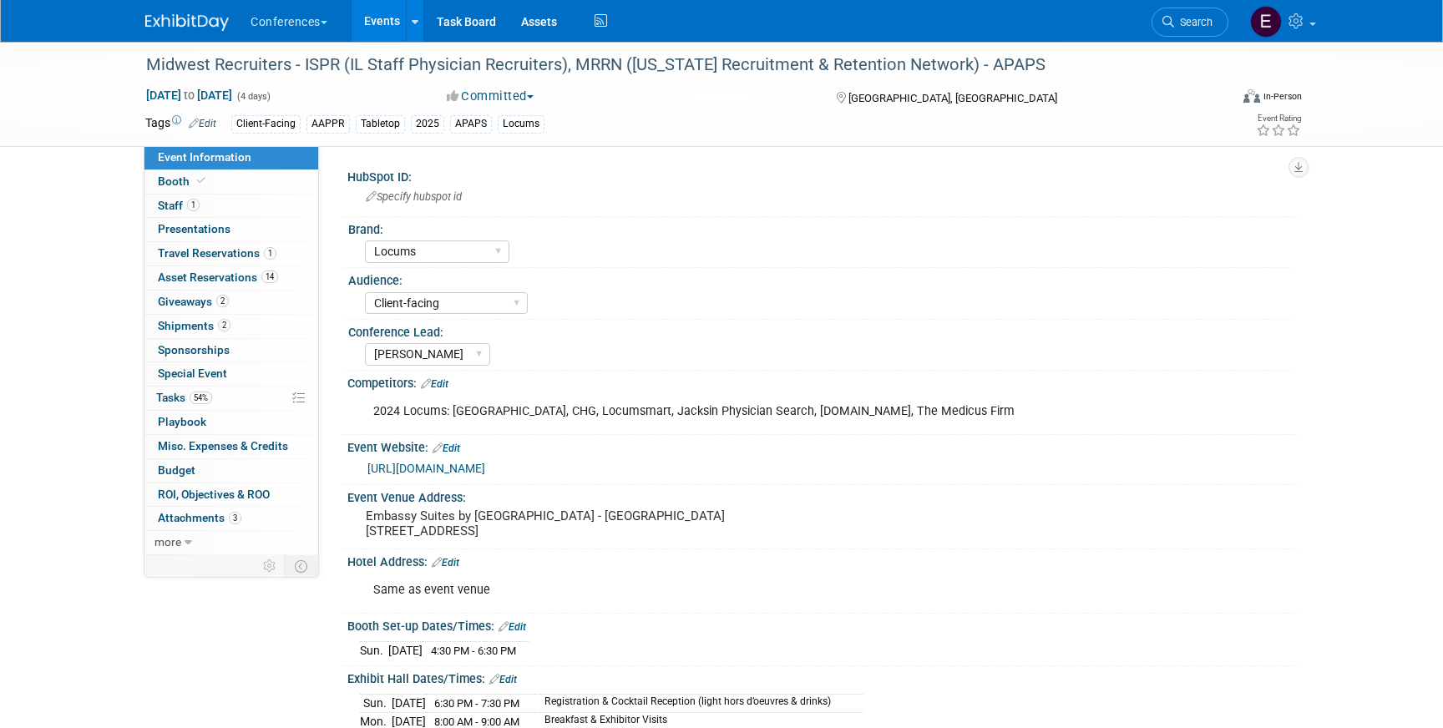
select select "Locums"
select select "Client-facing"
select select "[PERSON_NAME]"
click at [182, 396] on span "Tasks 54%" at bounding box center [184, 397] width 56 height 13
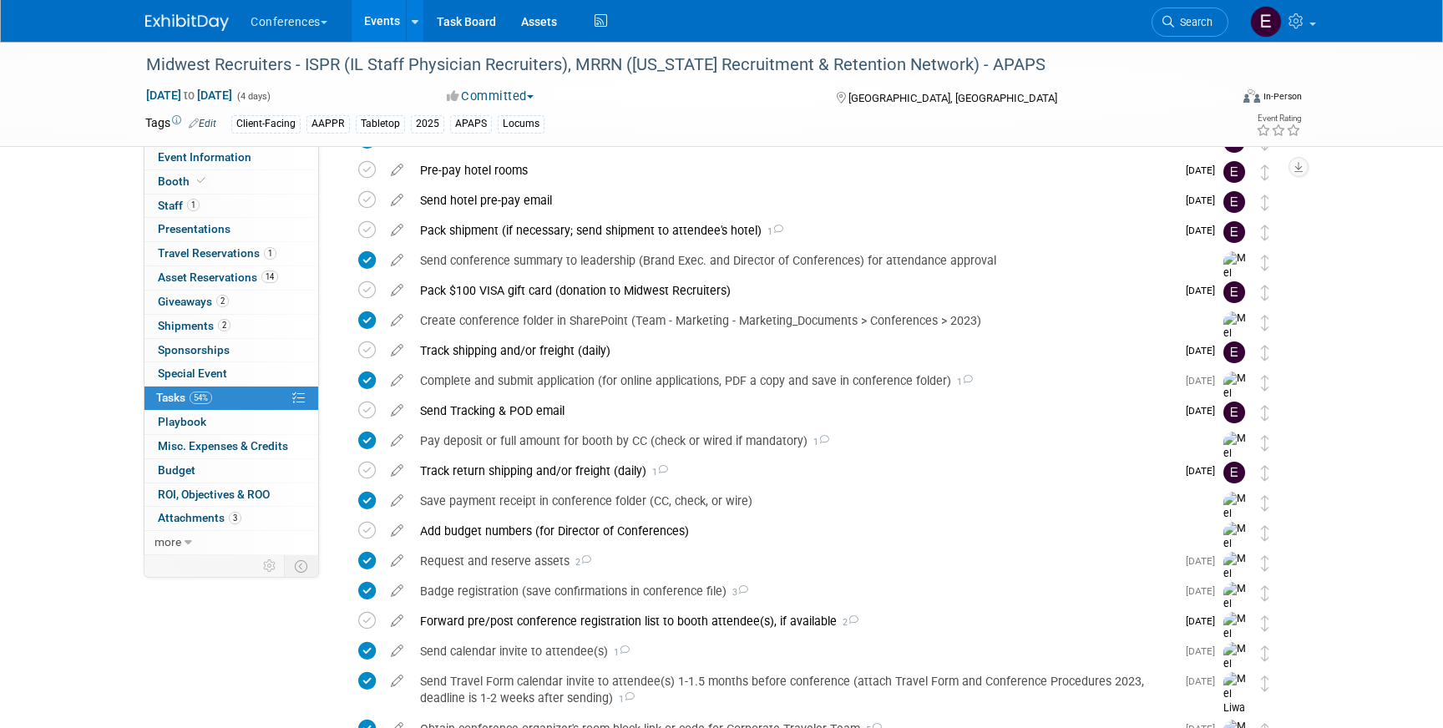
scroll to position [118, 0]
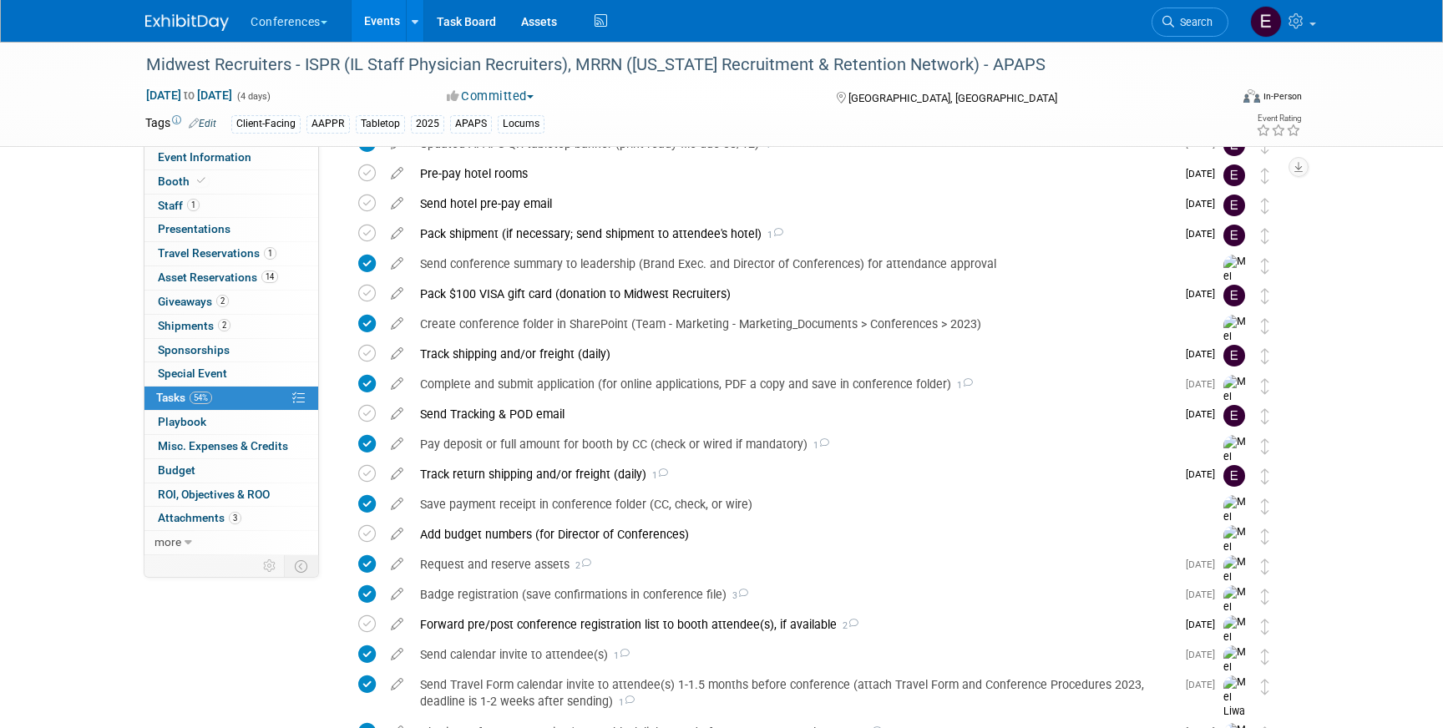
click at [184, 26] on img at bounding box center [187, 22] width 84 height 17
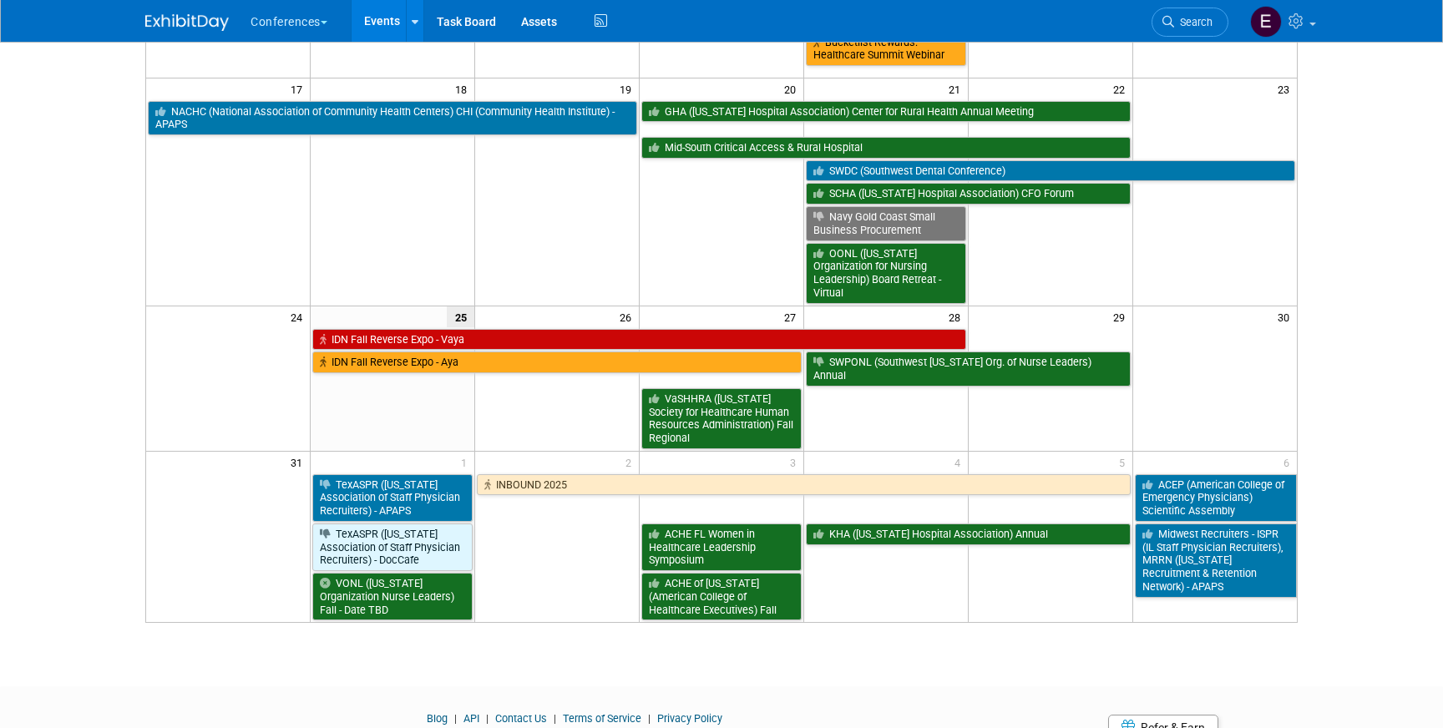
scroll to position [543, 0]
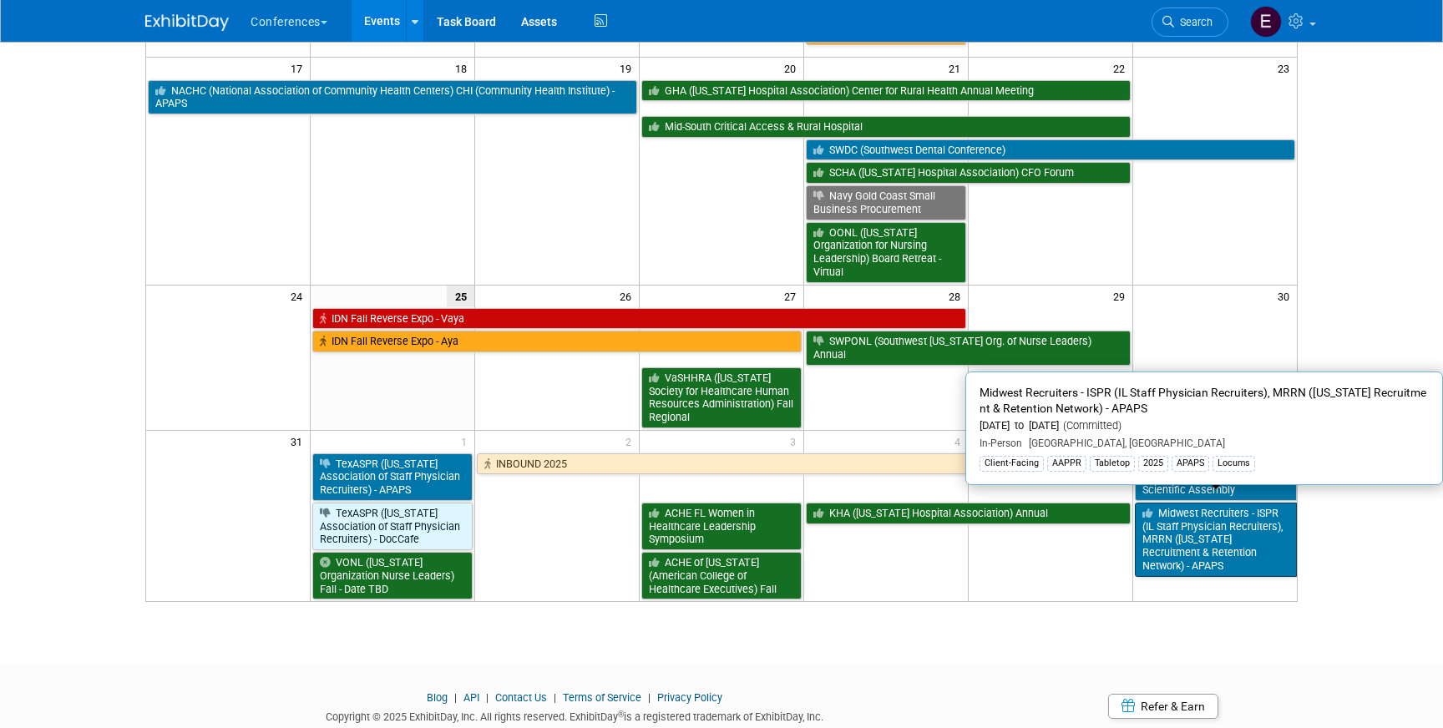
click at [1239, 515] on link "Midwest Recruiters - ISPR (IL Staff Physician Recruiters), MRRN ([US_STATE] Rec…" at bounding box center [1216, 540] width 162 height 74
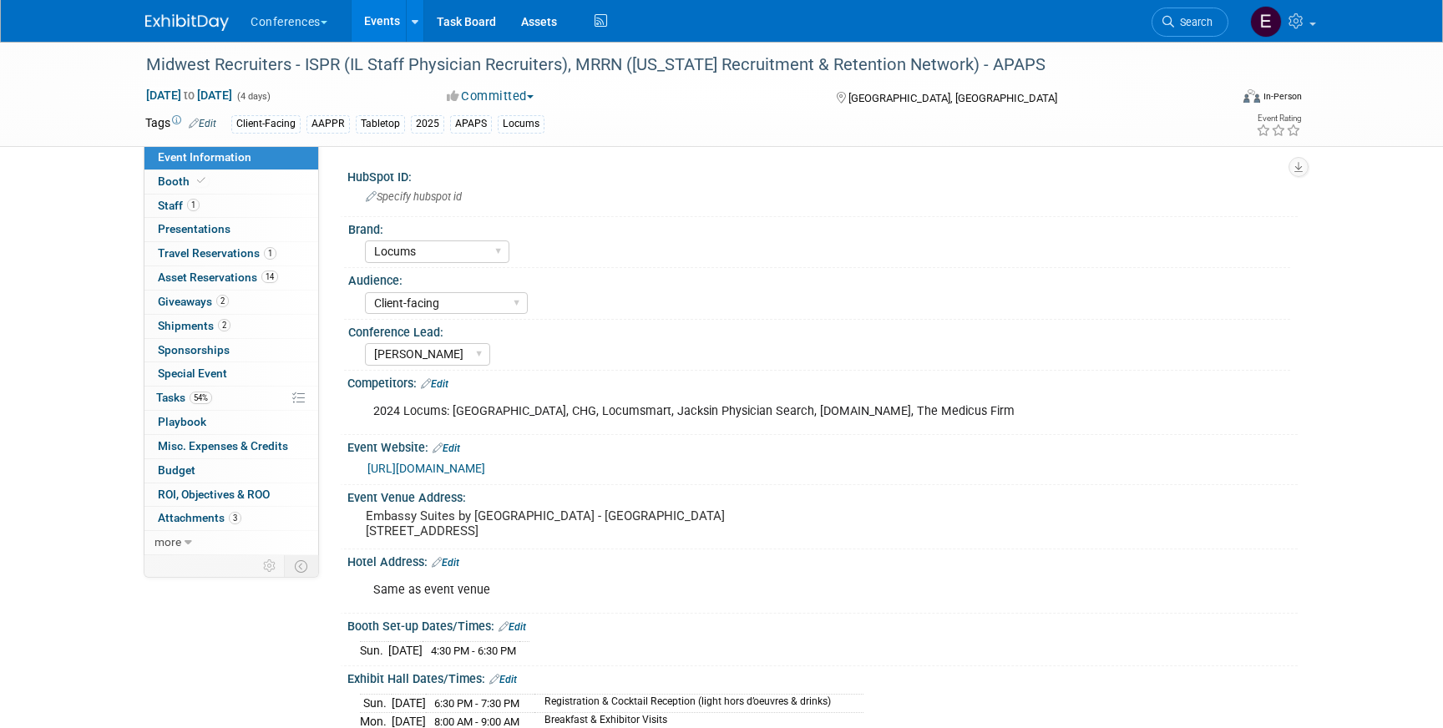
select select "Locums"
select select "Client-facing"
select select "[PERSON_NAME]"
click at [231, 327] on link "2 Shipments 2" at bounding box center [231, 326] width 174 height 23
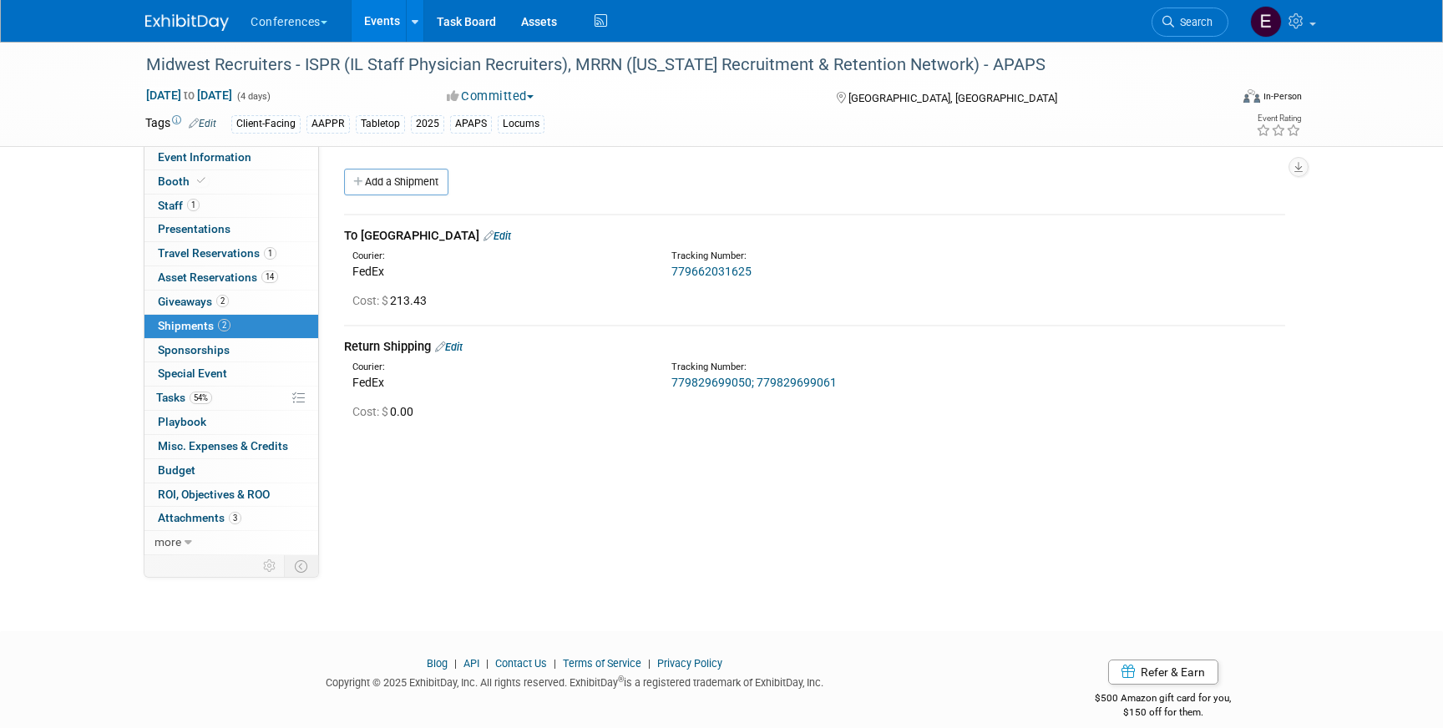
click at [725, 271] on link "779662031625" at bounding box center [711, 271] width 80 height 13
click at [484, 237] on link "Edit" at bounding box center [498, 236] width 28 height 13
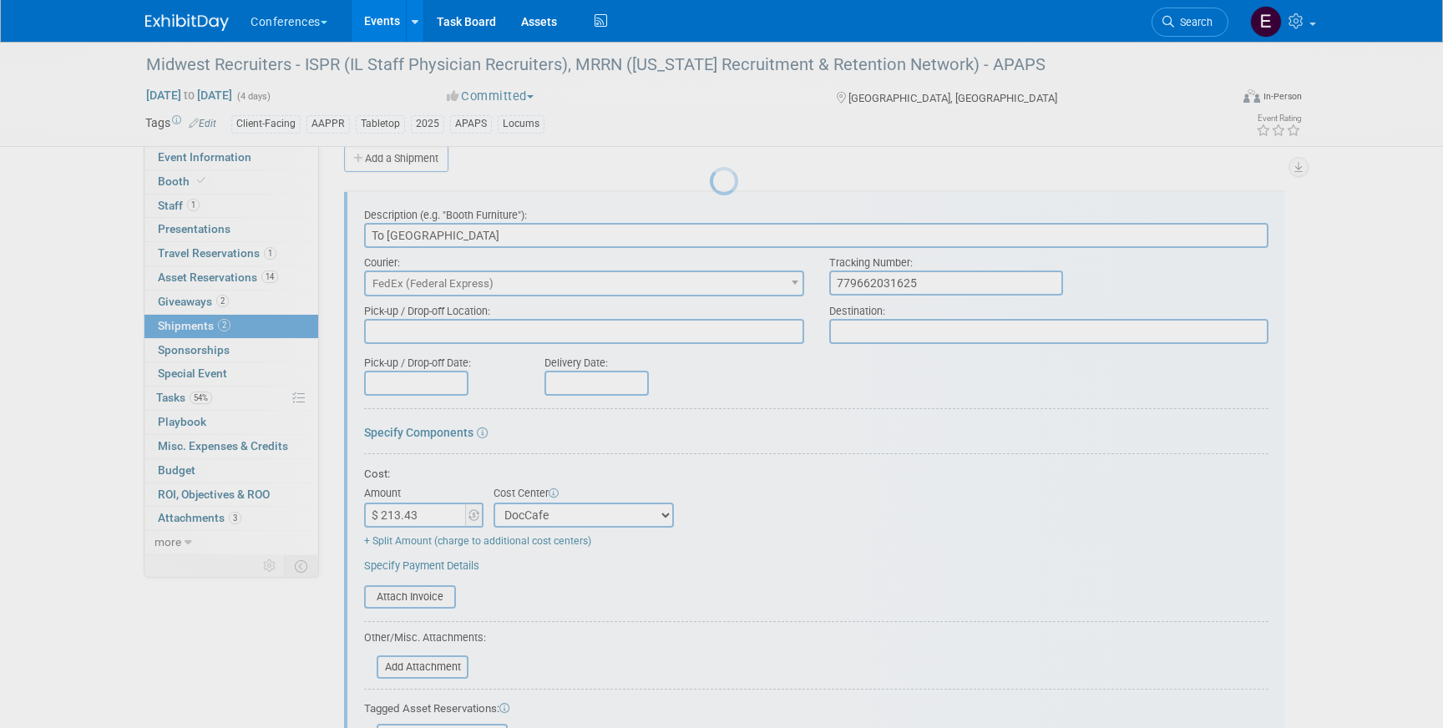
scroll to position [25, 0]
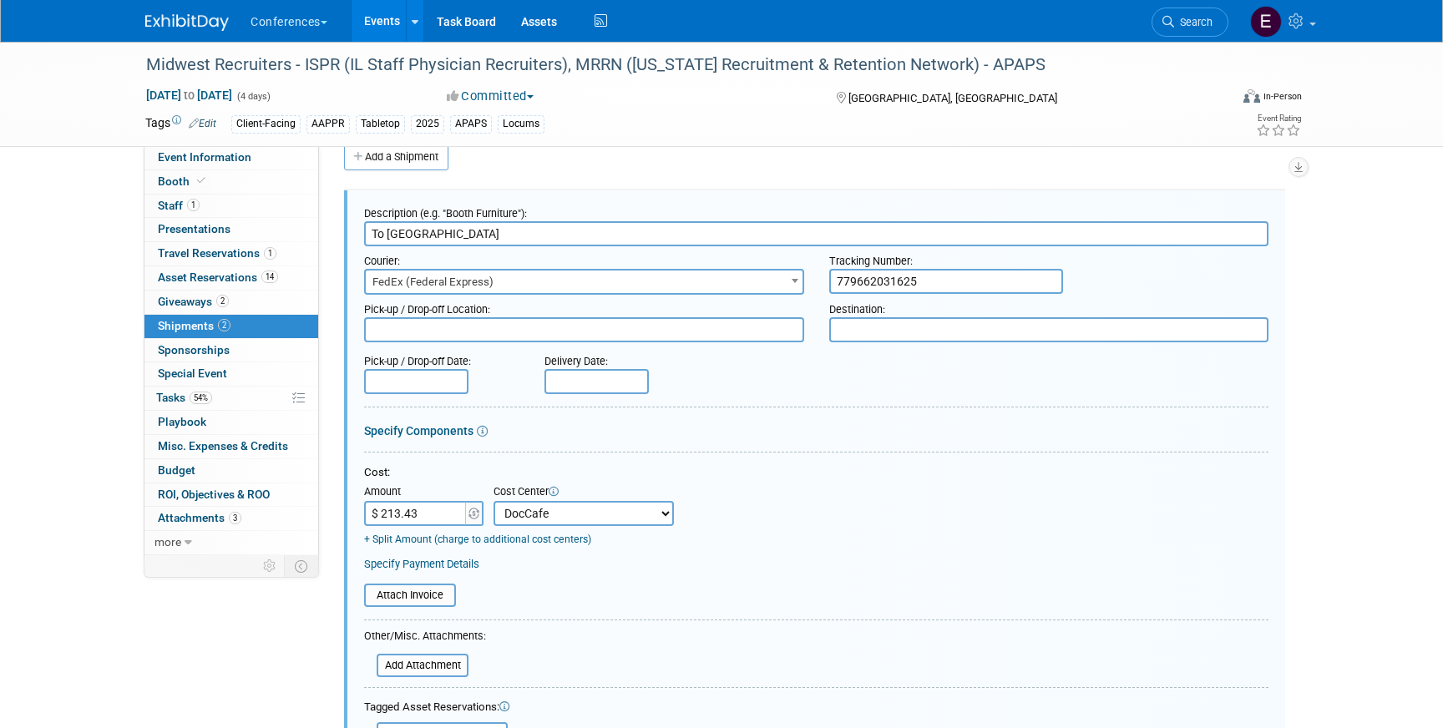
drag, startPoint x: 931, startPoint y: 279, endPoint x: 802, endPoint y: 271, distance: 129.7
click at [803, 274] on div "Courier: 007EX 17 Post Service (17PostService) 2GO (Negros Navigation) 360 Lion…" at bounding box center [817, 270] width 930 height 48
drag, startPoint x: 434, startPoint y: 519, endPoint x: 353, endPoint y: 513, distance: 81.3
click at [353, 513] on div "Description (e.g. "Booth Furniture"): To Midwest Courier: 007EX 17 Post Service…" at bounding box center [814, 560] width 941 height 741
click at [434, 506] on input "$ 213.43" at bounding box center [416, 513] width 104 height 25
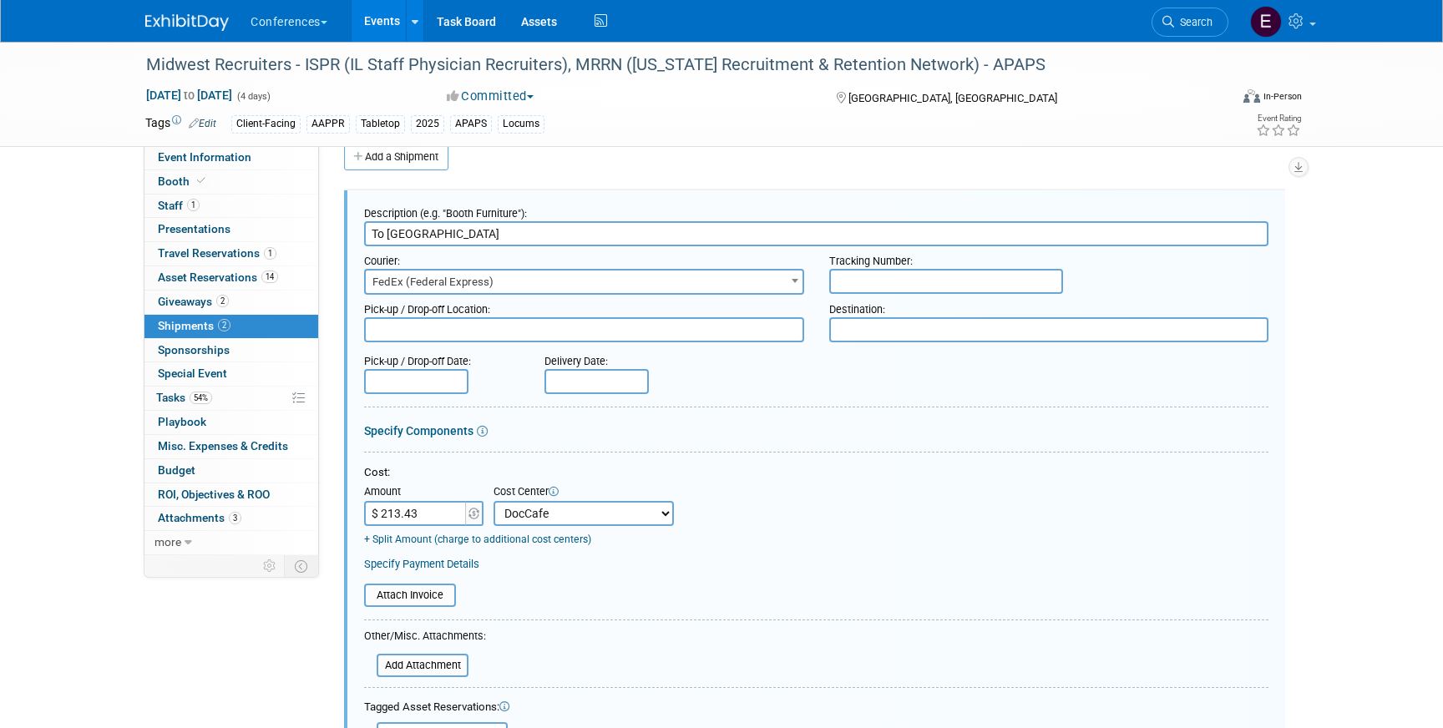
click at [434, 506] on input "$ 213.43" at bounding box center [416, 513] width 104 height 25
click at [434, 510] on input "$ 213.43" at bounding box center [416, 513] width 104 height 25
type input "$"
type input "$ 0.00"
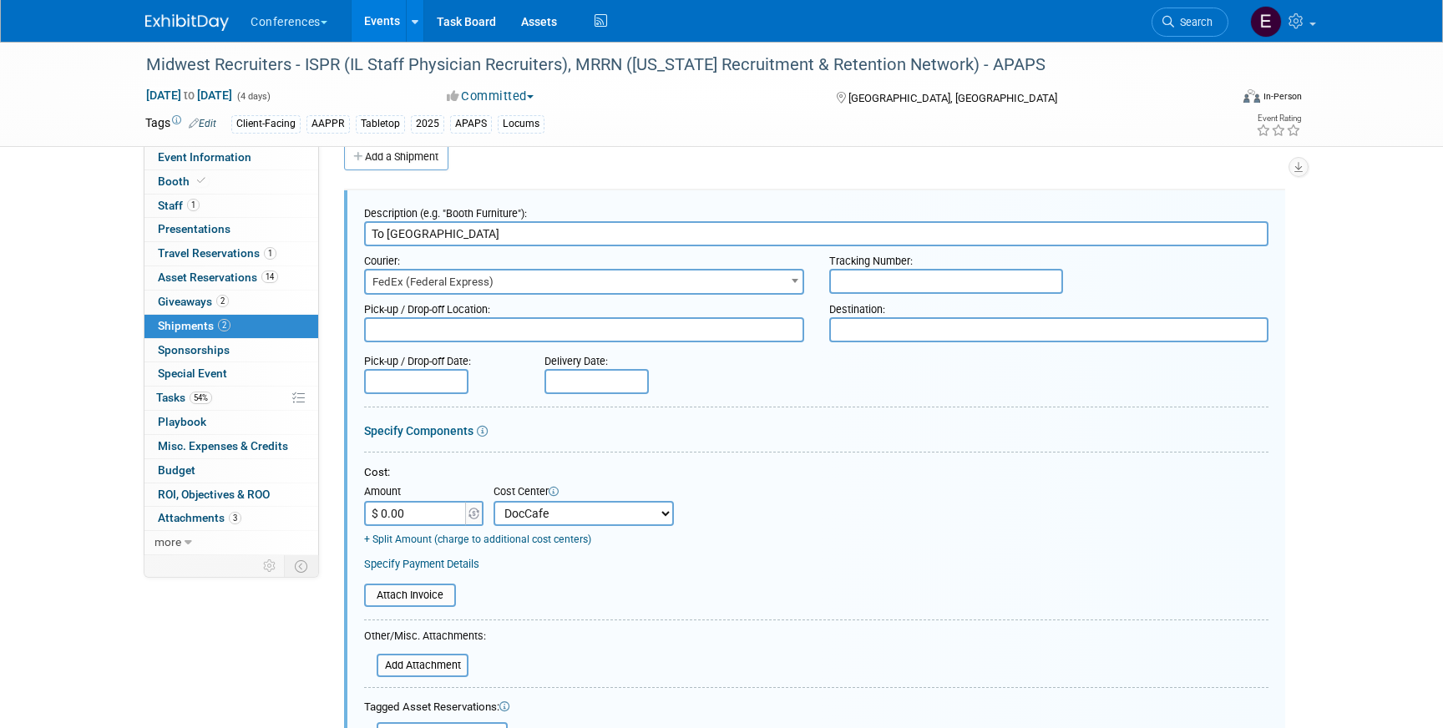
click at [558, 520] on select "-- Not Specified -- Aya Education Aya Healthcare Aya Locums Bespoke Corporate D…" at bounding box center [584, 513] width 180 height 25
select select "0"
click at [494, 501] on select "-- Not Specified -- Aya Education Aya Healthcare Aya Locums Bespoke Corporate D…" at bounding box center [584, 513] width 180 height 25
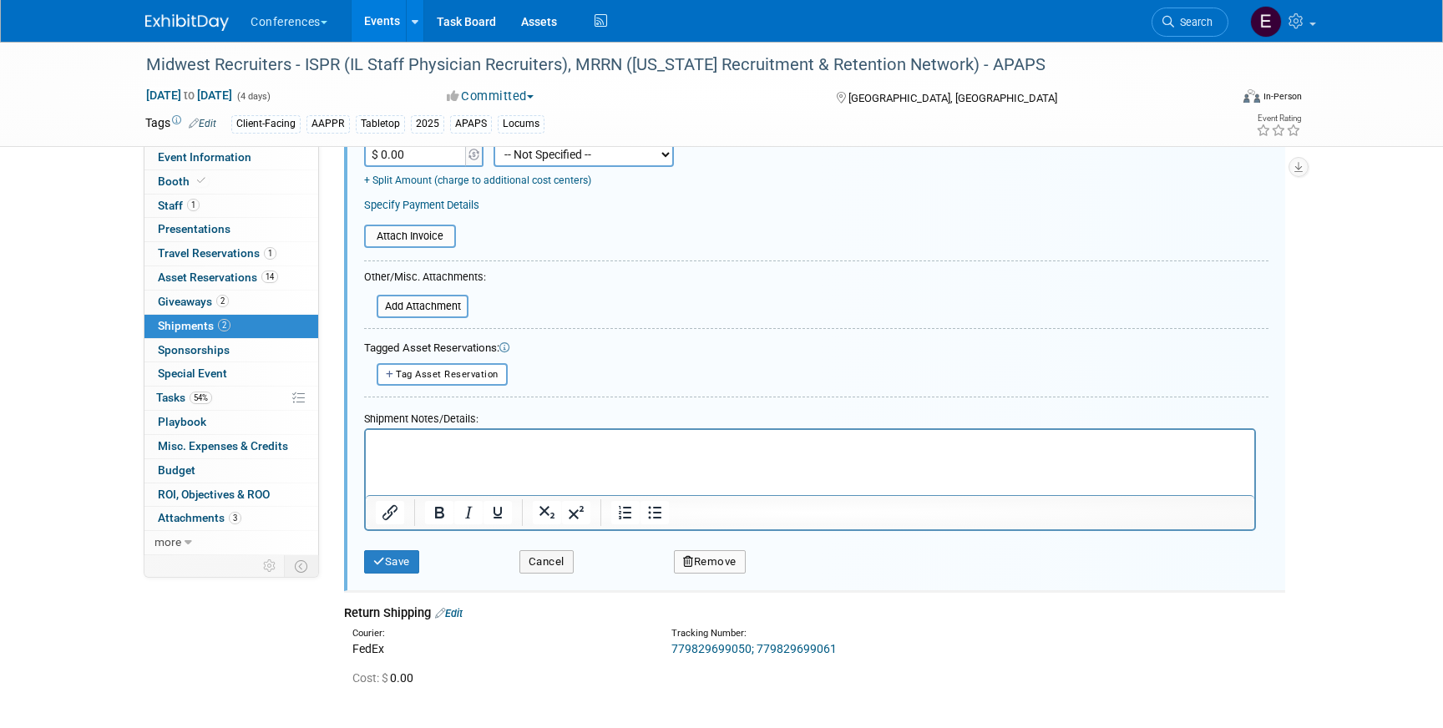
scroll to position [390, 0]
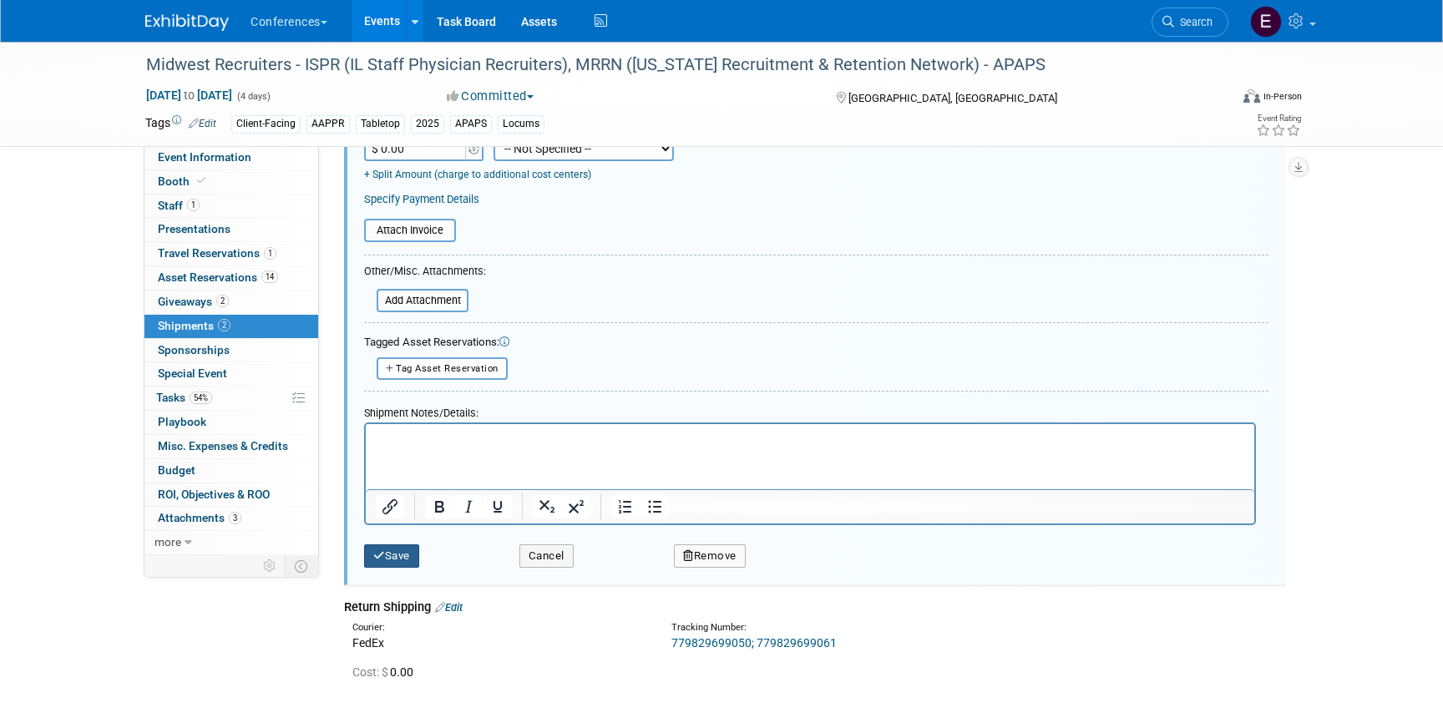
click at [391, 565] on button "Save" at bounding box center [391, 556] width 55 height 23
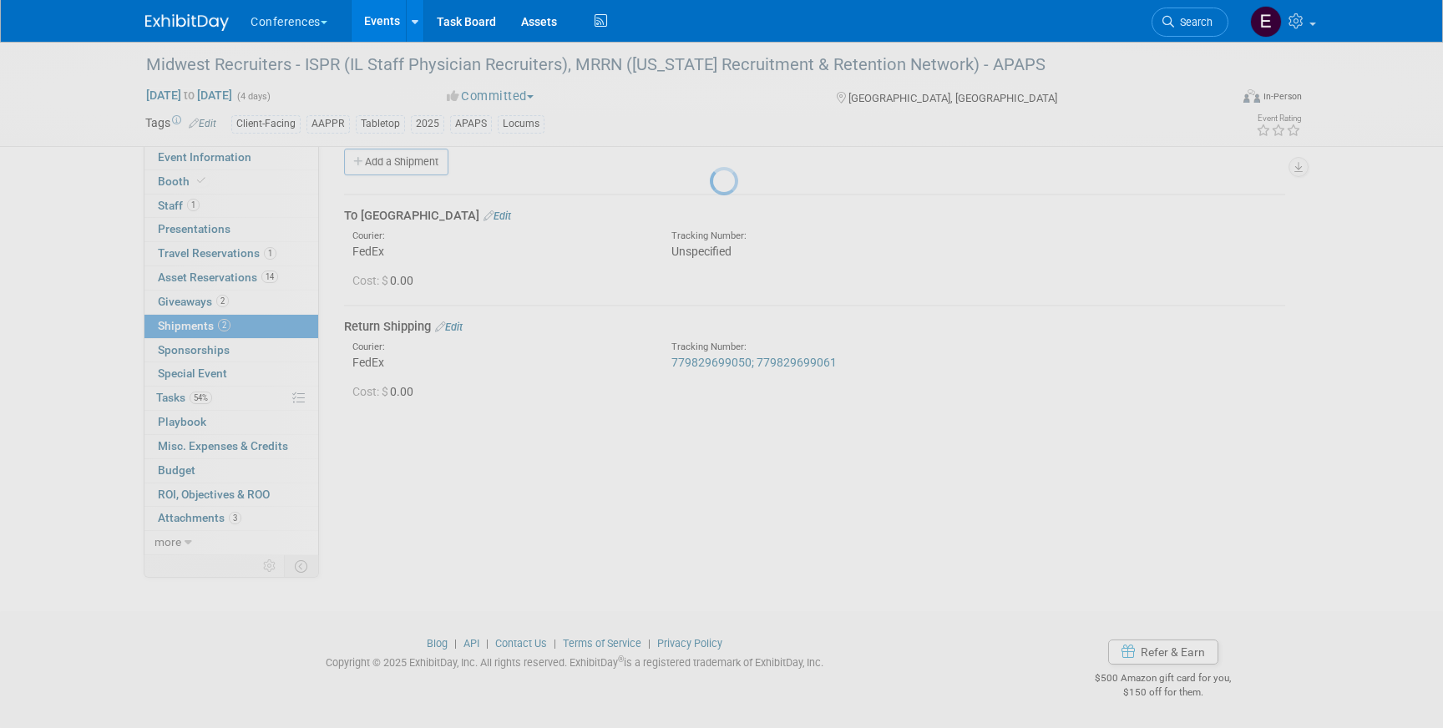
scroll to position [19, 0]
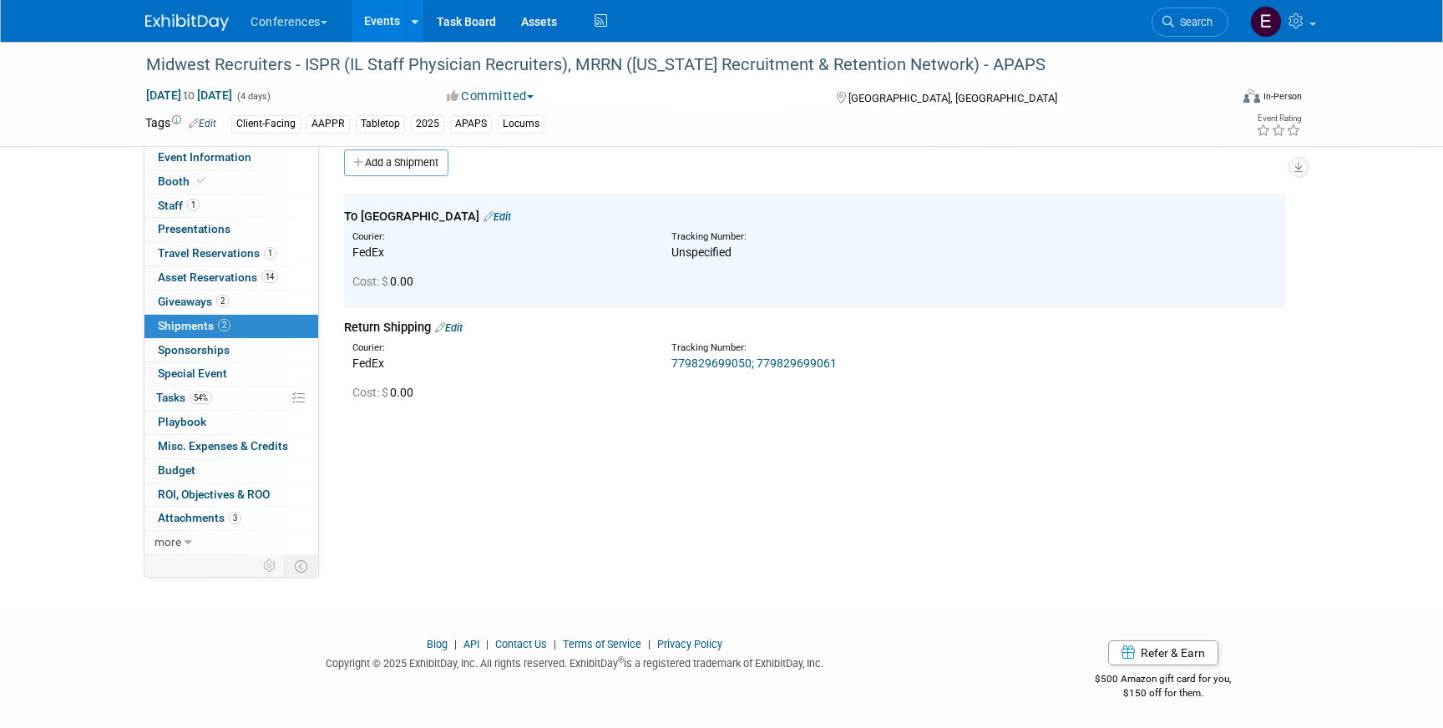
click at [460, 331] on link "Edit" at bounding box center [449, 328] width 28 height 13
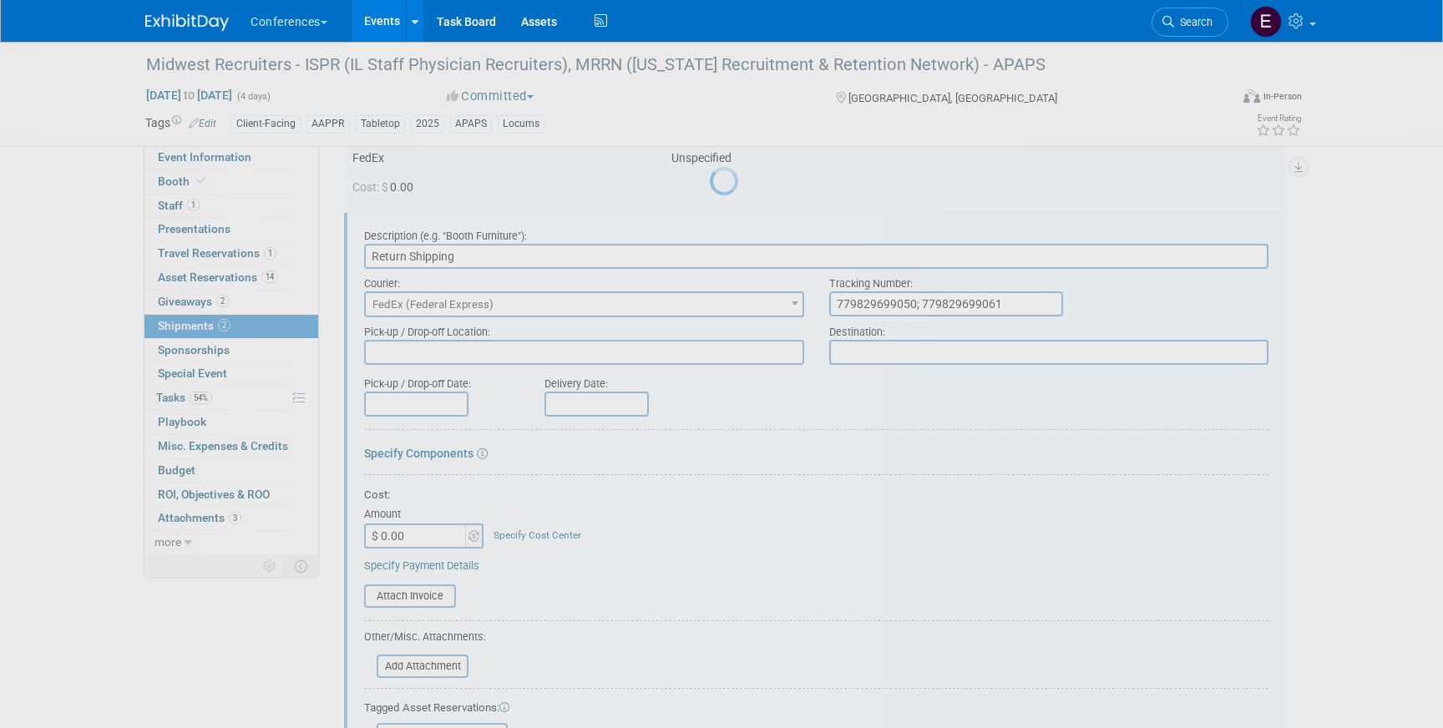
scroll to position [136, 0]
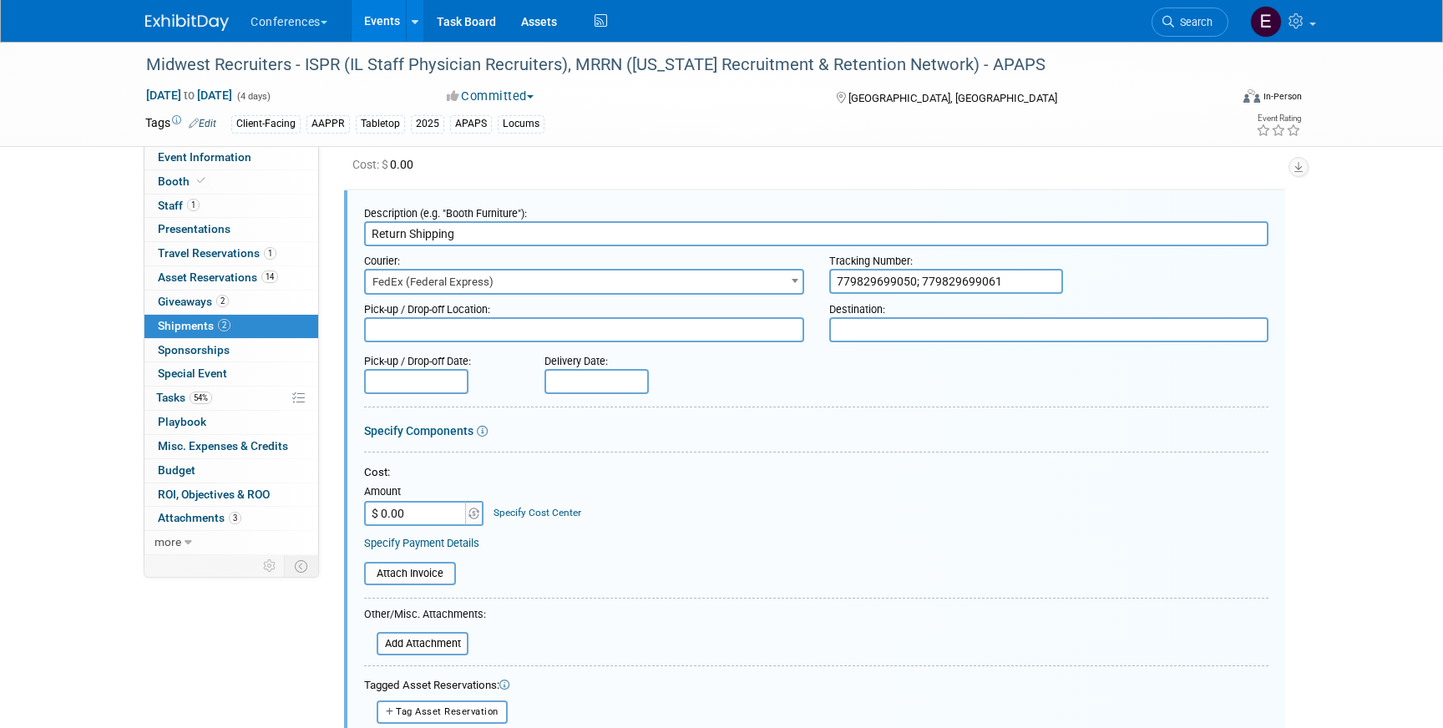
drag, startPoint x: 1007, startPoint y: 281, endPoint x: 792, endPoint y: 271, distance: 215.7
click at [798, 271] on div "Courier: 007EX 17 Post Service (17PostService) 2GO (Negros Navigation) 360 Lion…" at bounding box center [817, 270] width 930 height 48
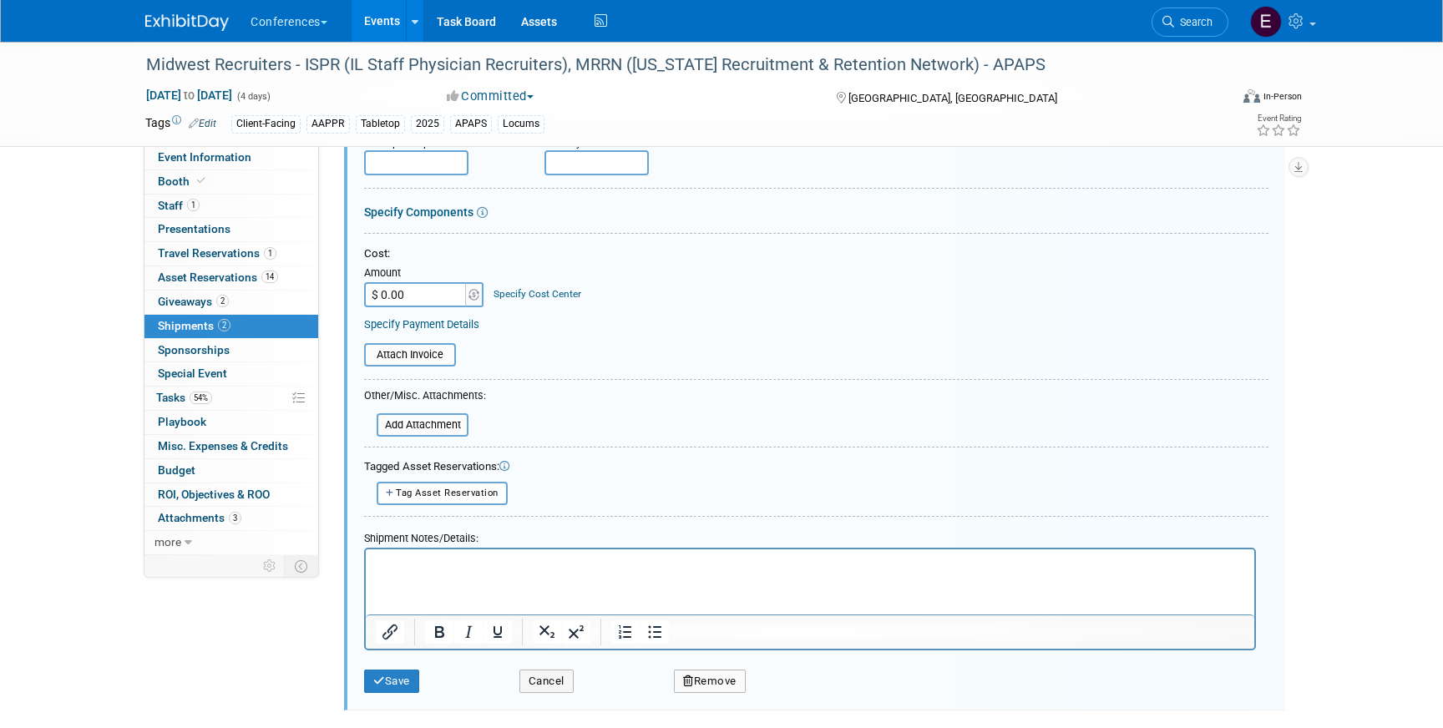
scroll to position [383, 0]
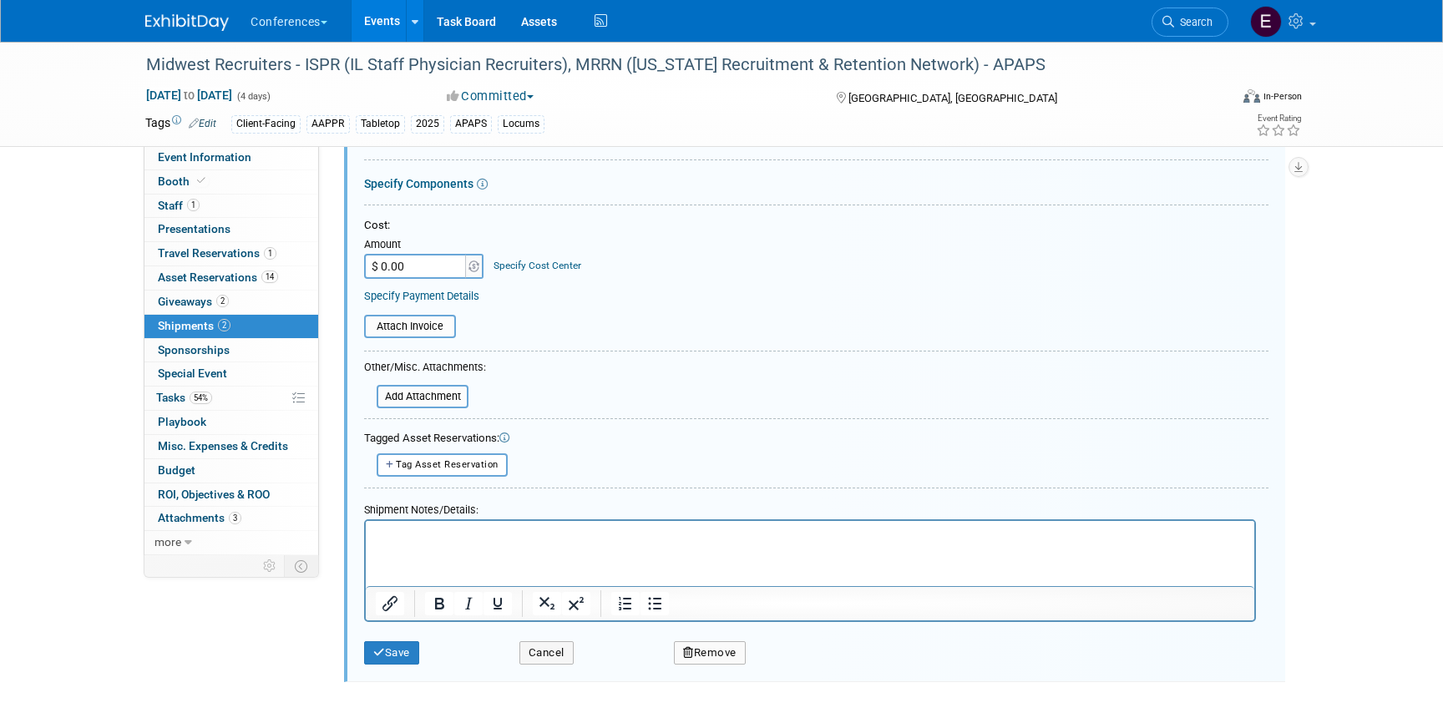
click at [414, 631] on div "Save" at bounding box center [429, 648] width 155 height 34
click at [408, 641] on button "Save" at bounding box center [391, 652] width 55 height 23
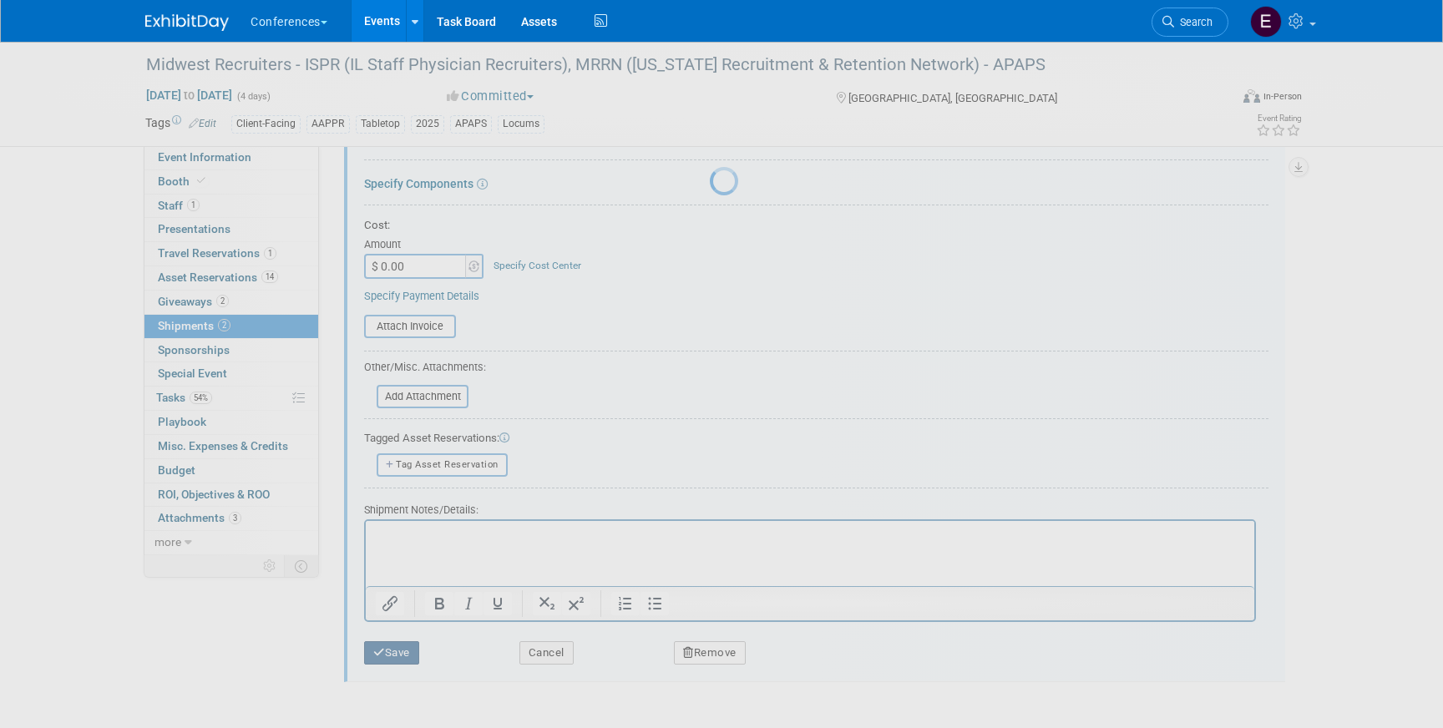
scroll to position [19, 0]
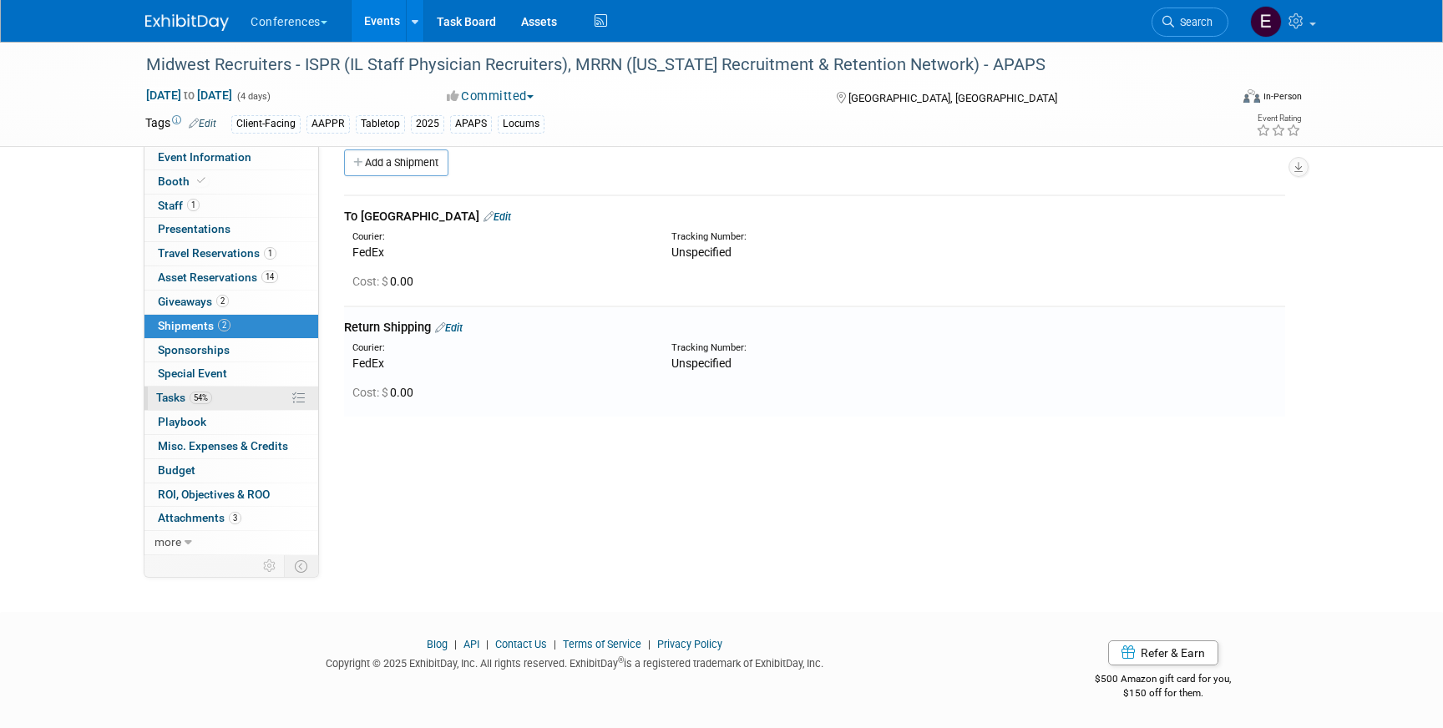
click at [242, 401] on link "54% Tasks 54%" at bounding box center [231, 398] width 174 height 23
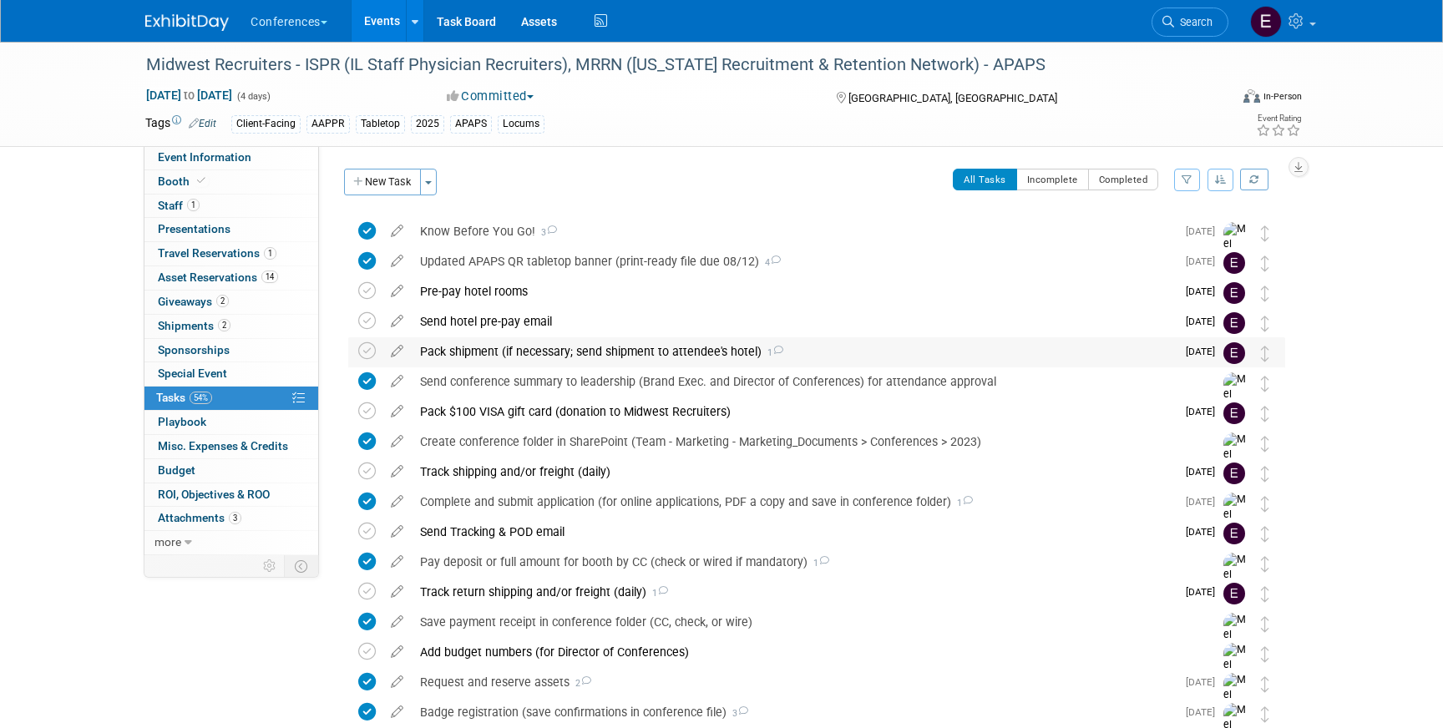
click at [657, 344] on div "Pack shipment (if necessary; send shipment to attendee's hotel) 1" at bounding box center [794, 351] width 764 height 28
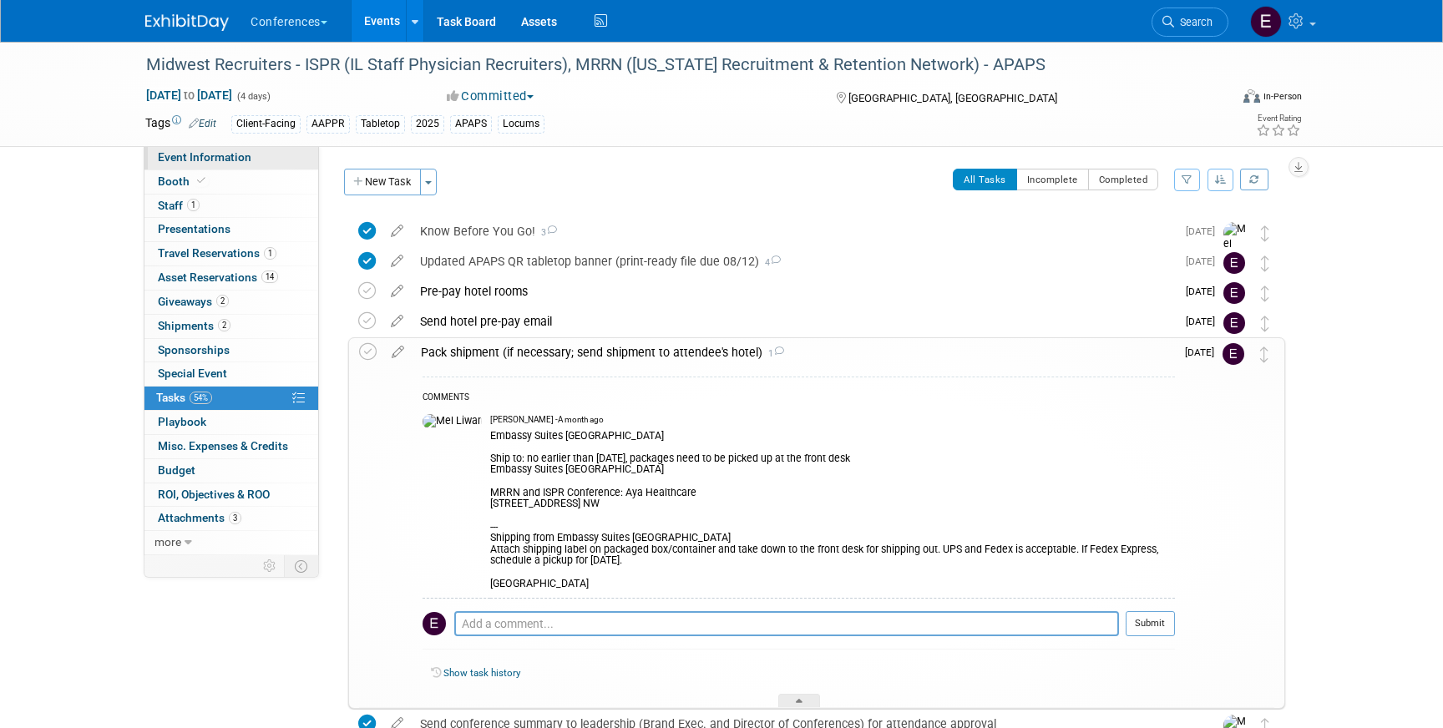
click at [200, 163] on span "Event Information" at bounding box center [205, 156] width 94 height 13
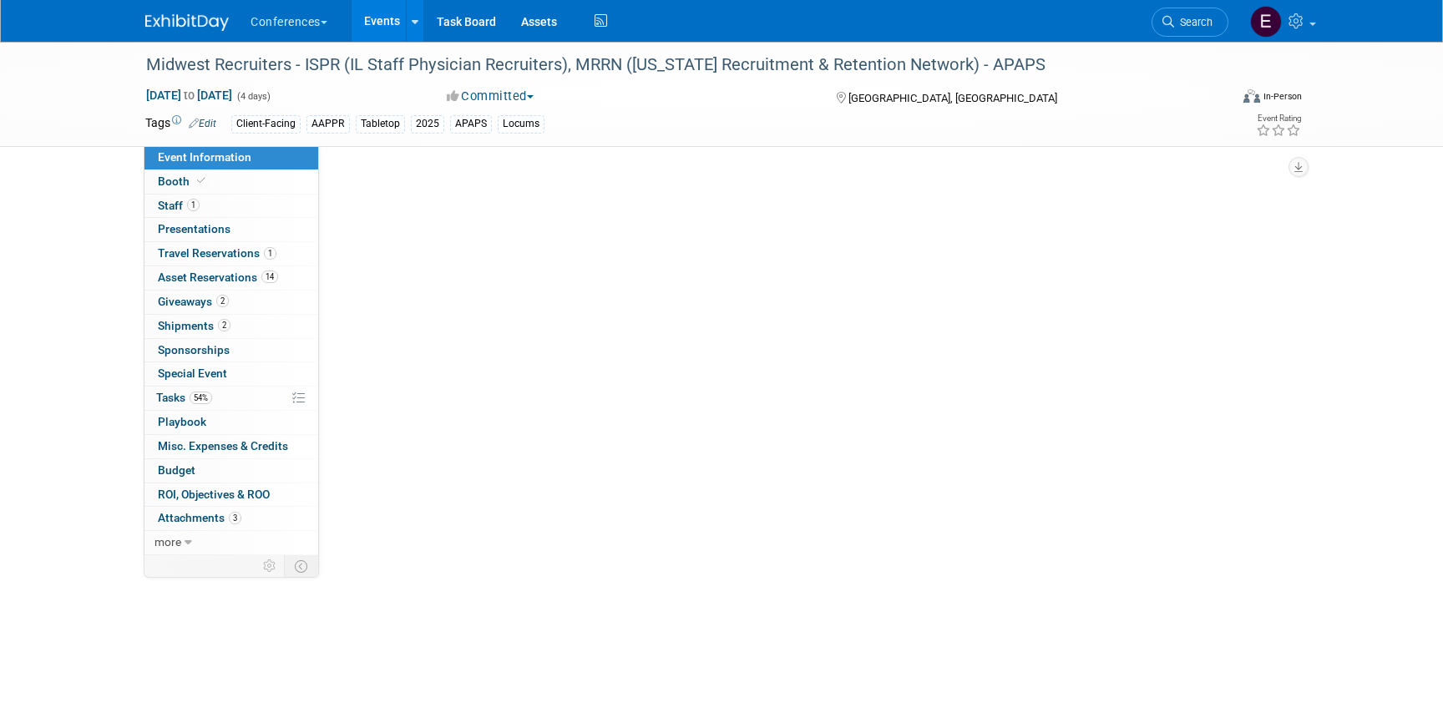
select select "Locums"
select select "Client-facing"
select select "Mel"
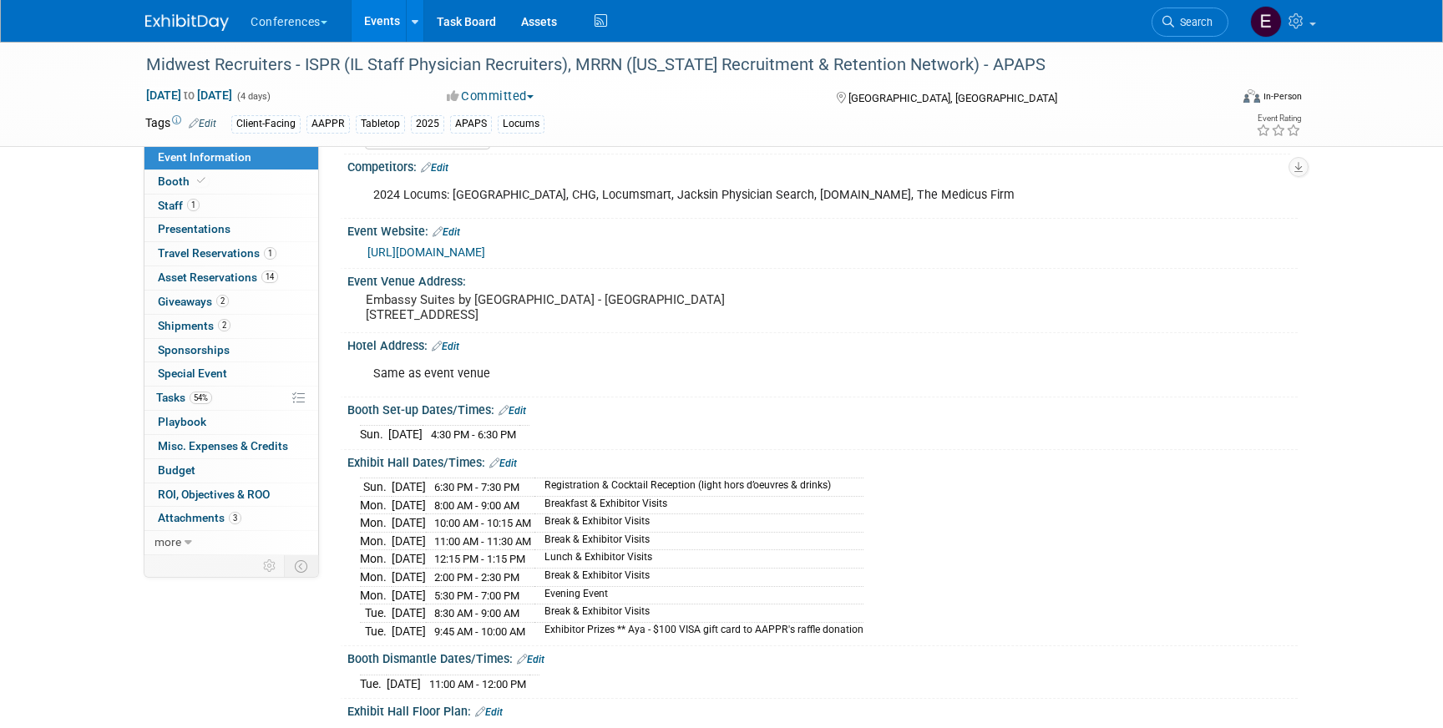
scroll to position [241, 0]
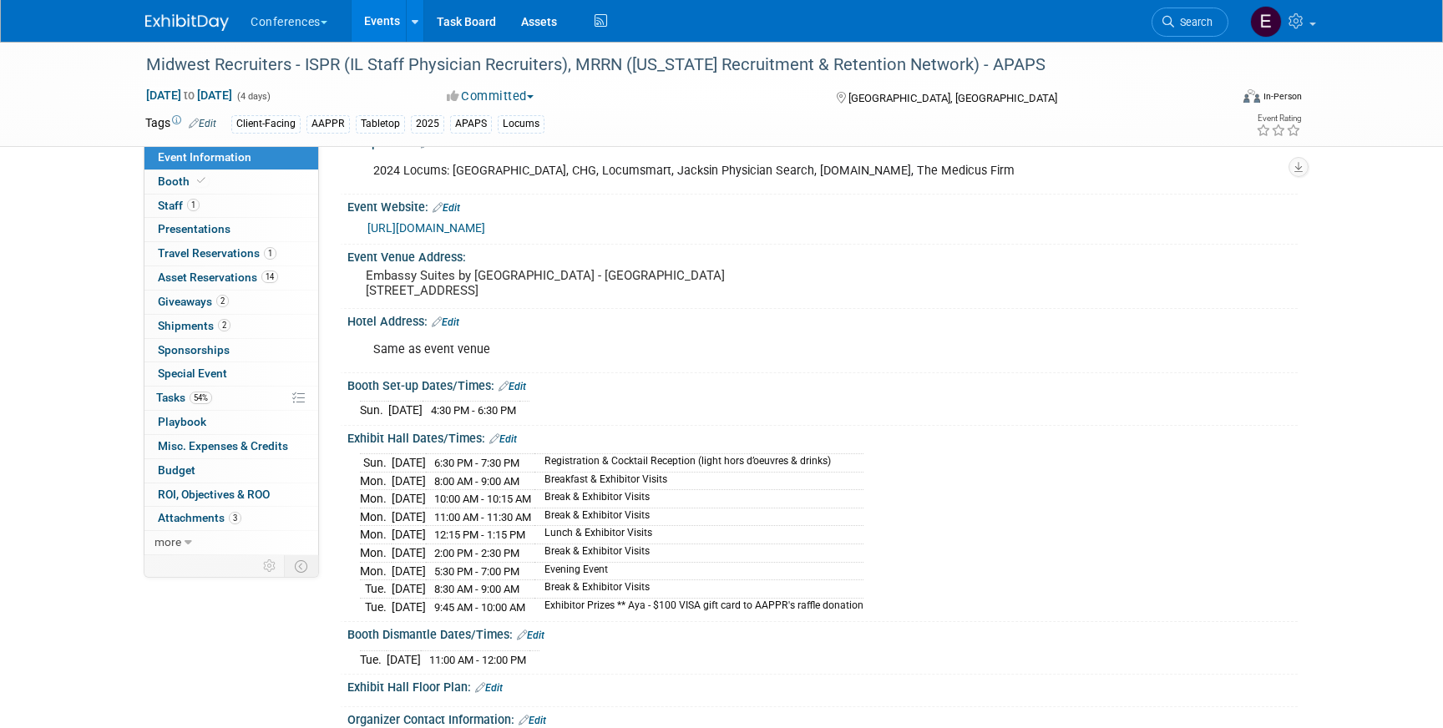
click at [173, 27] on img at bounding box center [187, 22] width 84 height 17
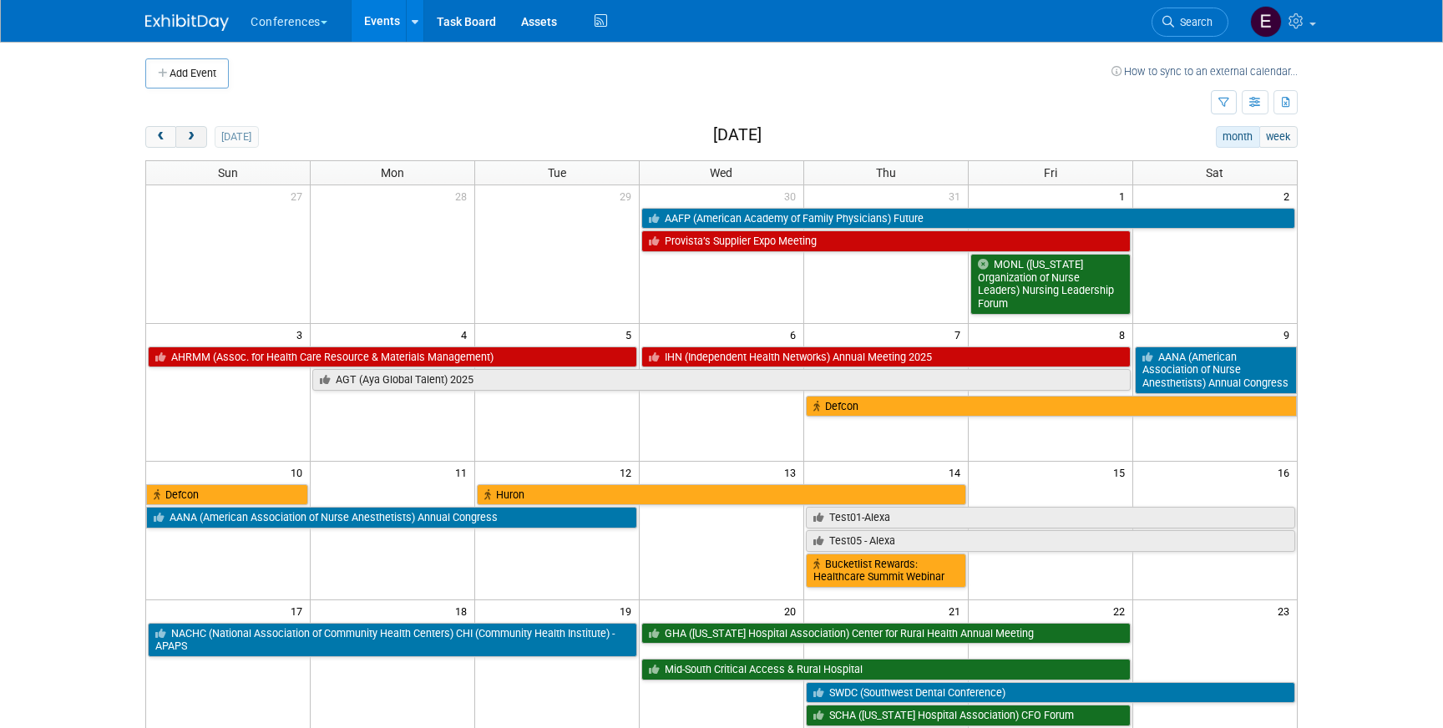
click at [190, 137] on span "next" at bounding box center [191, 137] width 13 height 11
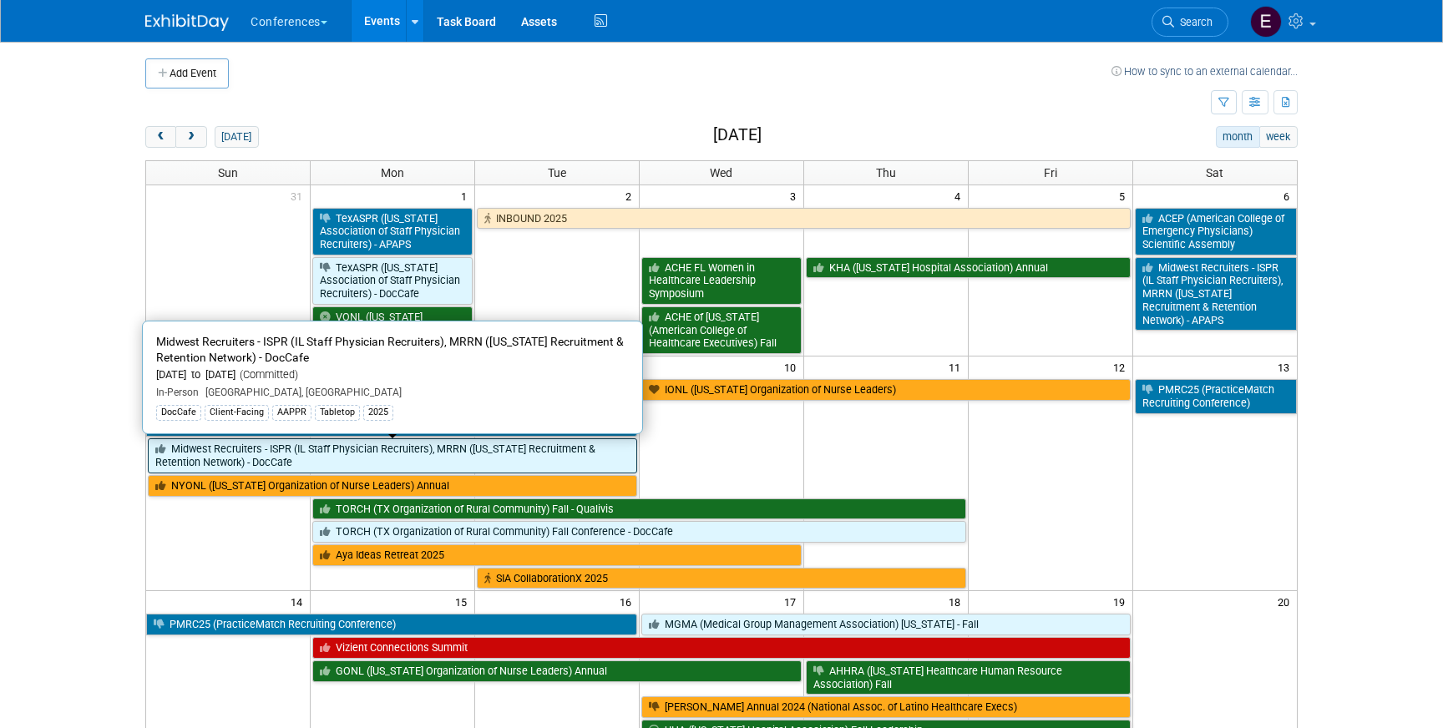
click at [253, 459] on link "Midwest Recruiters - ISPR (IL Staff Physician Recruiters), MRRN ([US_STATE] Rec…" at bounding box center [392, 455] width 489 height 34
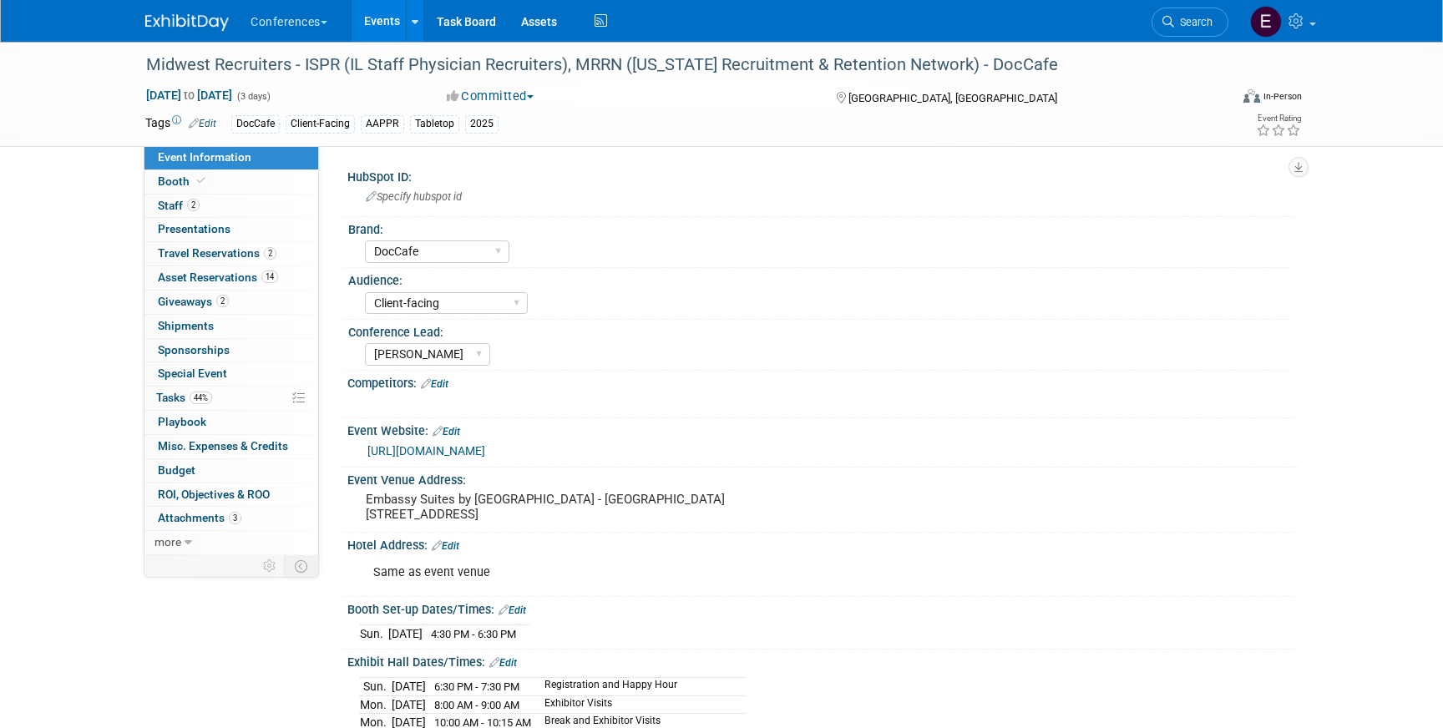
select select "DocCafe"
select select "Client-facing"
select select "[PERSON_NAME]"
click at [210, 256] on span "Travel Reservations 2" at bounding box center [217, 252] width 119 height 13
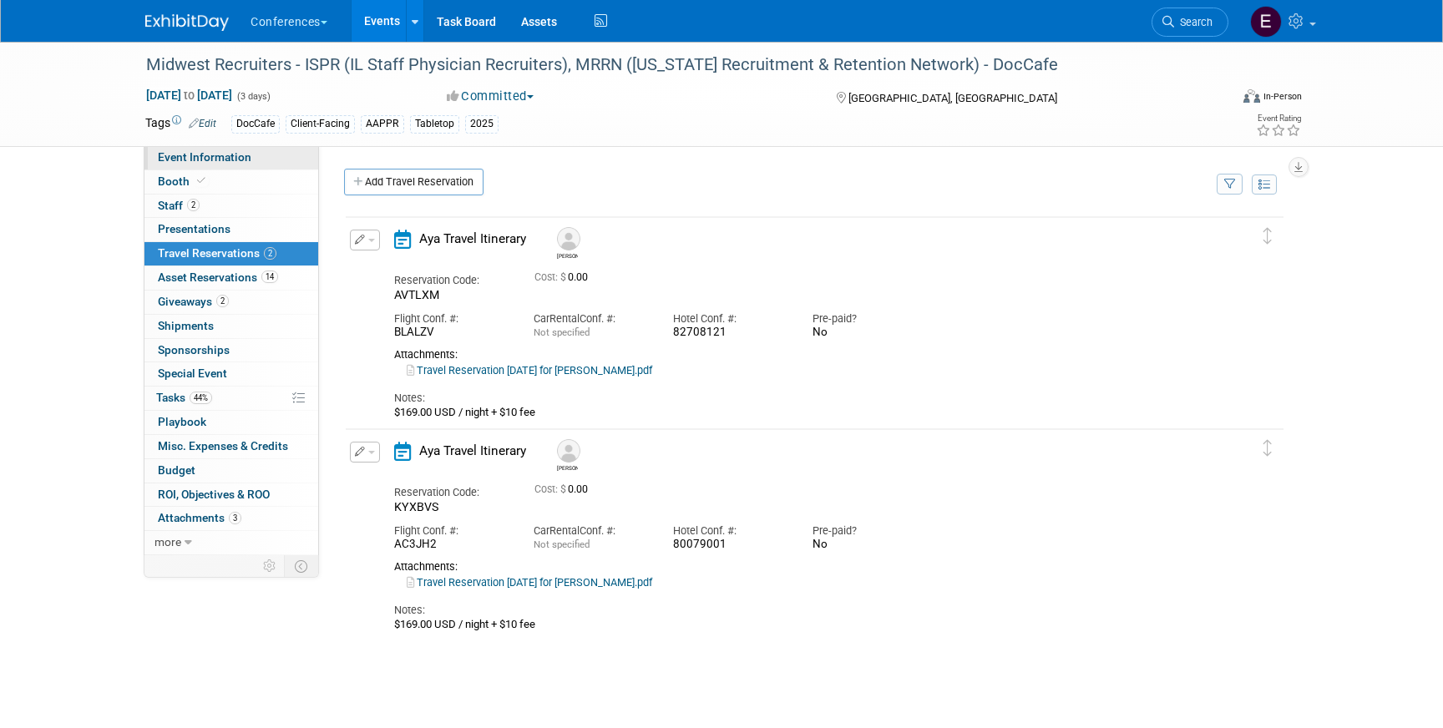
click at [229, 164] on link "Event Information" at bounding box center [231, 157] width 174 height 23
select select "DocCafe"
select select "Client-facing"
select select "[PERSON_NAME]"
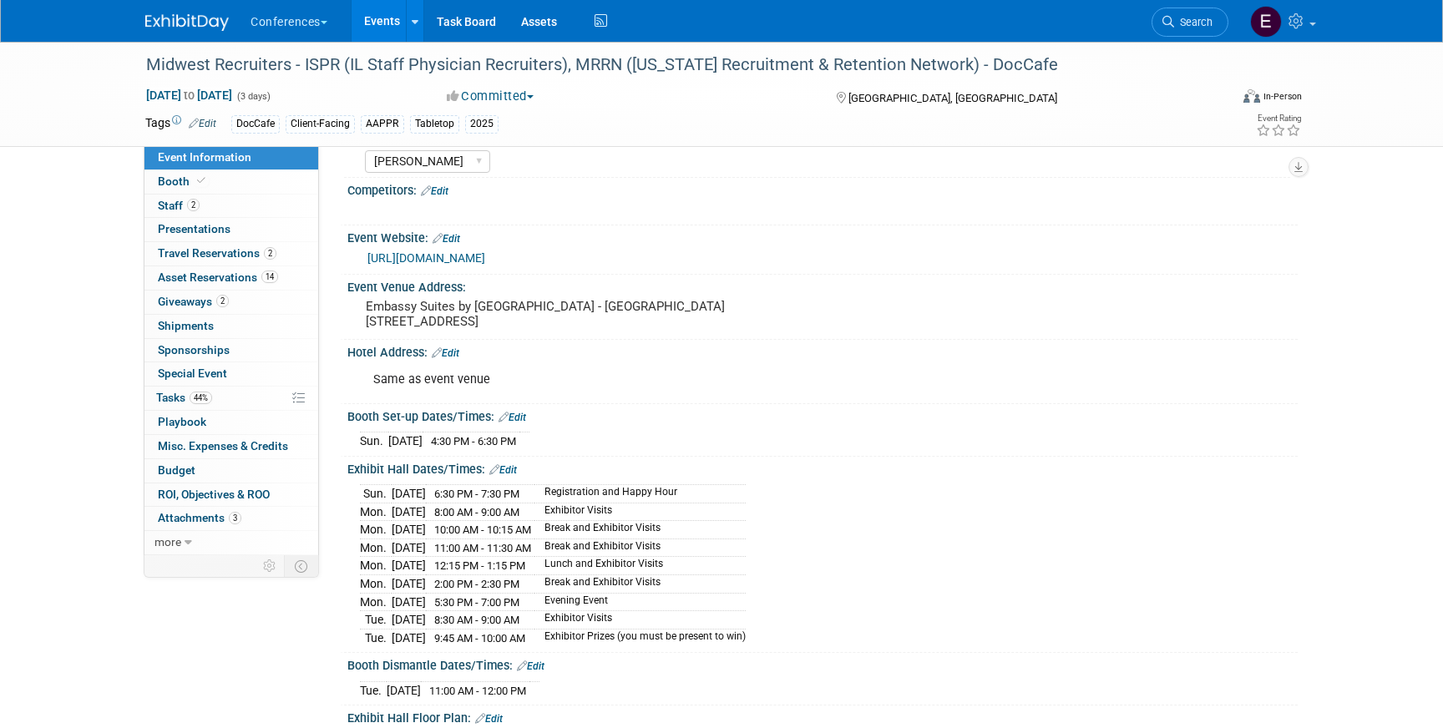
scroll to position [210, 0]
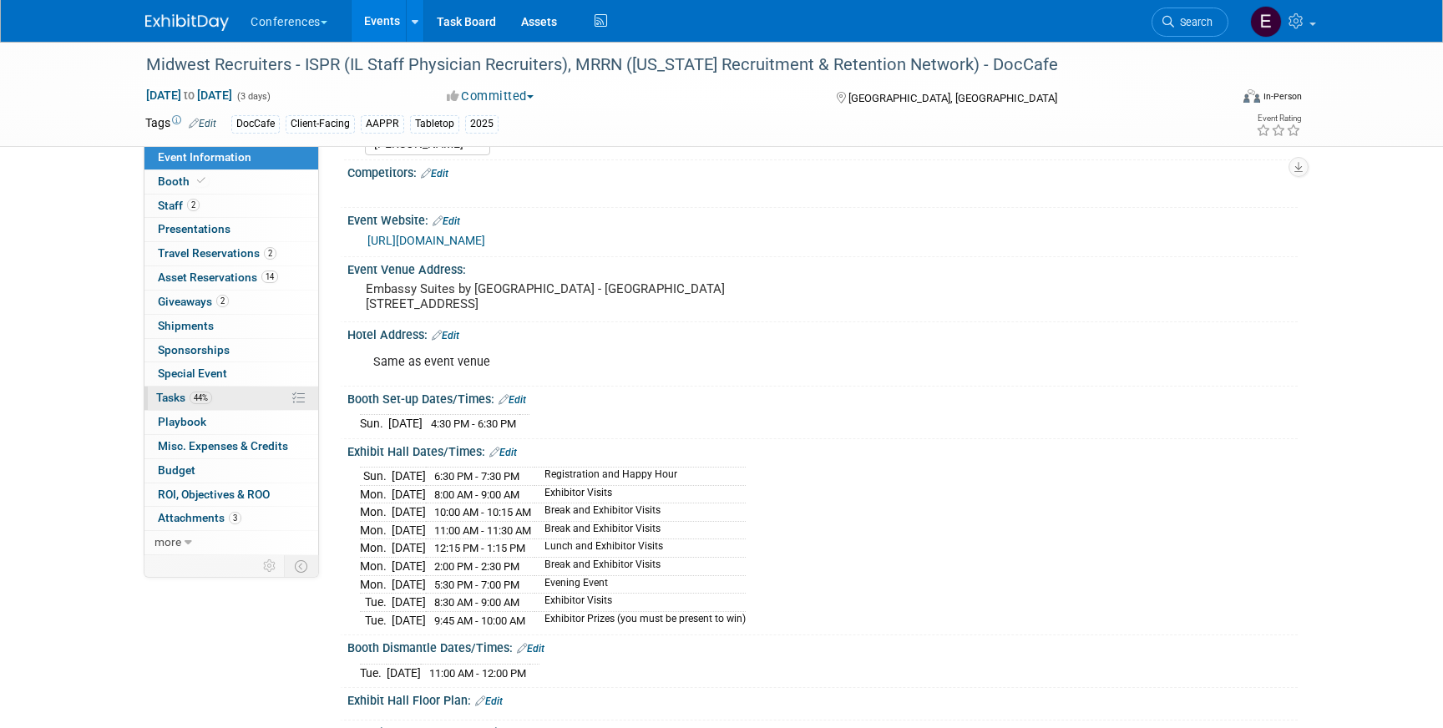
click at [212, 398] on span "44%" at bounding box center [201, 398] width 23 height 13
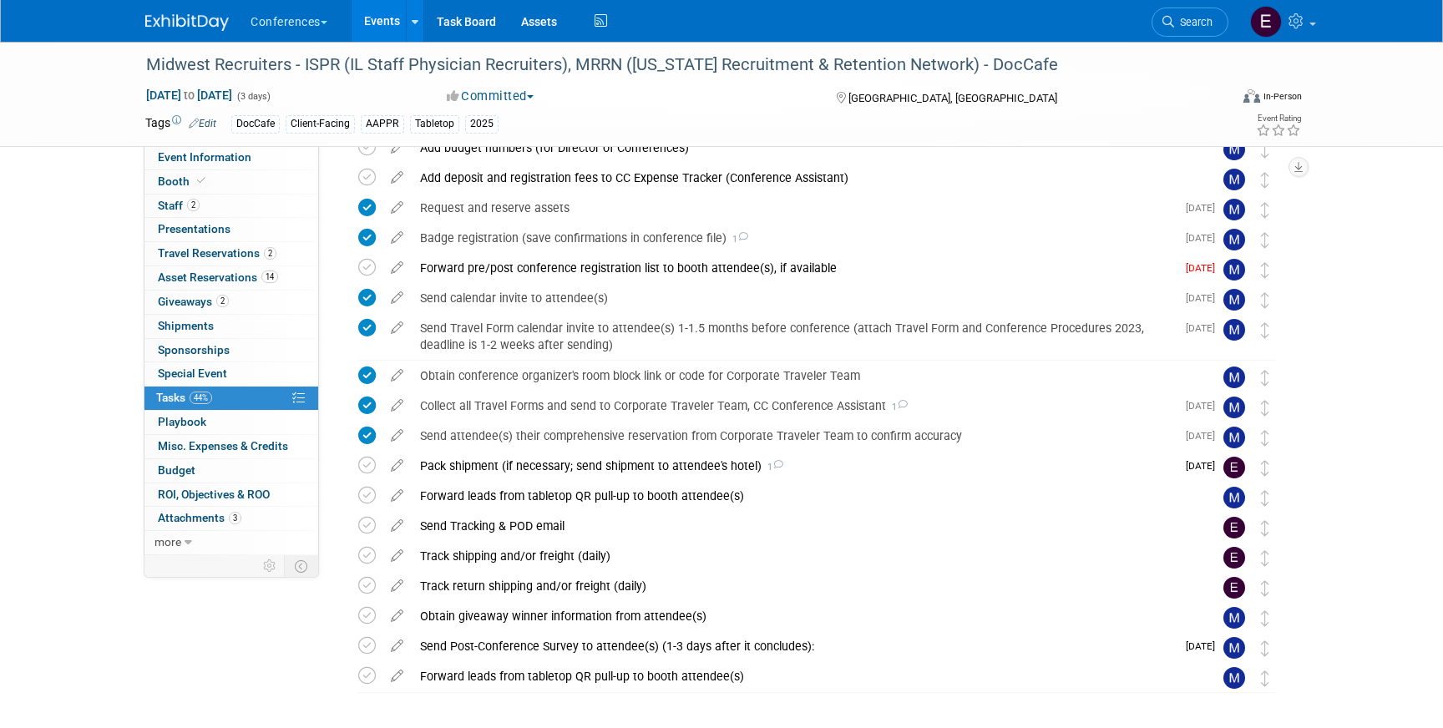
scroll to position [367, 0]
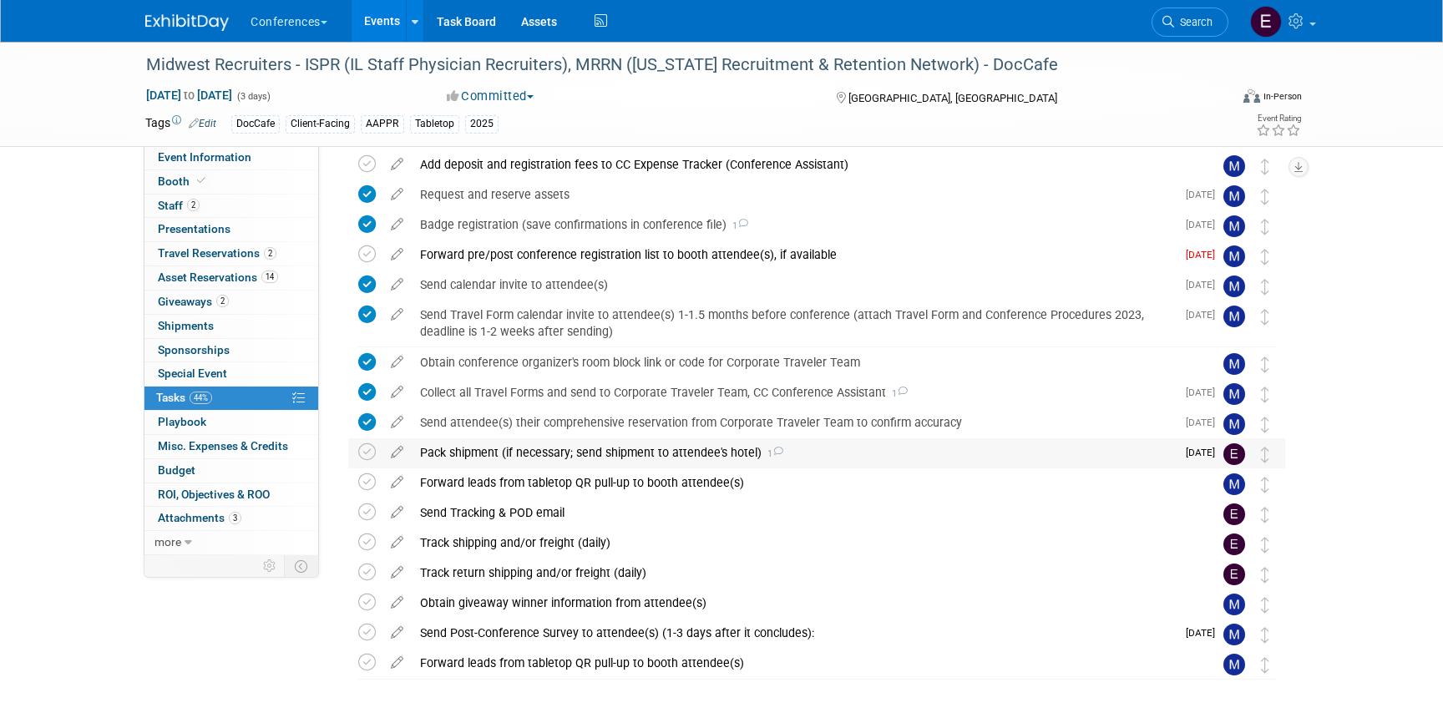
click at [506, 451] on div "Pack shipment (if necessary; send shipment to attendee's hotel) 1" at bounding box center [794, 452] width 764 height 28
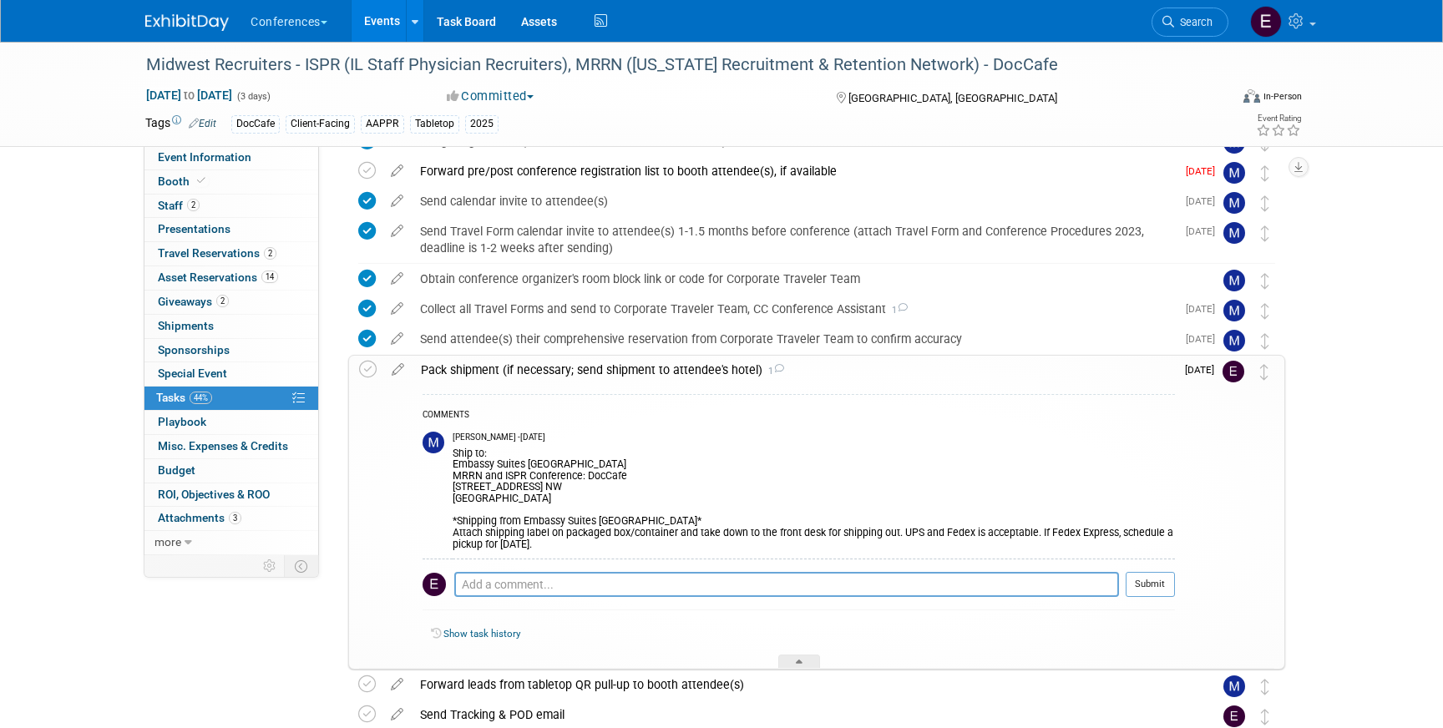
scroll to position [464, 0]
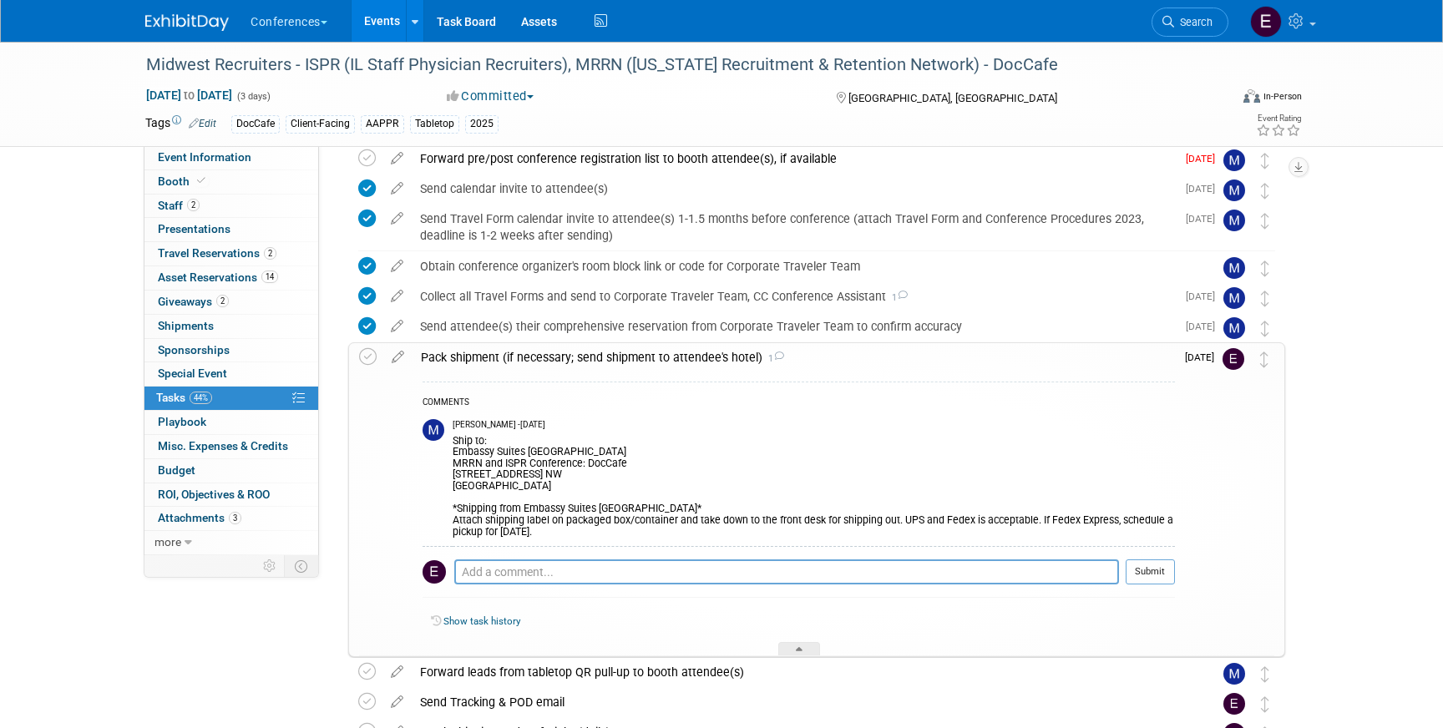
click at [169, 28] on img at bounding box center [187, 22] width 84 height 17
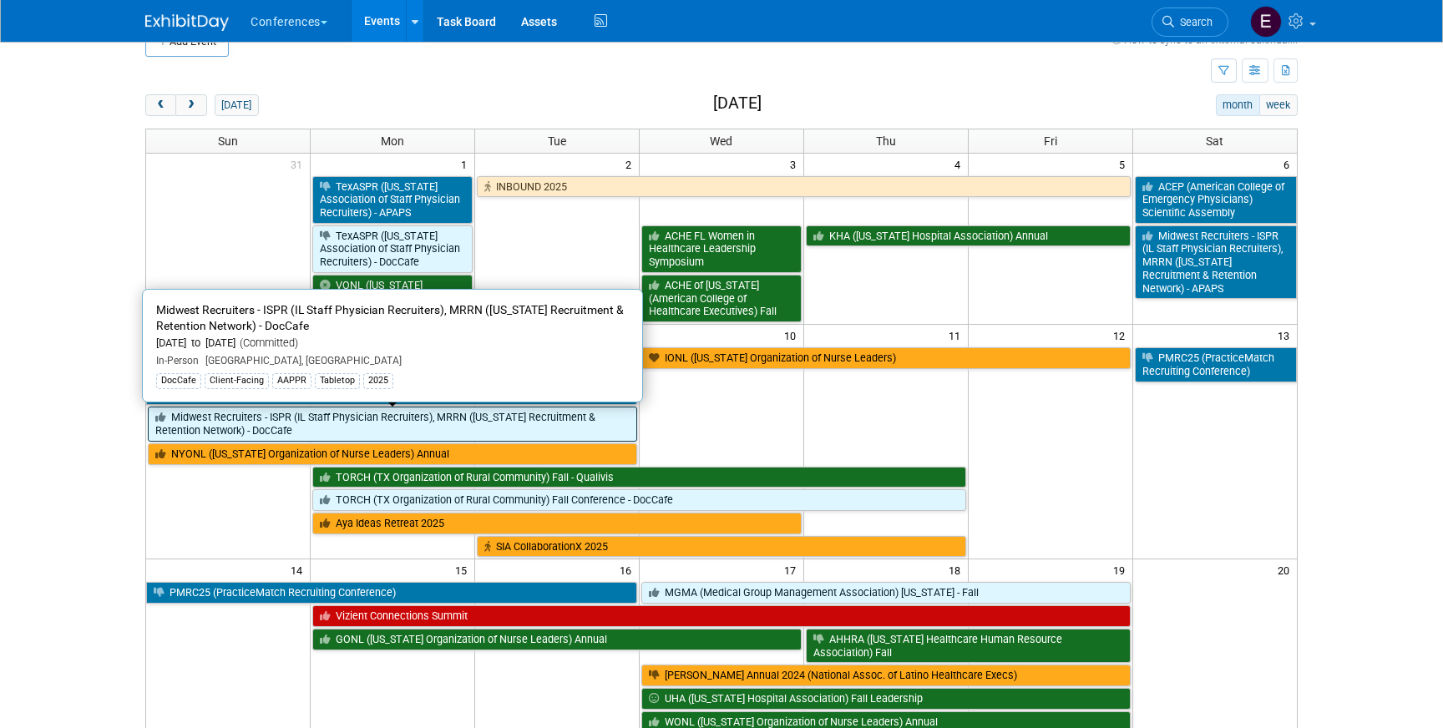
scroll to position [33, 0]
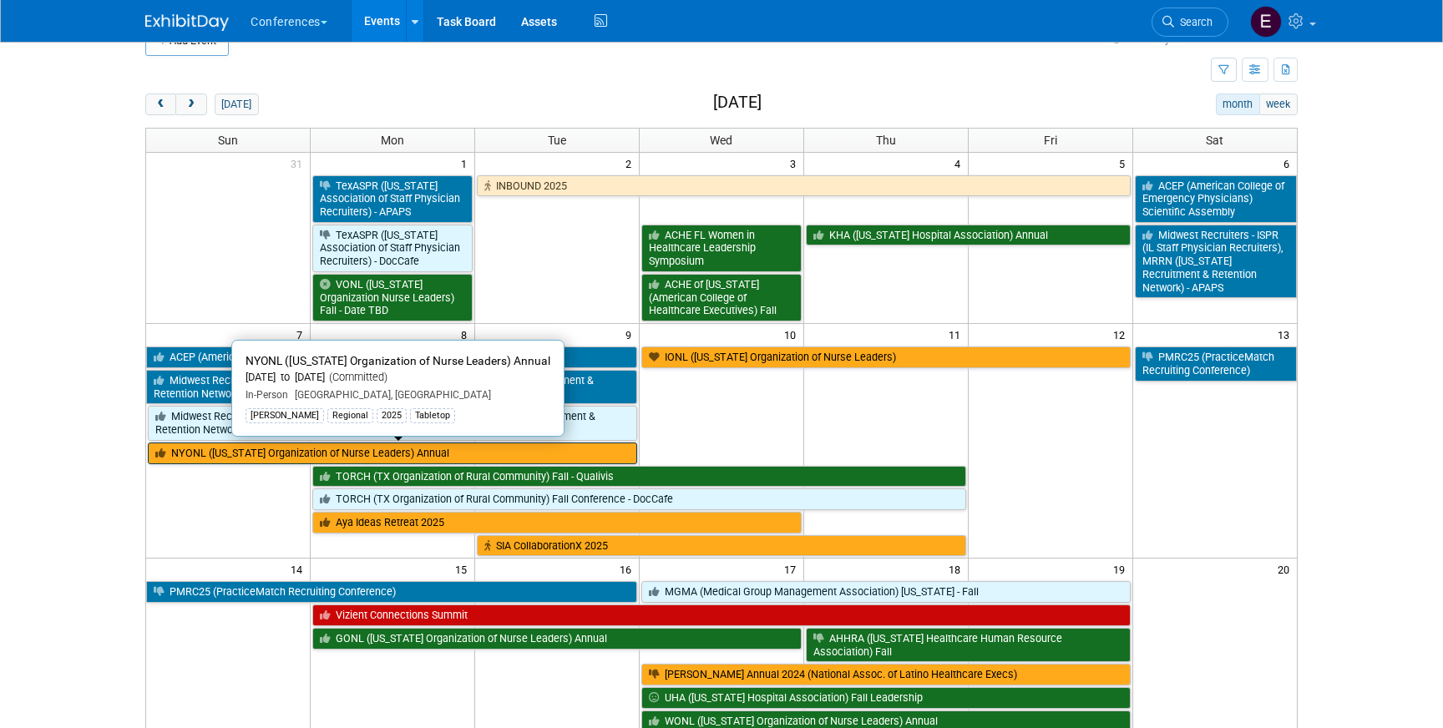
click at [232, 454] on link "NYONL ([US_STATE] Organization of Nurse Leaders) Annual" at bounding box center [392, 454] width 489 height 22
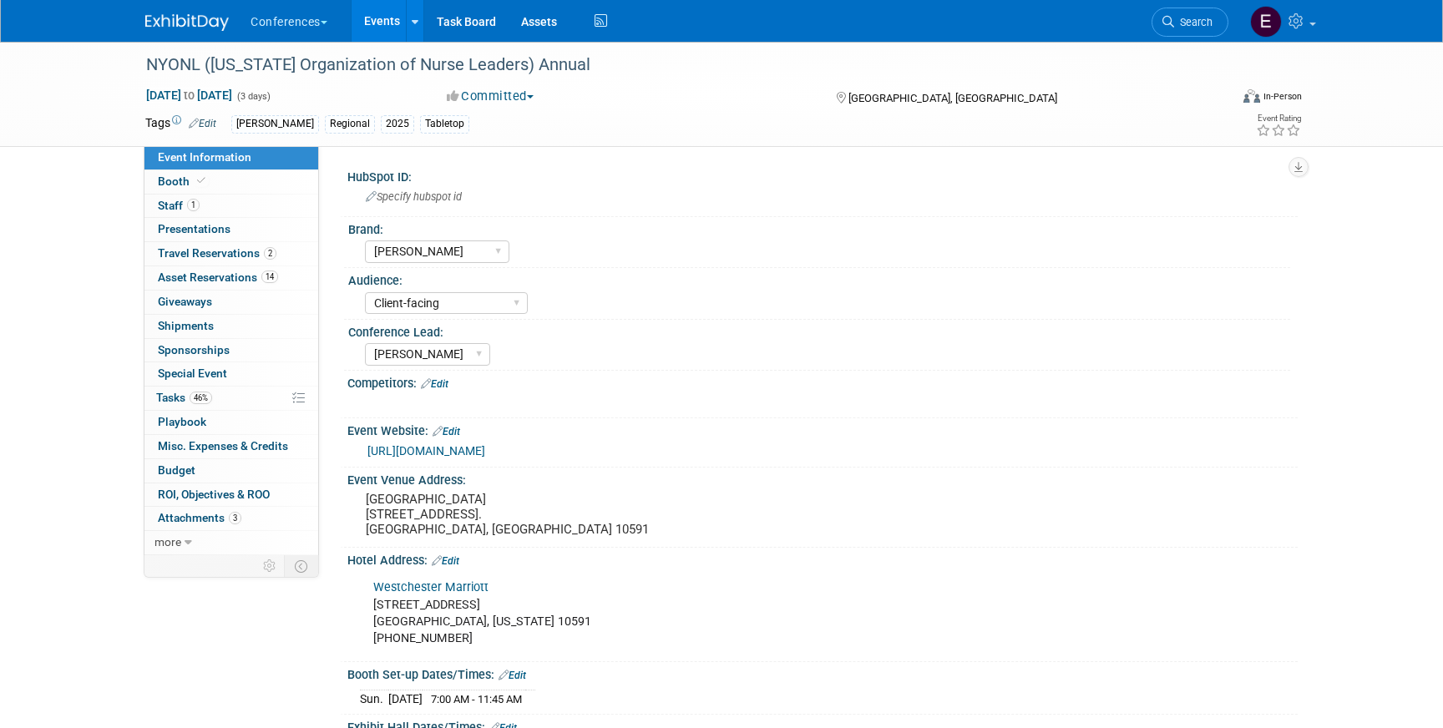
select select "[PERSON_NAME]"
select select "Client-facing"
select select "[PERSON_NAME]"
click at [206, 392] on span "46%" at bounding box center [201, 398] width 23 height 13
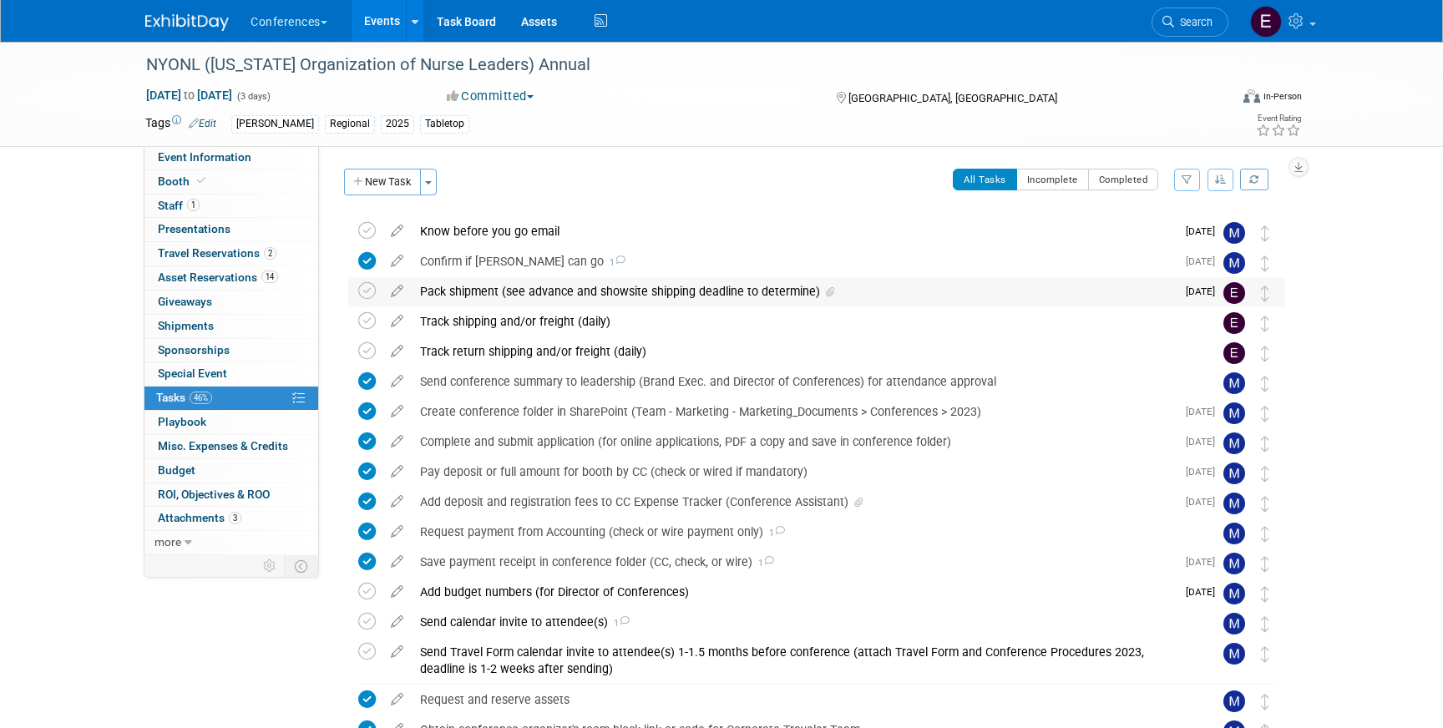
click at [503, 300] on div "Pack shipment (see advance and showsite shipping deadline to determine)" at bounding box center [794, 291] width 764 height 28
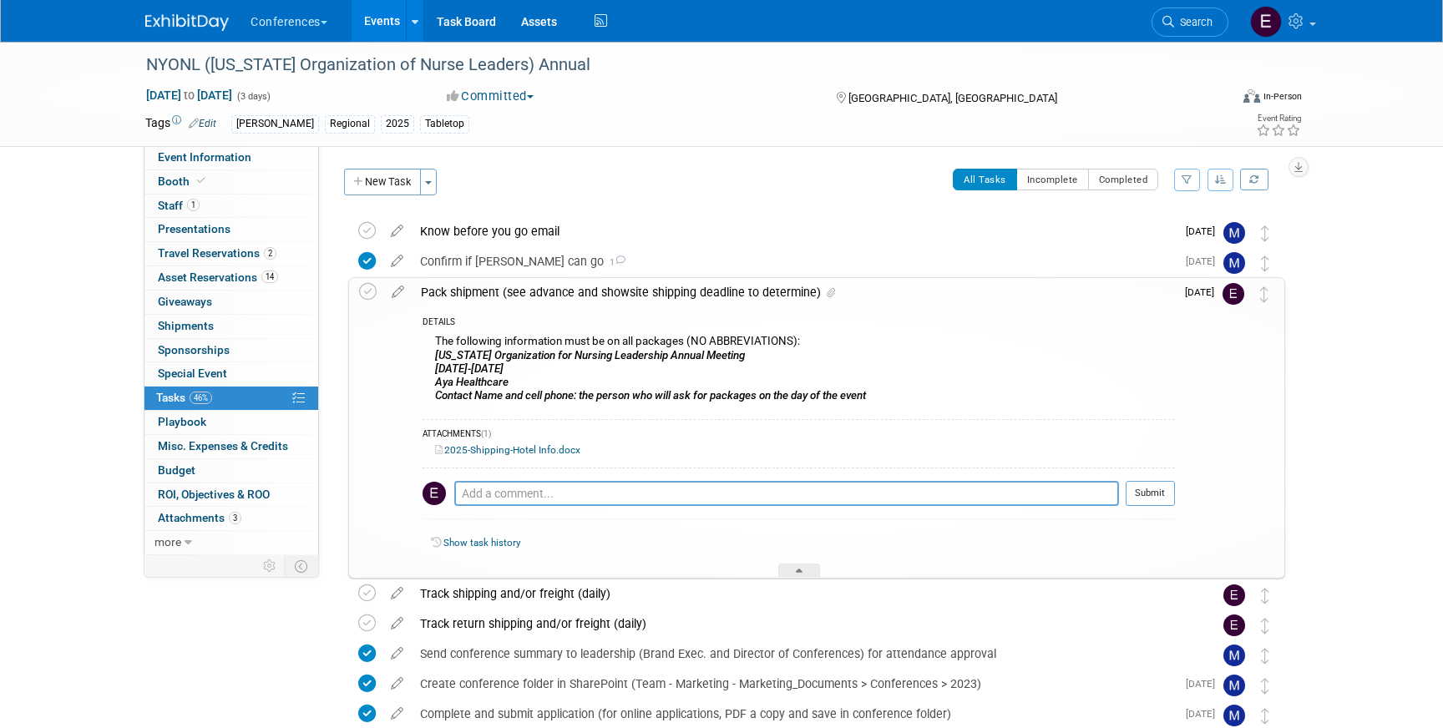
click at [530, 445] on link "2025-Shipping-Hotel Info.docx" at bounding box center [507, 450] width 145 height 12
click at [185, 19] on img at bounding box center [187, 22] width 84 height 17
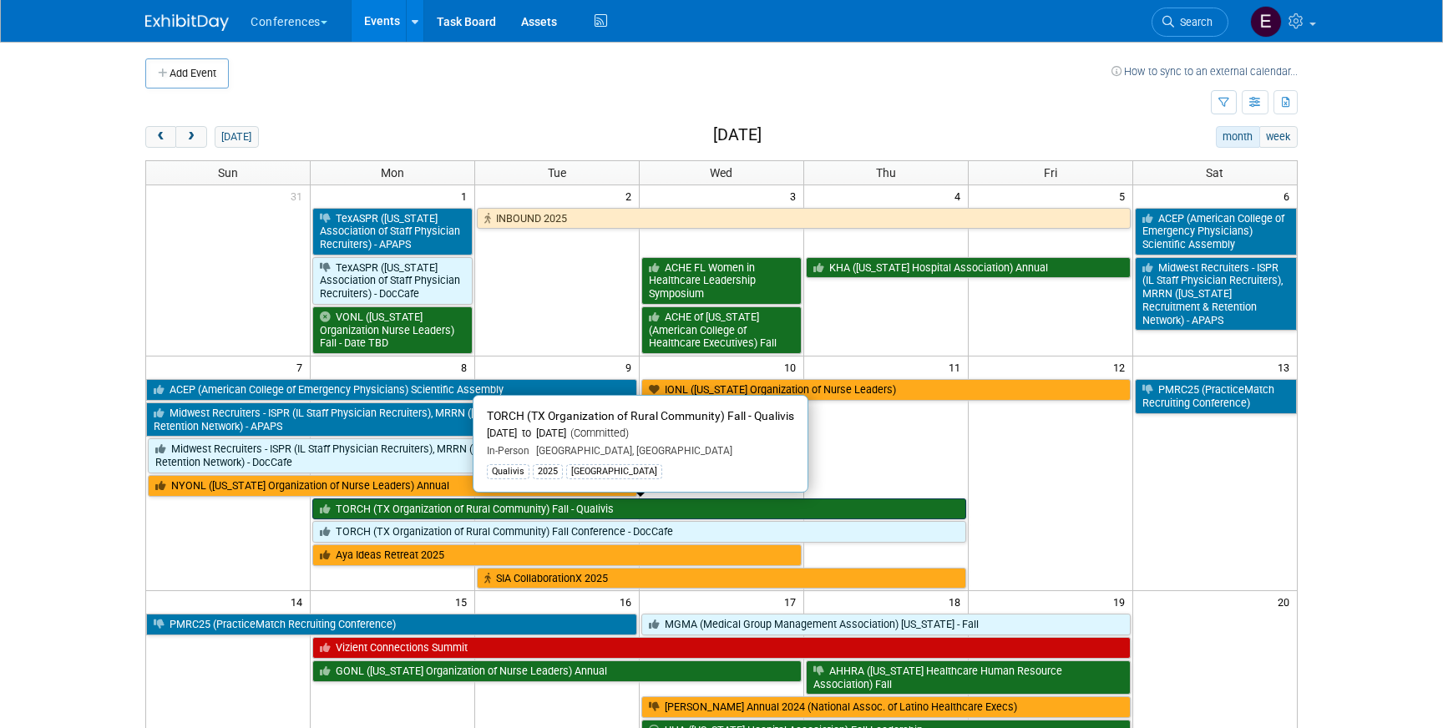
click at [349, 511] on link "TORCH (TX Organization of Rural Community) Fall - Qualivis" at bounding box center [638, 510] width 653 height 22
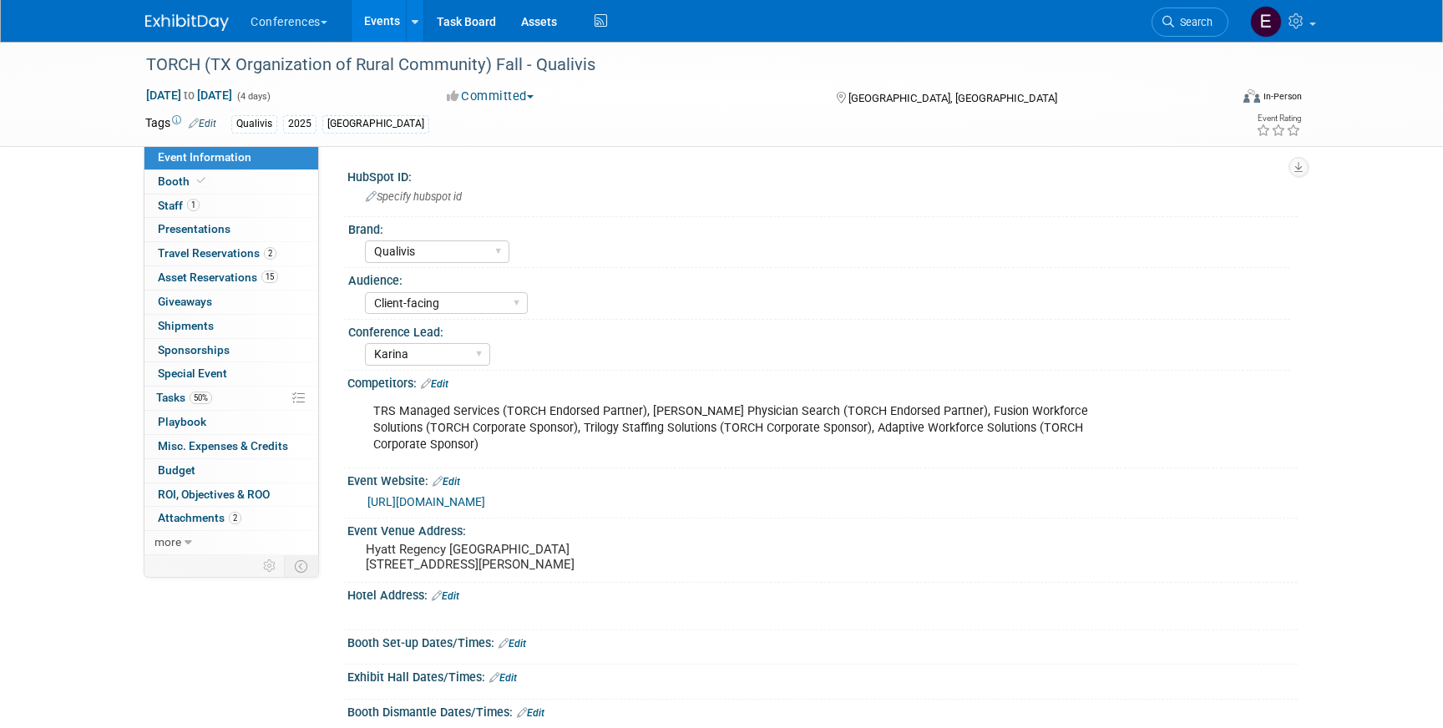
select select "Qualivis"
select select "Client-facing"
select select "Karina"
click at [241, 404] on link "50% Tasks 50%" at bounding box center [231, 398] width 174 height 23
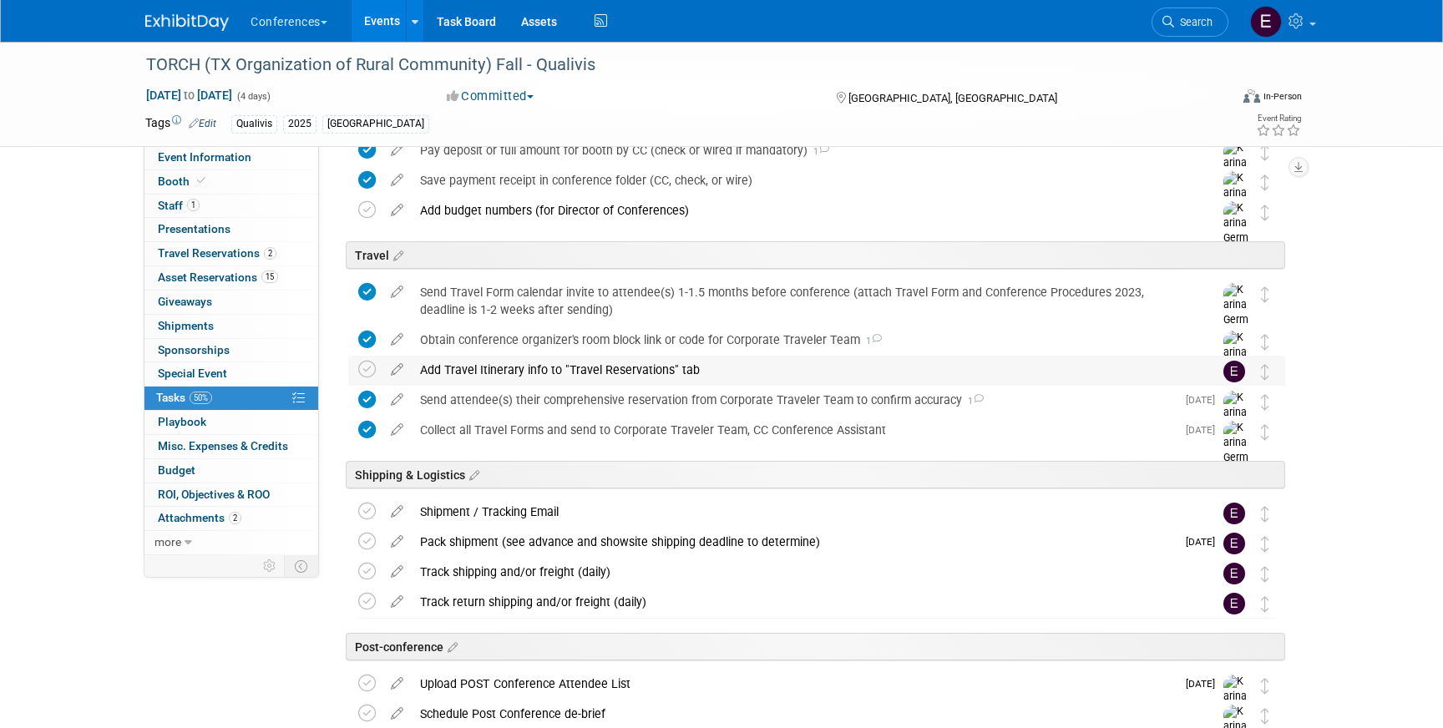
scroll to position [472, 0]
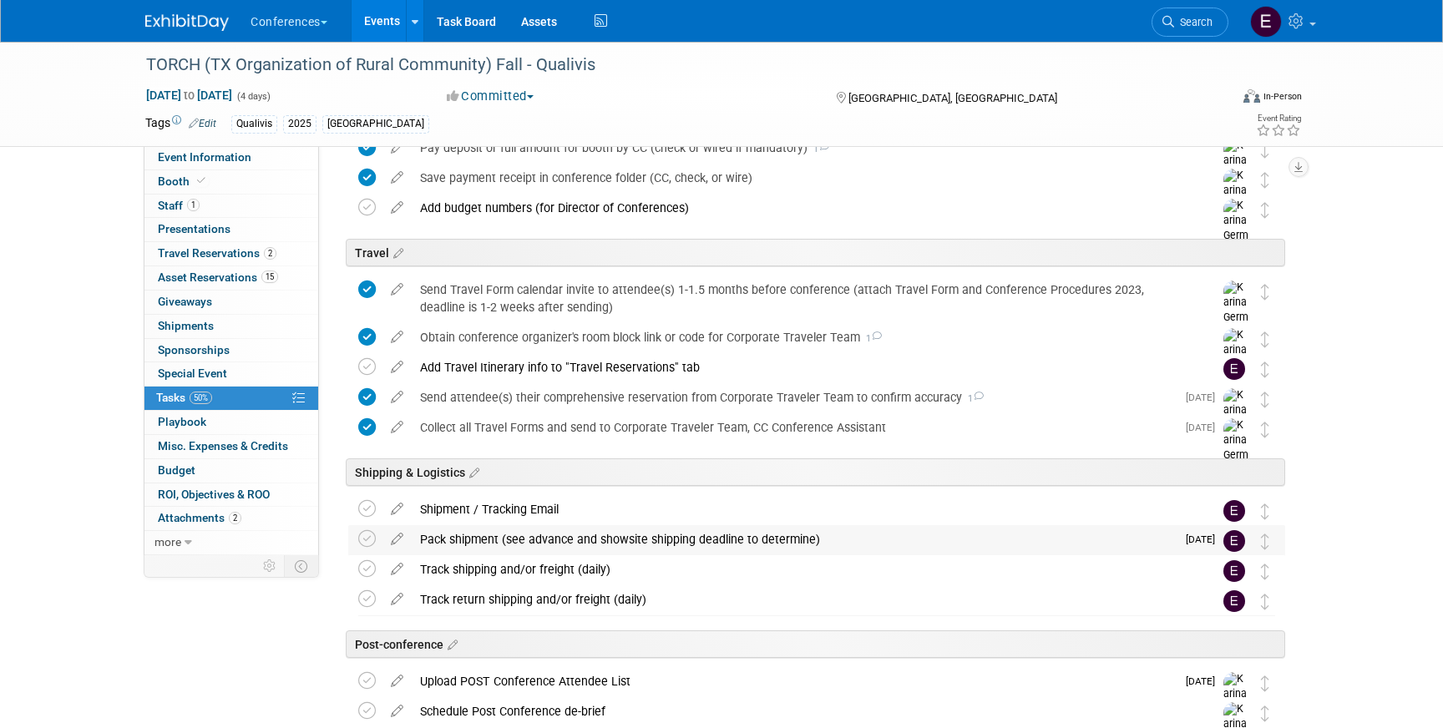
click at [641, 540] on div "Pack shipment (see advance and showsite shipping deadline to determine)" at bounding box center [794, 539] width 764 height 28
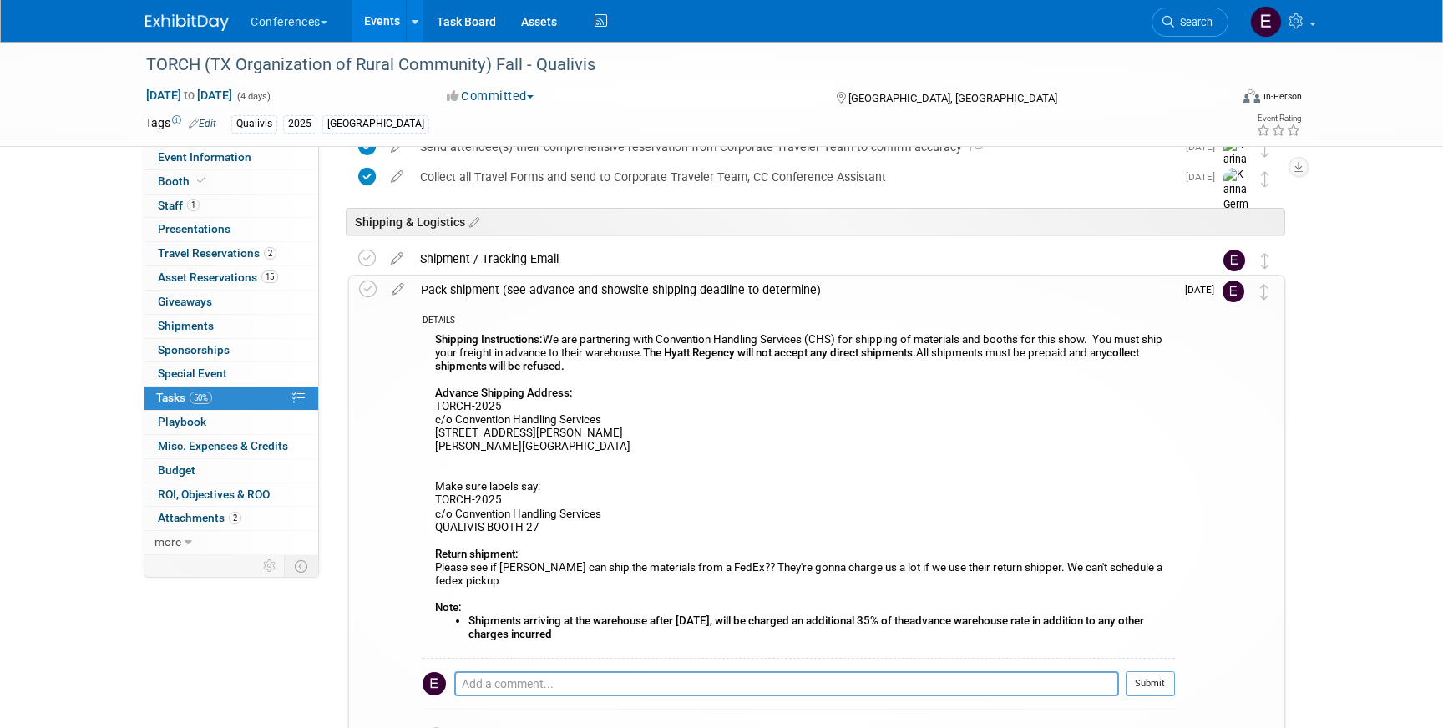
scroll to position [723, 0]
click at [167, 17] on img at bounding box center [187, 22] width 84 height 17
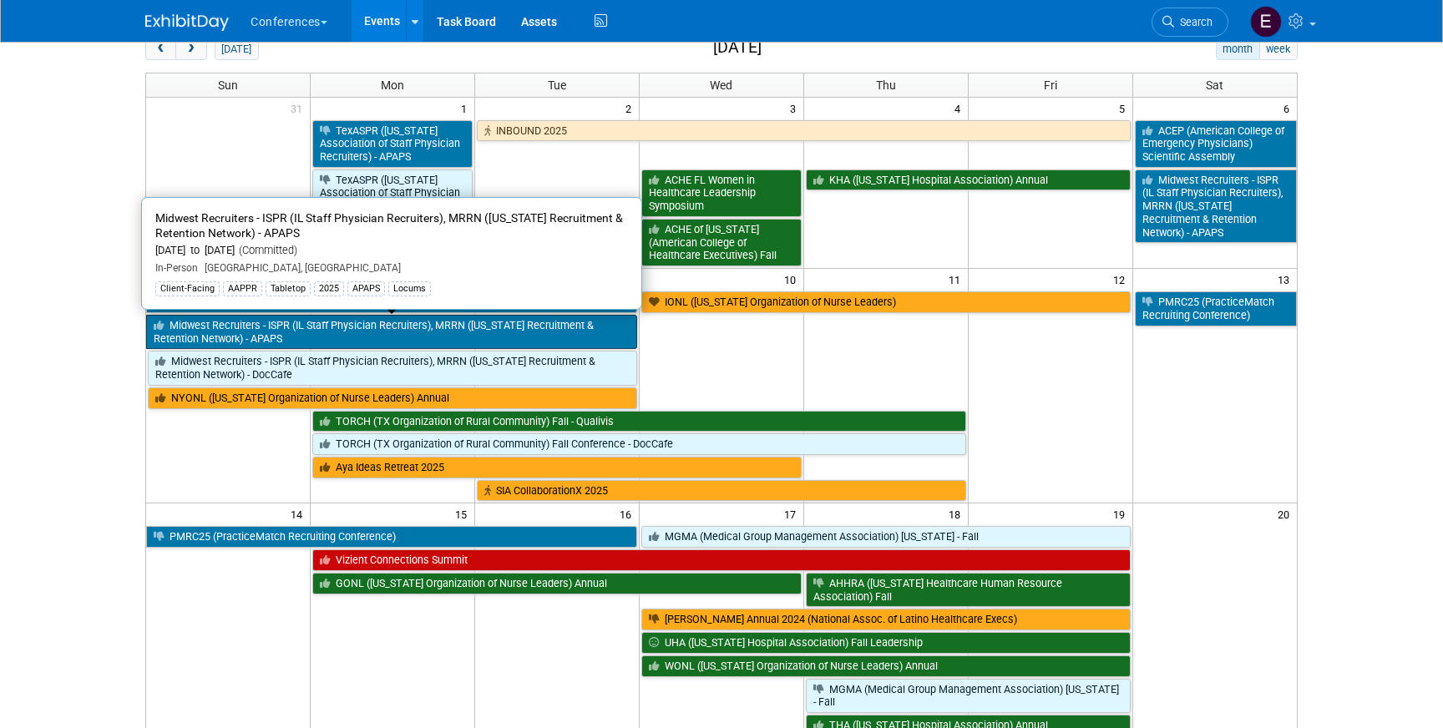
scroll to position [93, 0]
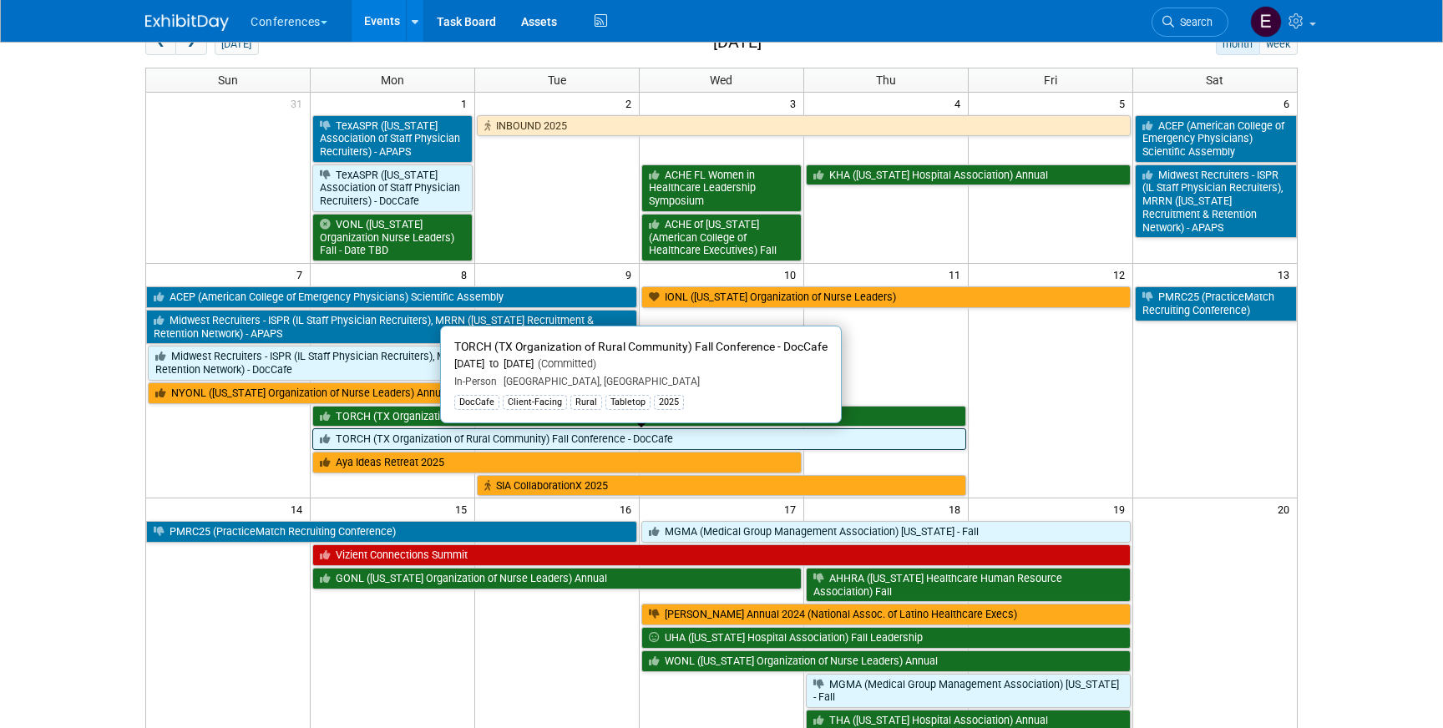
click at [459, 432] on link "TORCH (TX Organization of Rural Community) Fall Conference - DocCafe" at bounding box center [638, 439] width 653 height 22
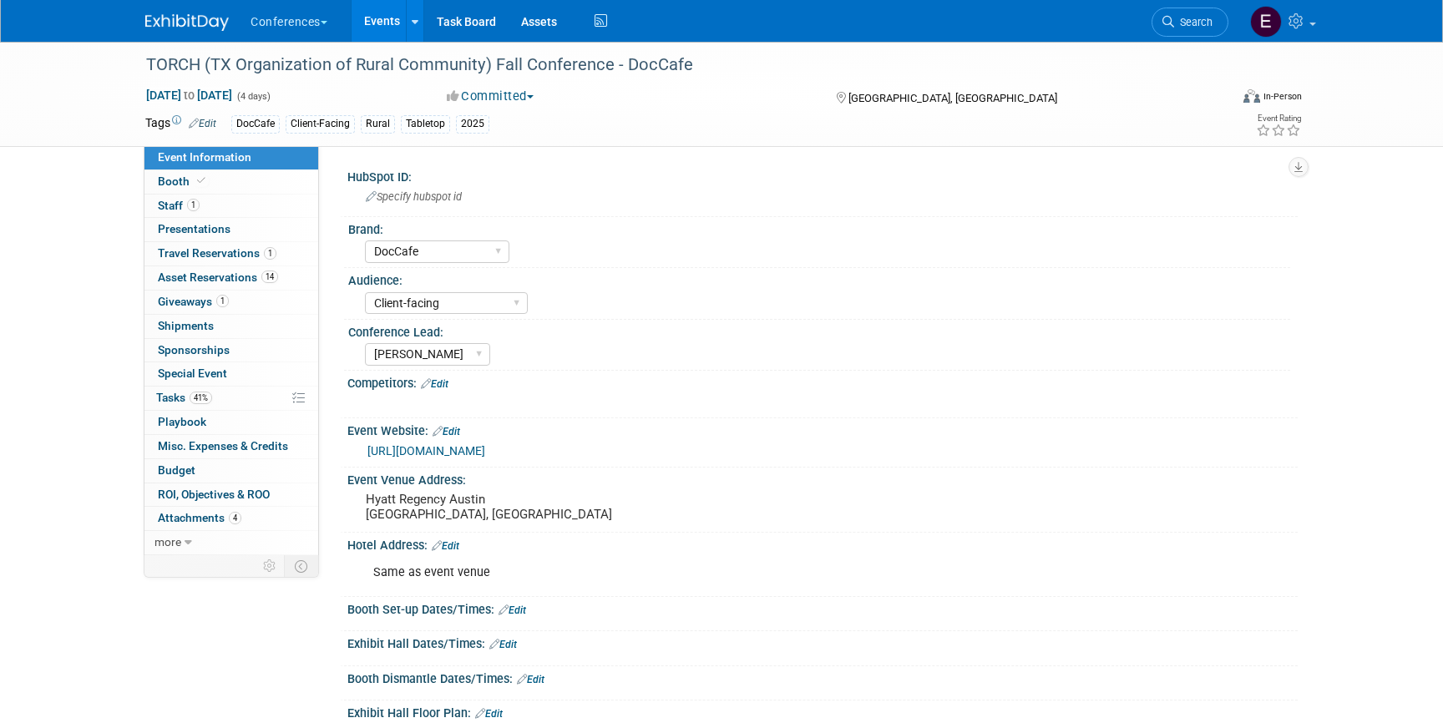
select select "DocCafe"
select select "Client-facing"
select select "[PERSON_NAME]"
click at [232, 396] on link "41% Tasks 41%" at bounding box center [231, 398] width 174 height 23
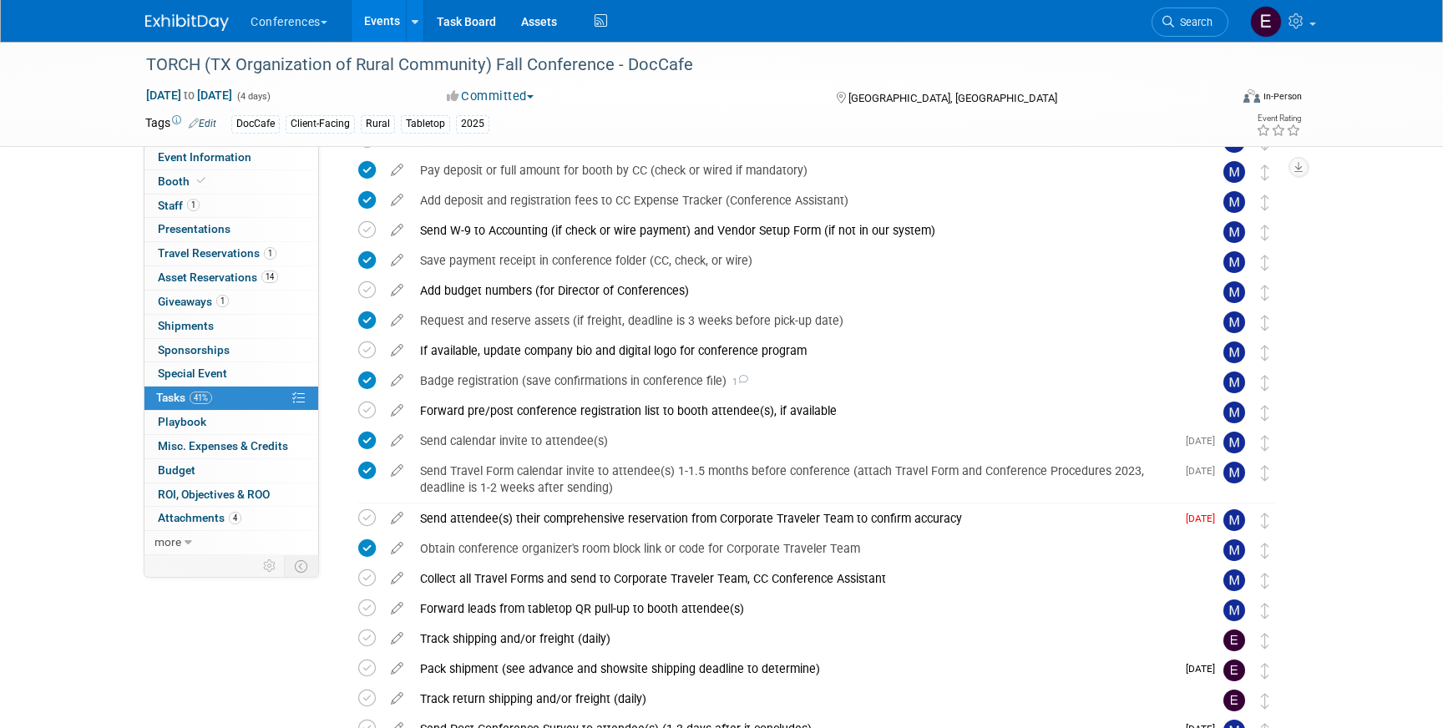
scroll to position [420, 0]
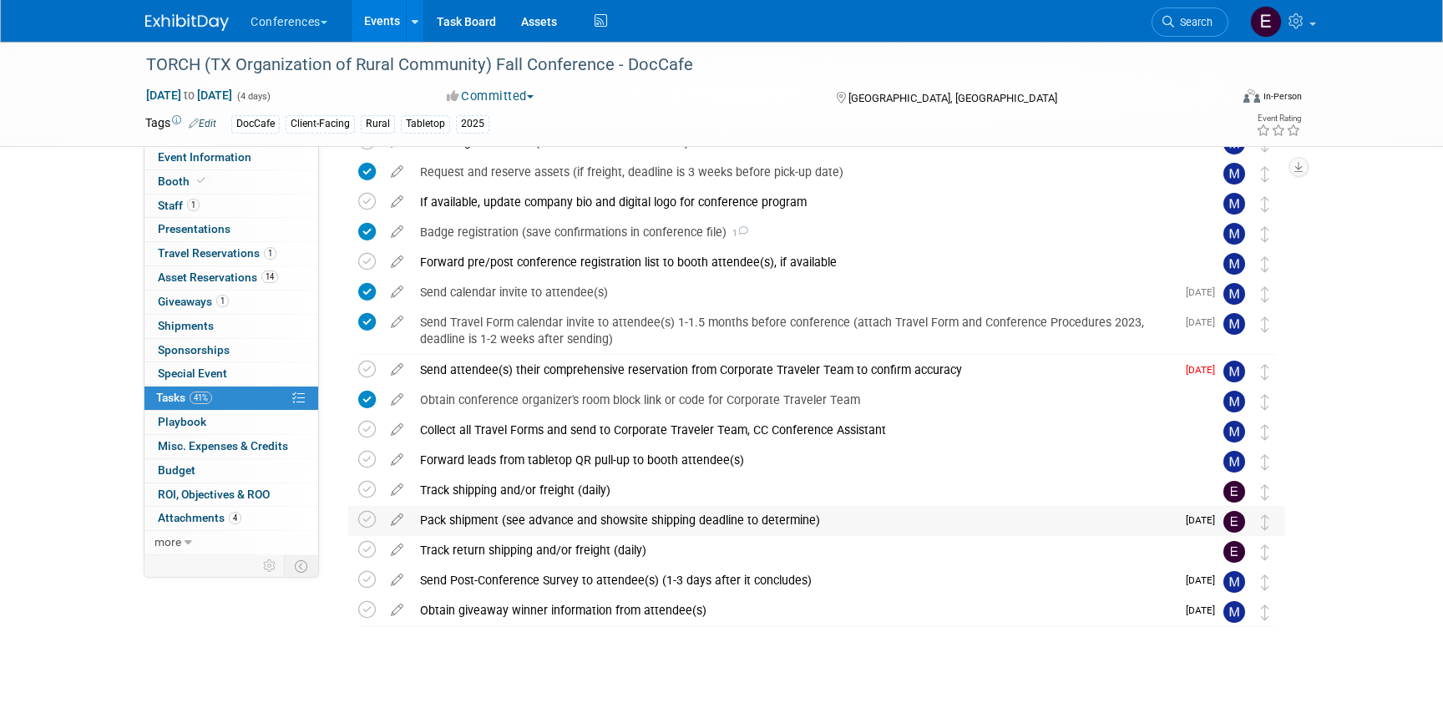
click at [687, 530] on div "Pack shipment (see advance and showsite shipping deadline to determine)" at bounding box center [794, 520] width 764 height 28
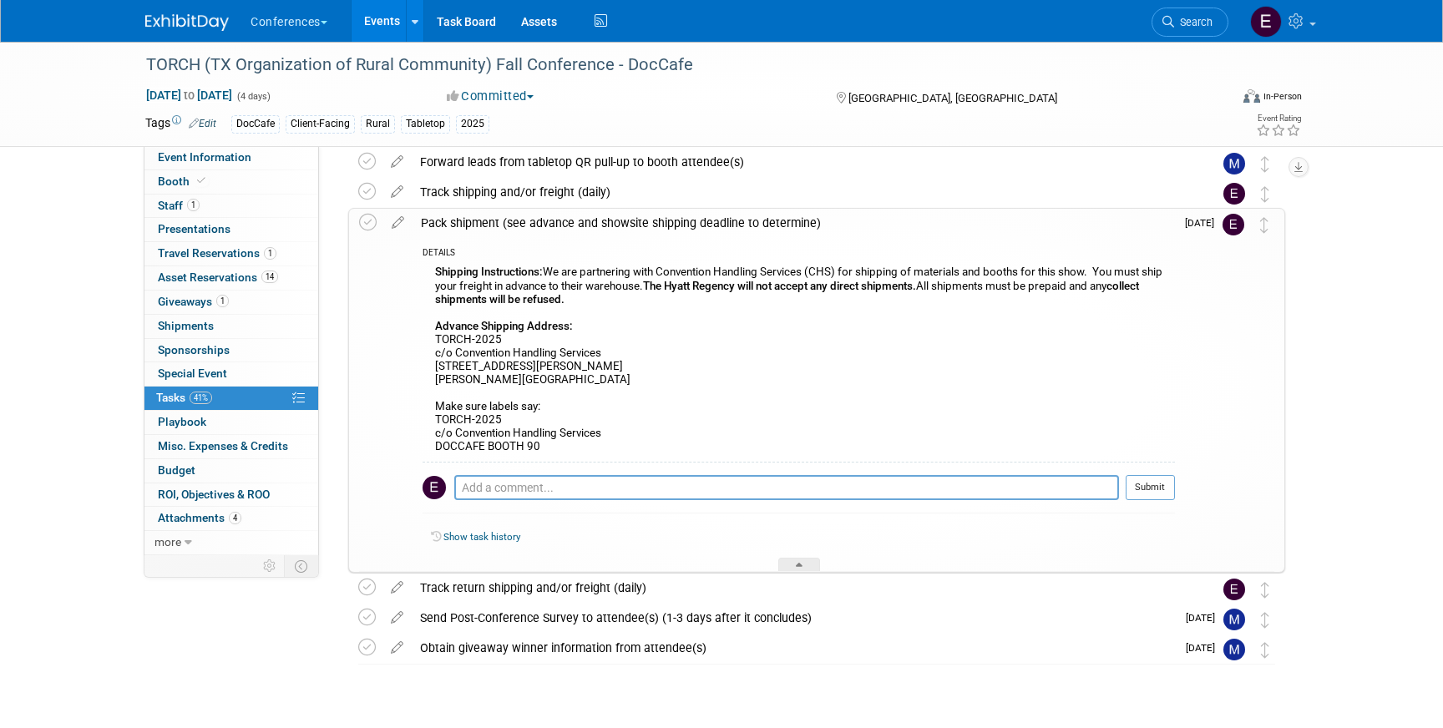
scroll to position [756, 0]
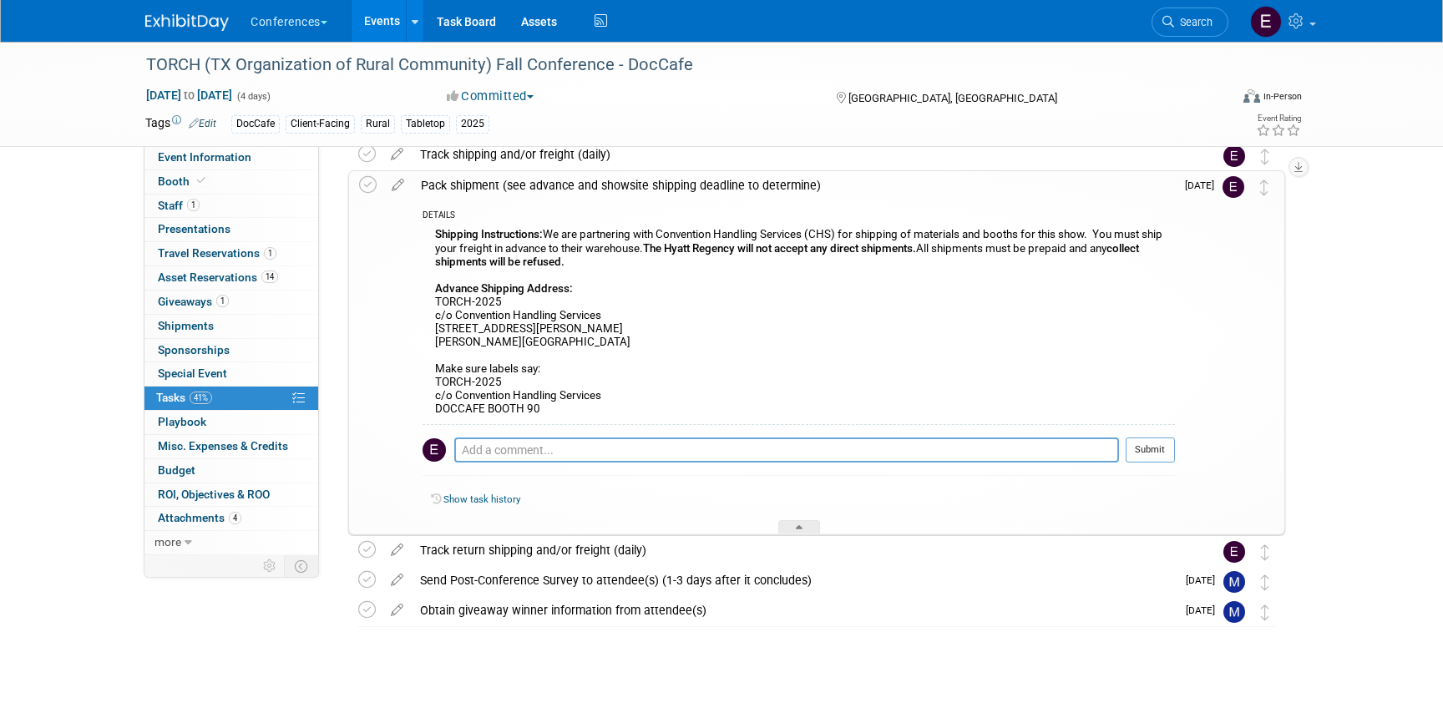
click at [158, 30] on img at bounding box center [187, 22] width 84 height 17
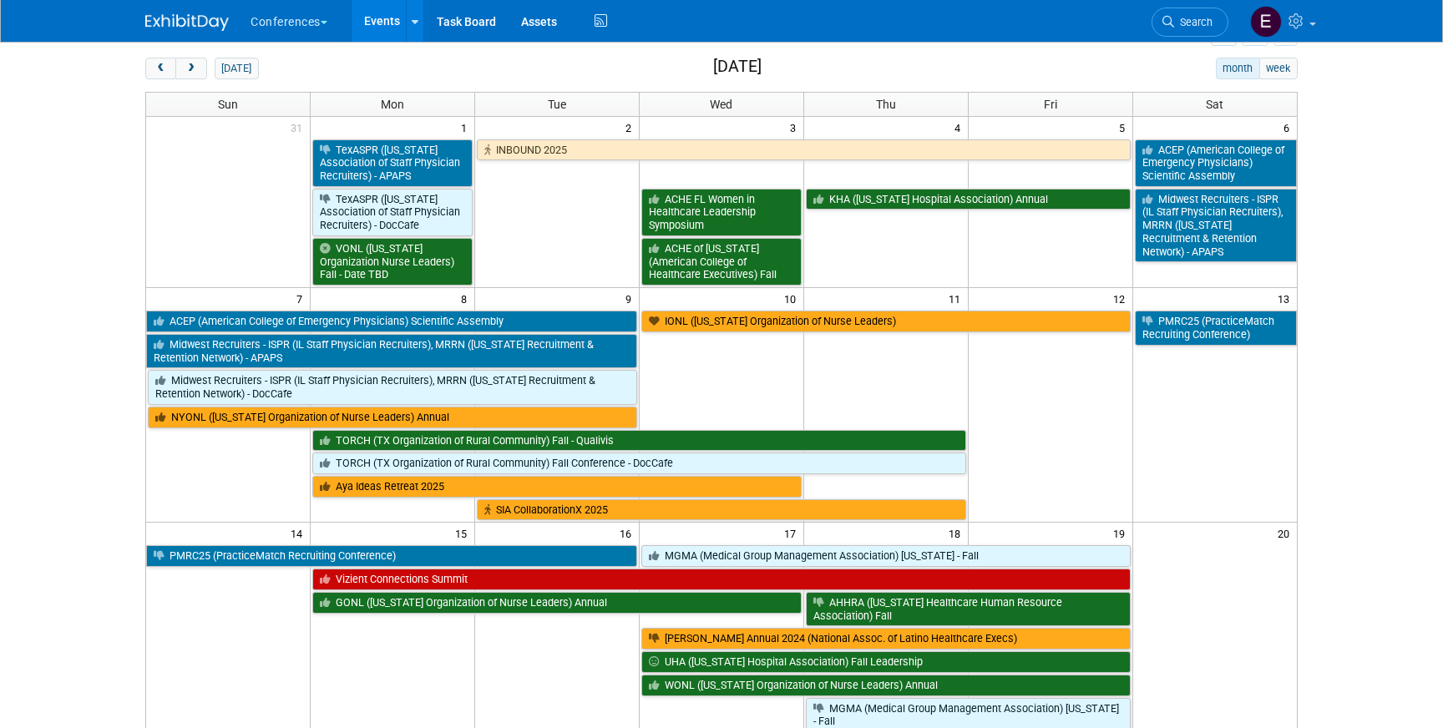
scroll to position [71, 0]
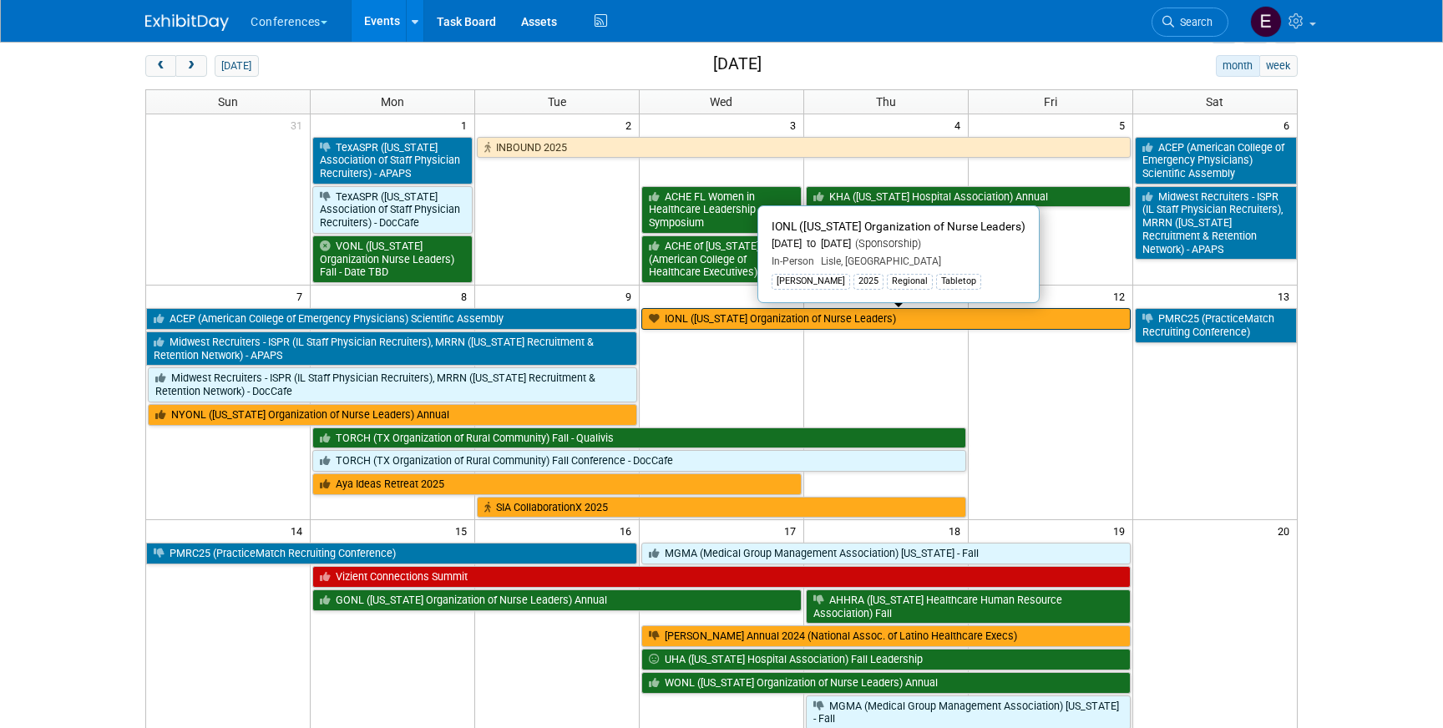
click at [984, 320] on link "IONL ([US_STATE] Organization of Nurse Leaders)" at bounding box center [885, 319] width 489 height 22
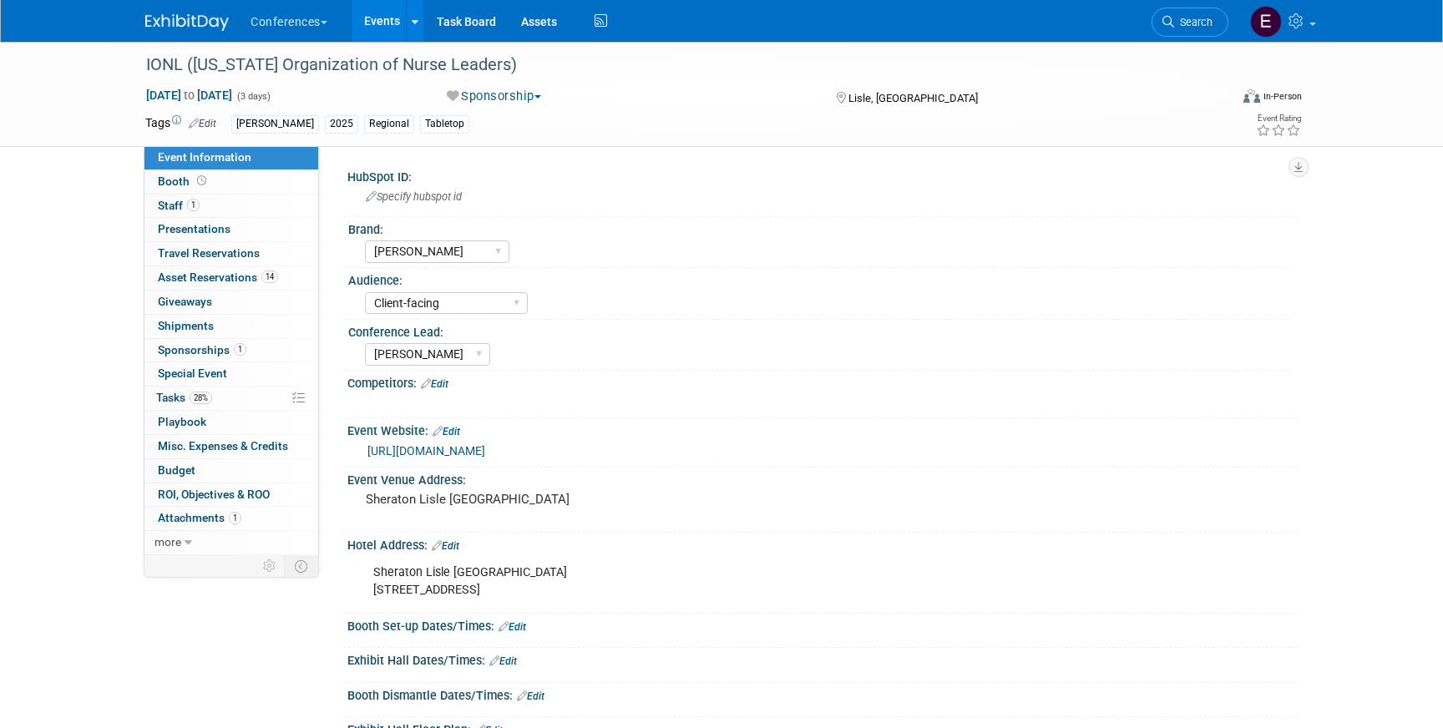
select select "[PERSON_NAME]"
select select "Client-facing"
select select "Marygrace"
click at [249, 278] on span "Asset Reservations 14" at bounding box center [218, 277] width 120 height 13
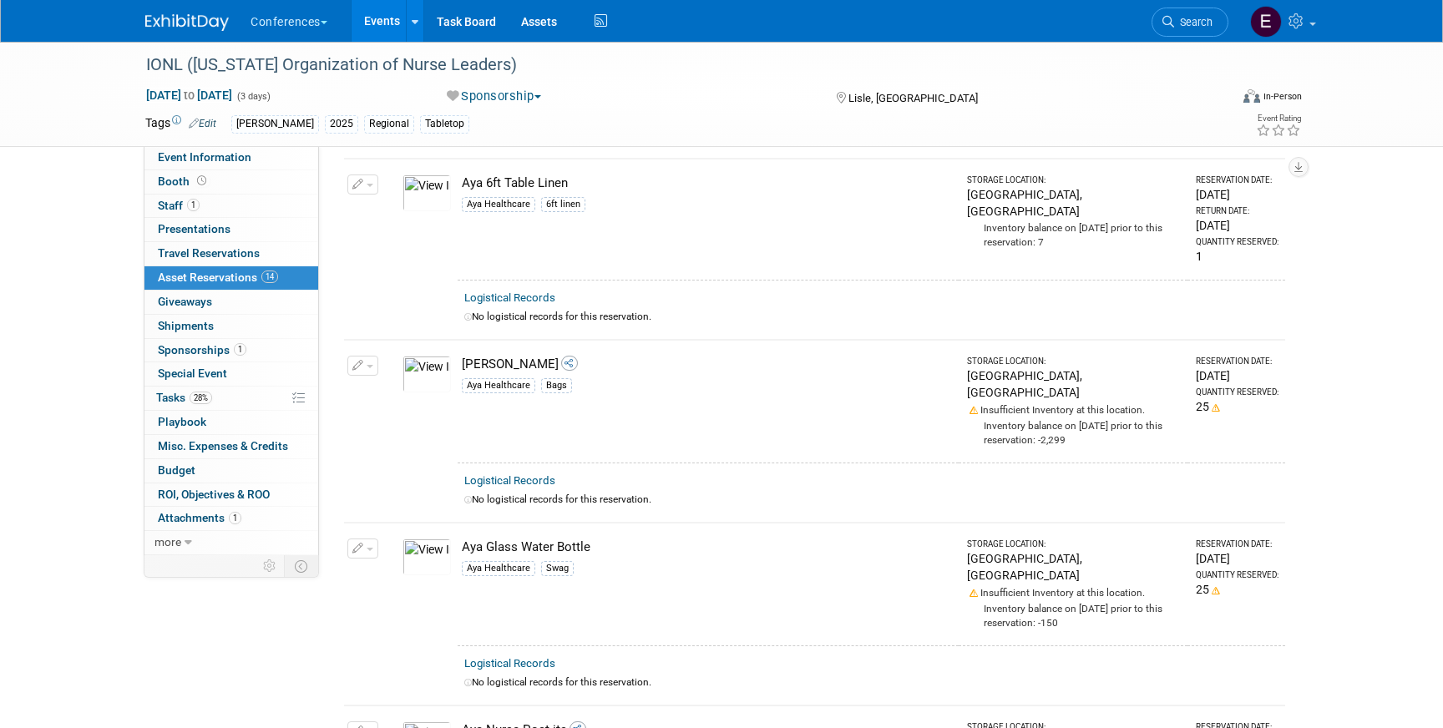
scroll to position [235, 0]
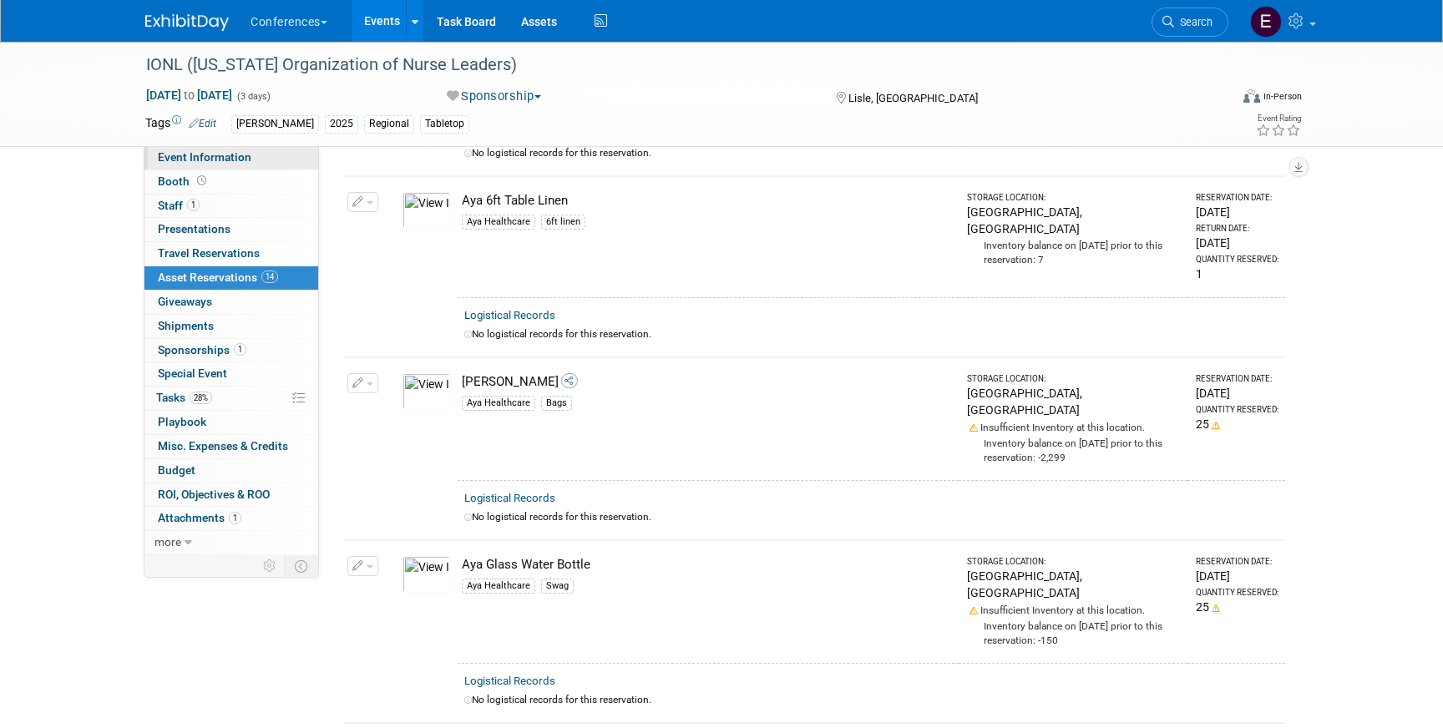
click at [202, 155] on span "Event Information" at bounding box center [205, 156] width 94 height 13
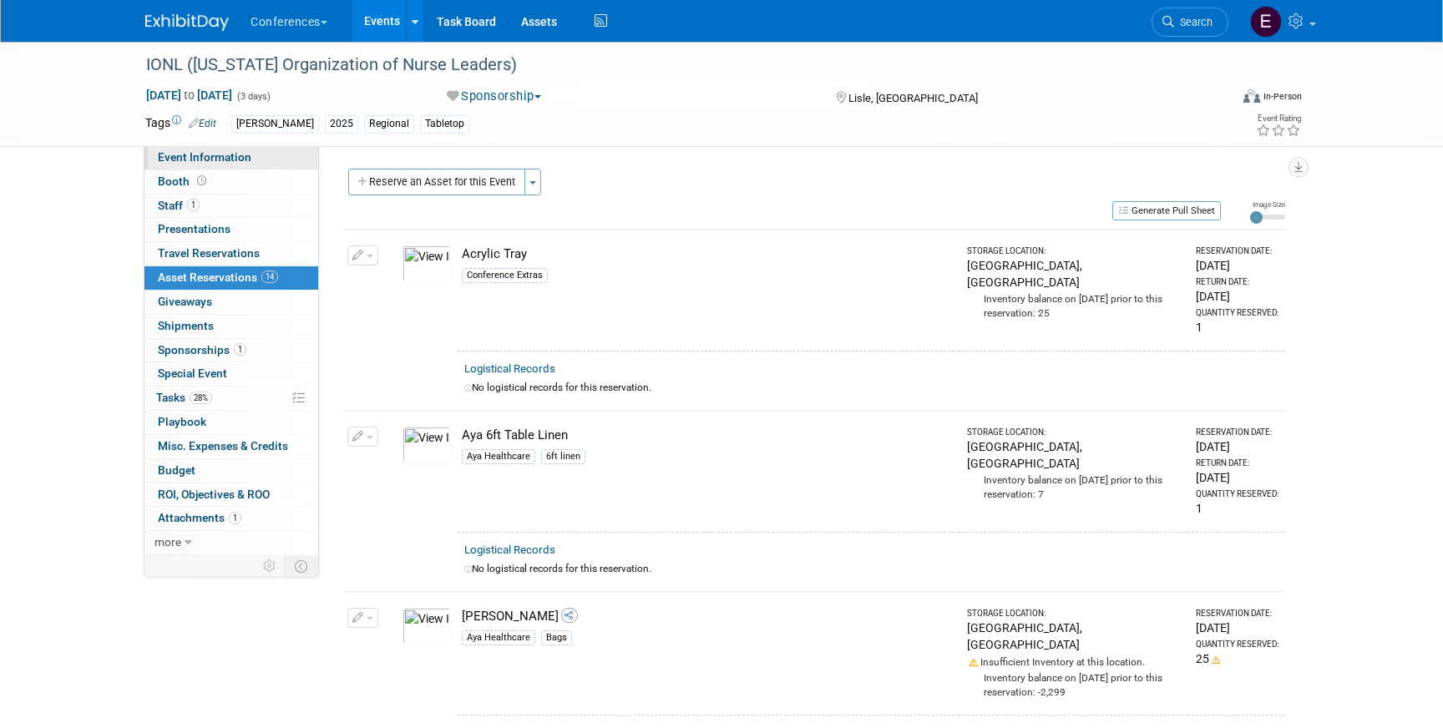
select select "[PERSON_NAME]"
select select "Client-facing"
select select "[PERSON_NAME]"
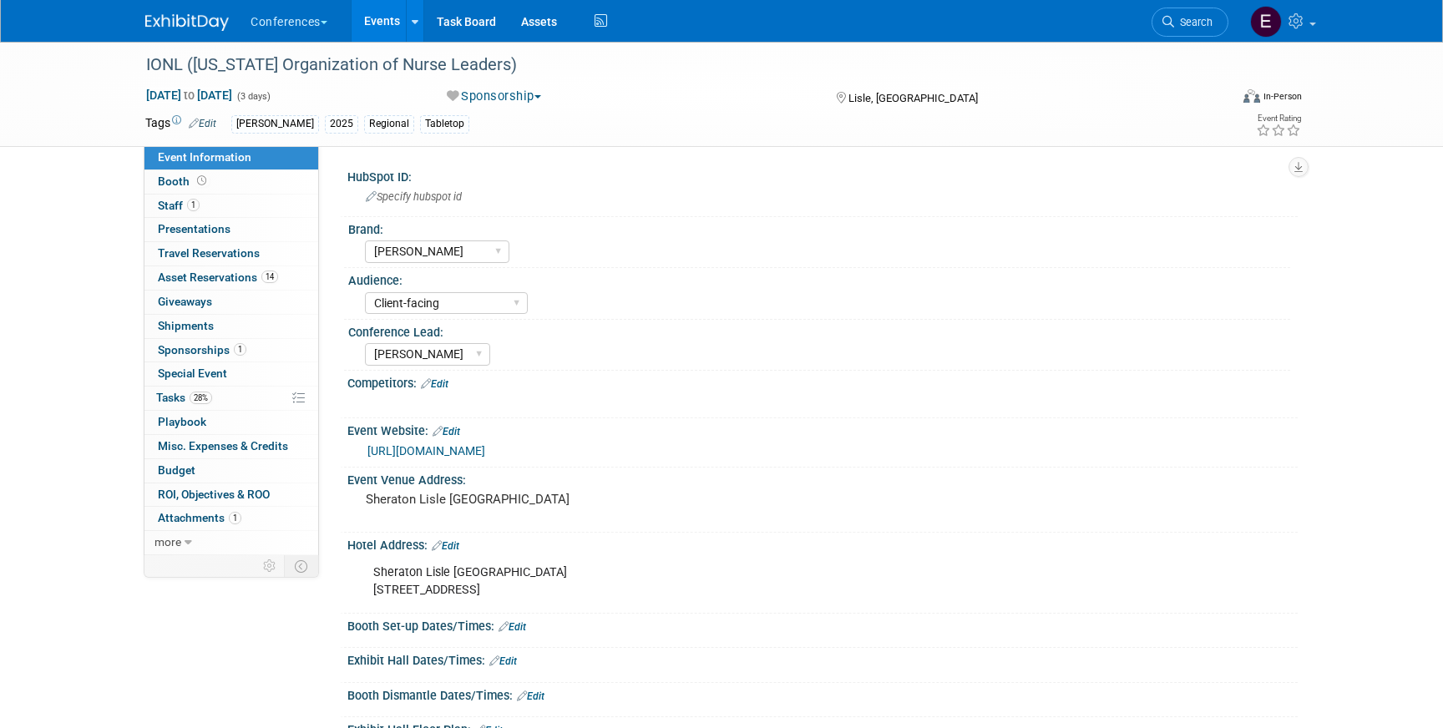
click at [183, 18] on img at bounding box center [187, 22] width 84 height 17
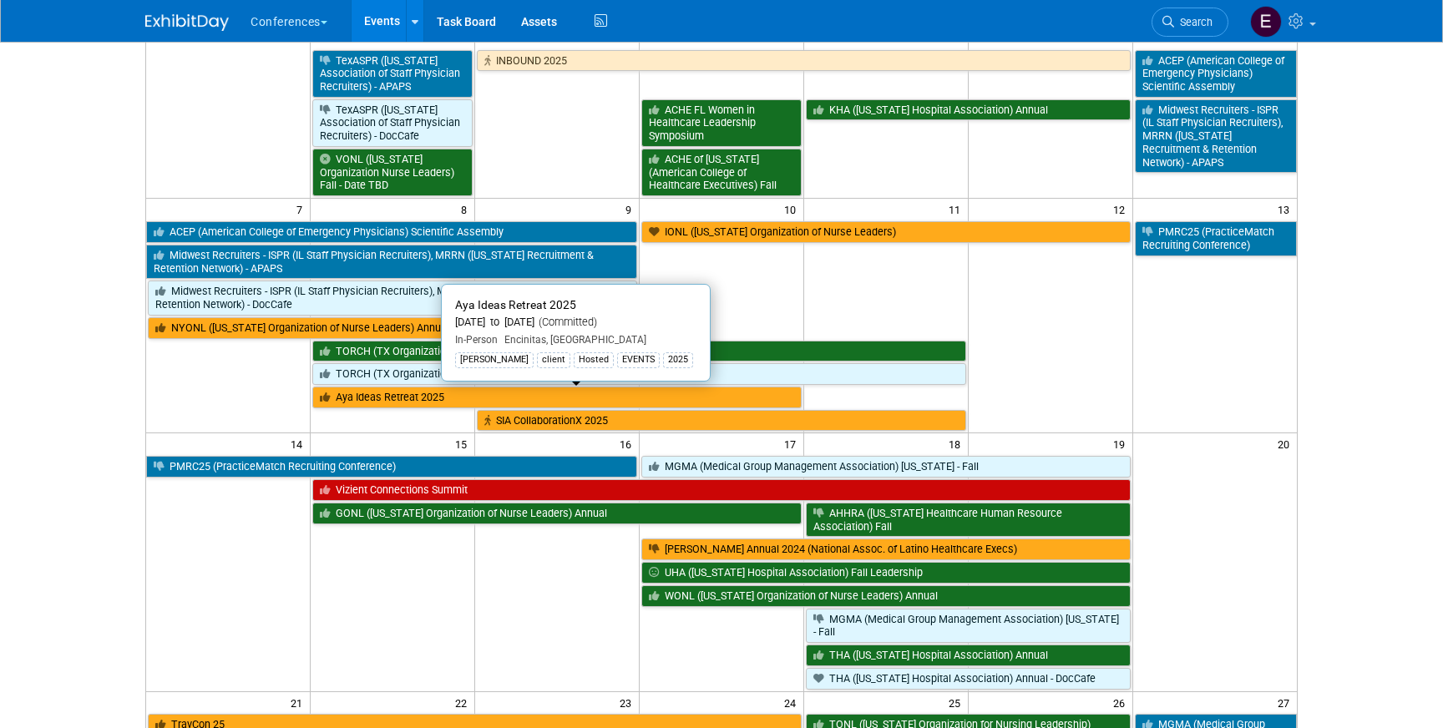
scroll to position [156, 0]
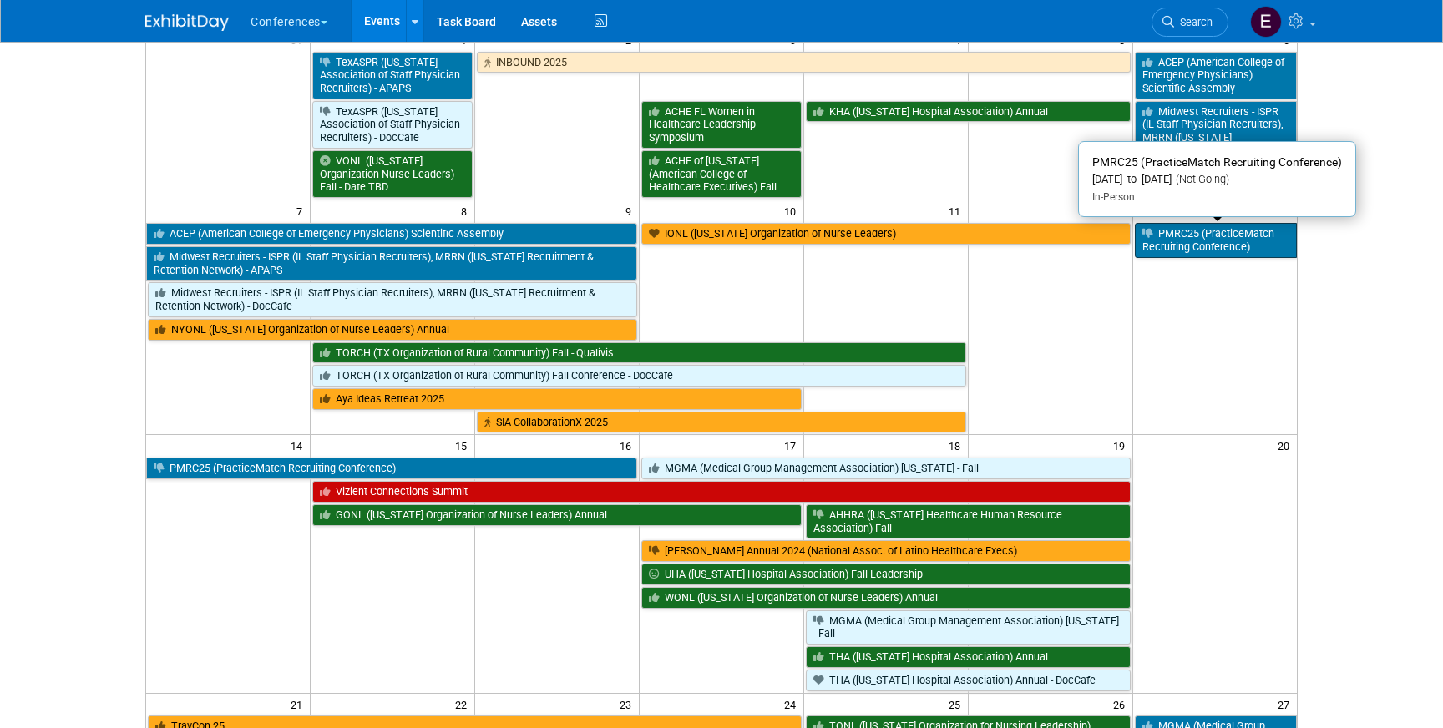
click at [1194, 240] on link "PMRC25 (PracticeMatch Recruiting Conference)" at bounding box center [1216, 240] width 162 height 34
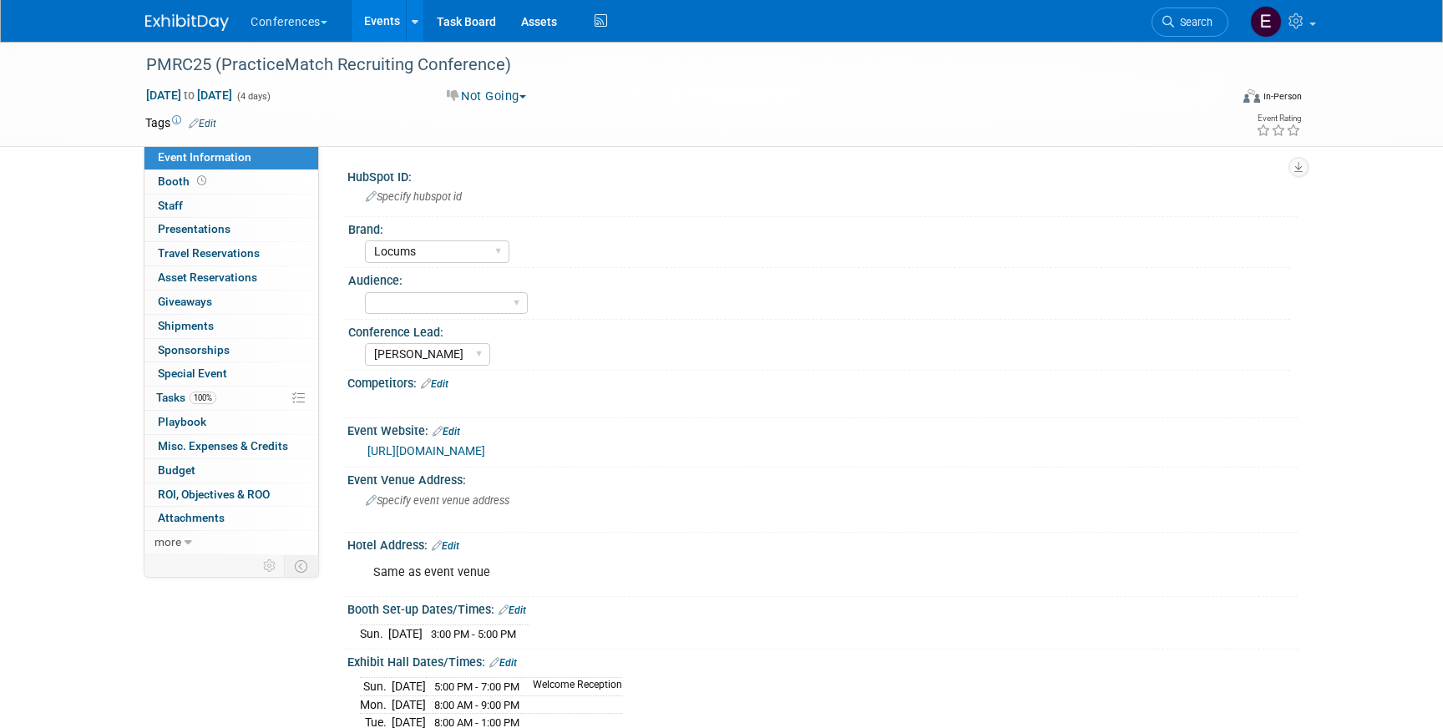
select select "Locums"
select select "[PERSON_NAME]"
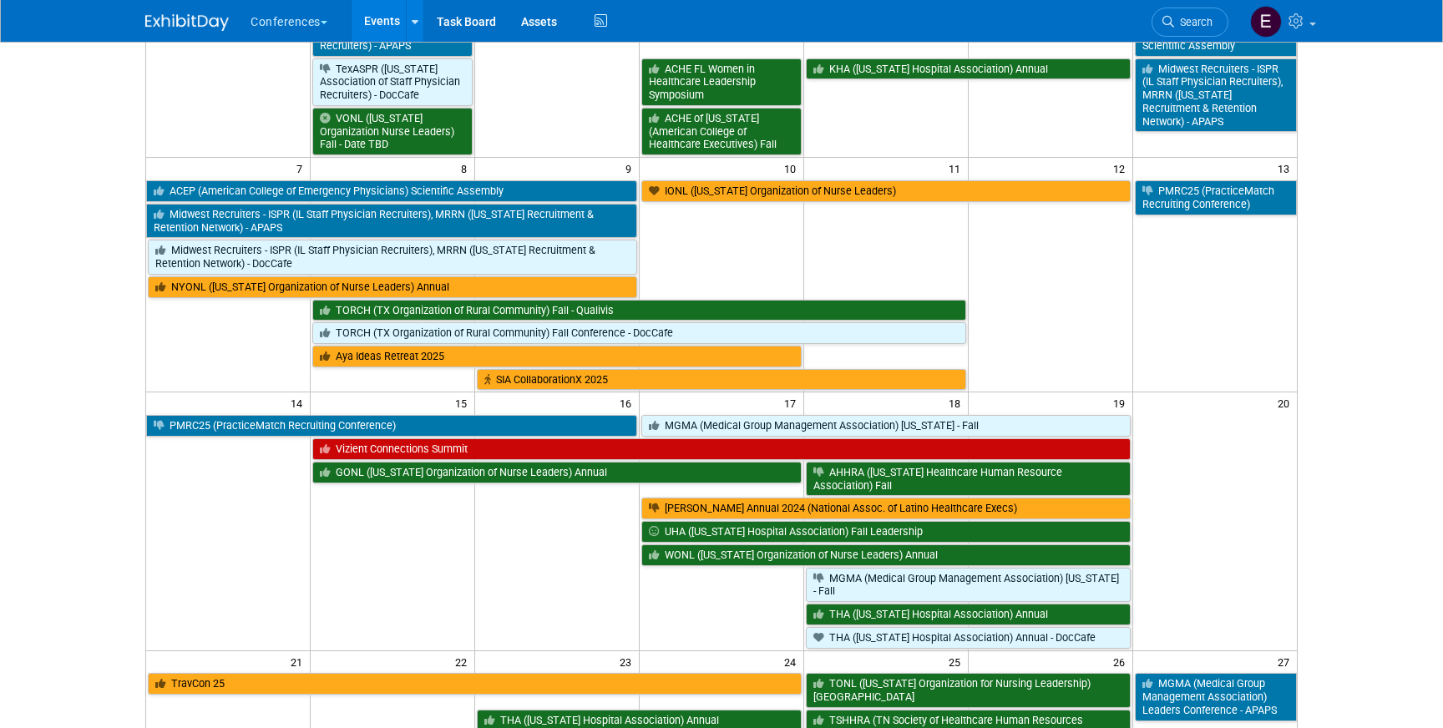
scroll to position [211, 0]
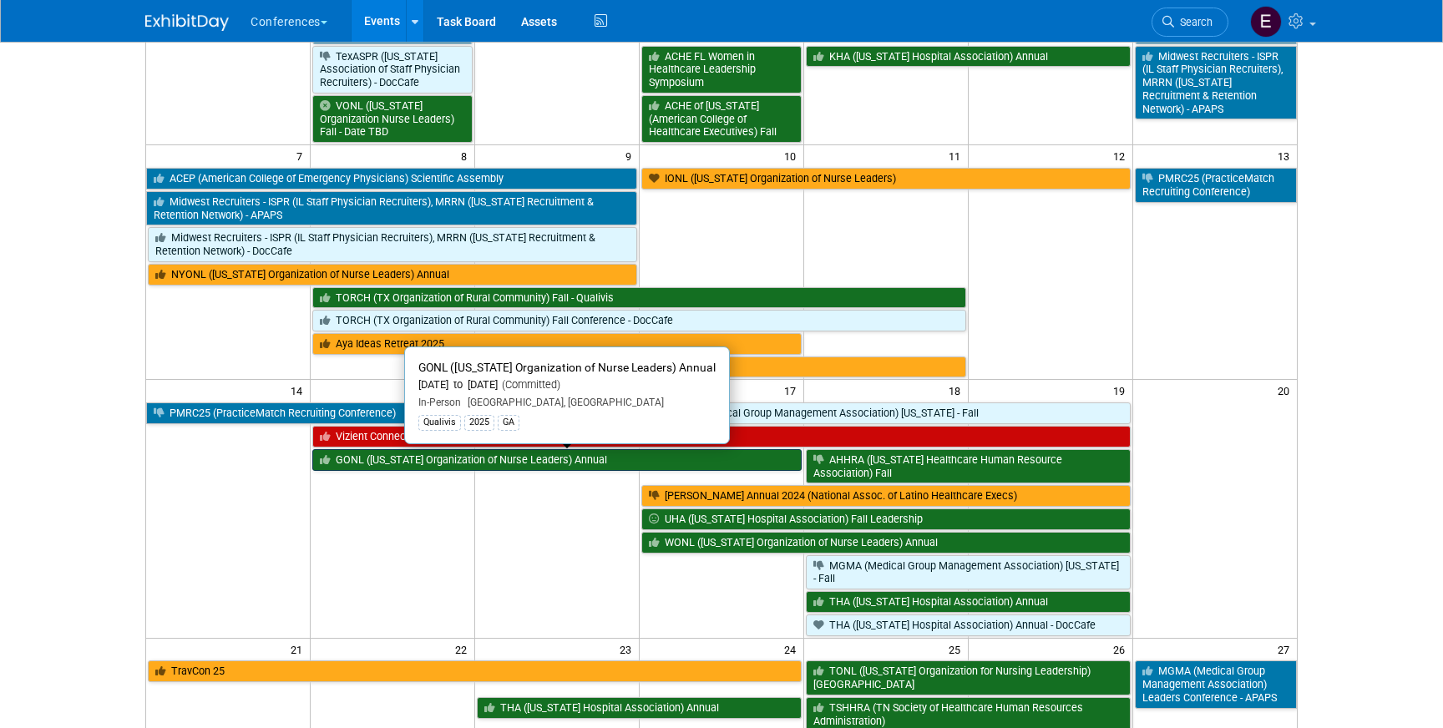
click at [484, 460] on link "GONL ([US_STATE] Organization of Nurse Leaders) Annual" at bounding box center [556, 460] width 489 height 22
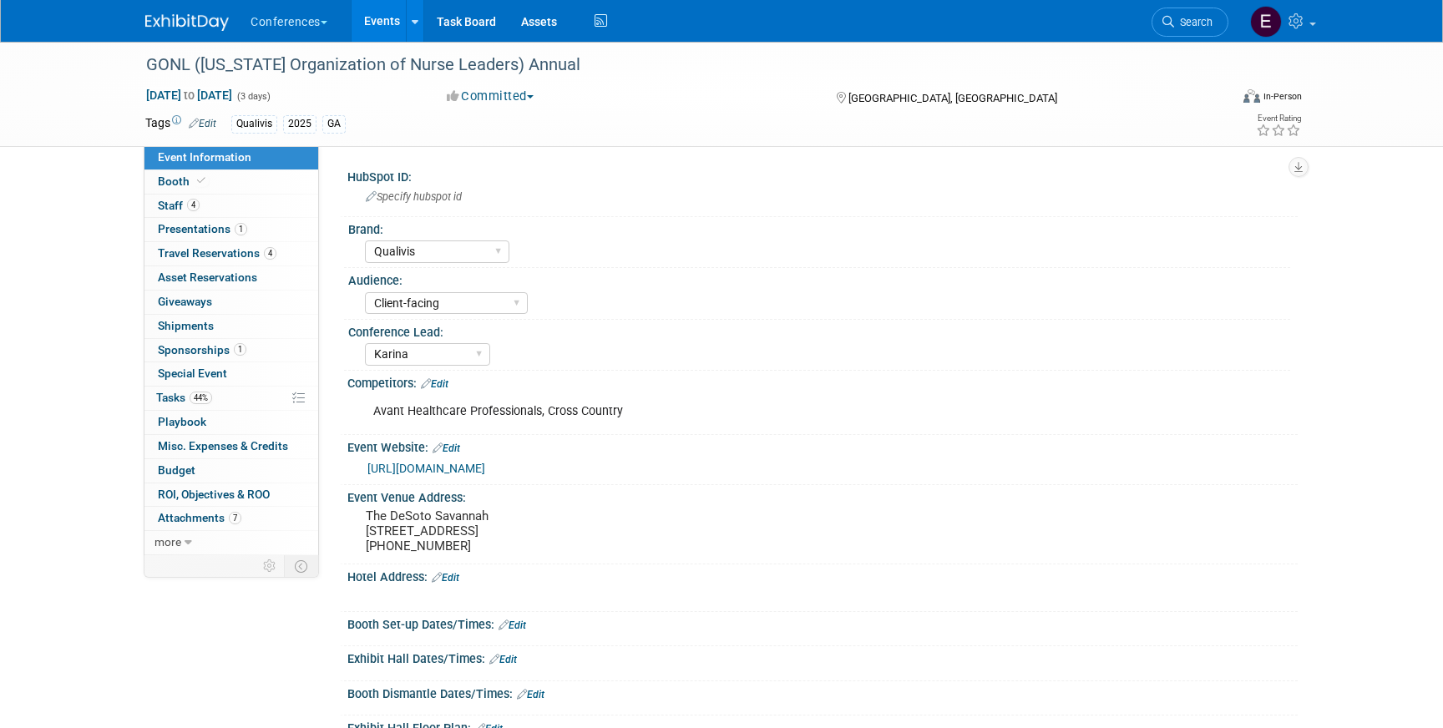
select select "Qualivis"
select select "Client-facing"
select select "Karina"
click at [199, 23] on img at bounding box center [187, 22] width 84 height 17
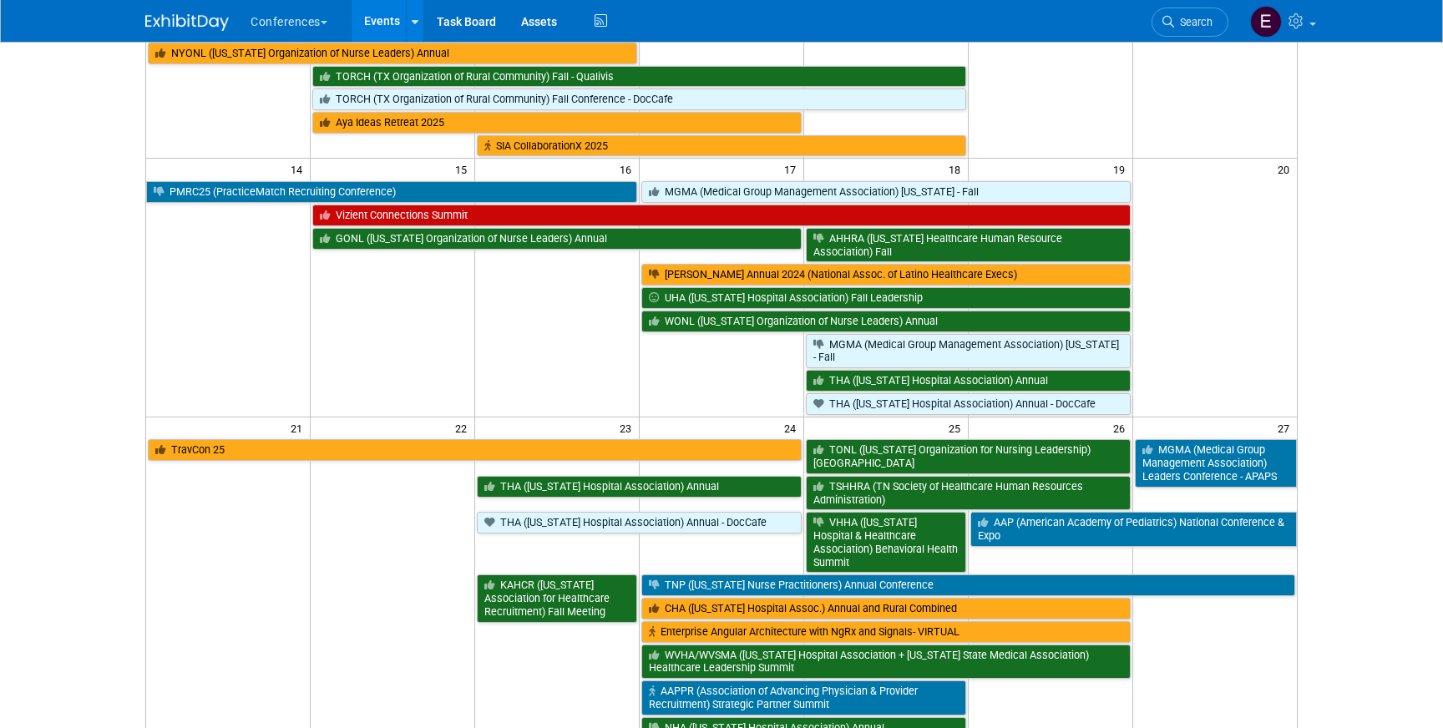
scroll to position [473, 0]
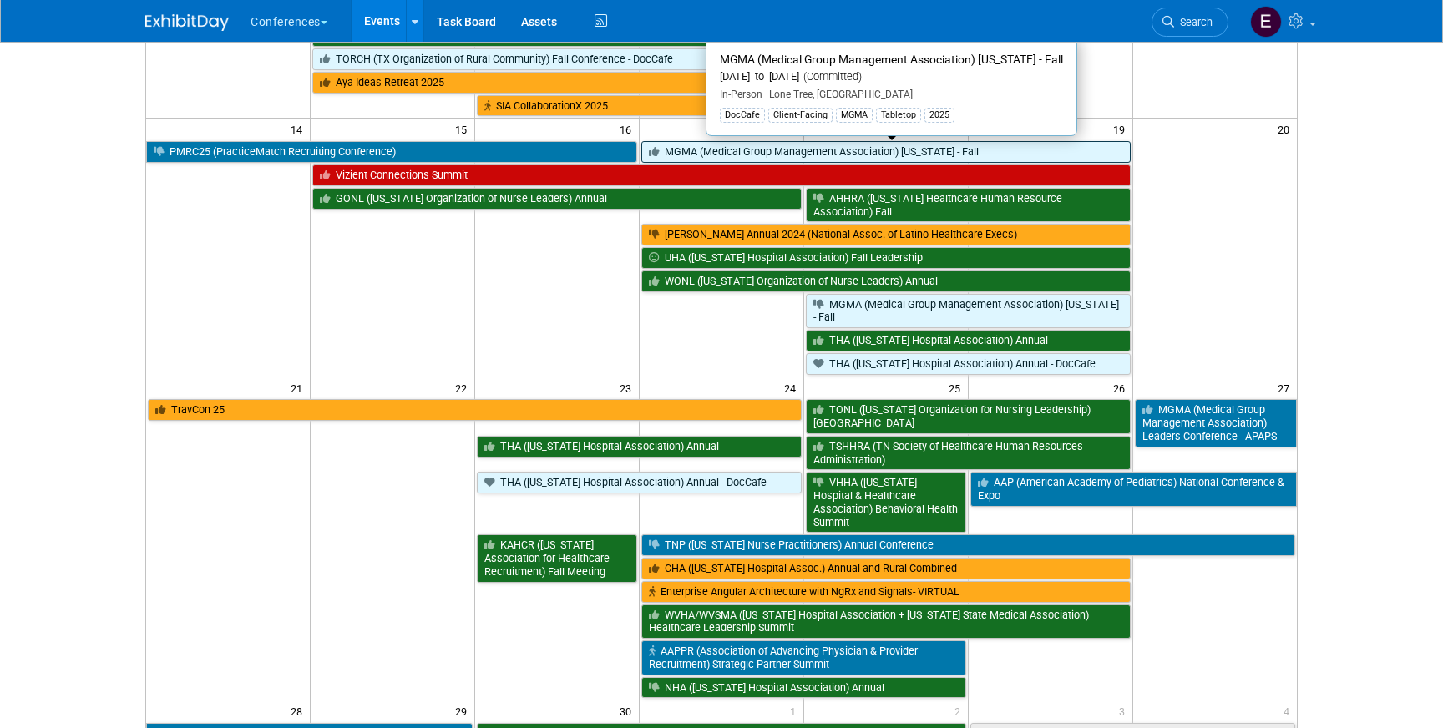
click at [696, 155] on link "MGMA (Medical Group Management Association) [US_STATE] - Fall" at bounding box center [885, 152] width 489 height 22
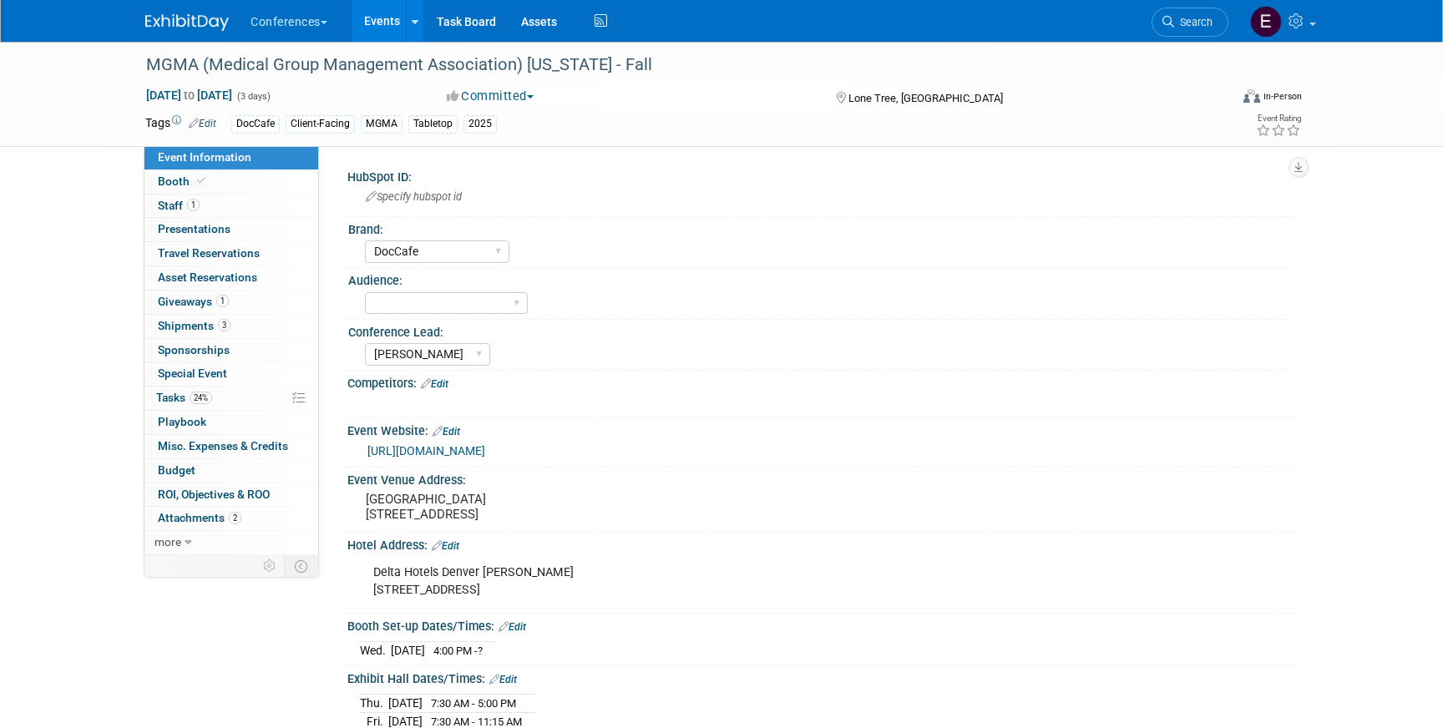
select select "DocCafe"
select select "[PERSON_NAME]"
click at [220, 400] on link "24% Tasks 24%" at bounding box center [231, 398] width 174 height 23
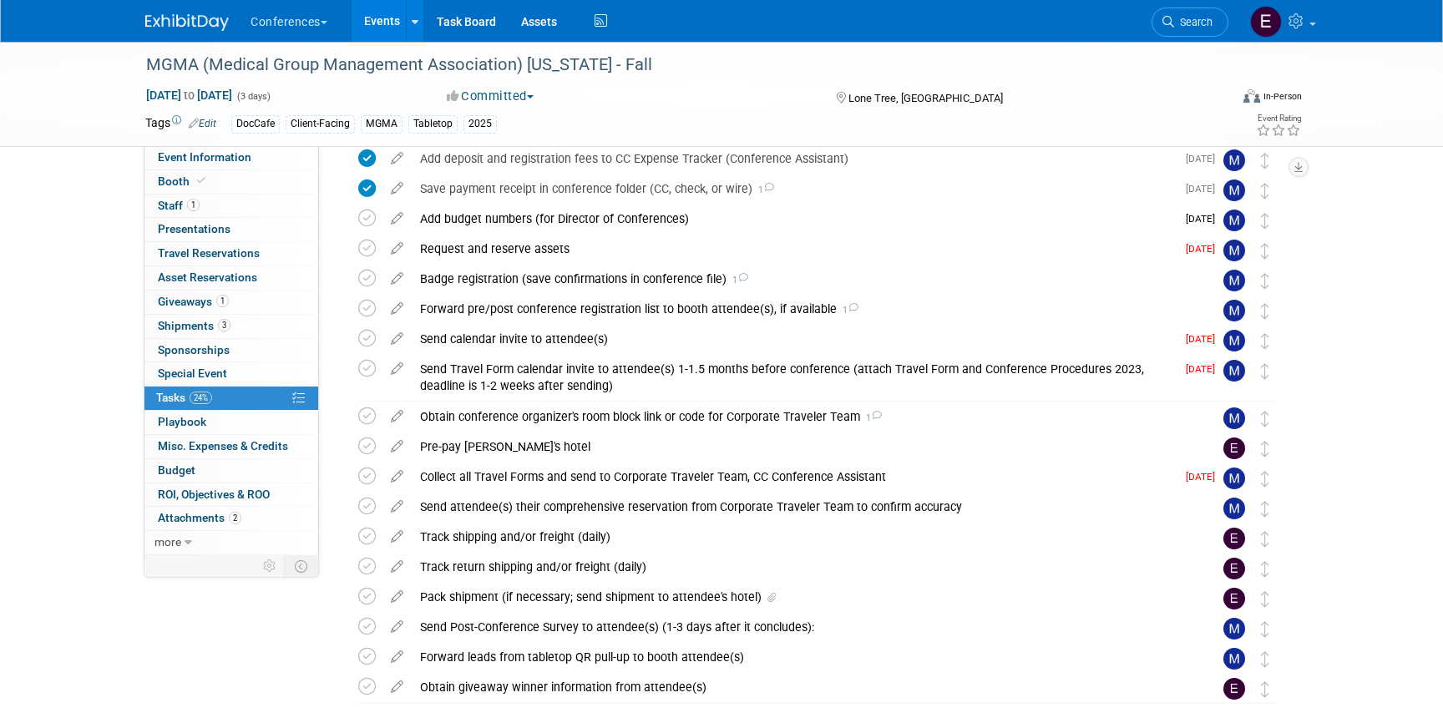
scroll to position [307, 0]
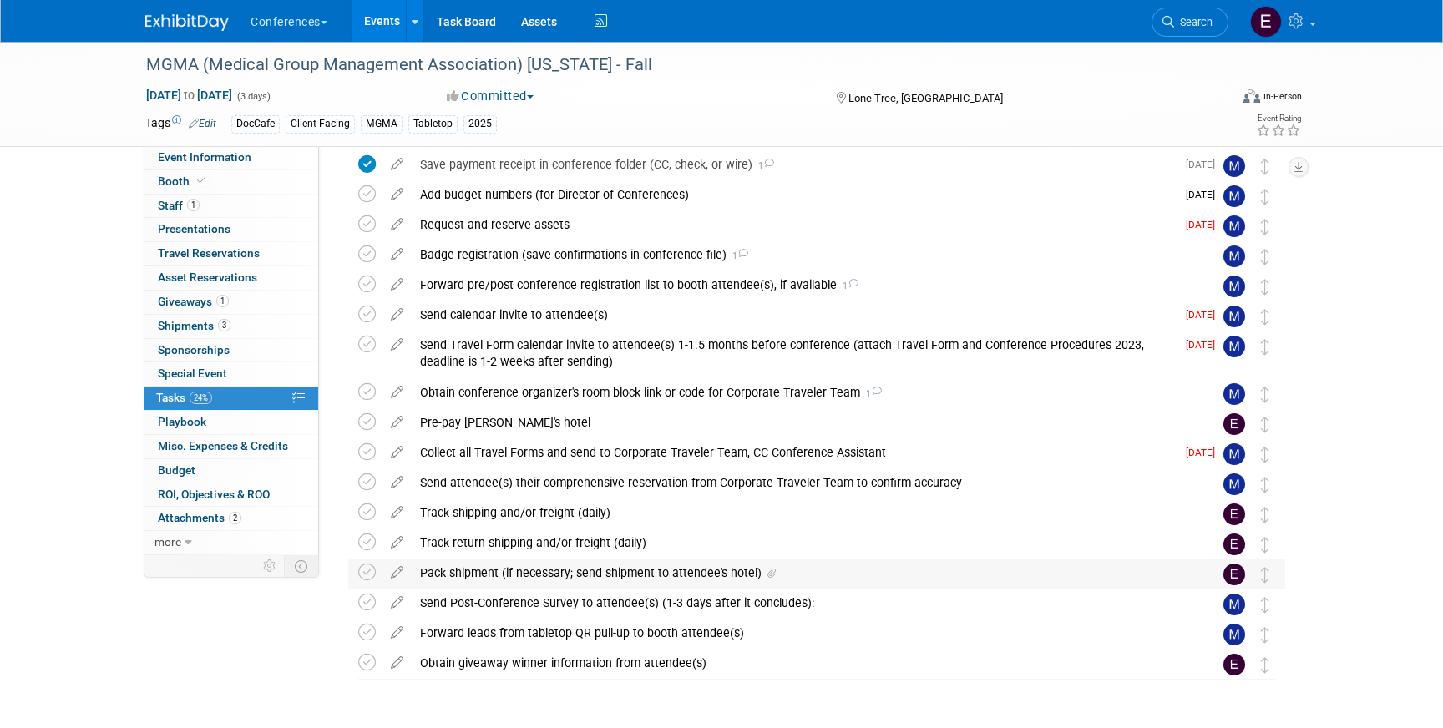
click at [470, 574] on div "Pack shipment (if necessary; send shipment to attendee's hotel)" at bounding box center [801, 573] width 778 height 28
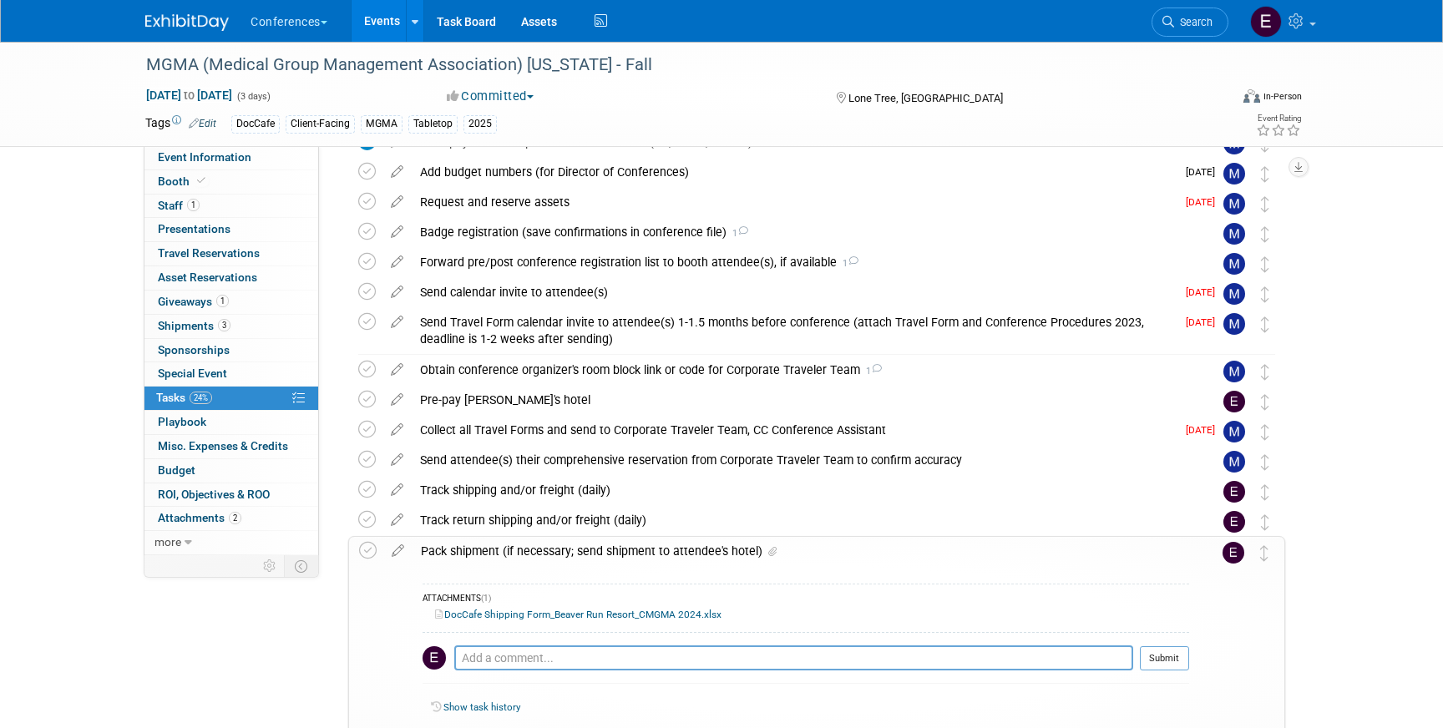
scroll to position [332, 0]
click at [513, 613] on link "DocCafe Shipping Form_Beaver Run Resort_CMGMA 2024.xlsx" at bounding box center [578, 613] width 286 height 12
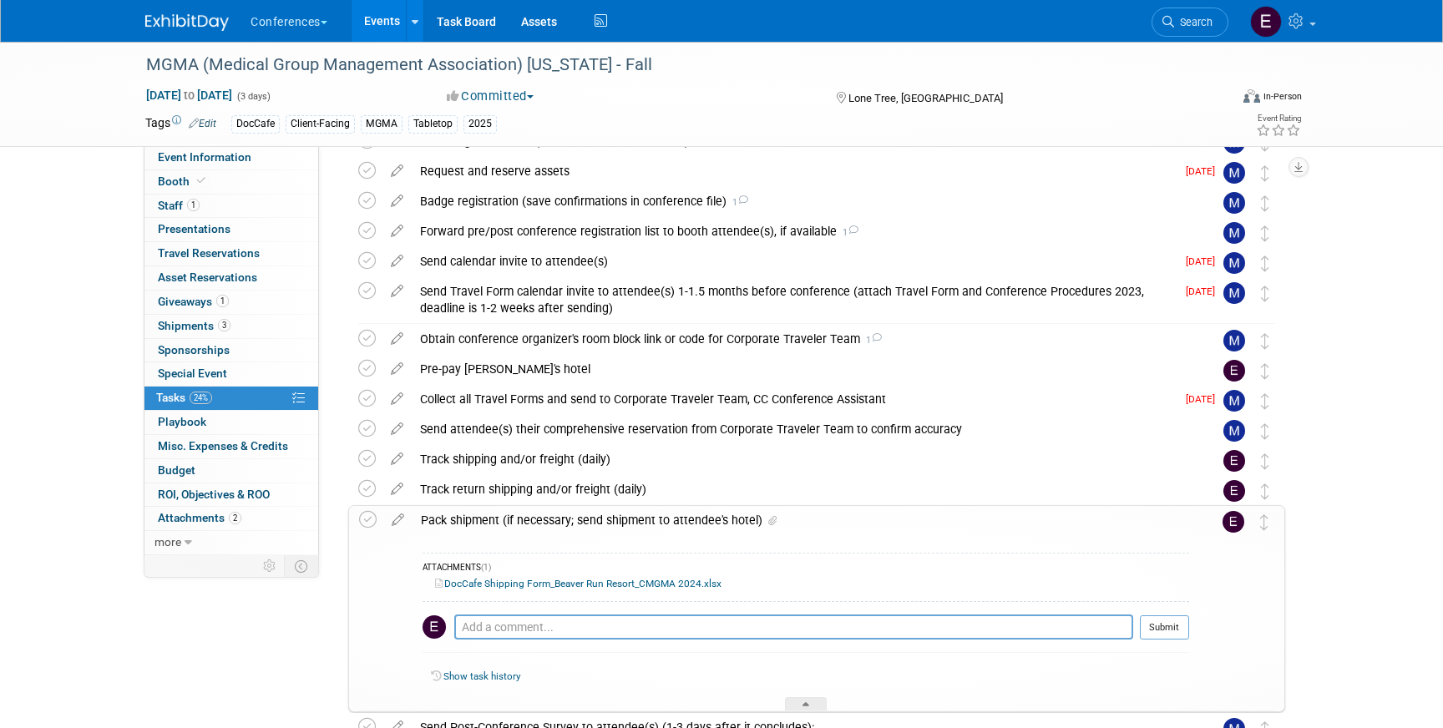
scroll to position [362, 0]
click at [220, 167] on link "Event Information" at bounding box center [231, 157] width 174 height 23
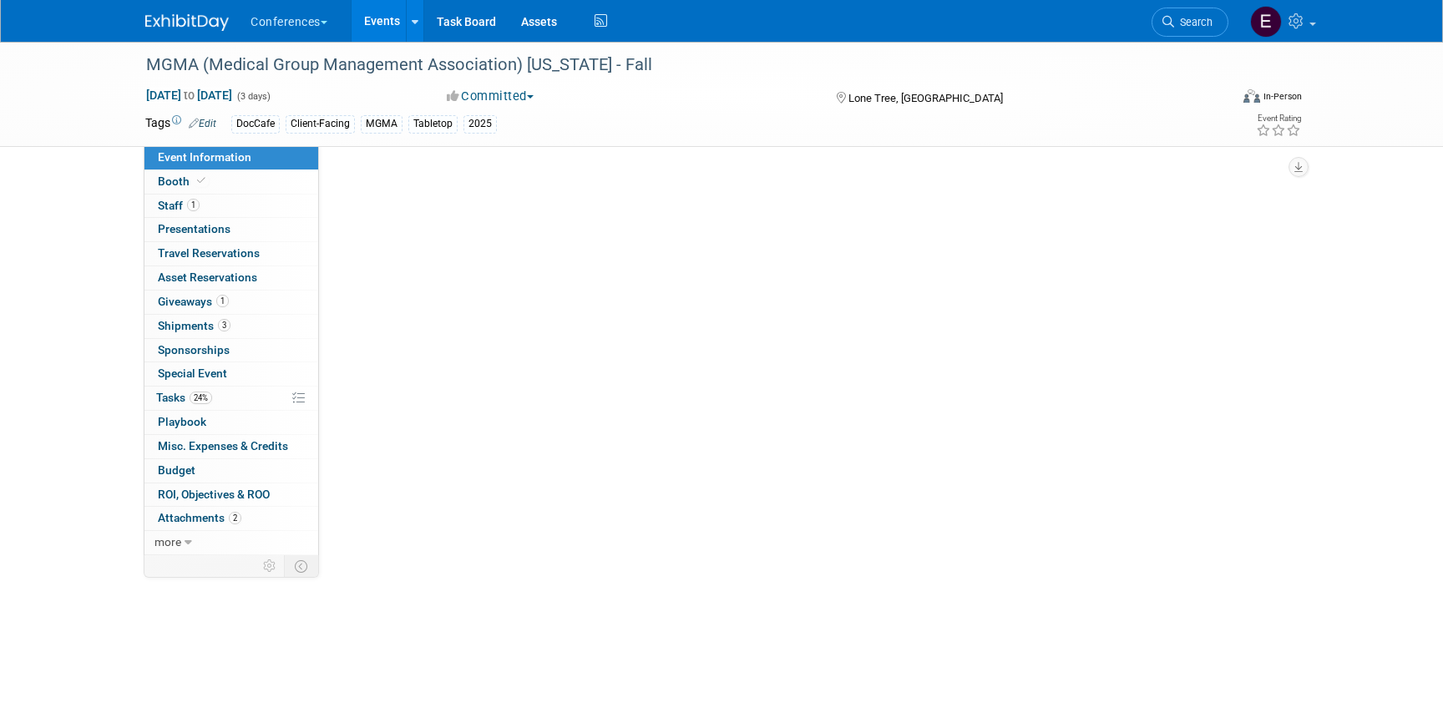
scroll to position [0, 0]
select select "DocCafe"
select select "[PERSON_NAME]"
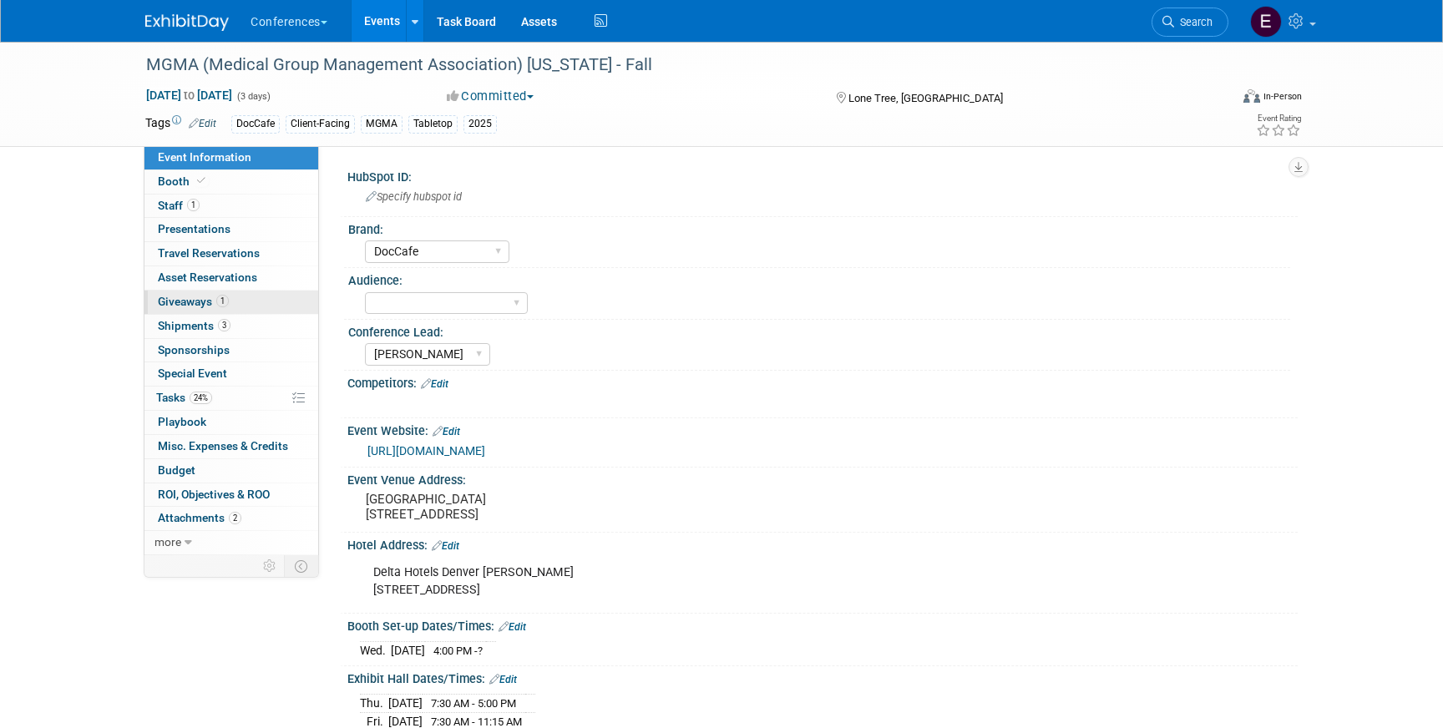
click at [246, 311] on link "1 Giveaways 1" at bounding box center [231, 302] width 174 height 23
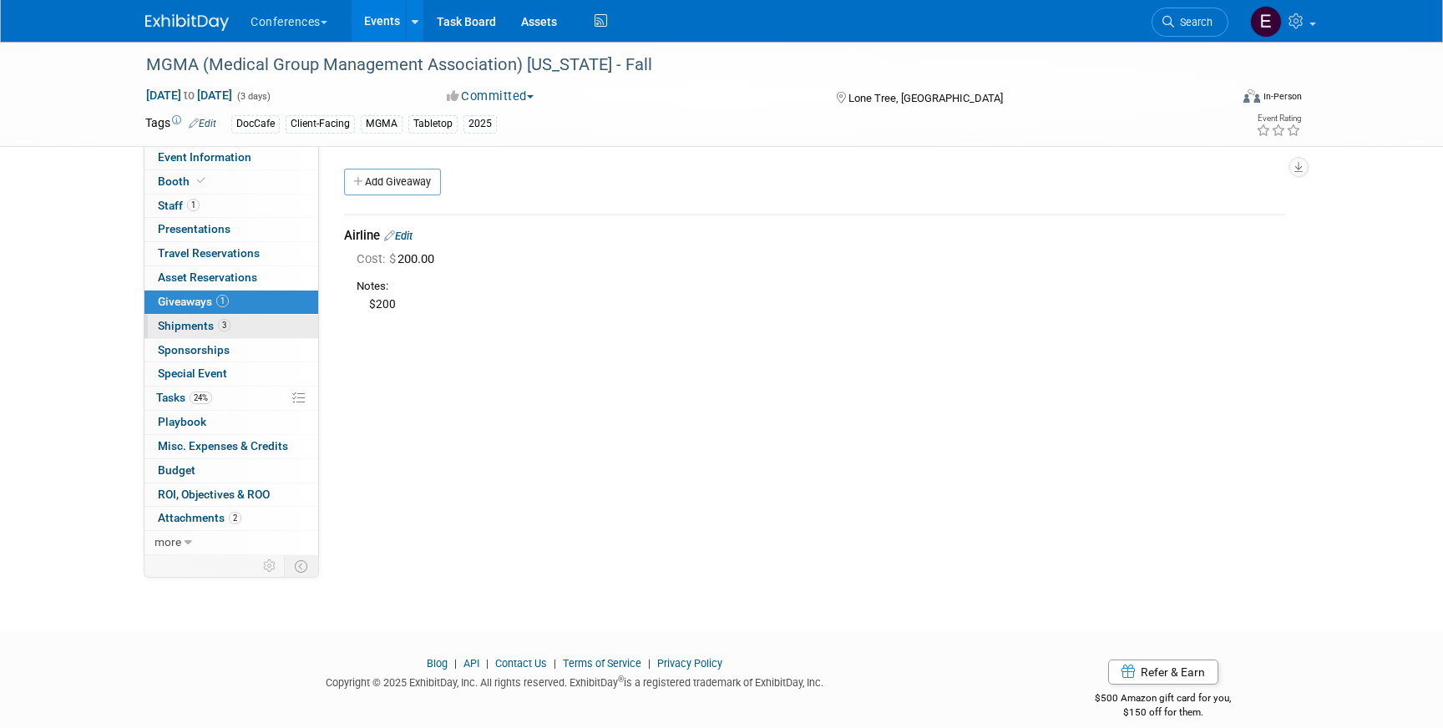
click at [248, 332] on link "3 Shipments 3" at bounding box center [231, 326] width 174 height 23
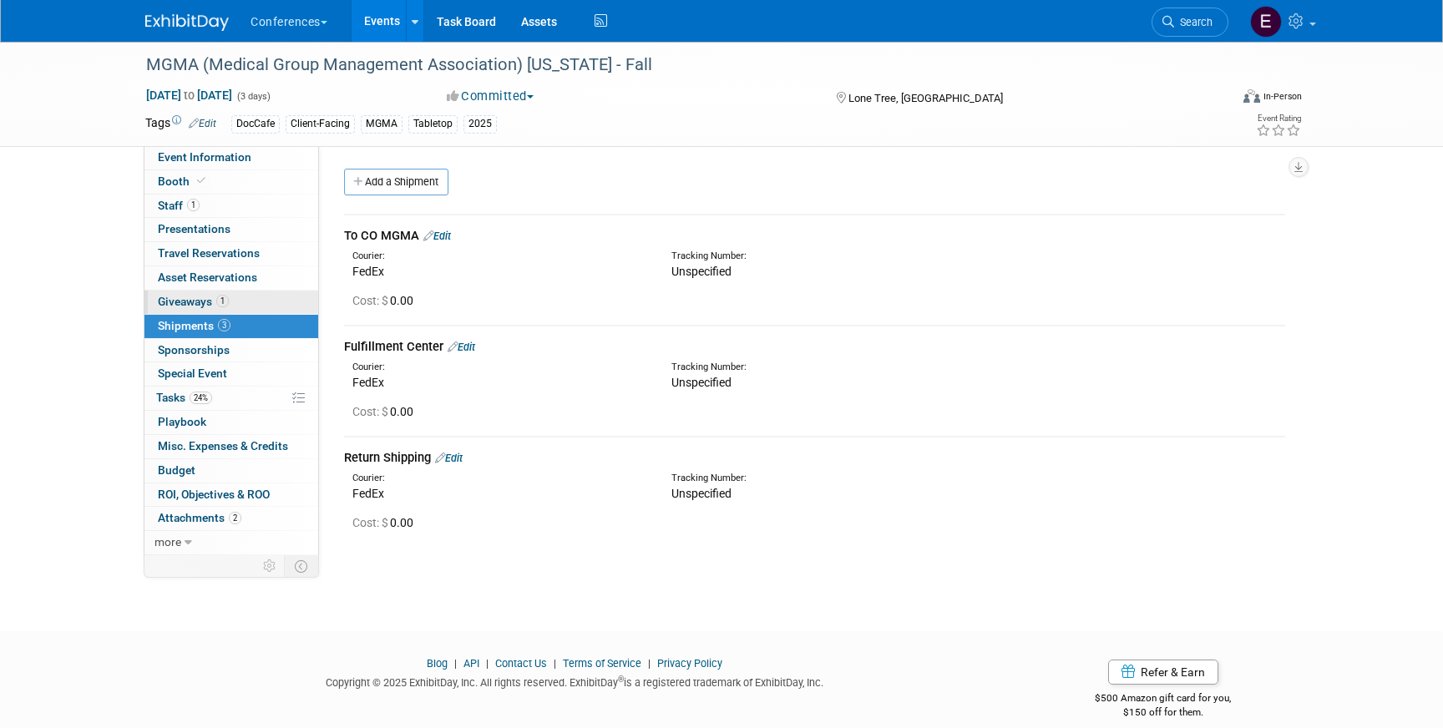
click at [246, 301] on link "1 Giveaways 1" at bounding box center [231, 302] width 174 height 23
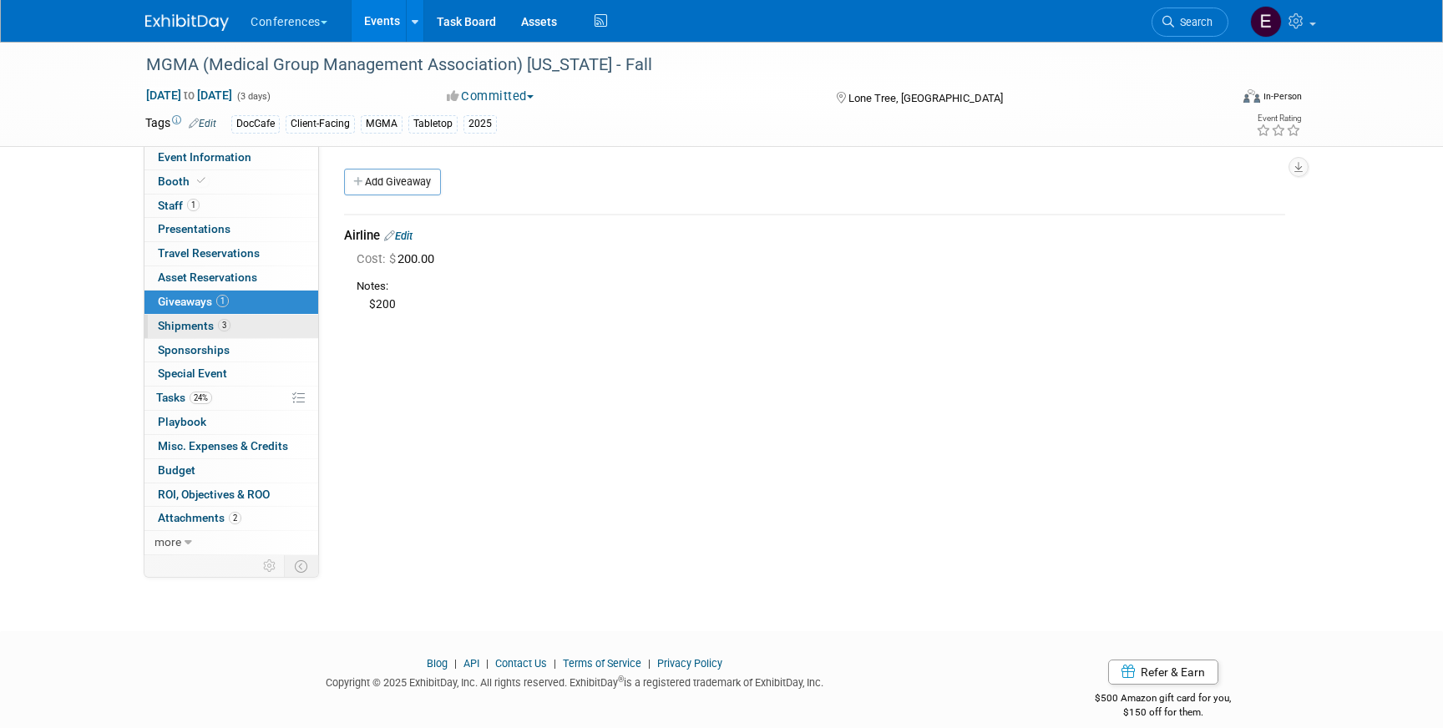
click at [253, 319] on link "3 Shipments 3" at bounding box center [231, 326] width 174 height 23
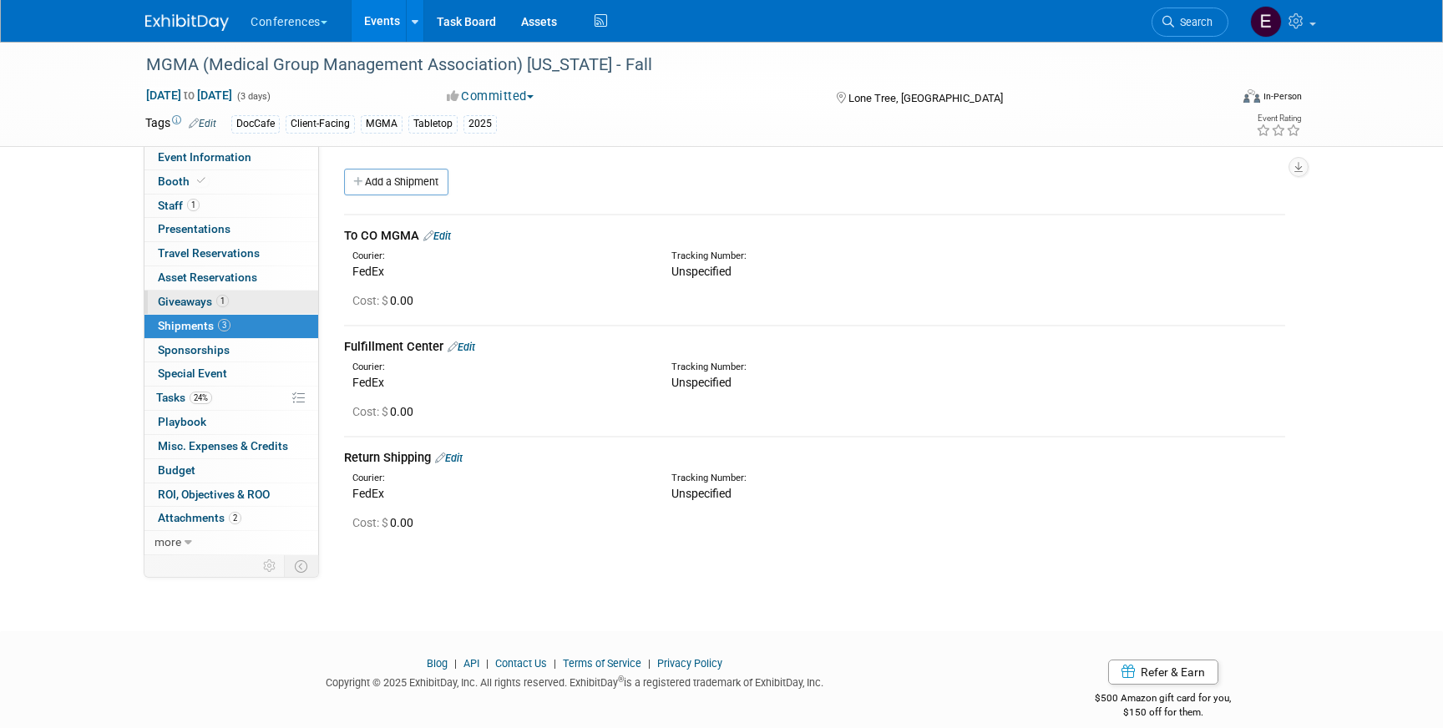
click at [249, 297] on link "1 Giveaways 1" at bounding box center [231, 302] width 174 height 23
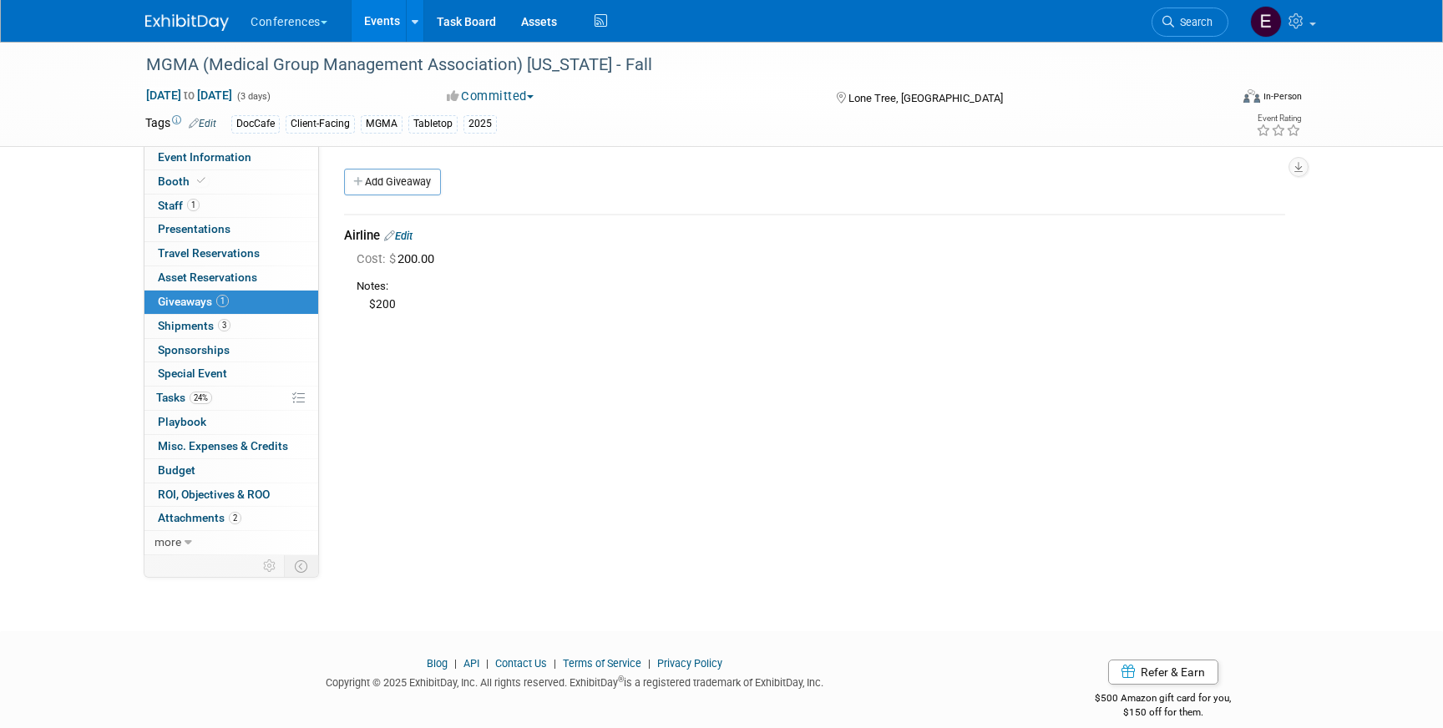
click at [413, 242] on link "Edit" at bounding box center [398, 236] width 28 height 13
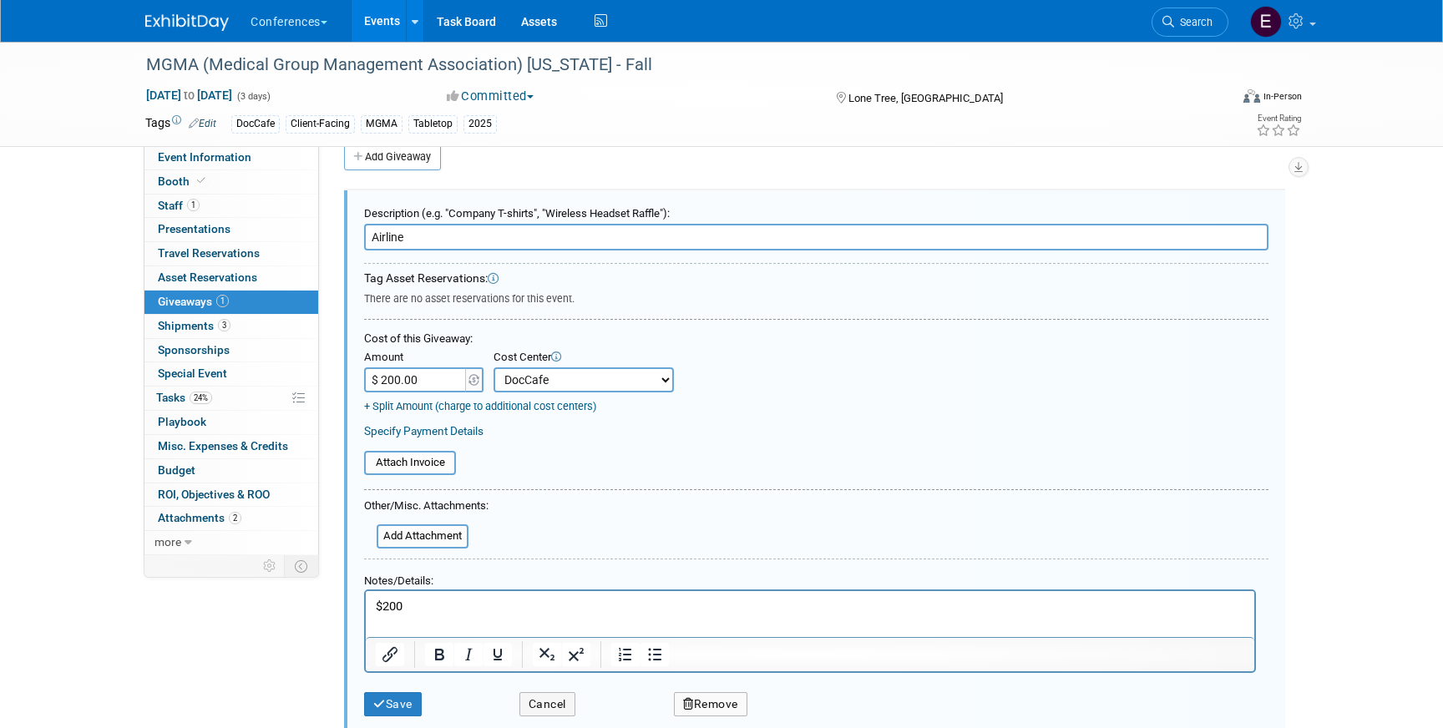
click at [550, 383] on select "-- Not Specified -- Aya Education Aya Healthcare Aya Locums Bespoke Corporate D…" at bounding box center [584, 379] width 180 height 25
select select "0"
click at [494, 367] on select "-- Not Specified -- Aya Education Aya Healthcare Aya Locums Bespoke Corporate D…" at bounding box center [584, 379] width 180 height 25
click at [454, 383] on input "$ 200.00" at bounding box center [416, 379] width 104 height 25
type input "$"
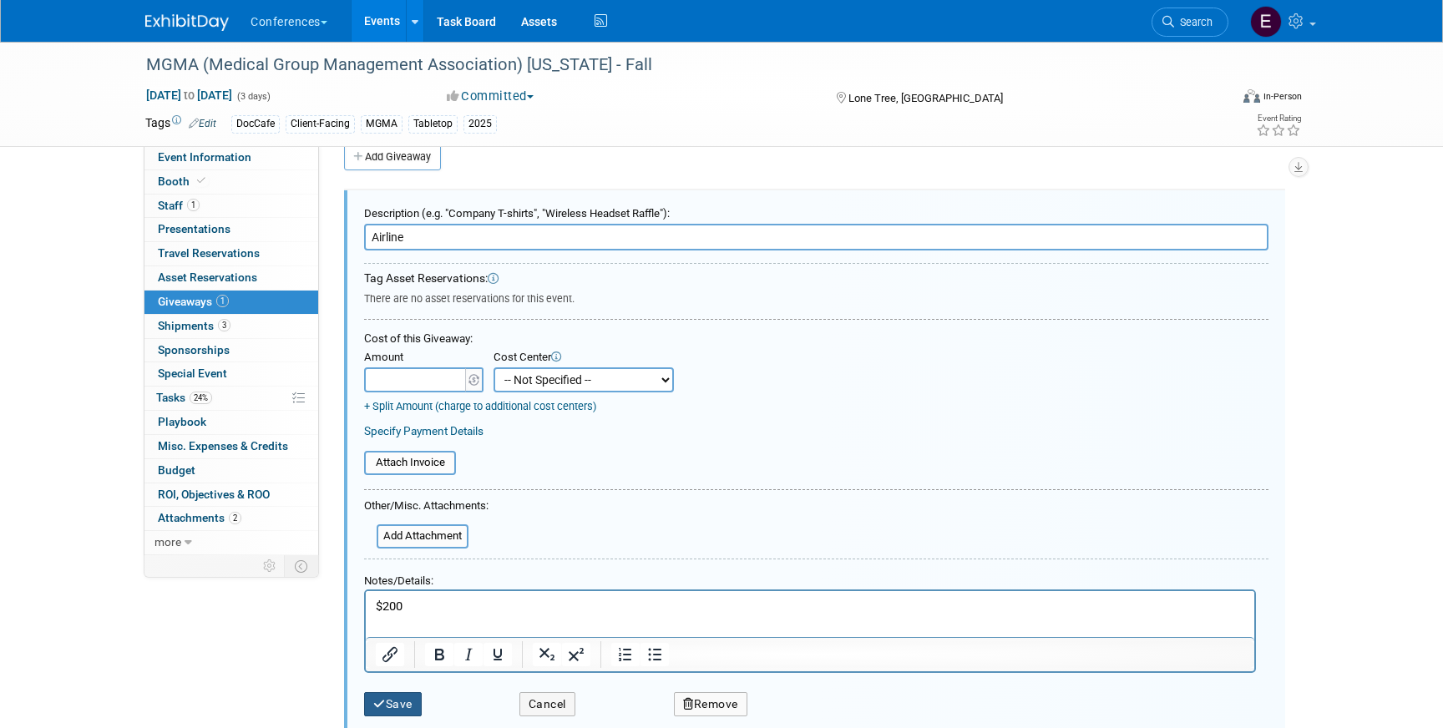
type input "$ 0.00"
click at [408, 701] on button "Save" at bounding box center [393, 704] width 58 height 24
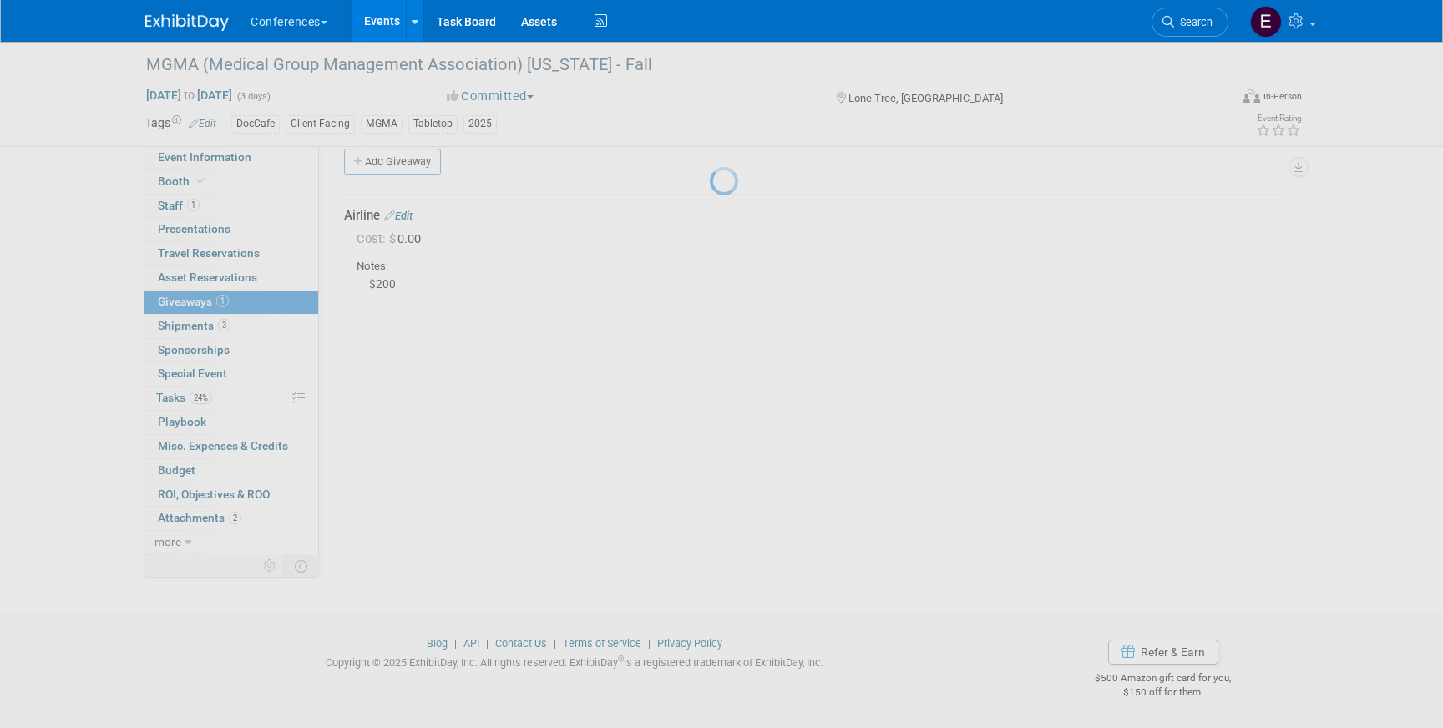
scroll to position [19, 0]
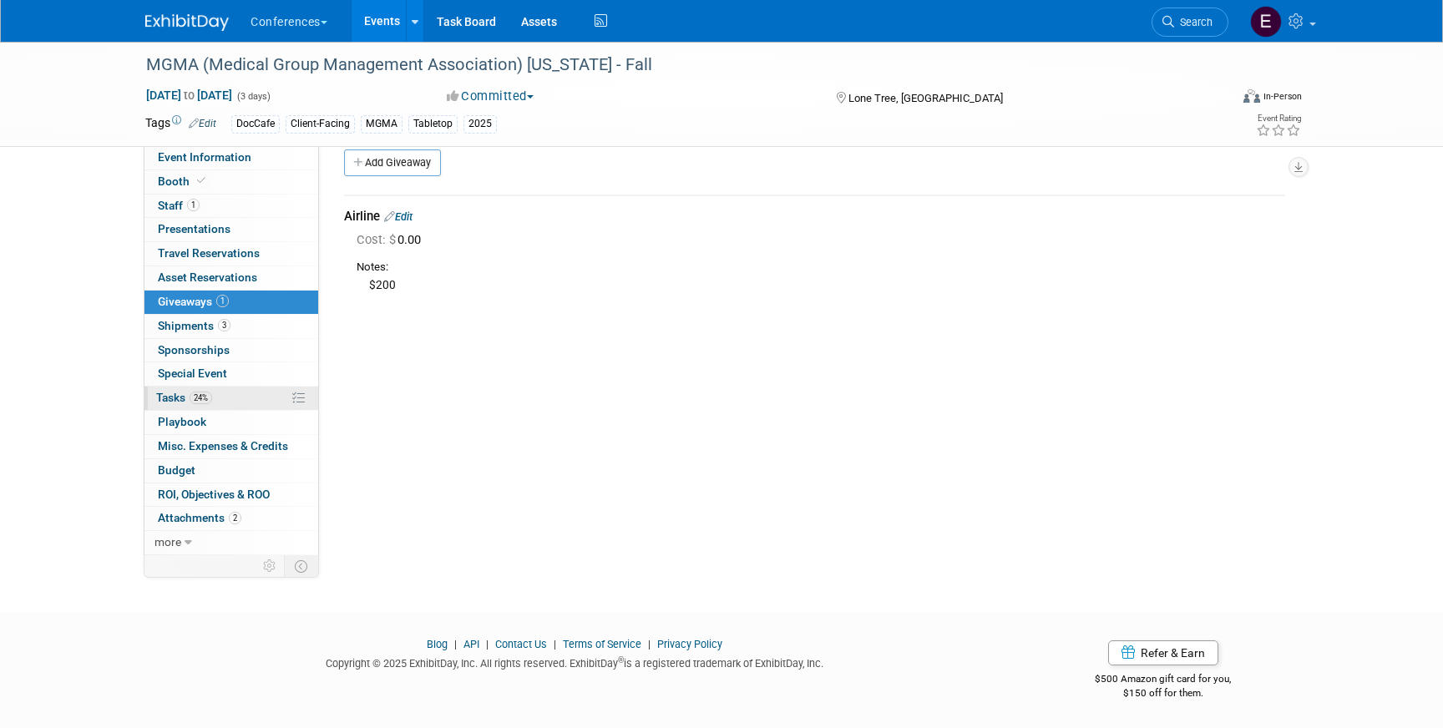
click at [237, 400] on link "24% Tasks 24%" at bounding box center [231, 398] width 174 height 23
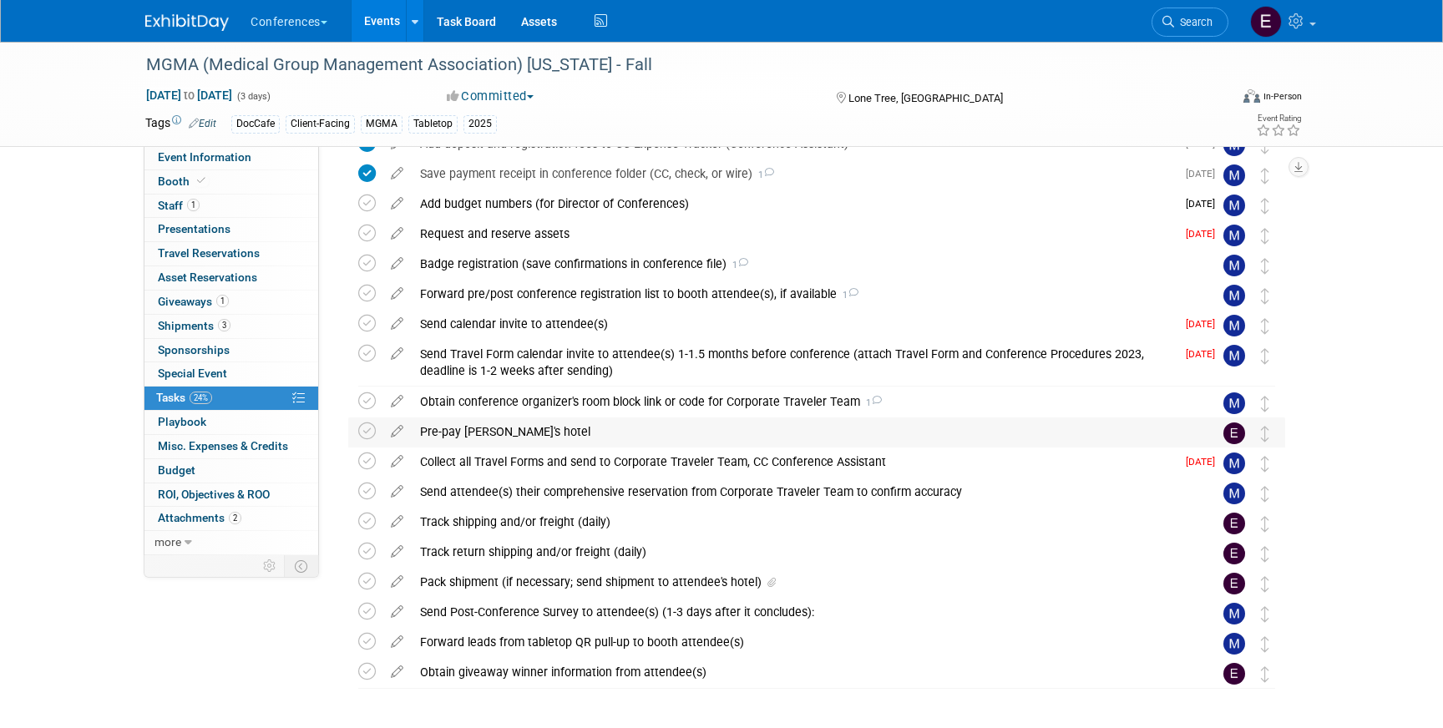
scroll to position [301, 0]
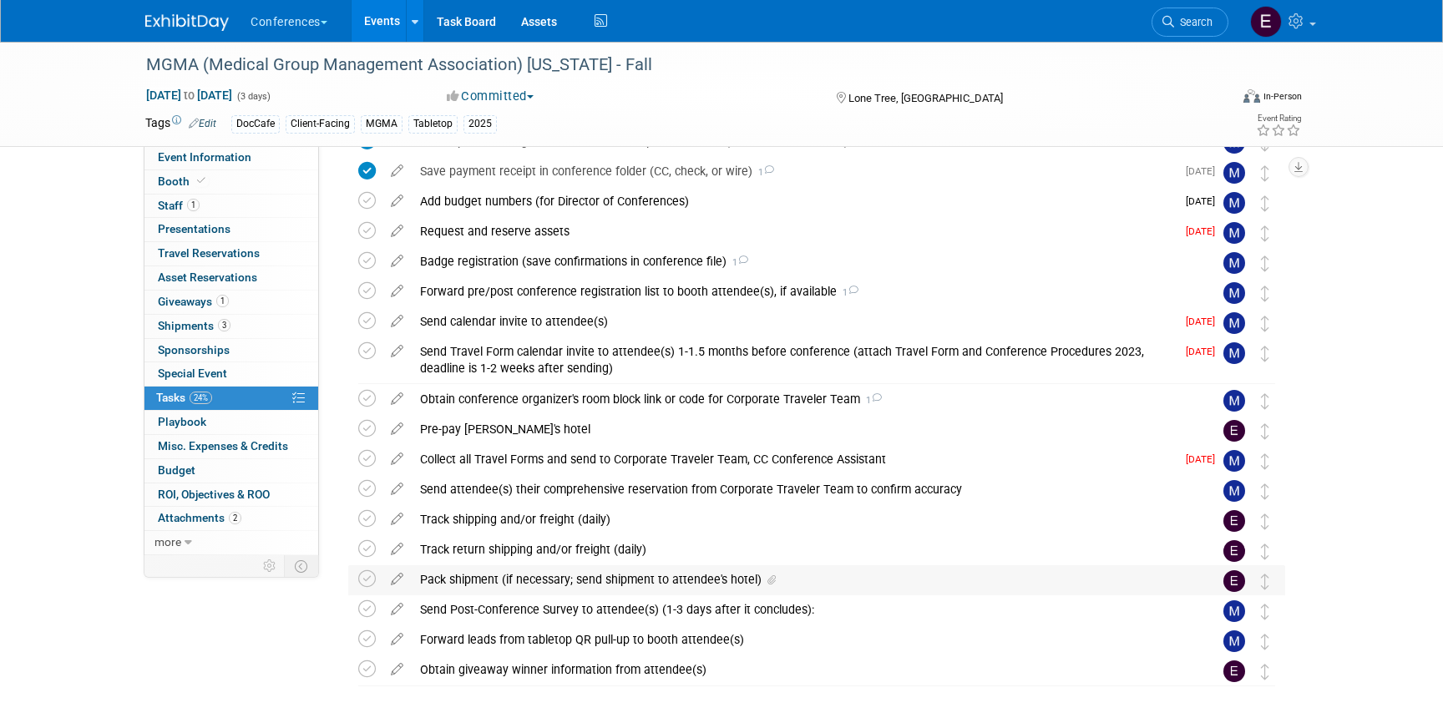
click at [533, 585] on div "Pack shipment (if necessary; send shipment to attendee's hotel)" at bounding box center [801, 579] width 778 height 28
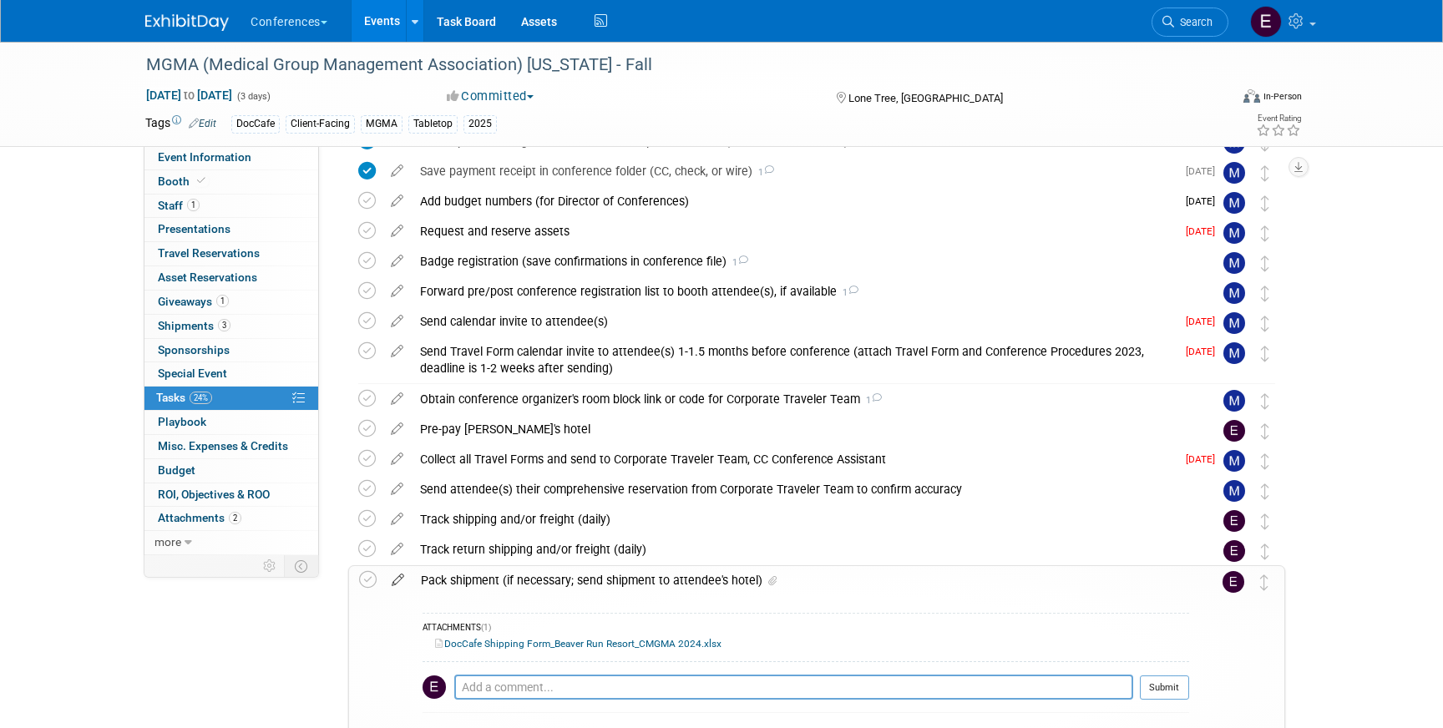
click at [406, 580] on icon at bounding box center [397, 576] width 29 height 21
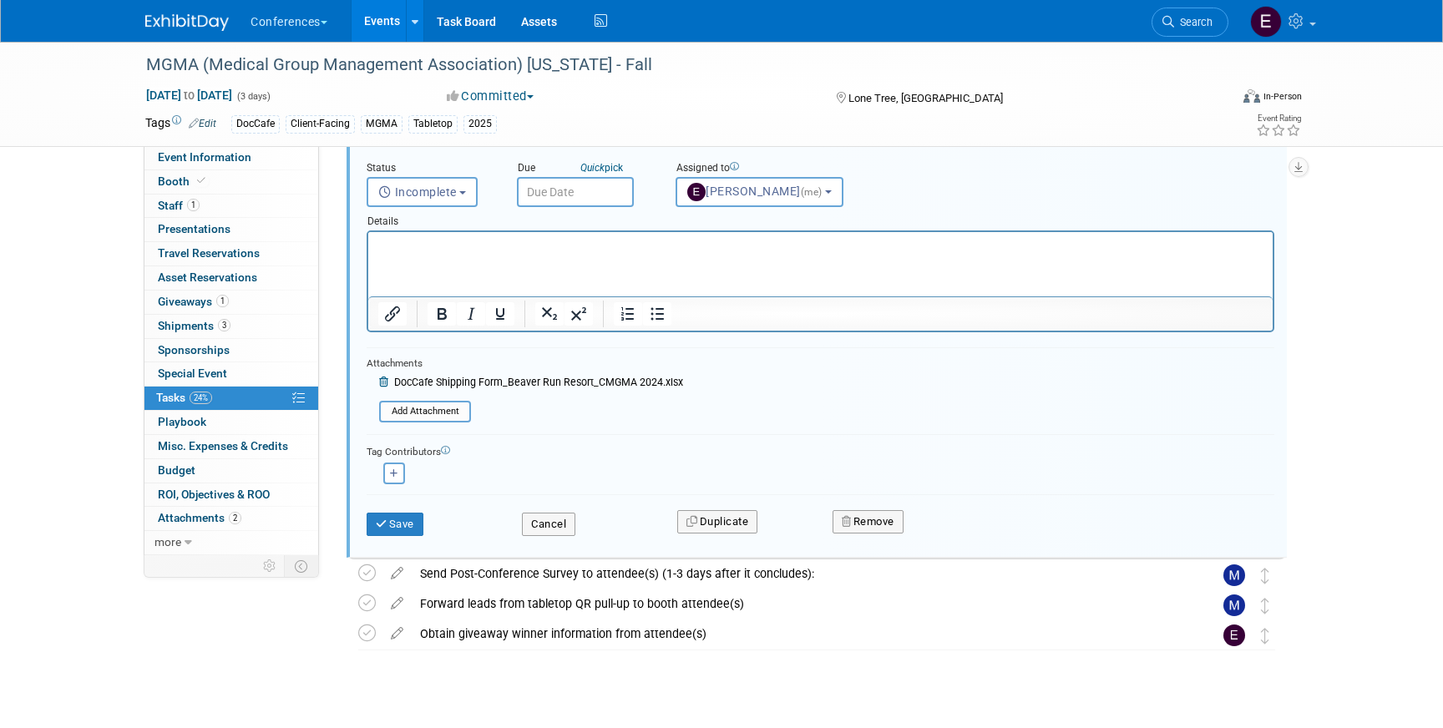
scroll to position [785, 0]
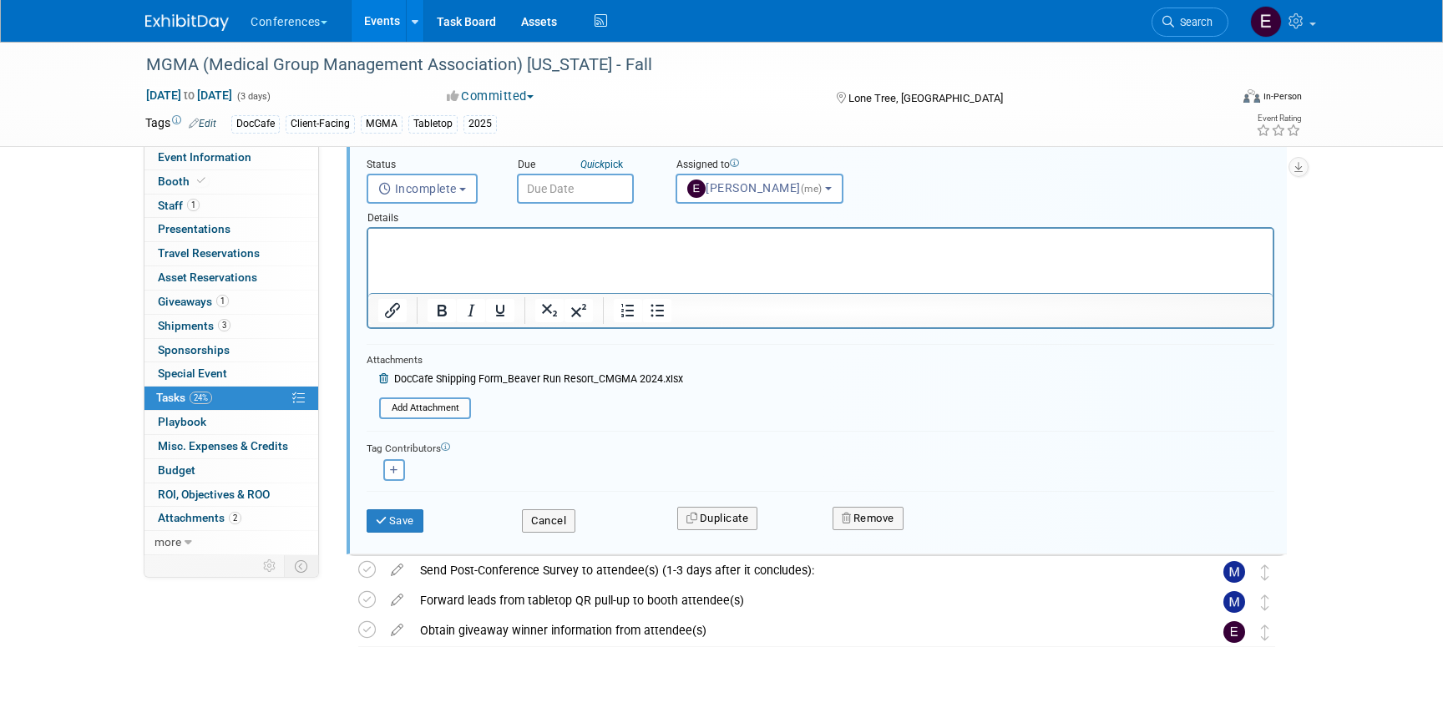
click at [380, 376] on icon at bounding box center [385, 379] width 13 height 10
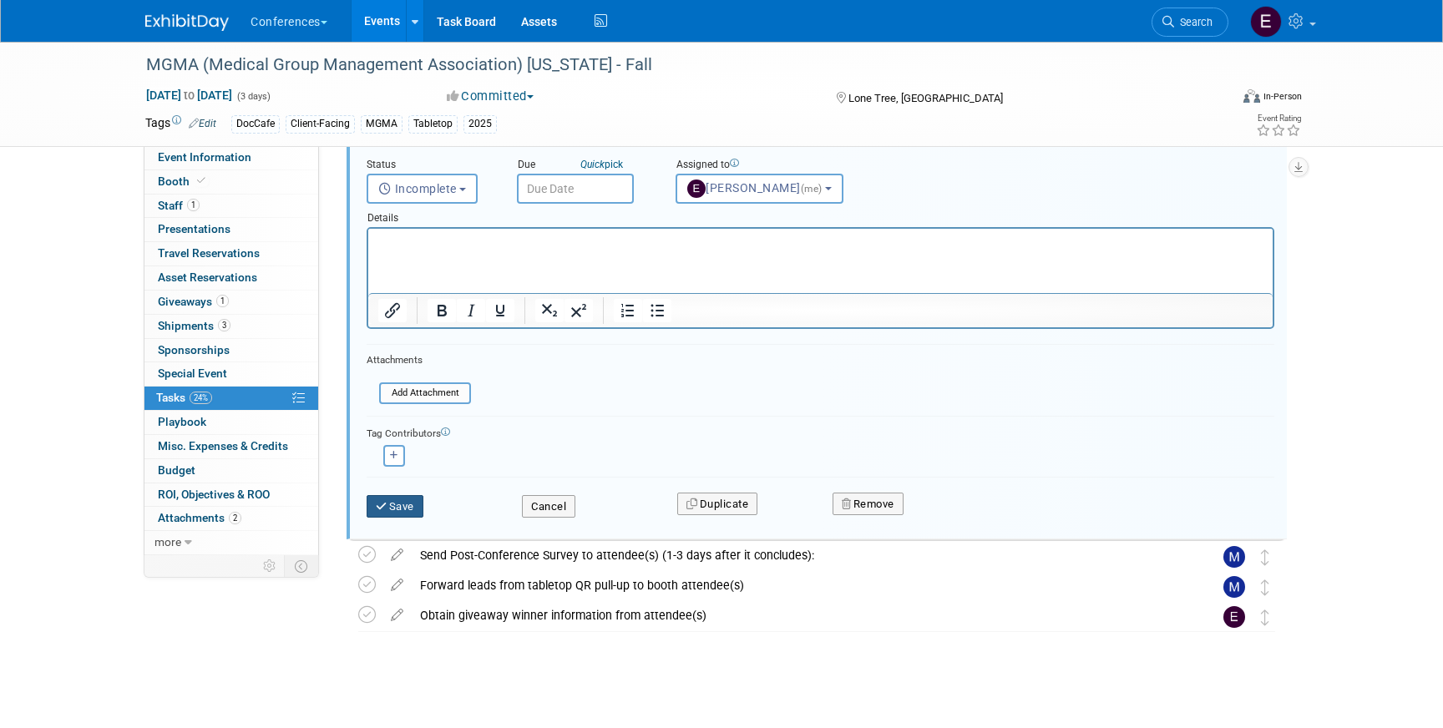
click at [382, 514] on button "Save" at bounding box center [395, 506] width 57 height 23
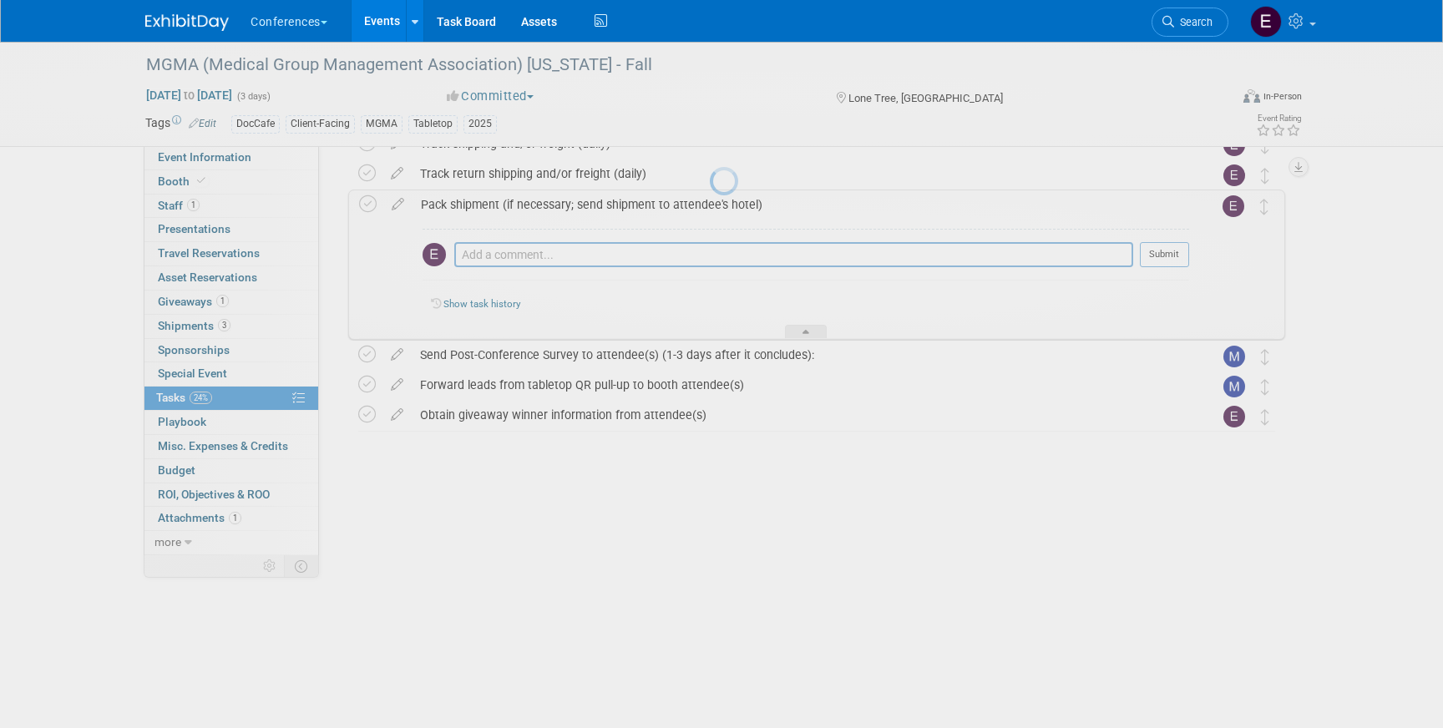
scroll to position [481, 0]
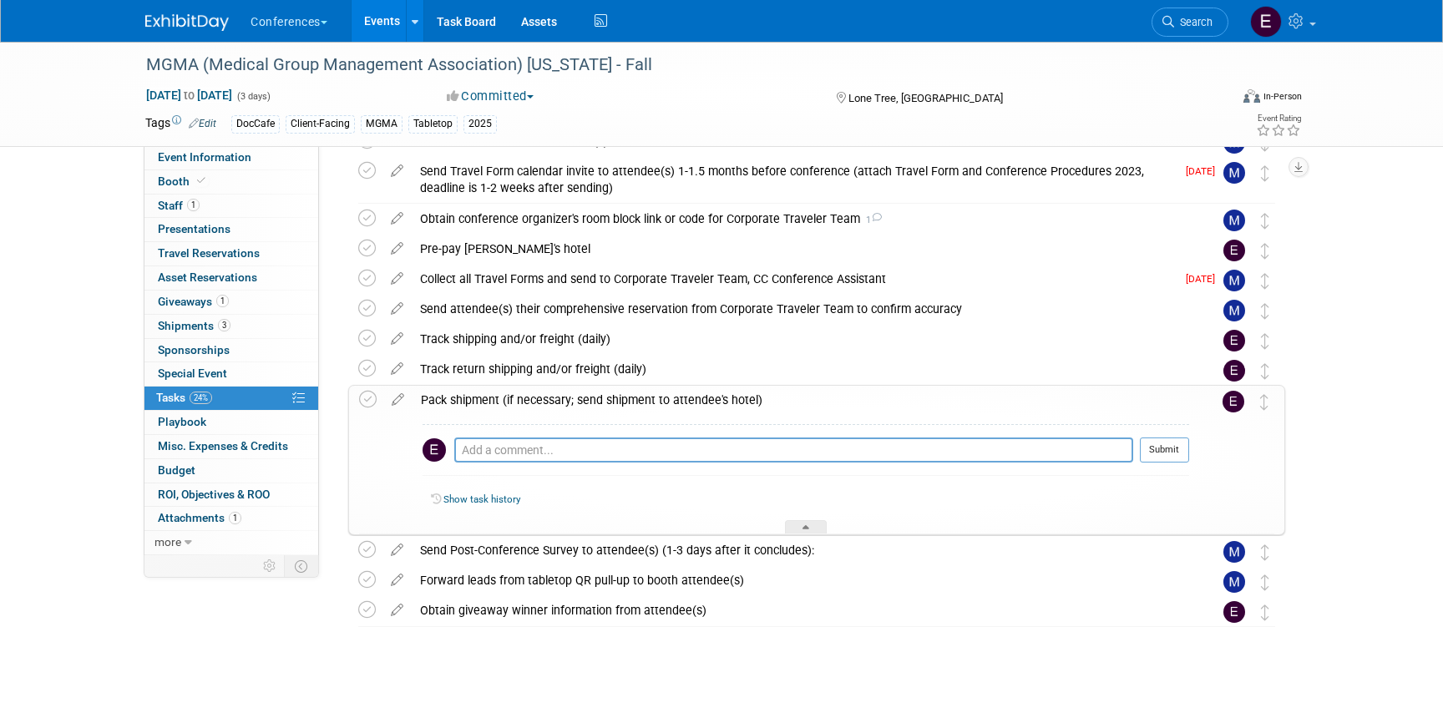
click at [166, 24] on img at bounding box center [187, 22] width 84 height 17
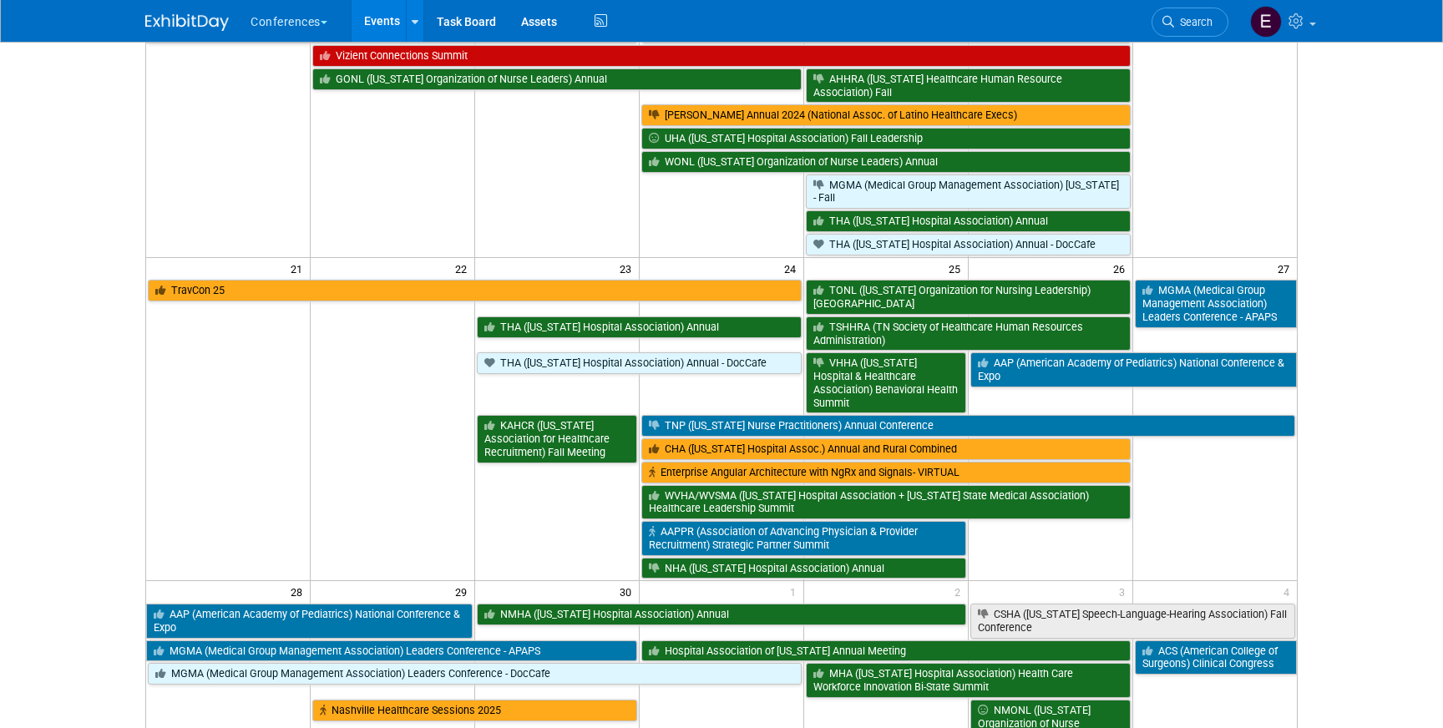
scroll to position [545, 0]
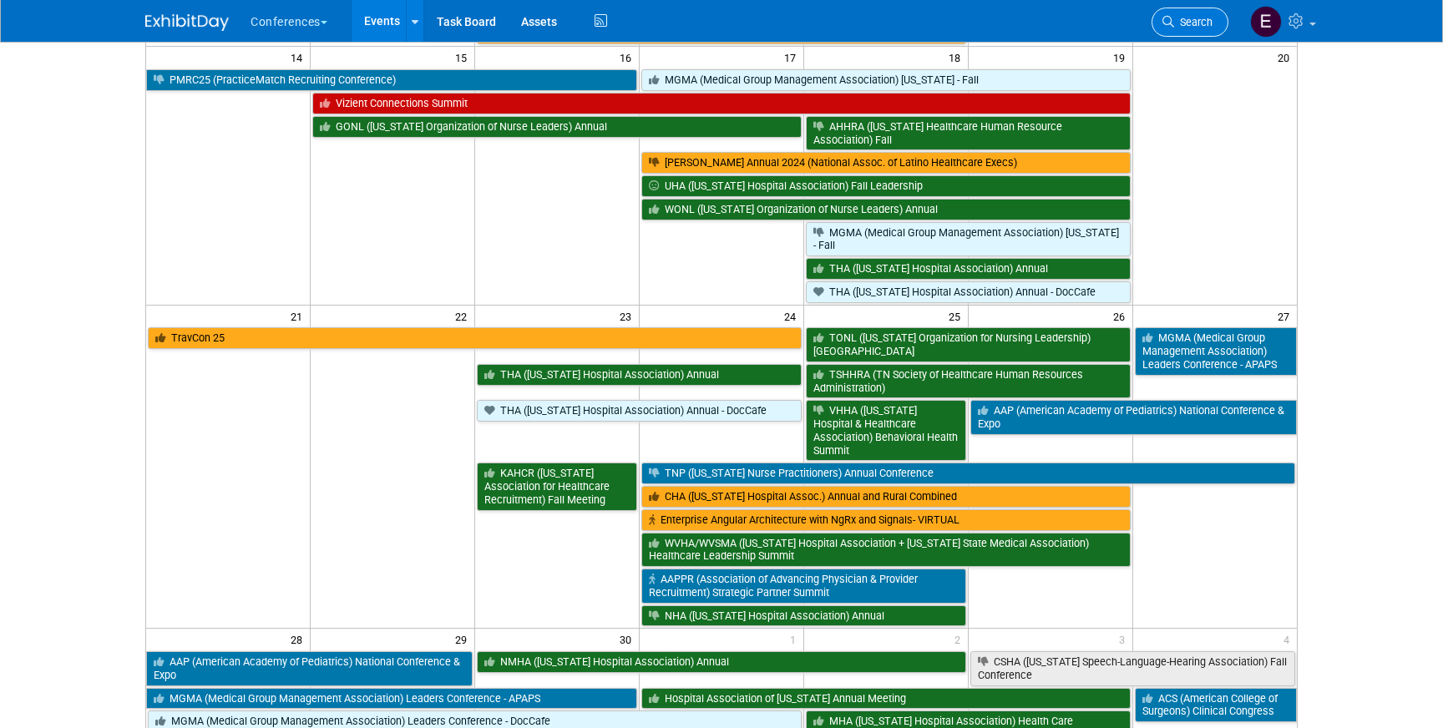
click at [1161, 19] on link "Search" at bounding box center [1190, 22] width 77 height 29
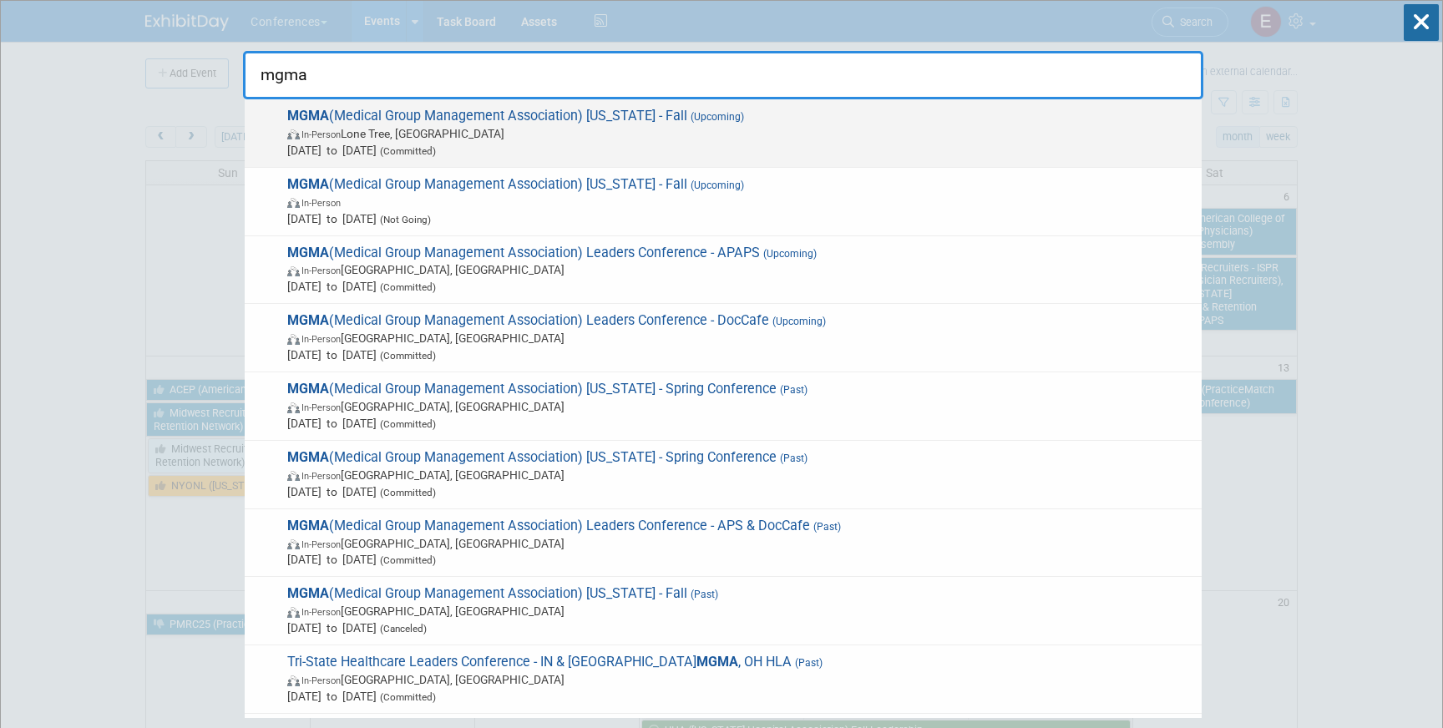
type input "mgma"
click at [667, 144] on span "Sep 17, 2025 to Sep 19, 2025 (Committed)" at bounding box center [740, 150] width 906 height 17
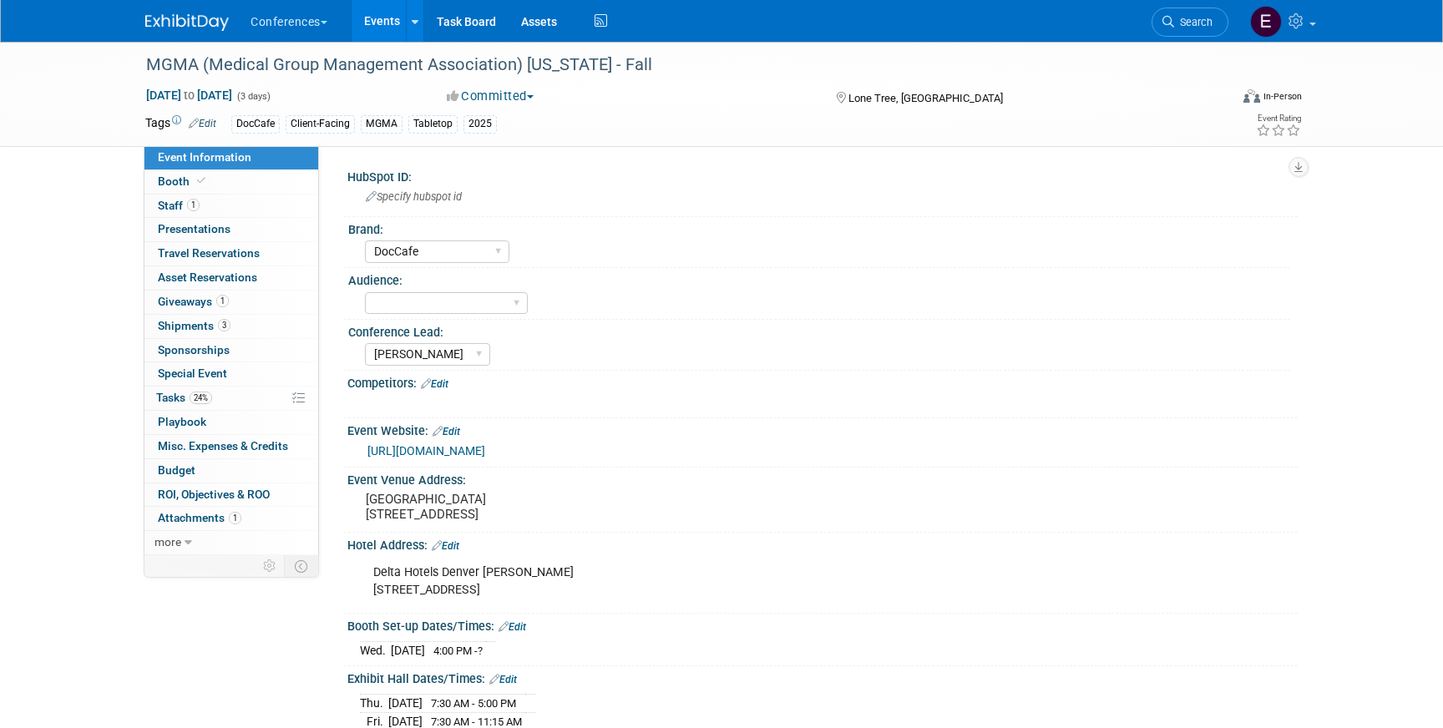
select select "DocCafe"
select select "[PERSON_NAME]"
click at [241, 206] on link "1 Staff 1" at bounding box center [231, 206] width 174 height 23
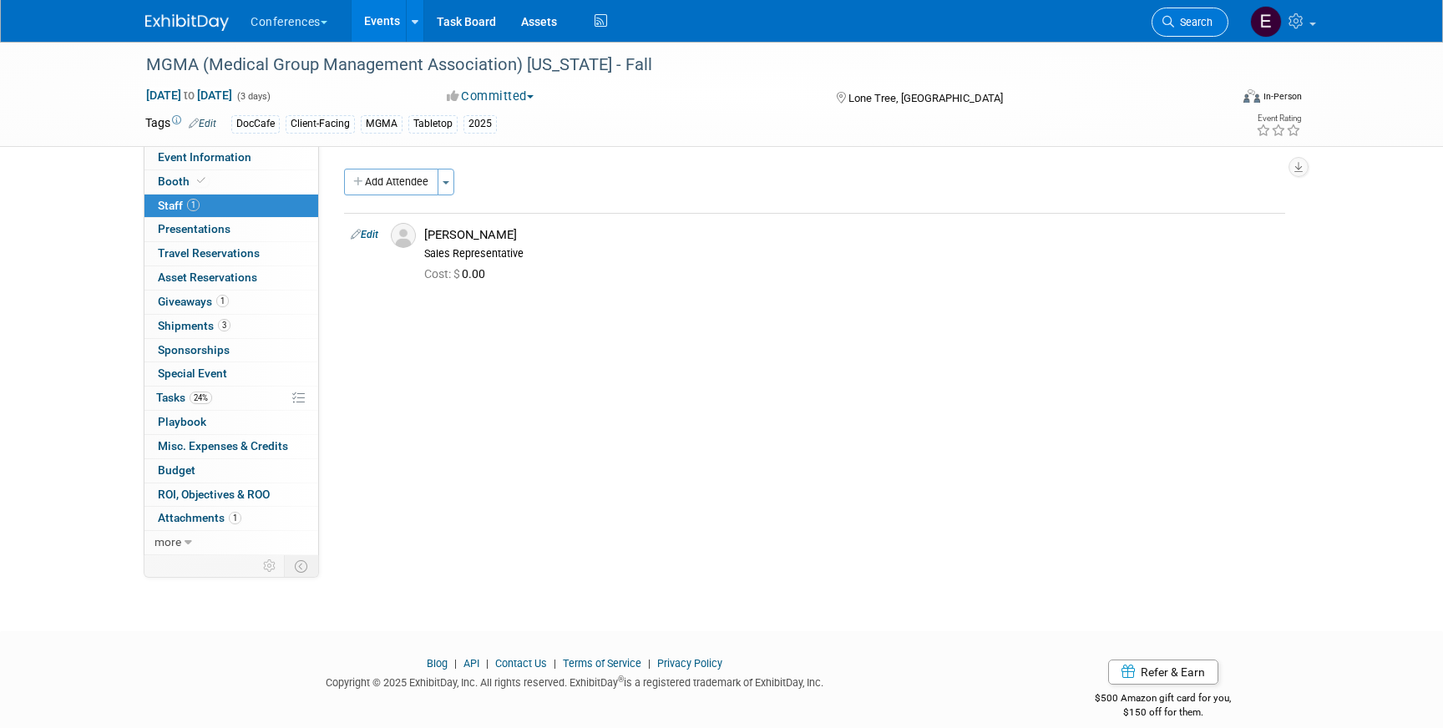
click at [1199, 17] on span "Search" at bounding box center [1193, 22] width 38 height 13
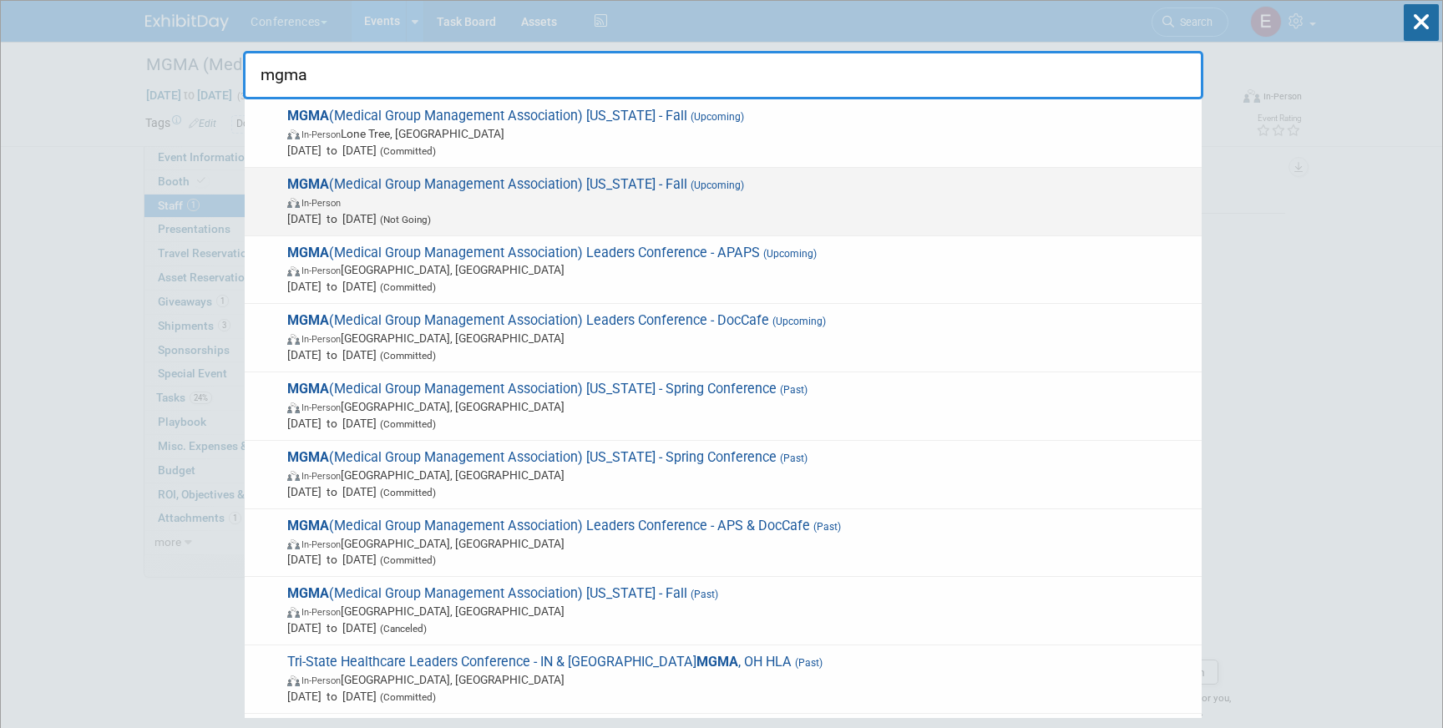
type input "mgma"
click at [666, 185] on span "MGMA (Medical Group Management Association) Tennessee - Fall (Upcoming) In-Pers…" at bounding box center [737, 201] width 911 height 51
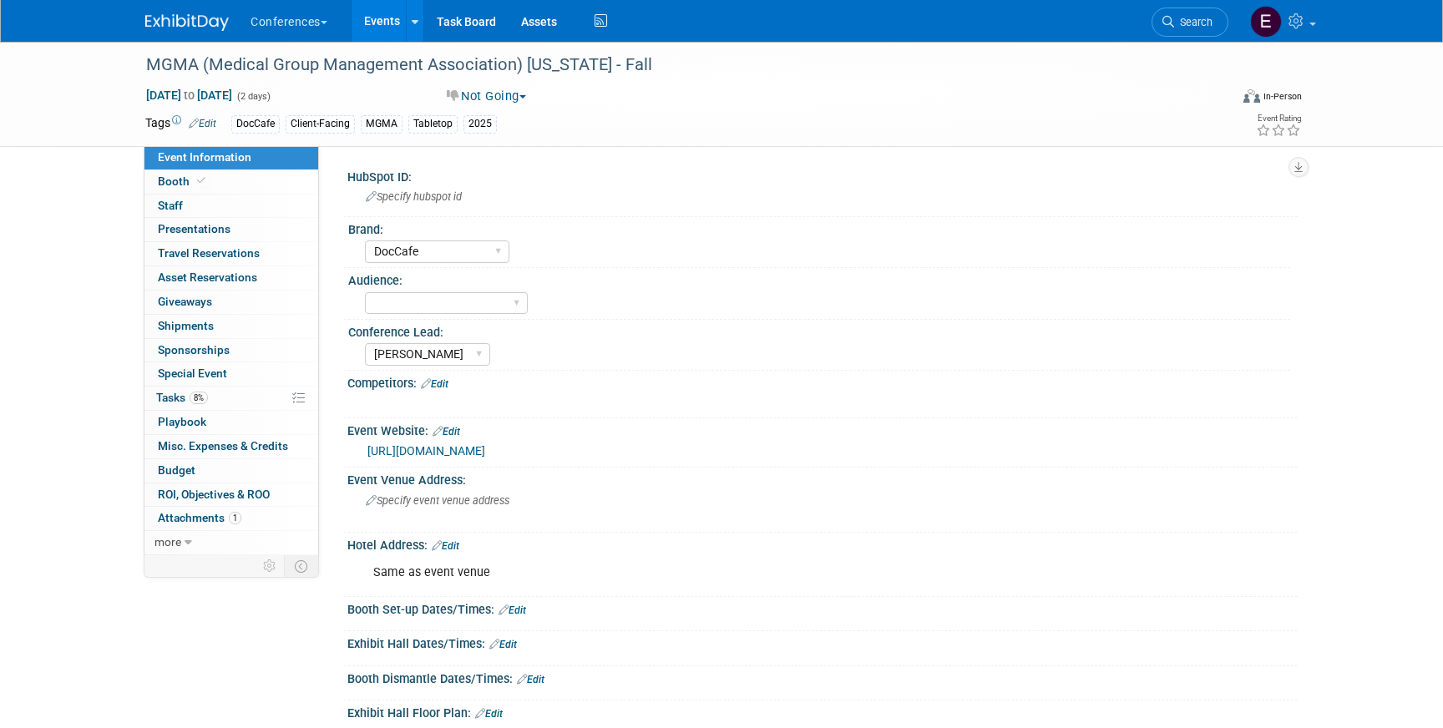
select select "DocCafe"
select select "[PERSON_NAME]"
click at [251, 400] on link "8% Tasks 8%" at bounding box center [231, 398] width 174 height 23
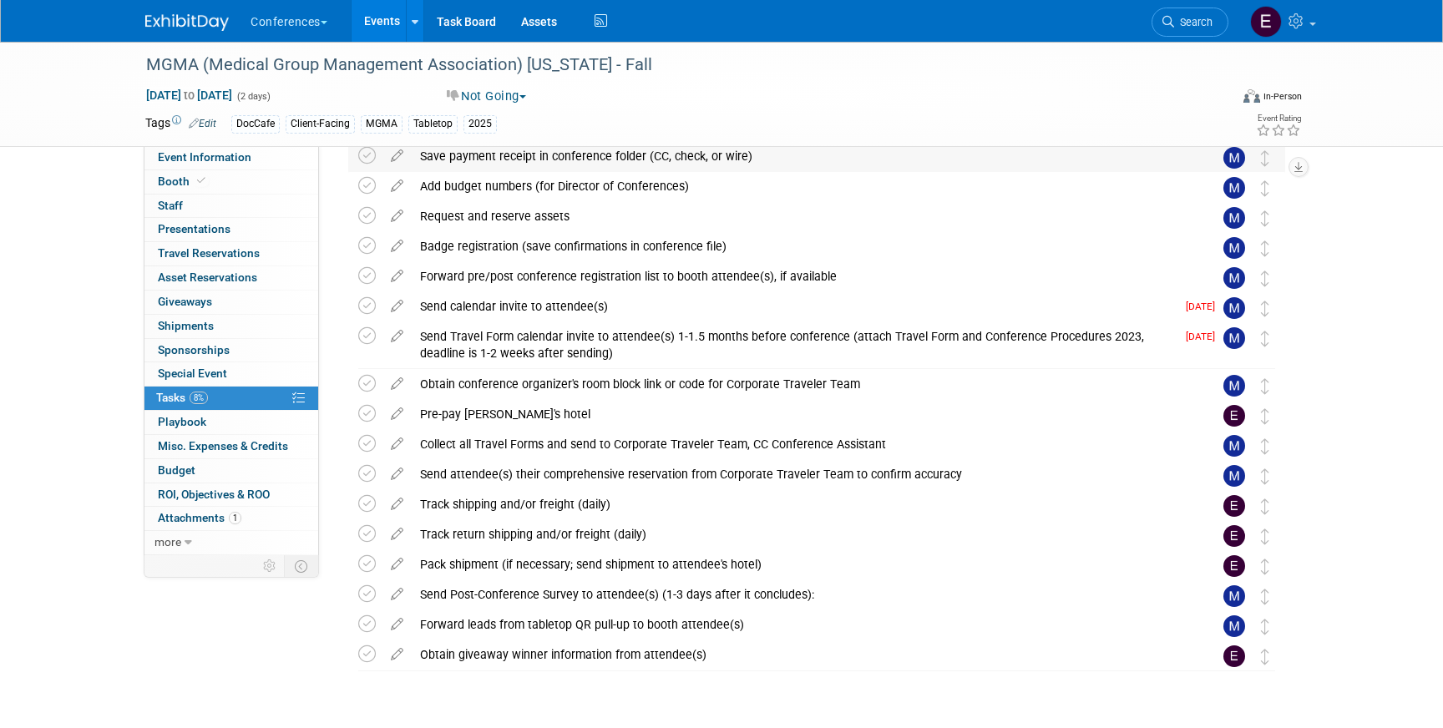
scroll to position [317, 0]
click at [517, 554] on div "Pack shipment (if necessary; send shipment to attendee's hotel)" at bounding box center [801, 564] width 778 height 28
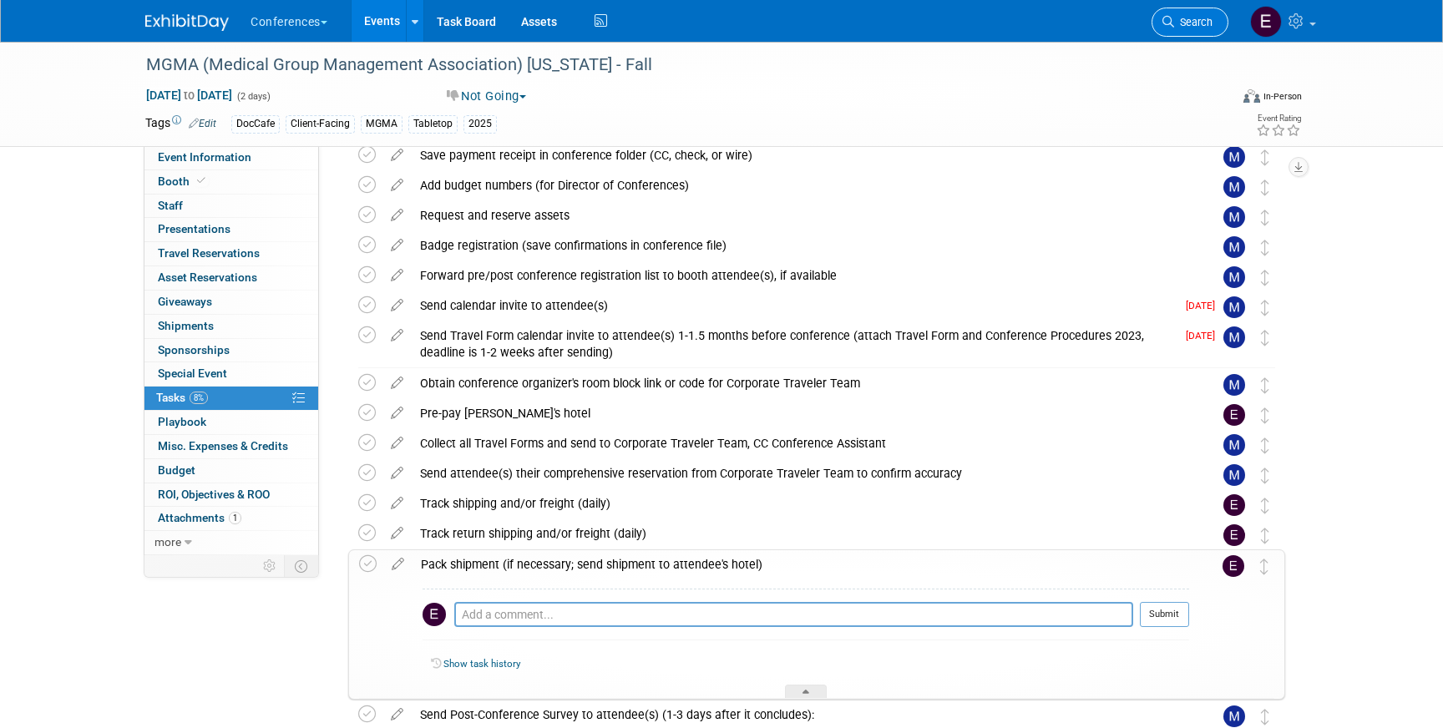
click at [1182, 28] on link "Search" at bounding box center [1190, 22] width 77 height 29
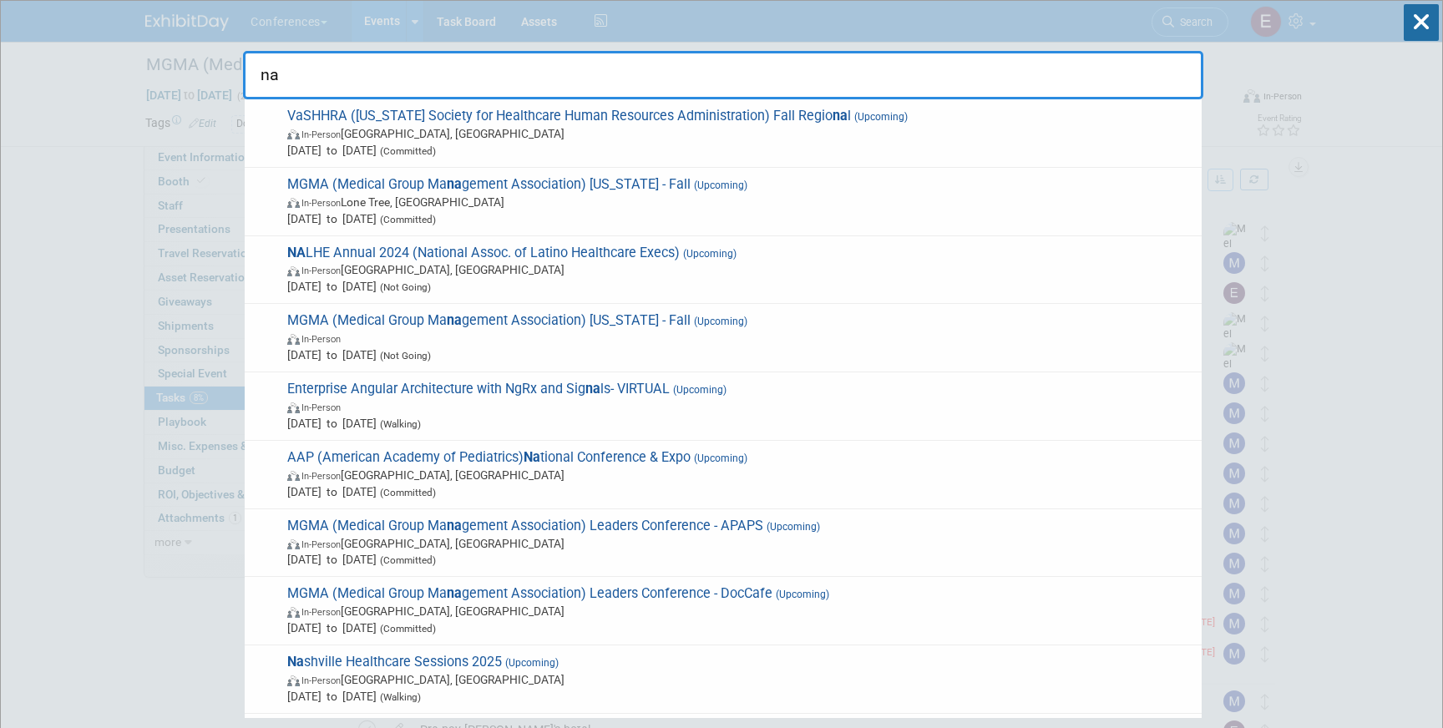
type input "n"
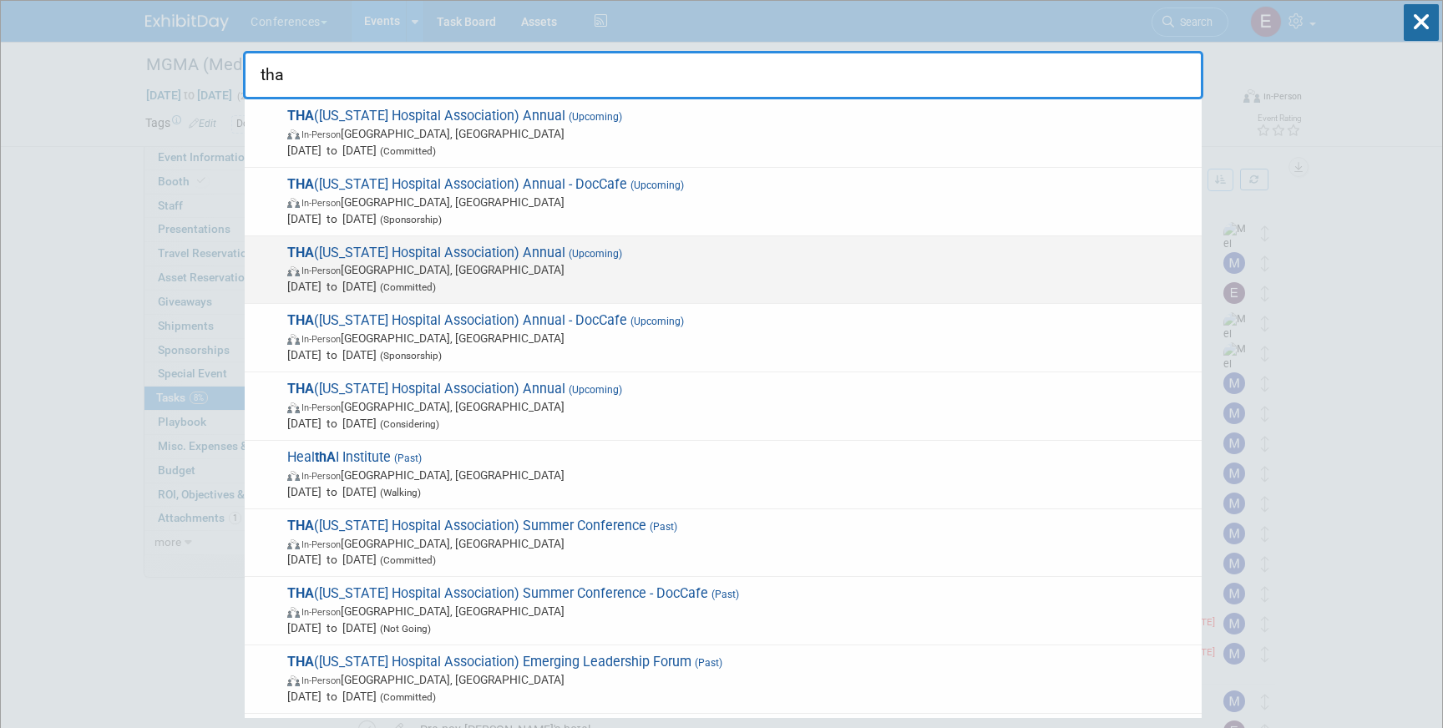
type input "tha"
click at [630, 271] on span "In-Person San Antonio, TX" at bounding box center [740, 269] width 906 height 17
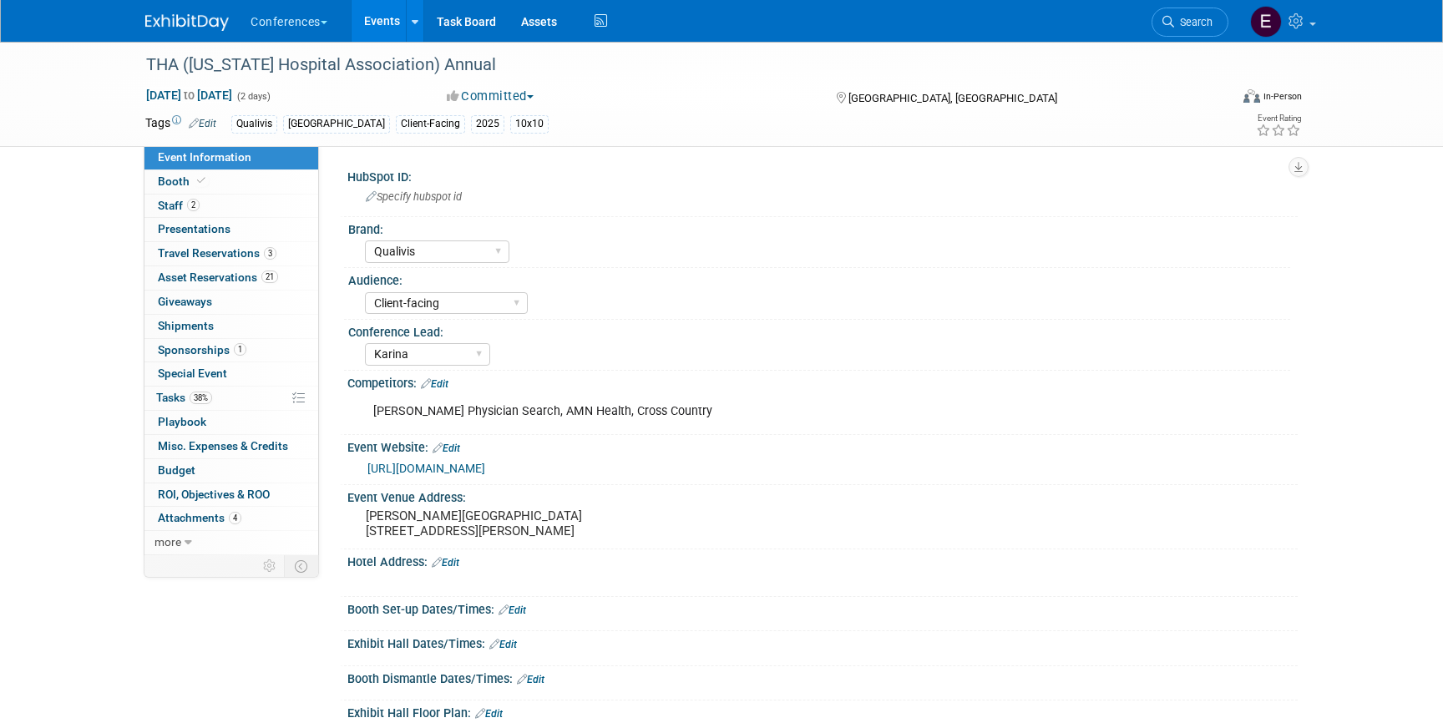
select select "Qualivis"
select select "Client-facing"
select select "Karina"
click at [226, 401] on link "38% Tasks 38%" at bounding box center [231, 398] width 174 height 23
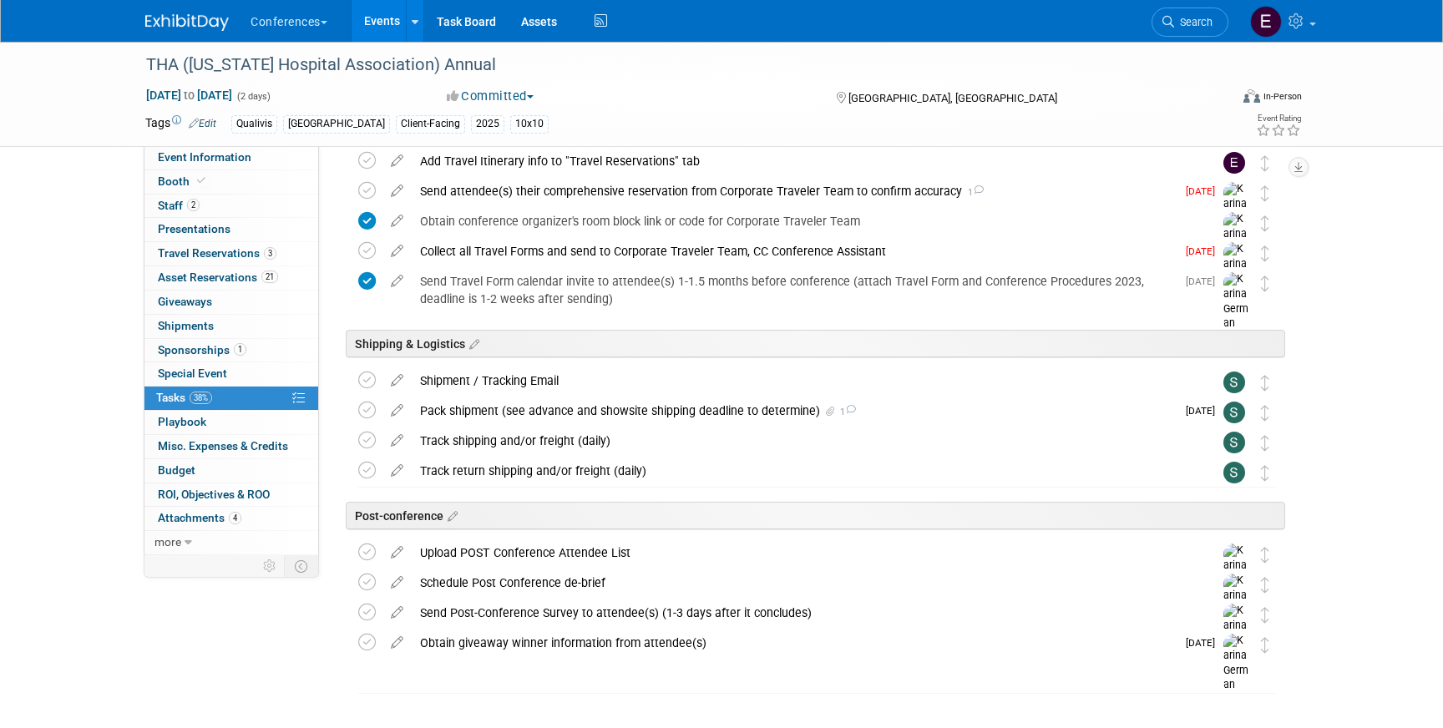
scroll to position [717, 0]
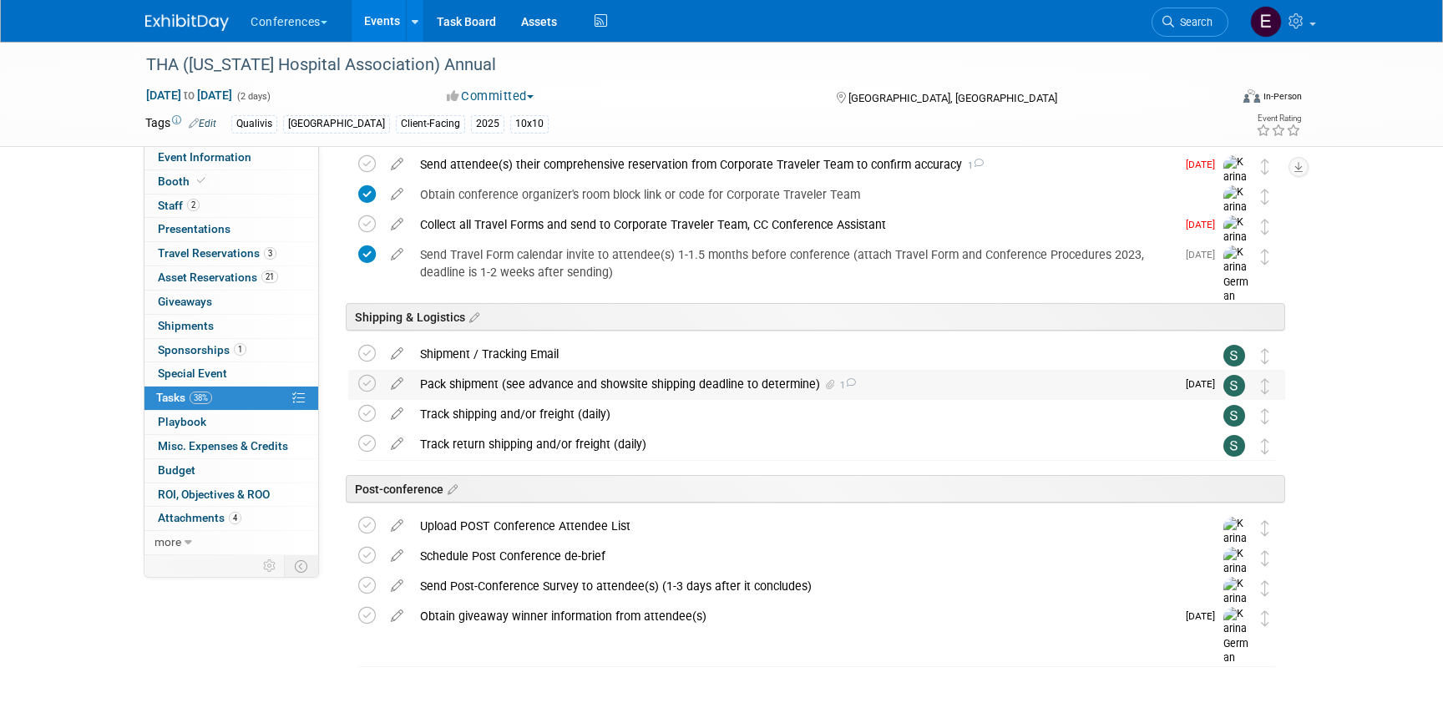
click at [683, 380] on div "Pack shipment (see advance and showsite shipping deadline to determine) 1" at bounding box center [794, 384] width 764 height 28
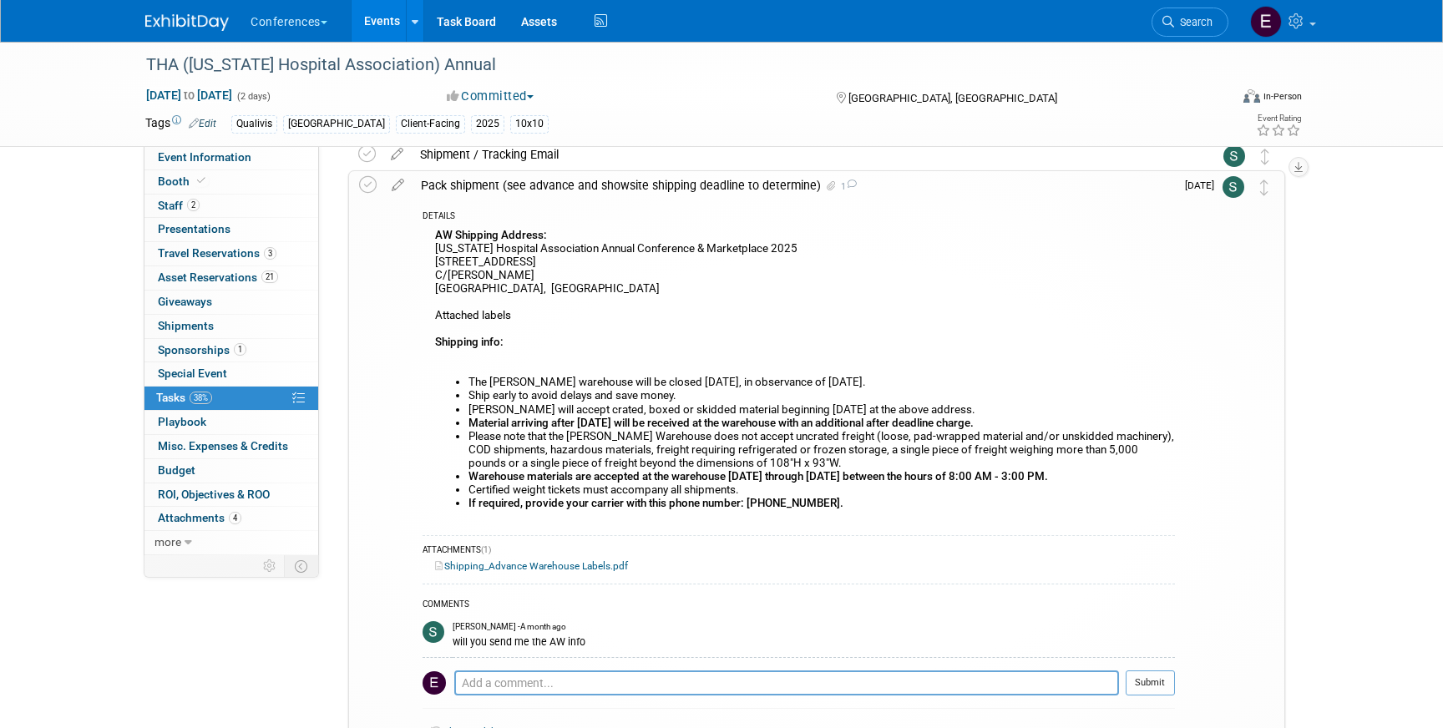
scroll to position [920, 0]
